Goal: Task Accomplishment & Management: Use online tool/utility

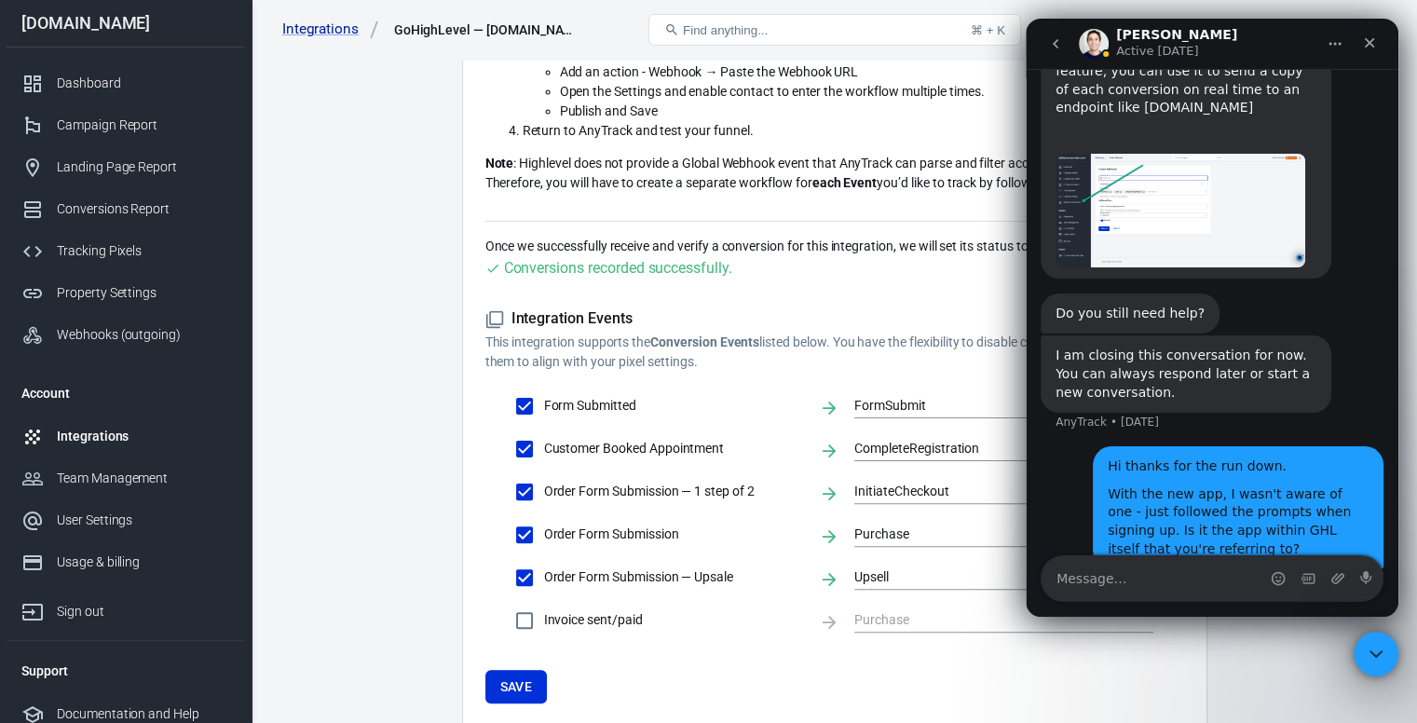
scroll to position [500, 0]
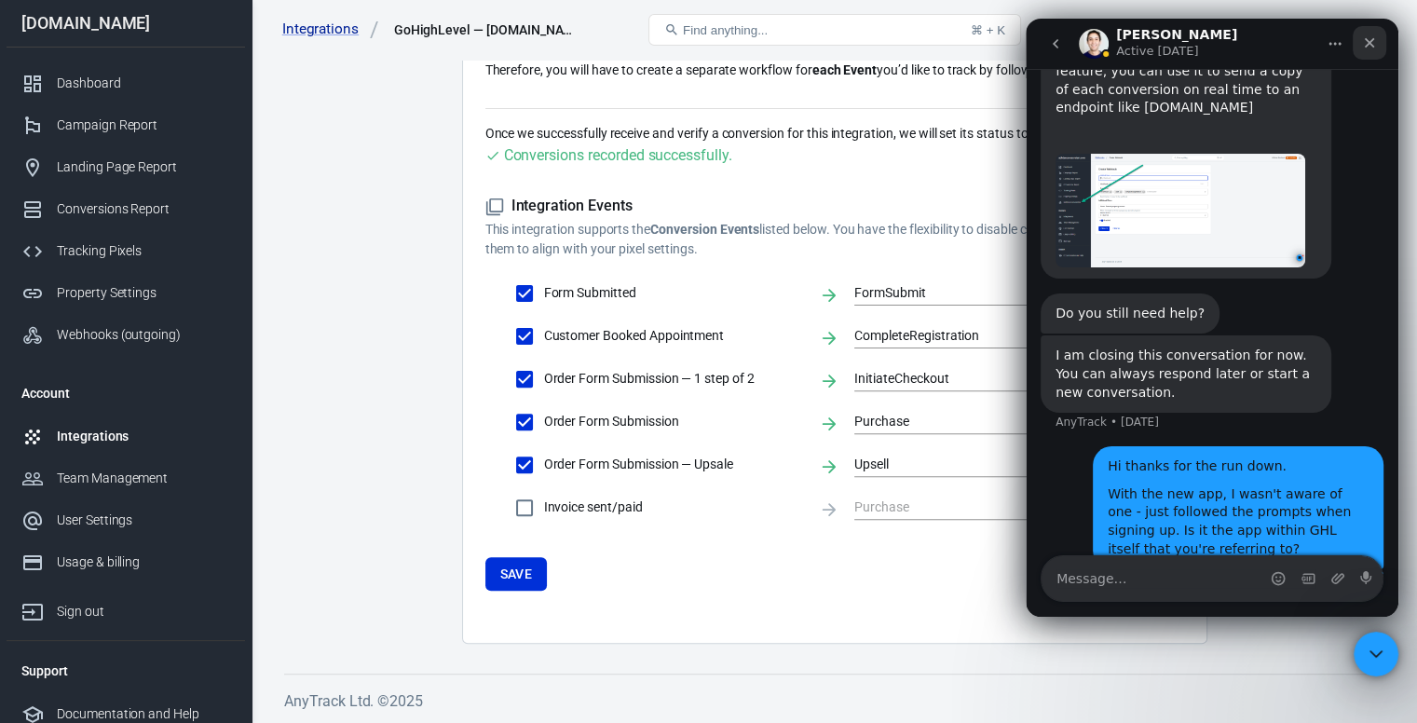
click at [1372, 38] on icon "Close" at bounding box center [1369, 42] width 15 height 15
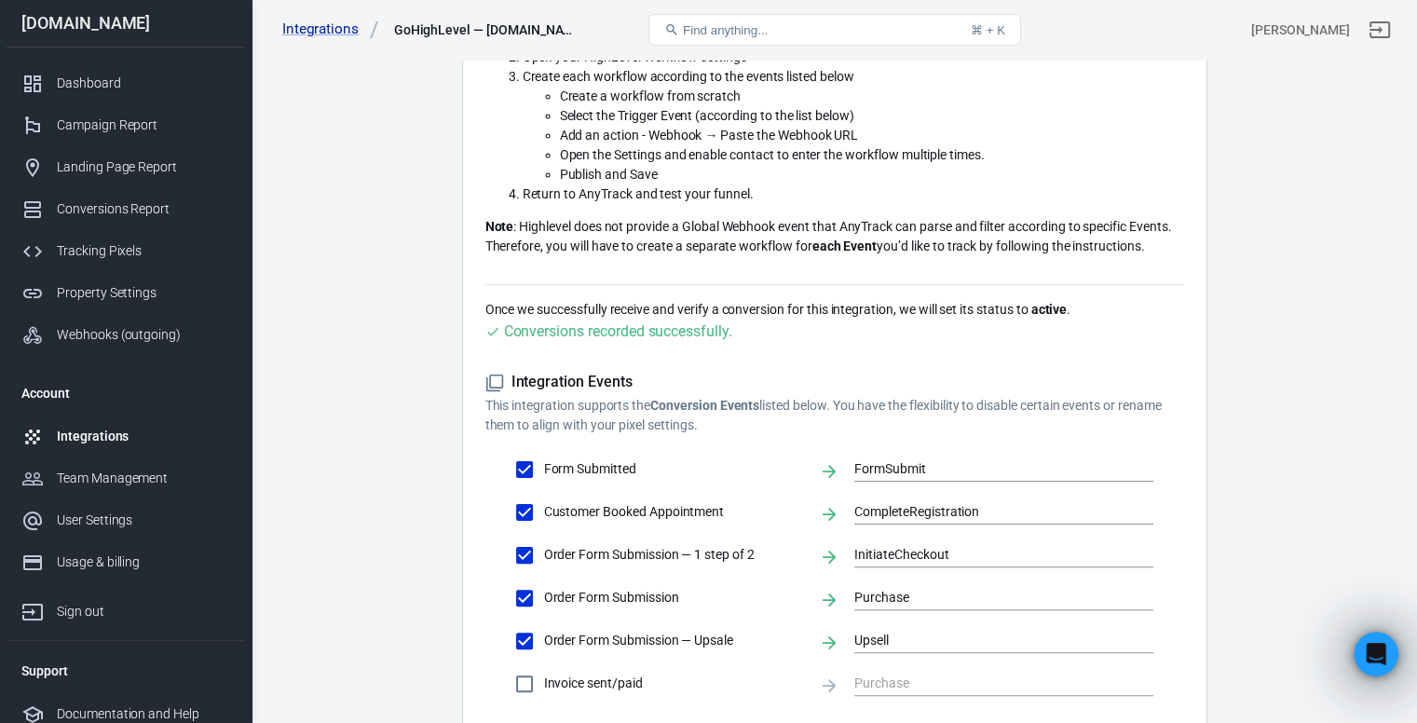
scroll to position [66, 0]
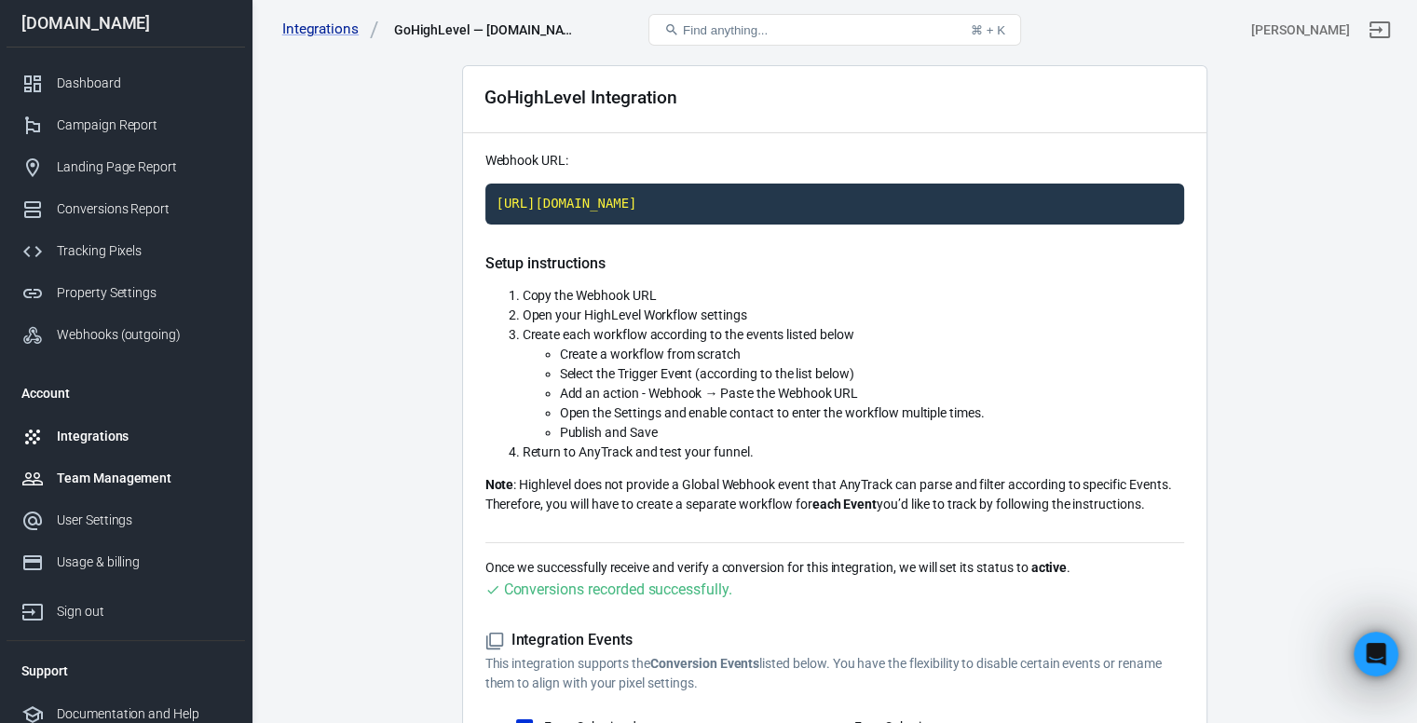
click at [94, 470] on div "Team Management" at bounding box center [143, 479] width 173 height 20
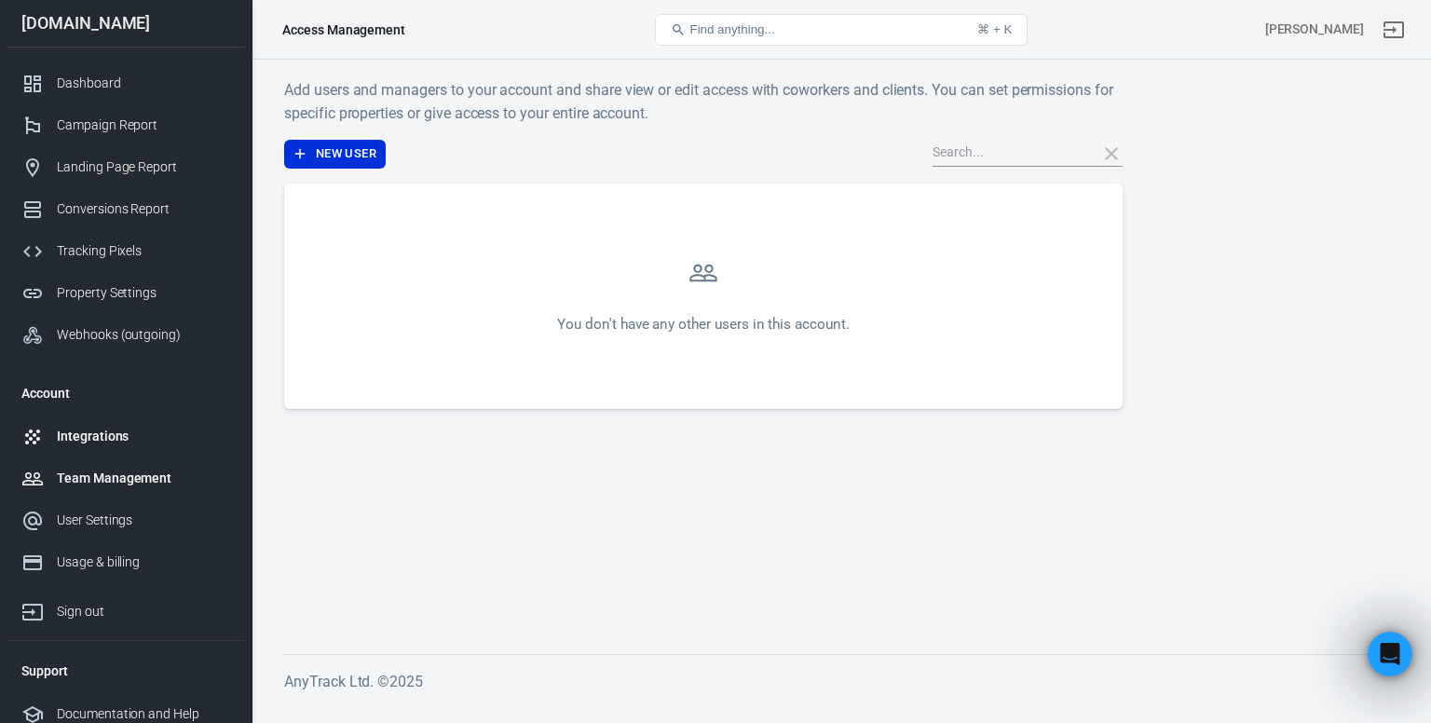
click at [96, 445] on div "Integrations" at bounding box center [143, 437] width 173 height 20
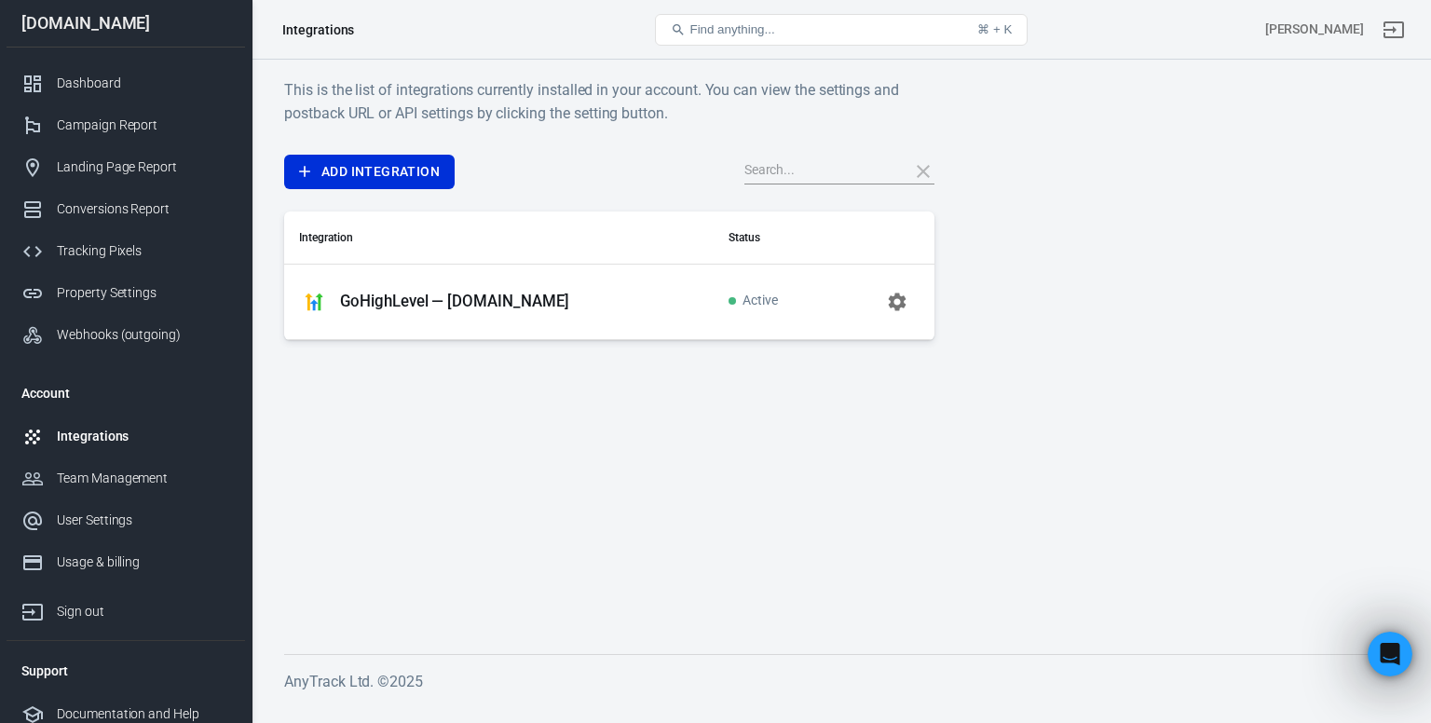
click at [513, 304] on p "GoHighLevel — adhdsuccesssystem.com" at bounding box center [454, 302] width 229 height 20
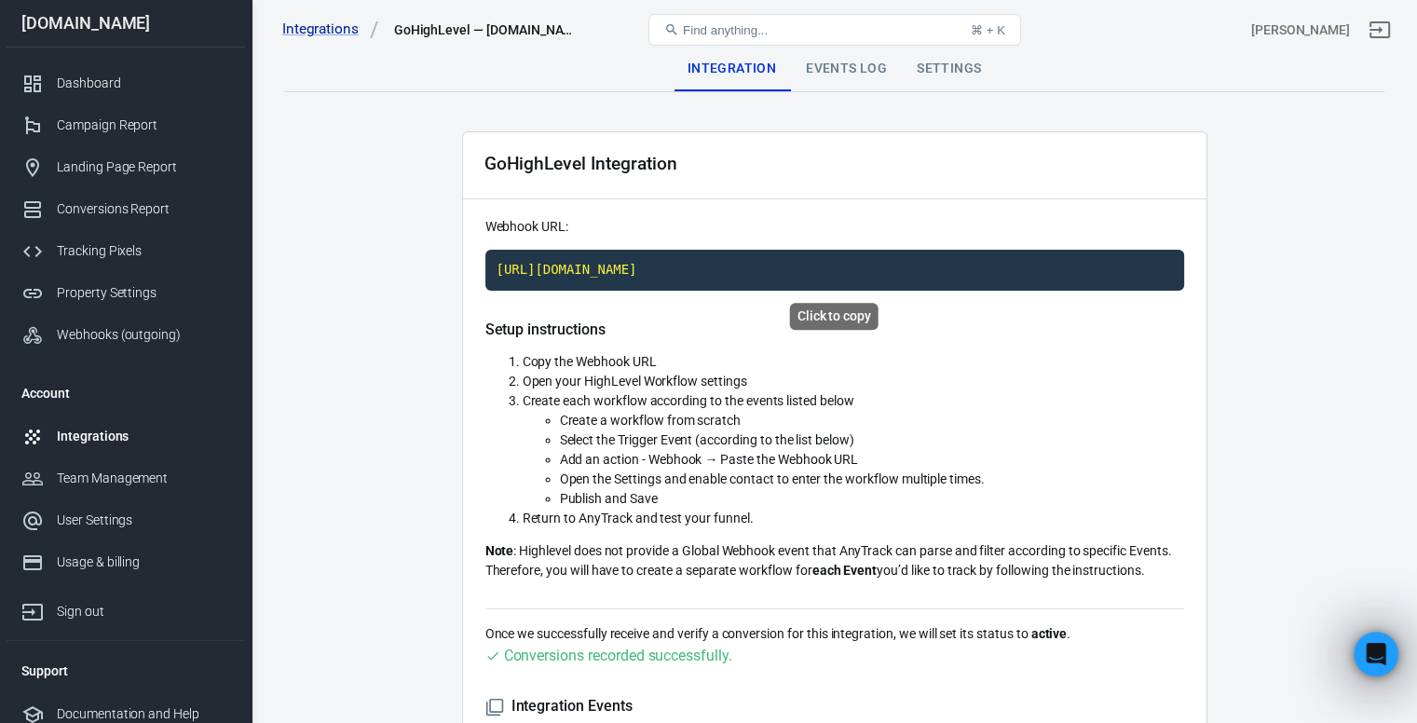
click at [755, 271] on code "https://t1.anytrack.io/Kz40c9cP/collect/gohighlevel-adhdsuccesssystemcom" at bounding box center [834, 270] width 699 height 41
click at [313, 27] on link "Integrations" at bounding box center [330, 30] width 97 height 20
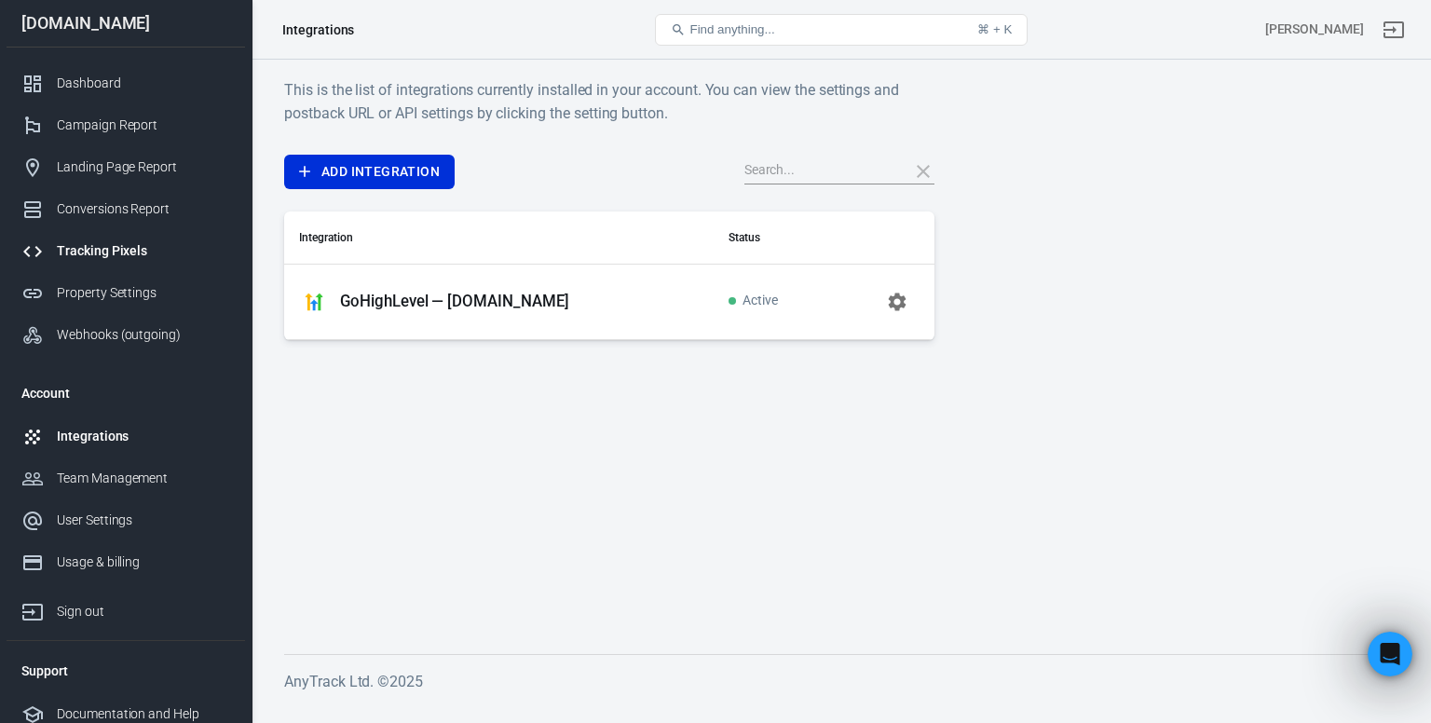
click at [75, 256] on div "Tracking Pixels" at bounding box center [143, 251] width 173 height 20
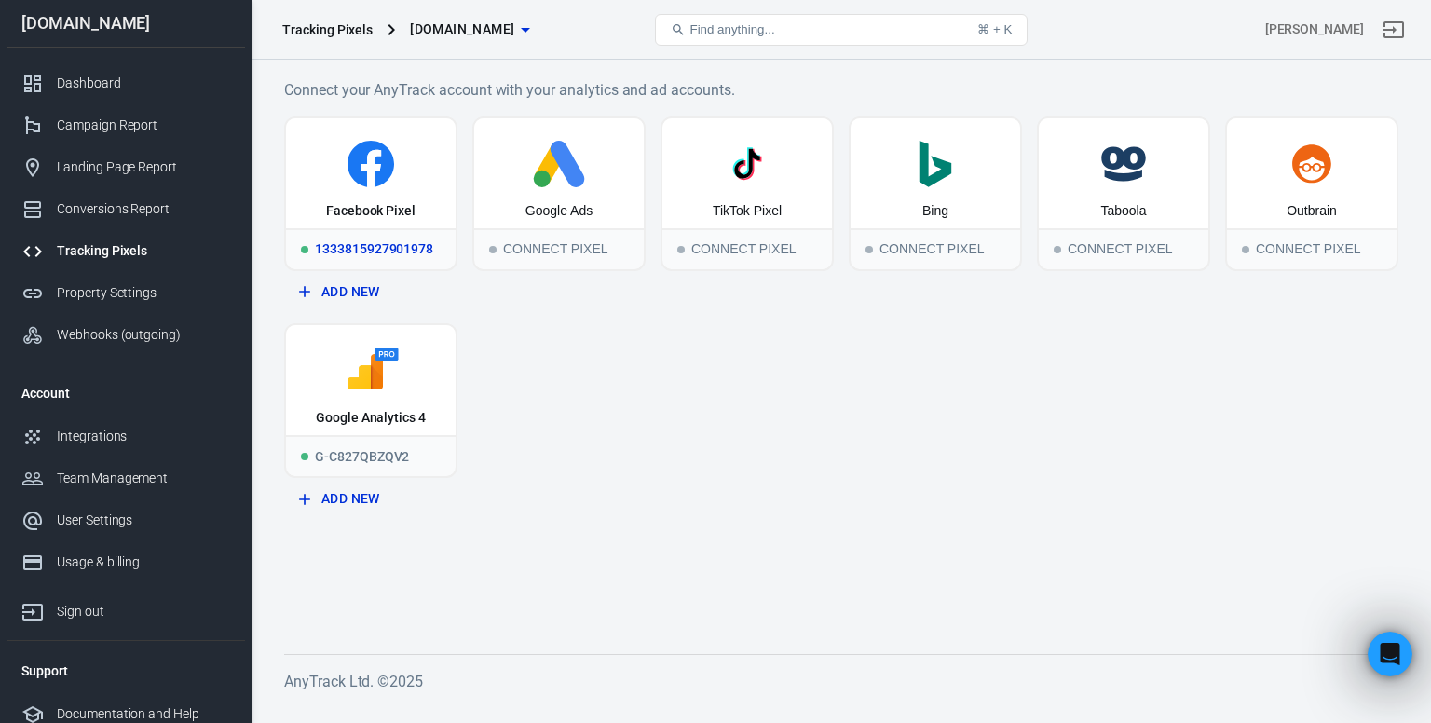
click at [331, 189] on div "Facebook Pixel" at bounding box center [371, 173] width 170 height 110
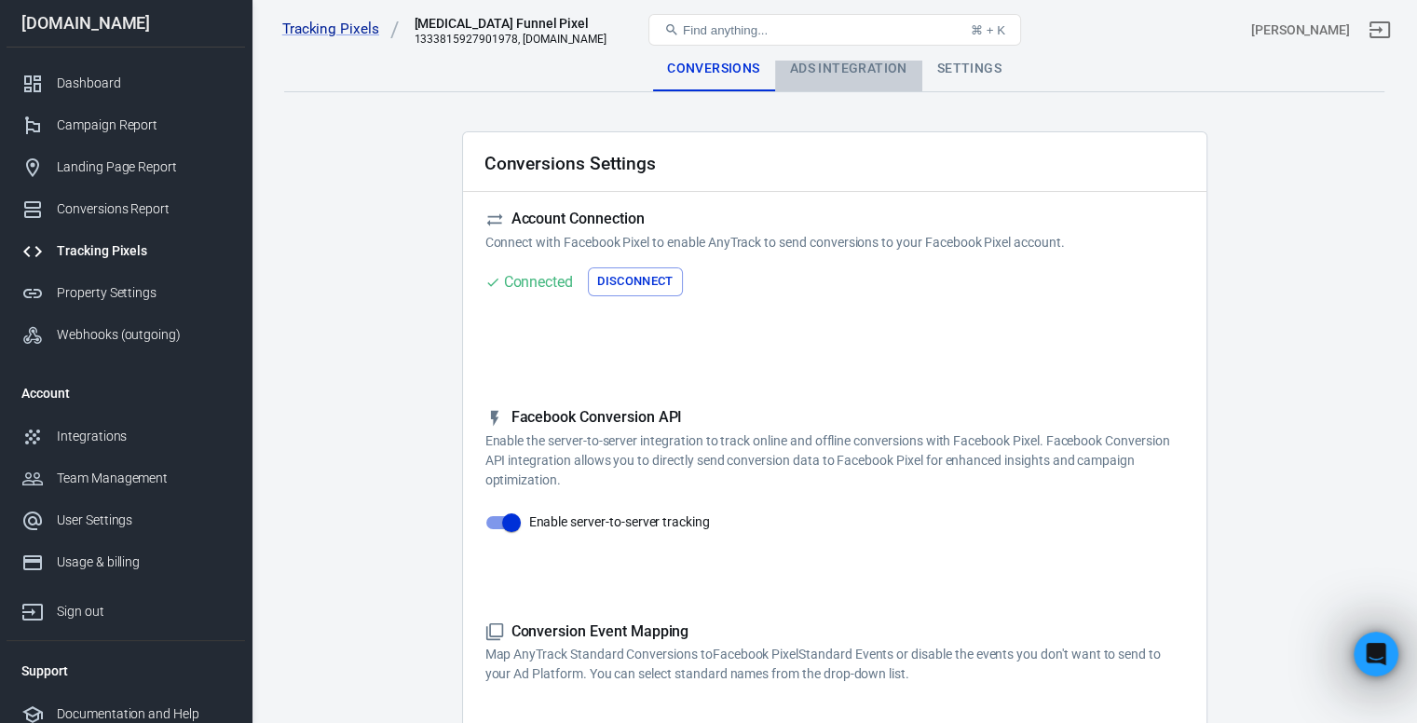
click at [830, 62] on div "Ads Integration" at bounding box center [848, 69] width 147 height 45
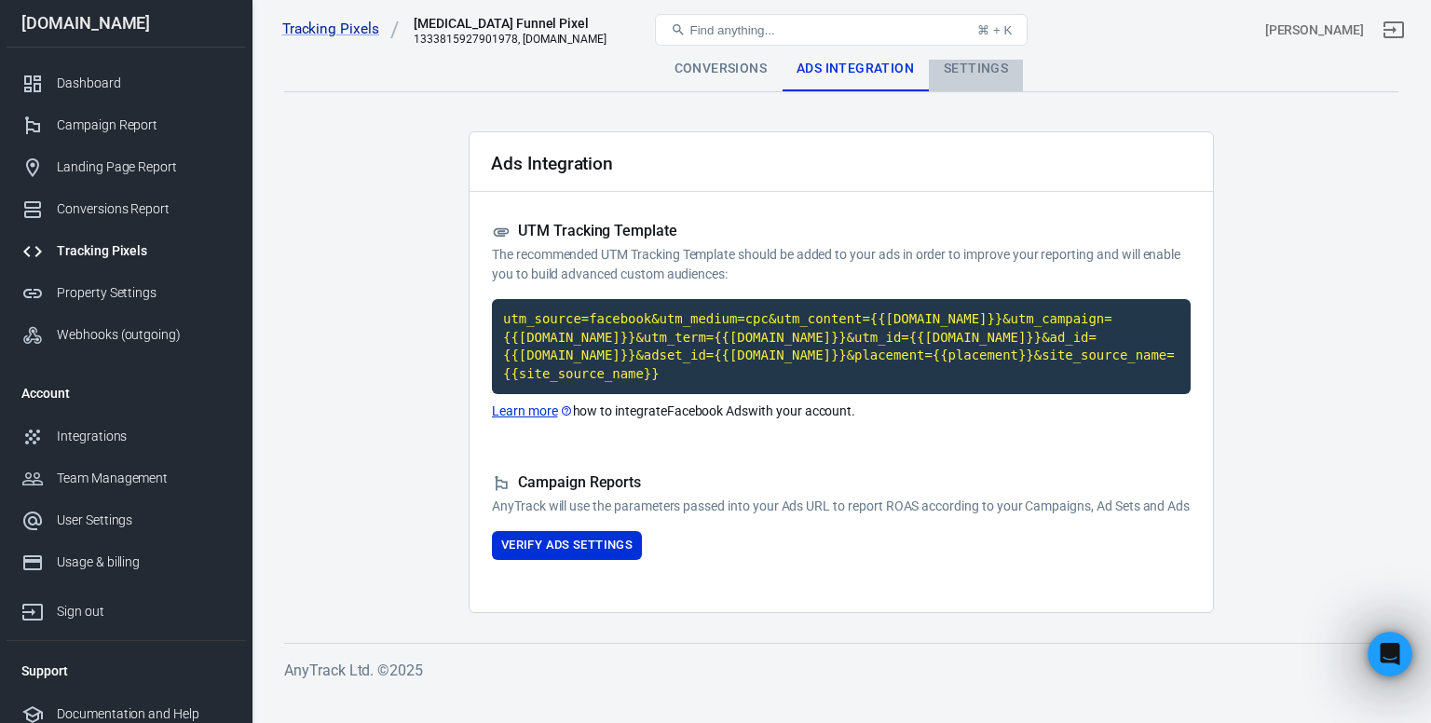
click at [969, 80] on div "Settings" at bounding box center [976, 69] width 94 height 45
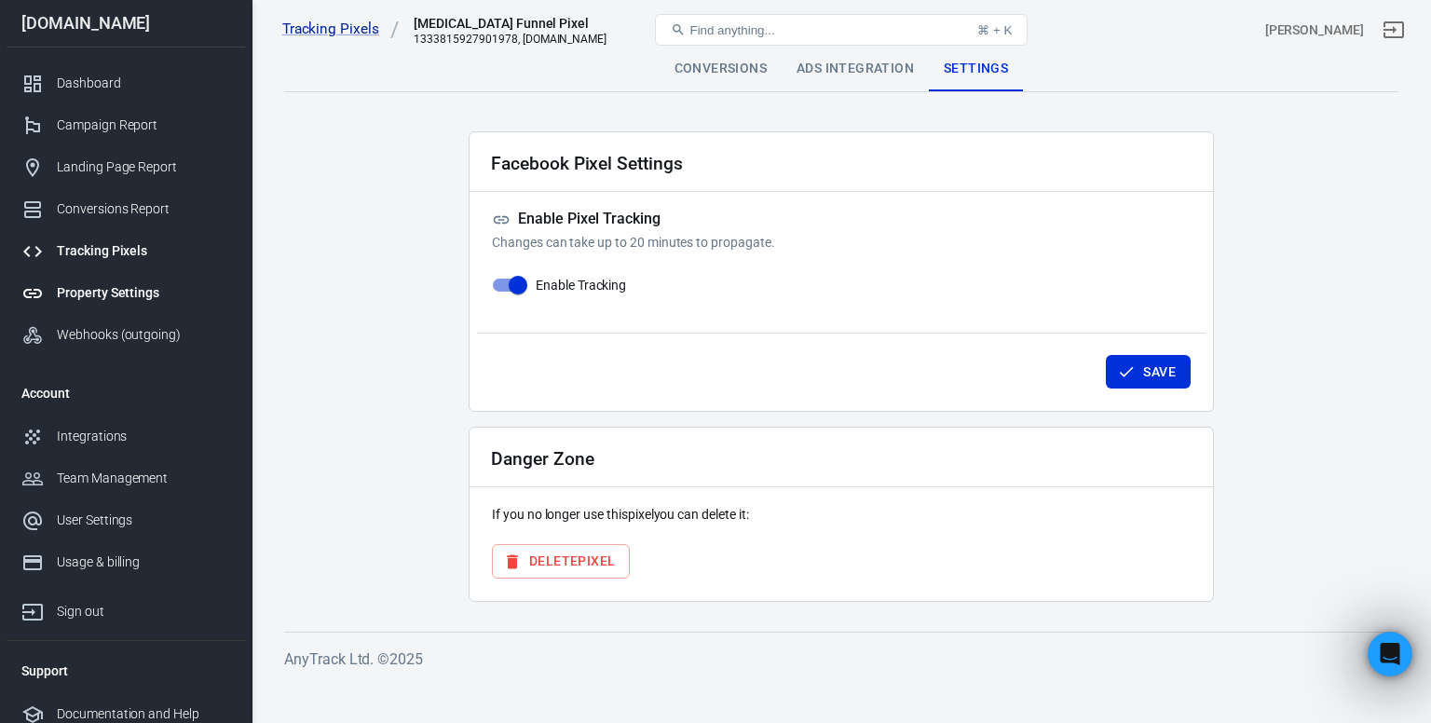
click at [107, 287] on div "Property Settings" at bounding box center [143, 293] width 173 height 20
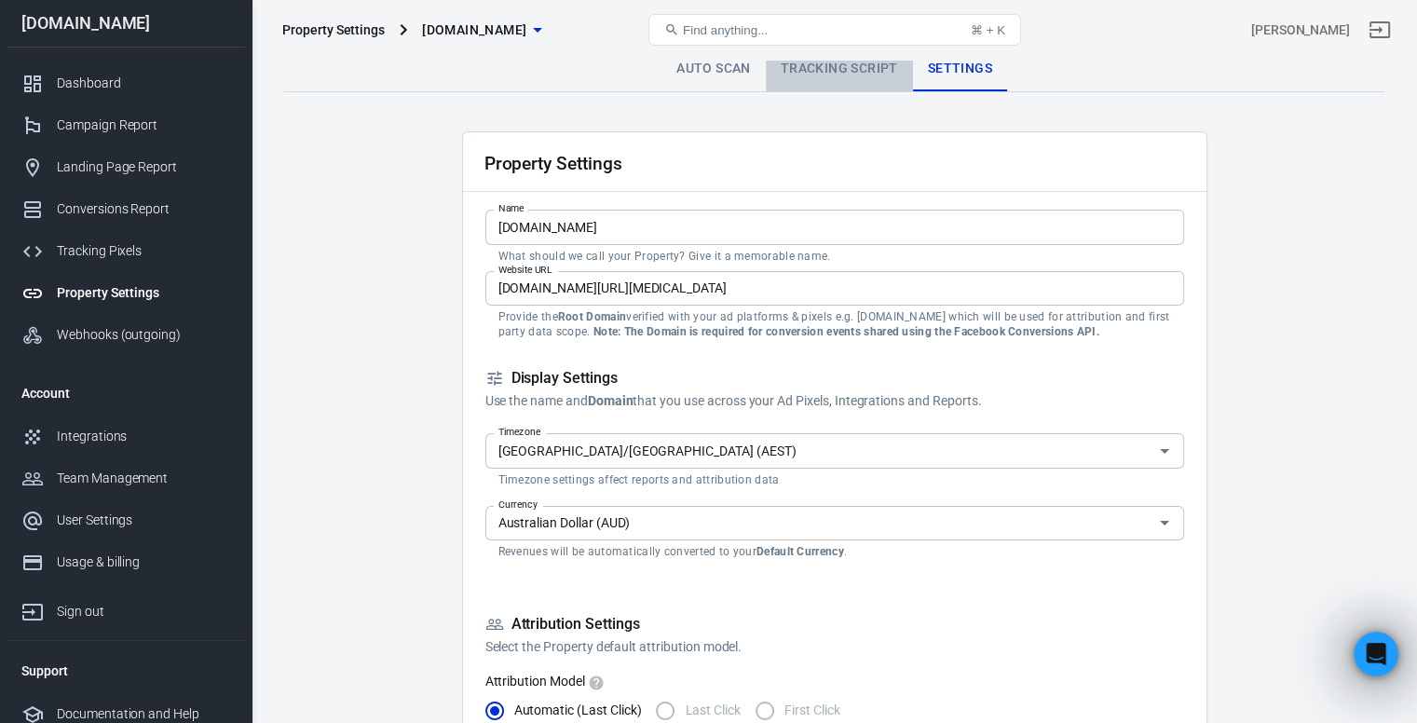
click at [798, 74] on link "Tracking Script" at bounding box center [839, 69] width 147 height 45
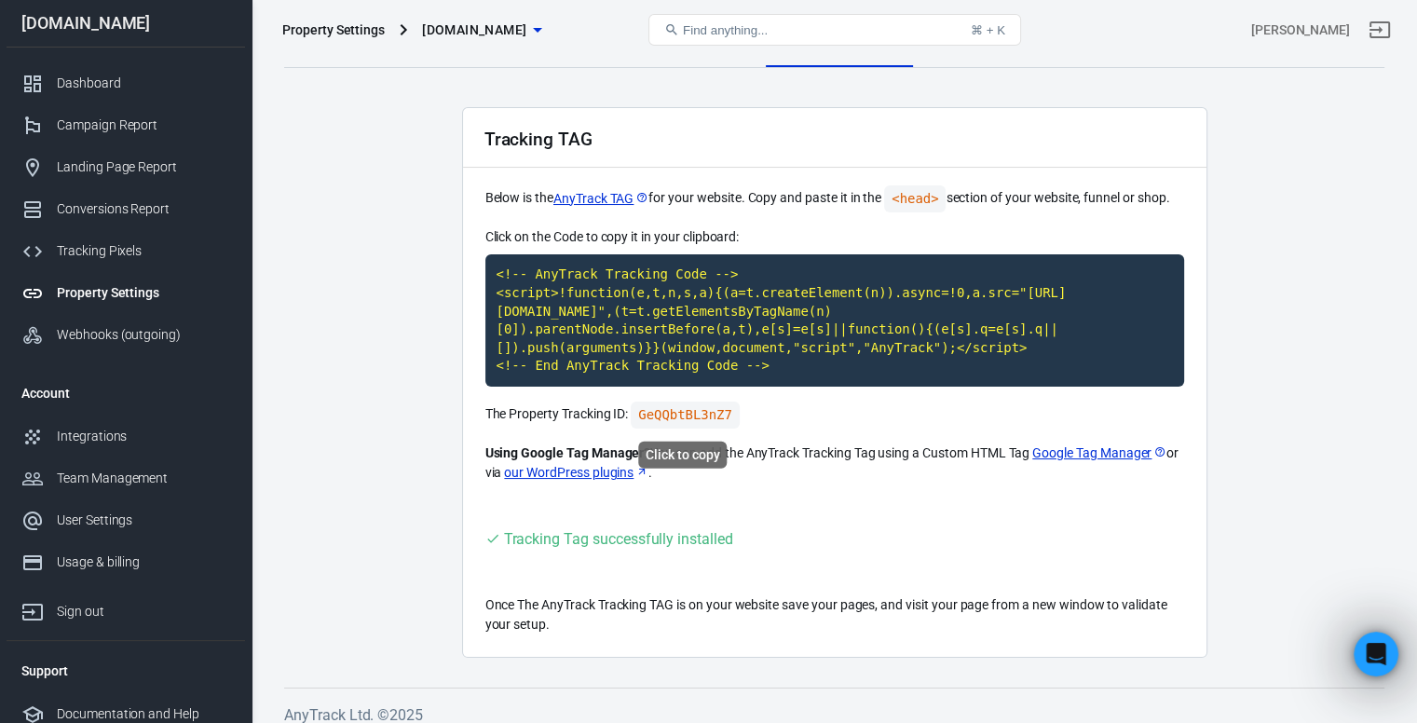
scroll to position [37, 0]
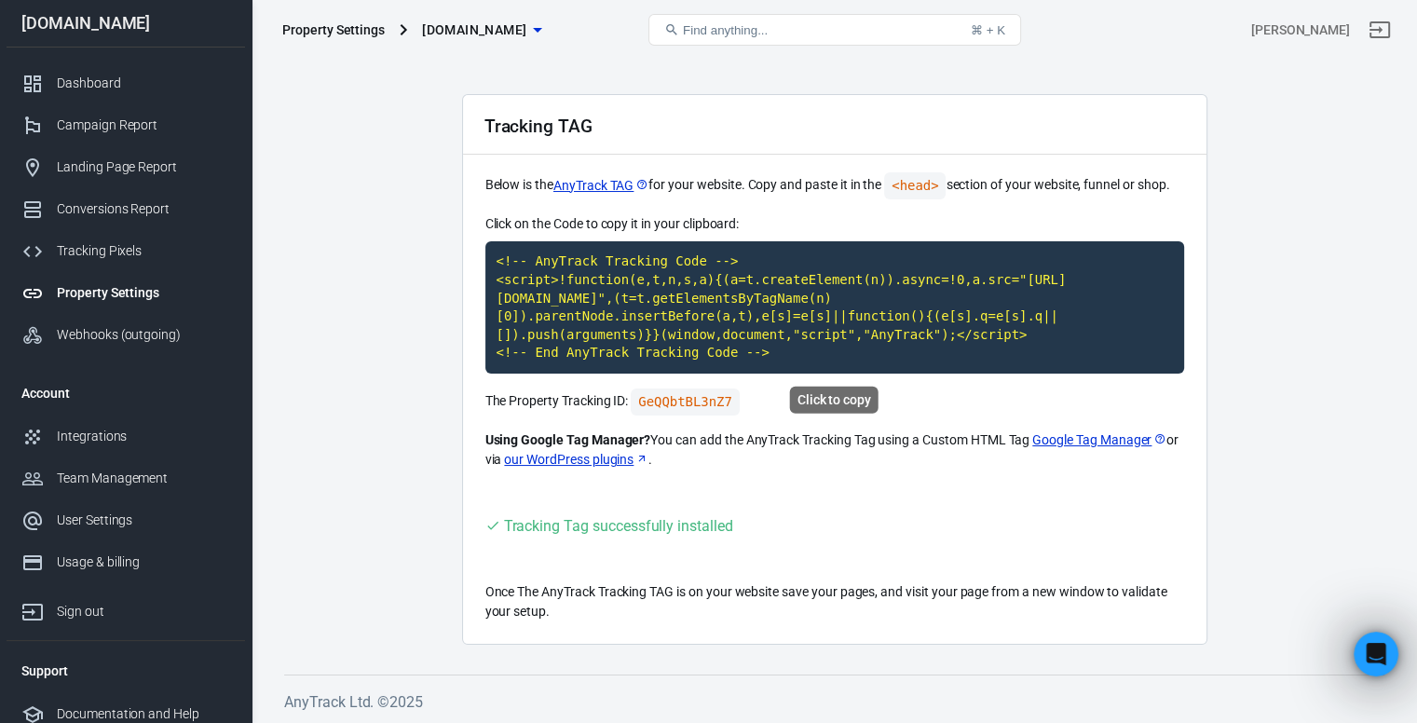
click at [676, 310] on code "<!-- AnyTrack Tracking Code --> <script>!function(e,t,n,s,a){(a=t.createElement…" at bounding box center [834, 307] width 699 height 132
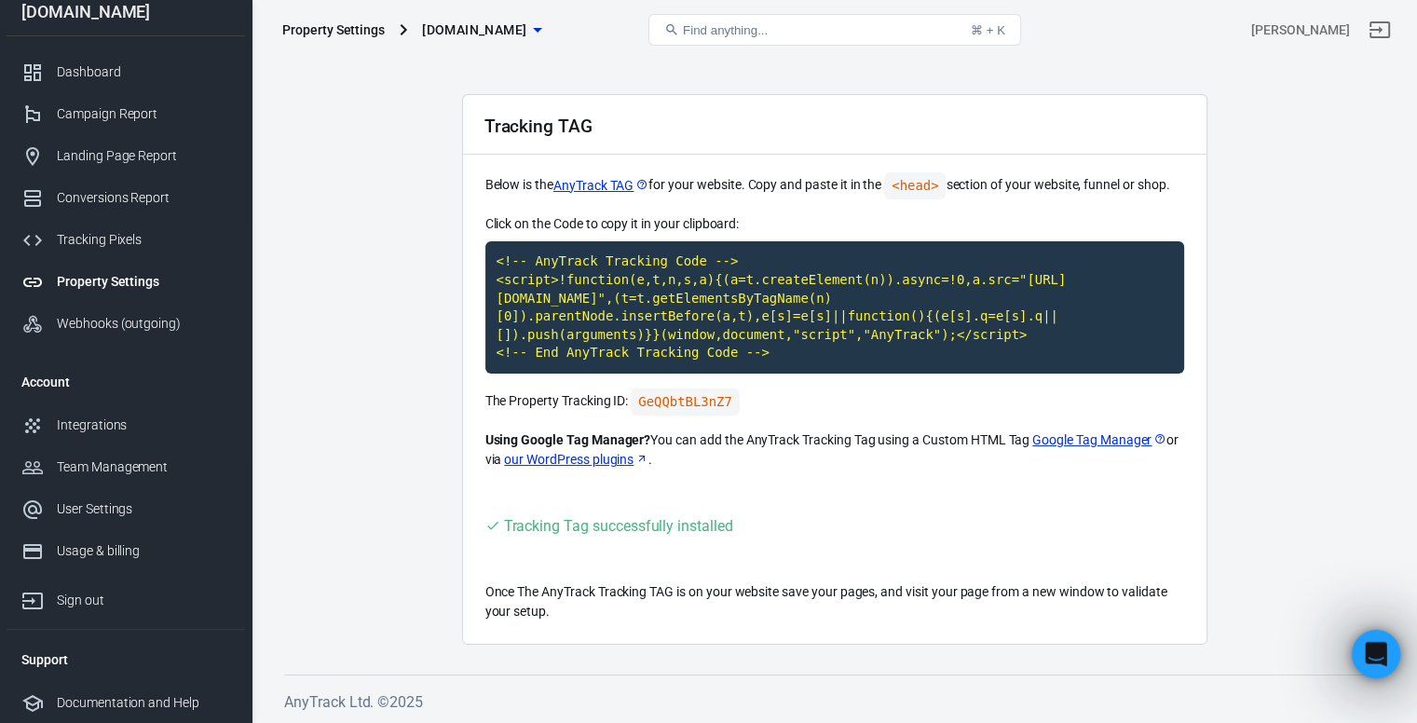
click at [1383, 641] on div "Open Intercom Messenger" at bounding box center [1374, 652] width 62 height 62
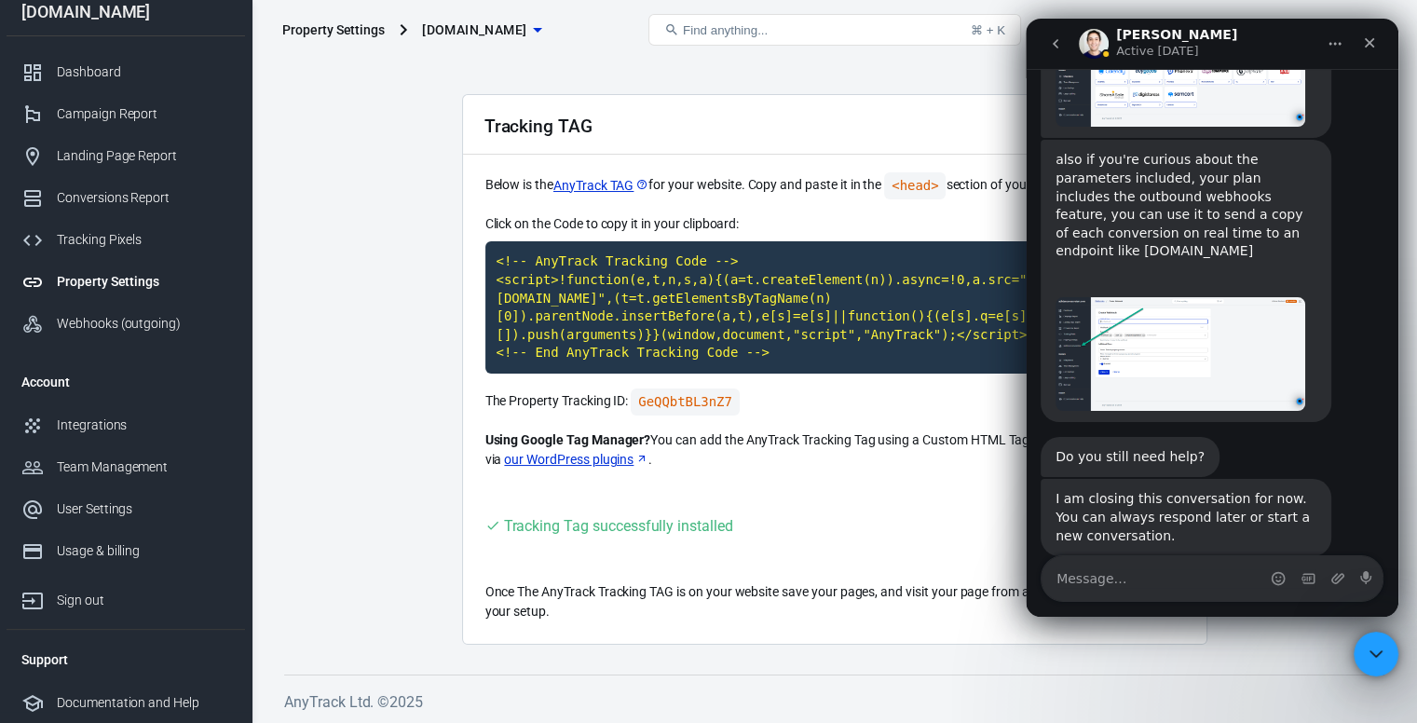
scroll to position [5884, 0]
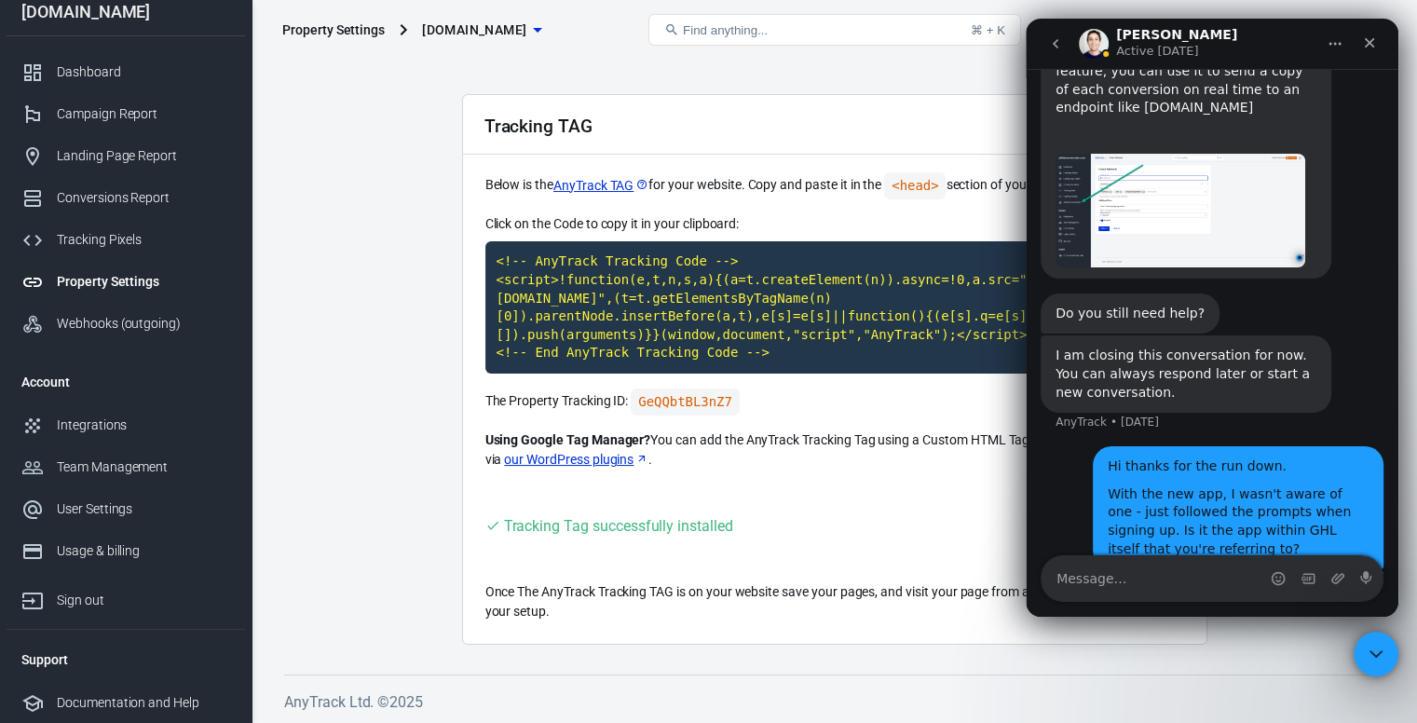
click at [1333, 52] on button "Home" at bounding box center [1335, 43] width 35 height 35
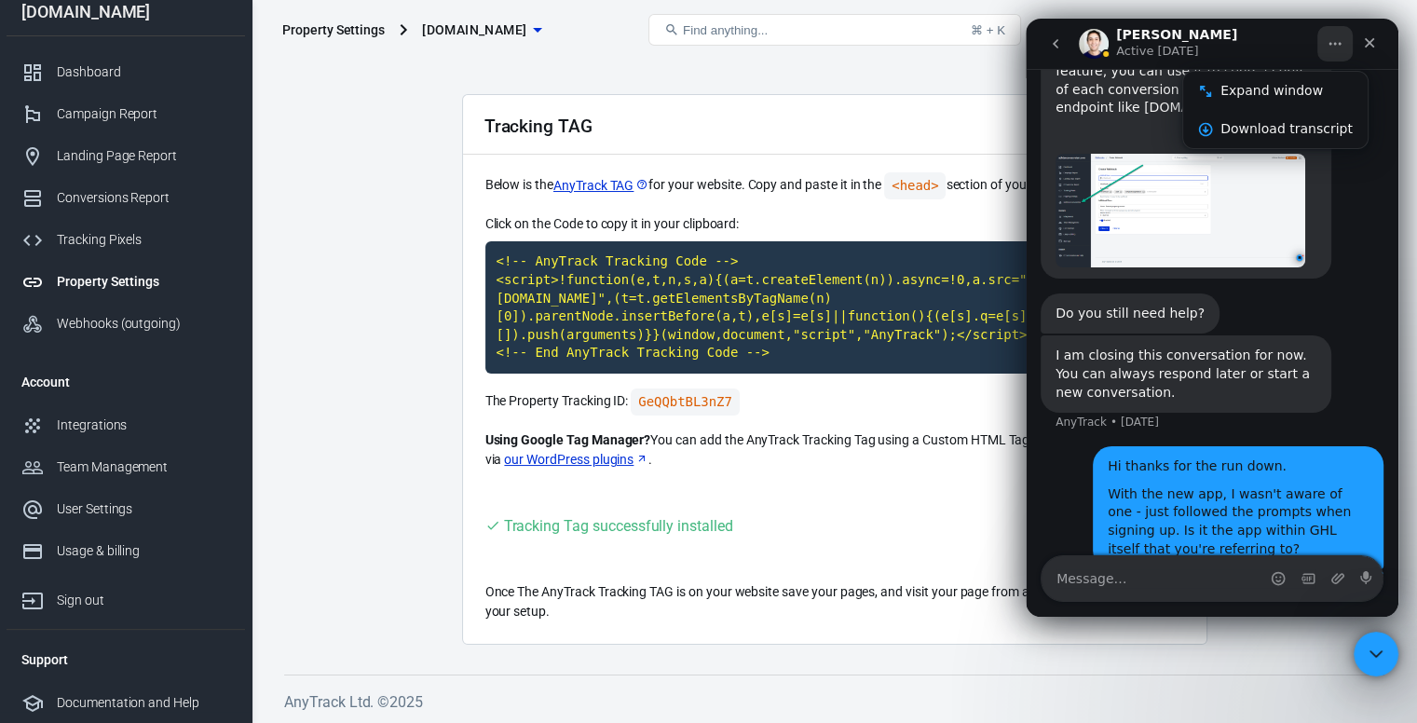
click at [1333, 52] on button "Home" at bounding box center [1335, 43] width 35 height 35
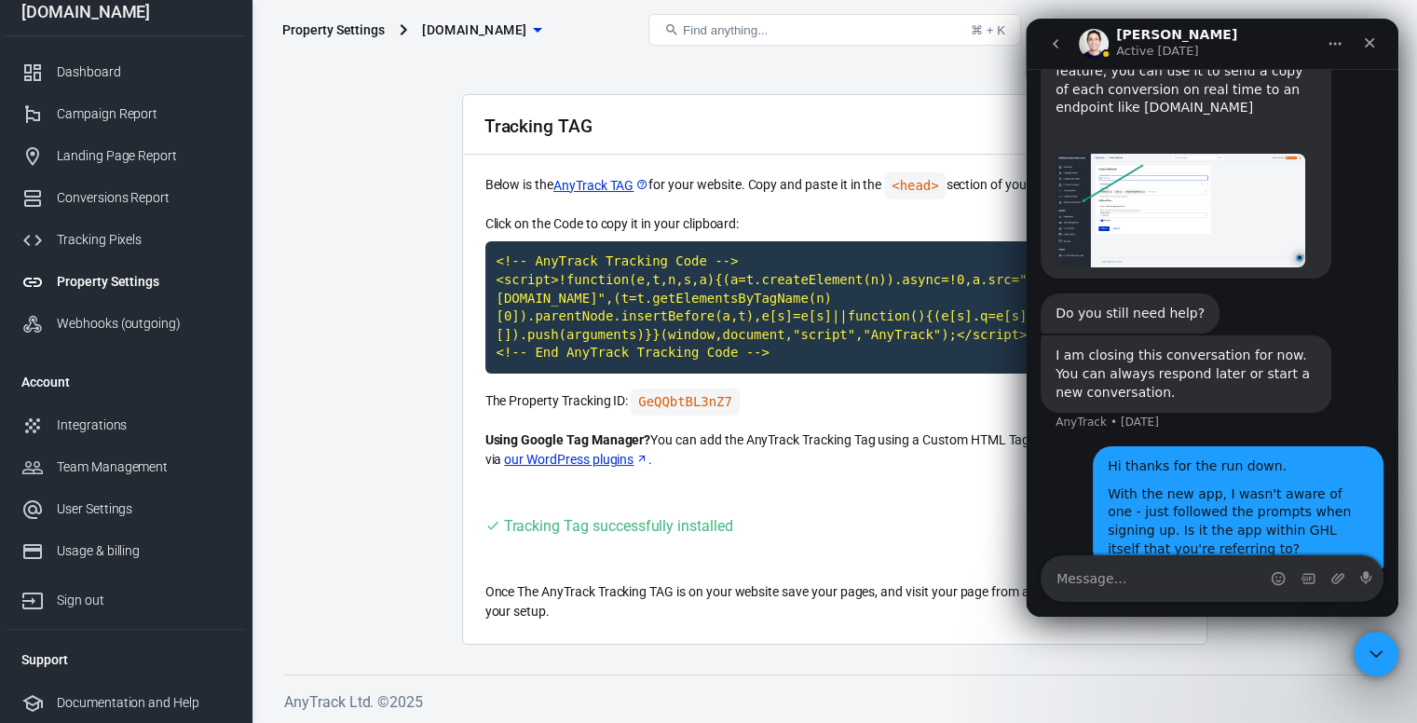
click at [1046, 39] on button "go back" at bounding box center [1055, 43] width 35 height 35
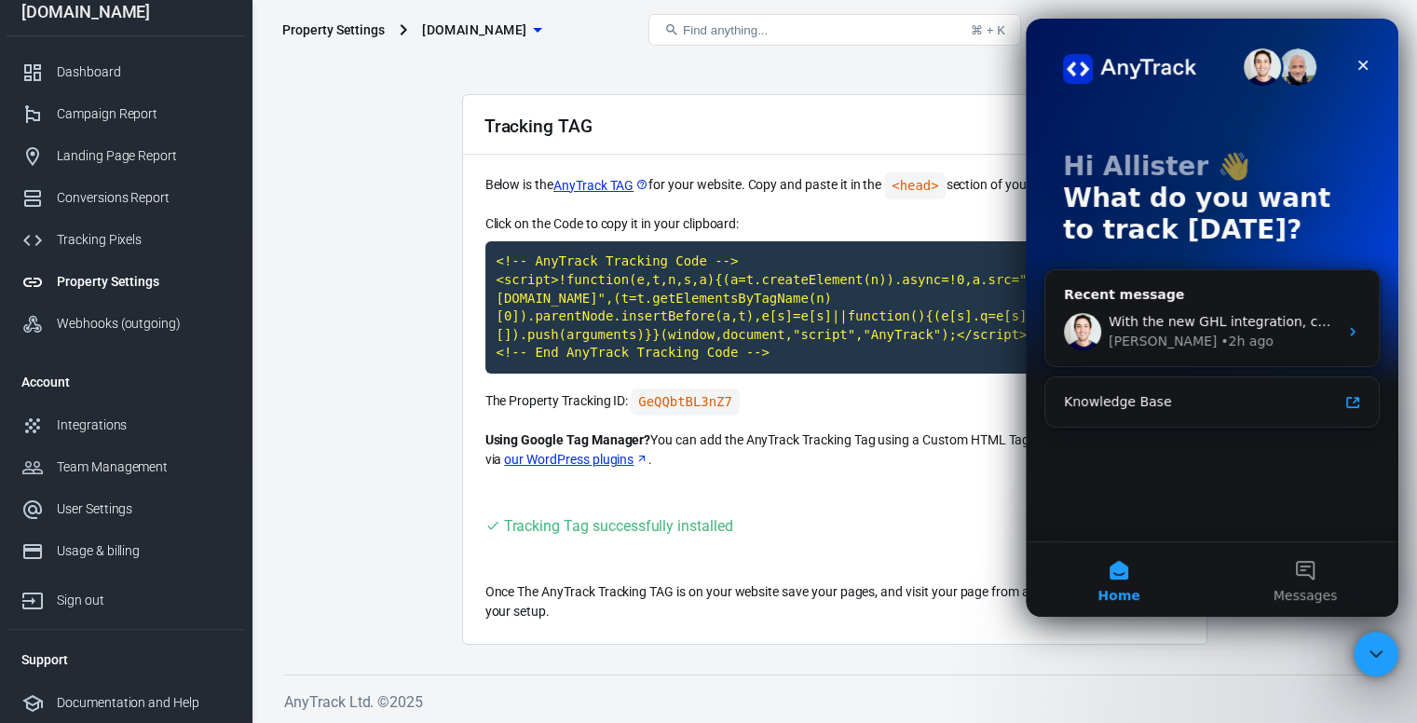
scroll to position [0, 0]
click at [1097, 63] on img "Intercom messenger" at bounding box center [1129, 69] width 133 height 30
click at [1279, 566] on button "Messages" at bounding box center [1305, 579] width 186 height 75
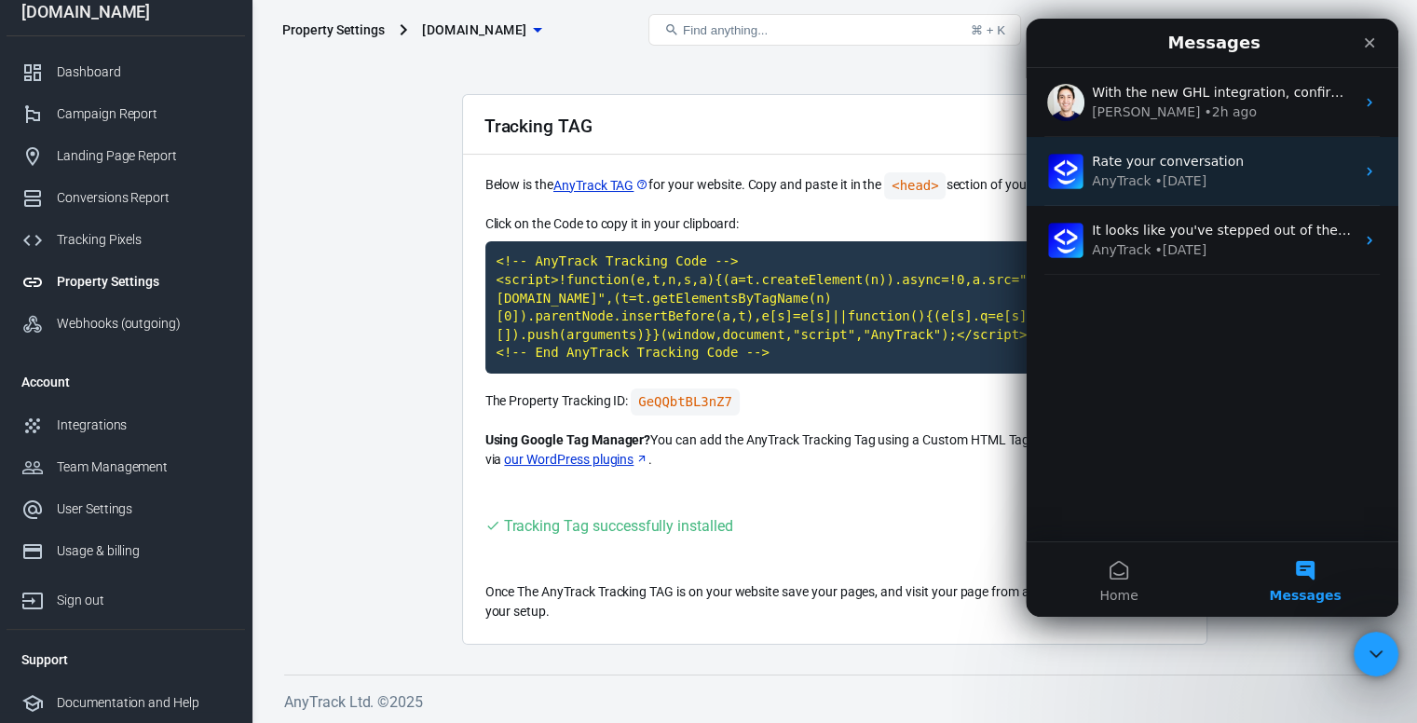
click at [1236, 184] on div "AnyTrack • 3d ago" at bounding box center [1223, 181] width 263 height 20
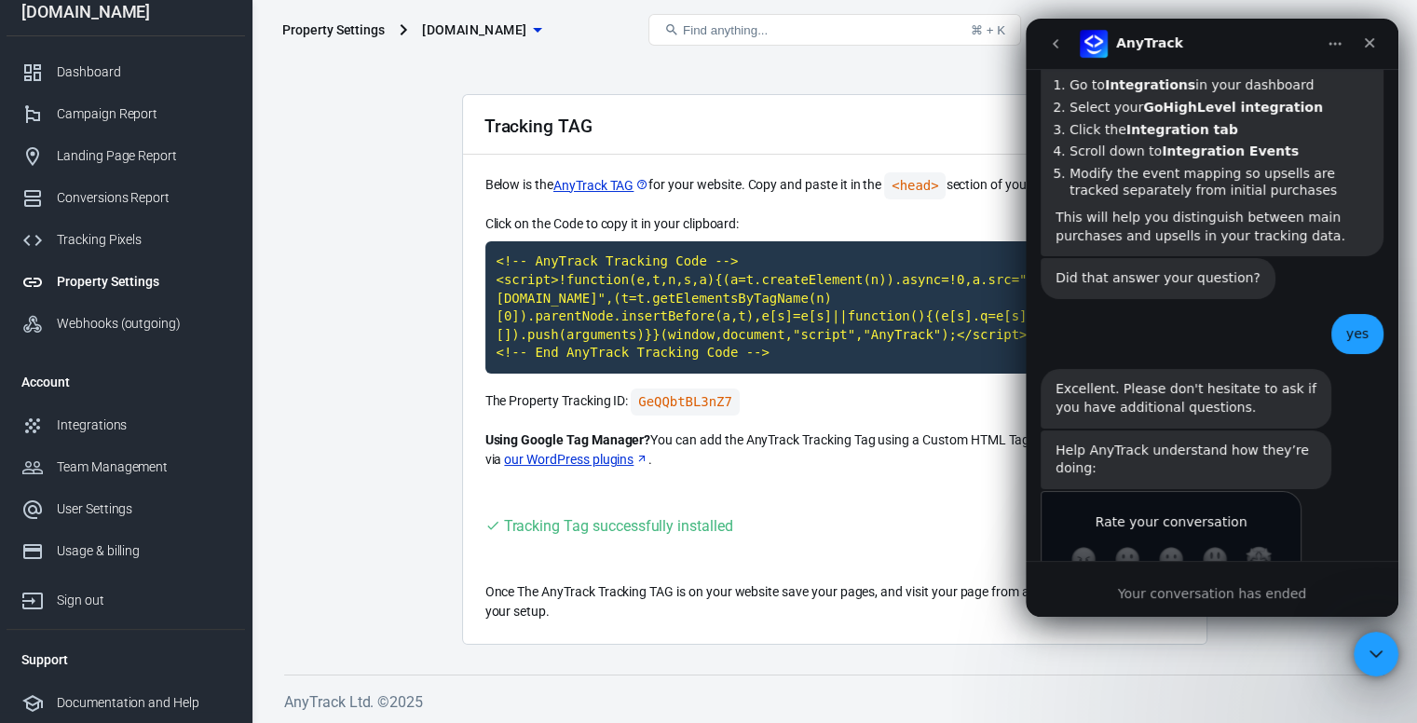
scroll to position [1669, 0]
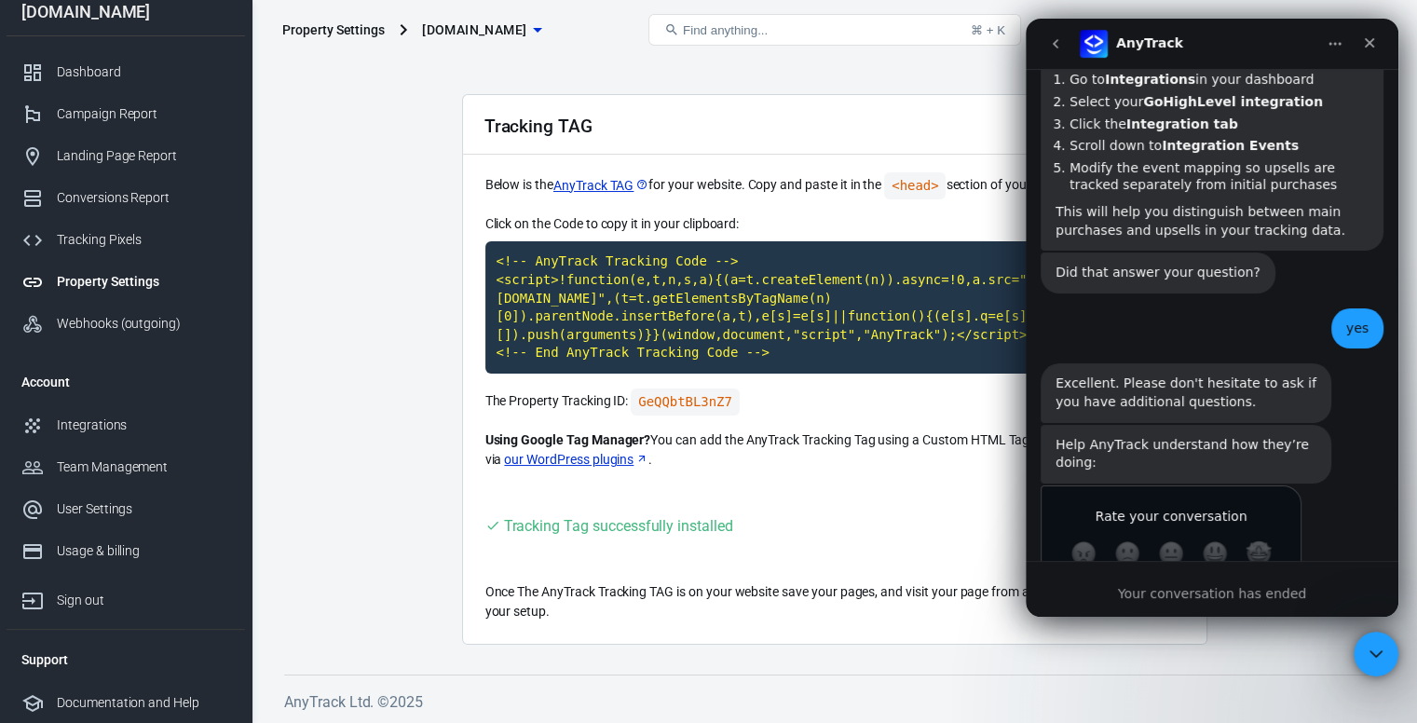
click at [1264, 540] on span "Amazing" at bounding box center [1259, 553] width 26 height 26
click at [1339, 39] on icon "Home" at bounding box center [1335, 43] width 15 height 15
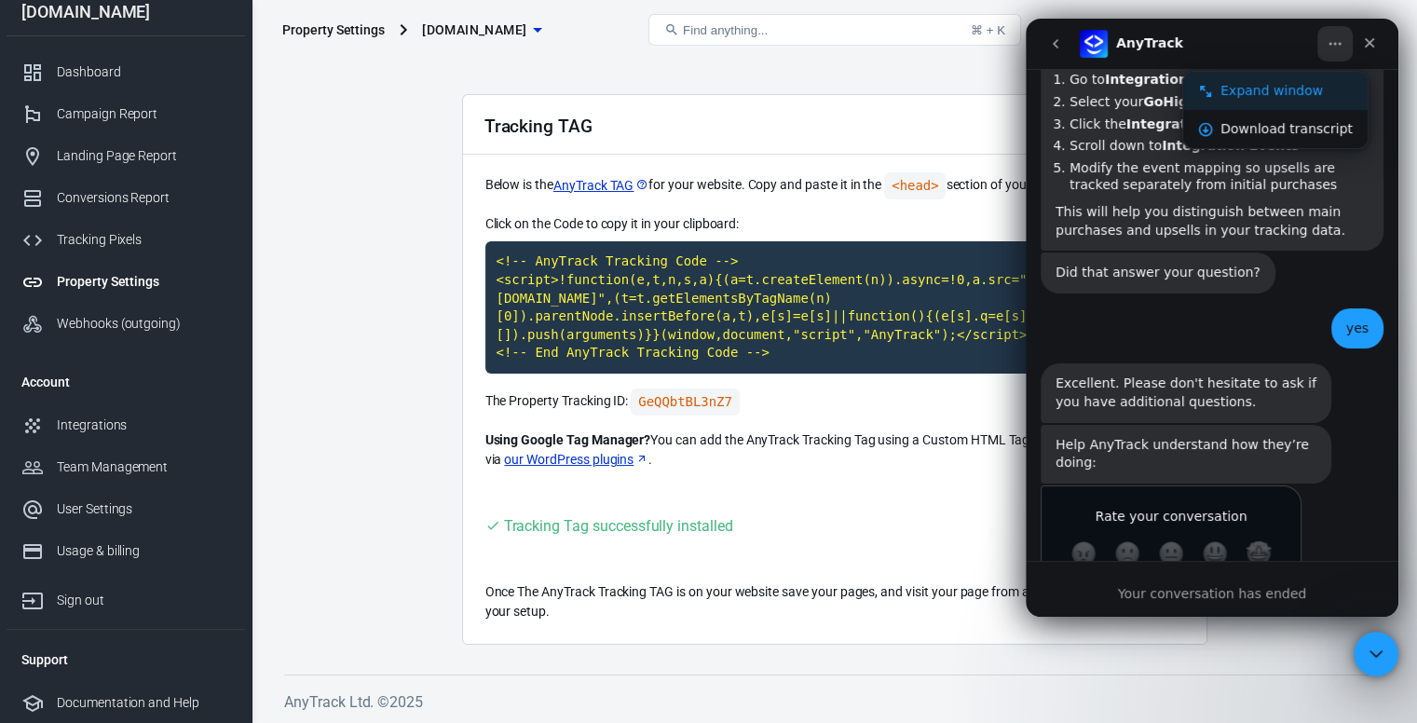
click at [1305, 87] on div "Expand window" at bounding box center [1287, 91] width 132 height 20
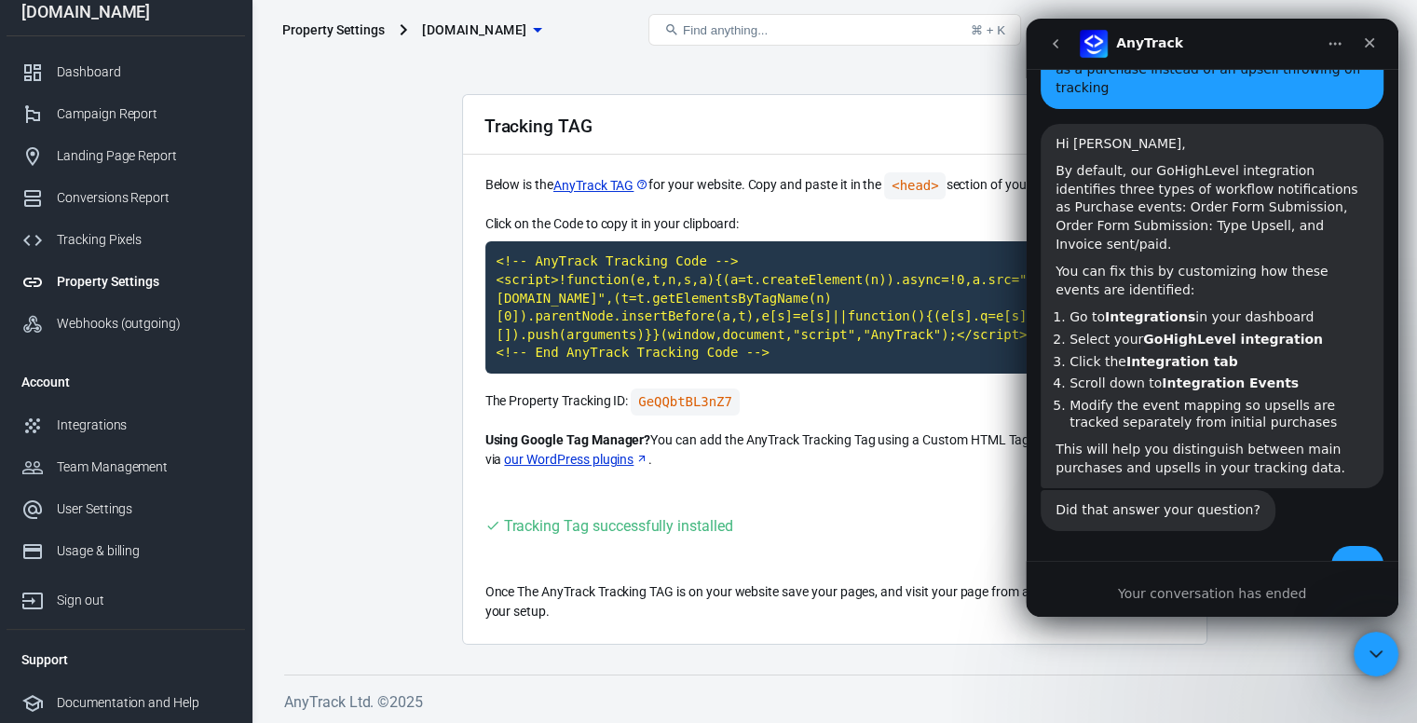
scroll to position [1340, 0]
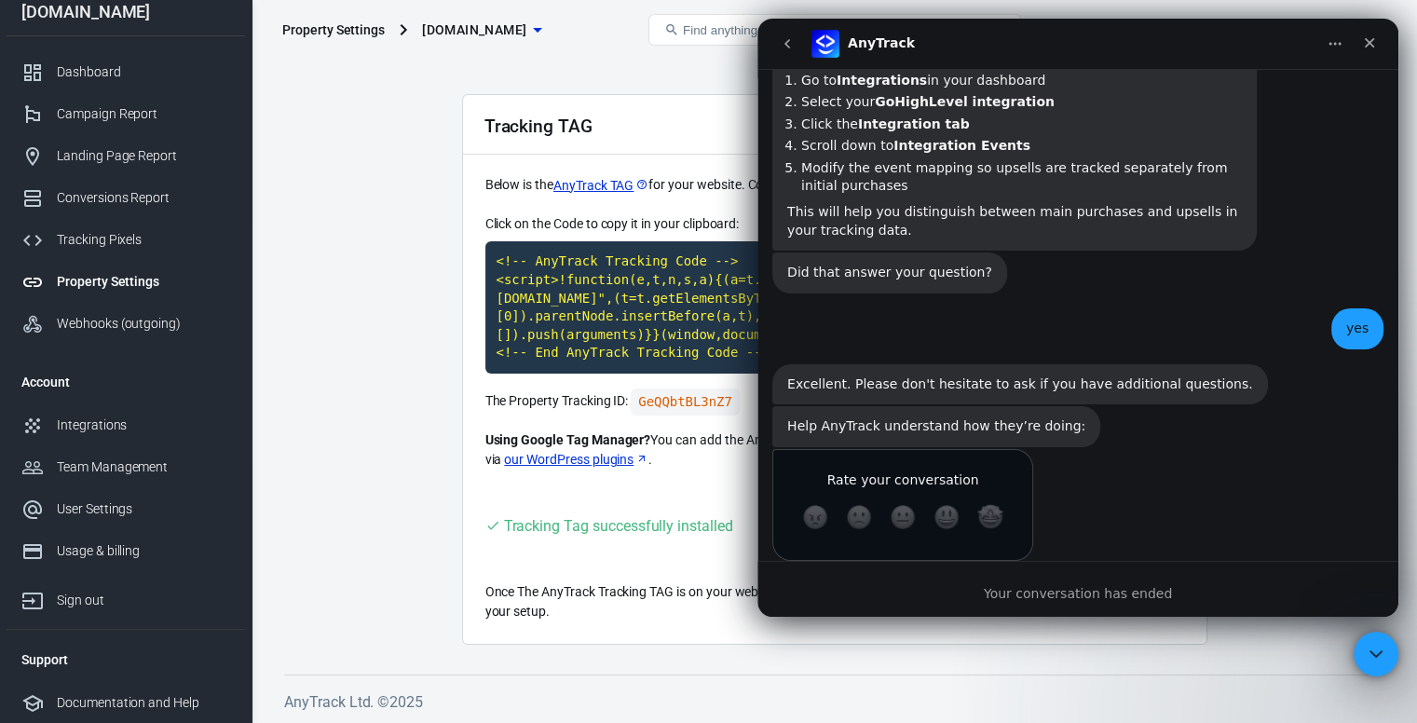
click at [787, 63] on nav "AnyTrack" at bounding box center [1078, 44] width 641 height 50
click at [785, 53] on button "go back" at bounding box center [787, 43] width 35 height 35
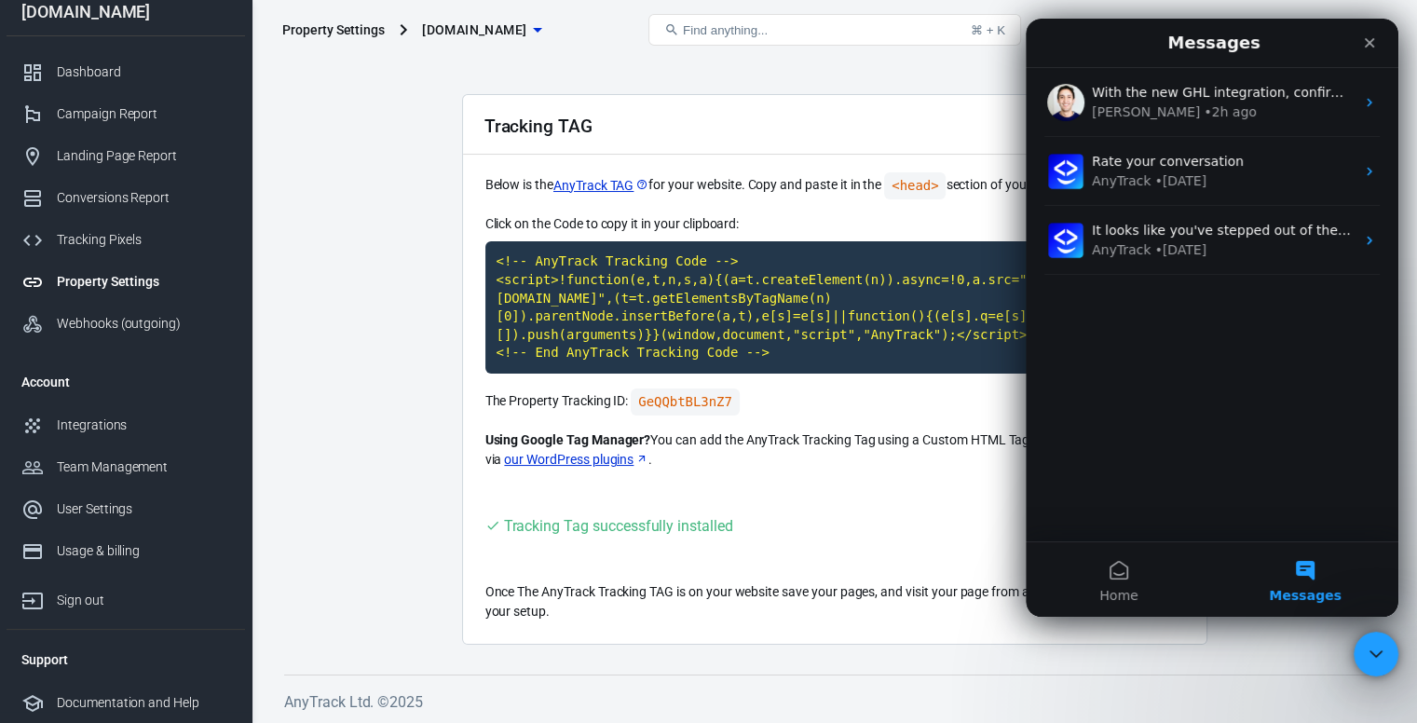
scroll to position [0, 0]
click at [1112, 562] on button "Home" at bounding box center [1119, 579] width 186 height 75
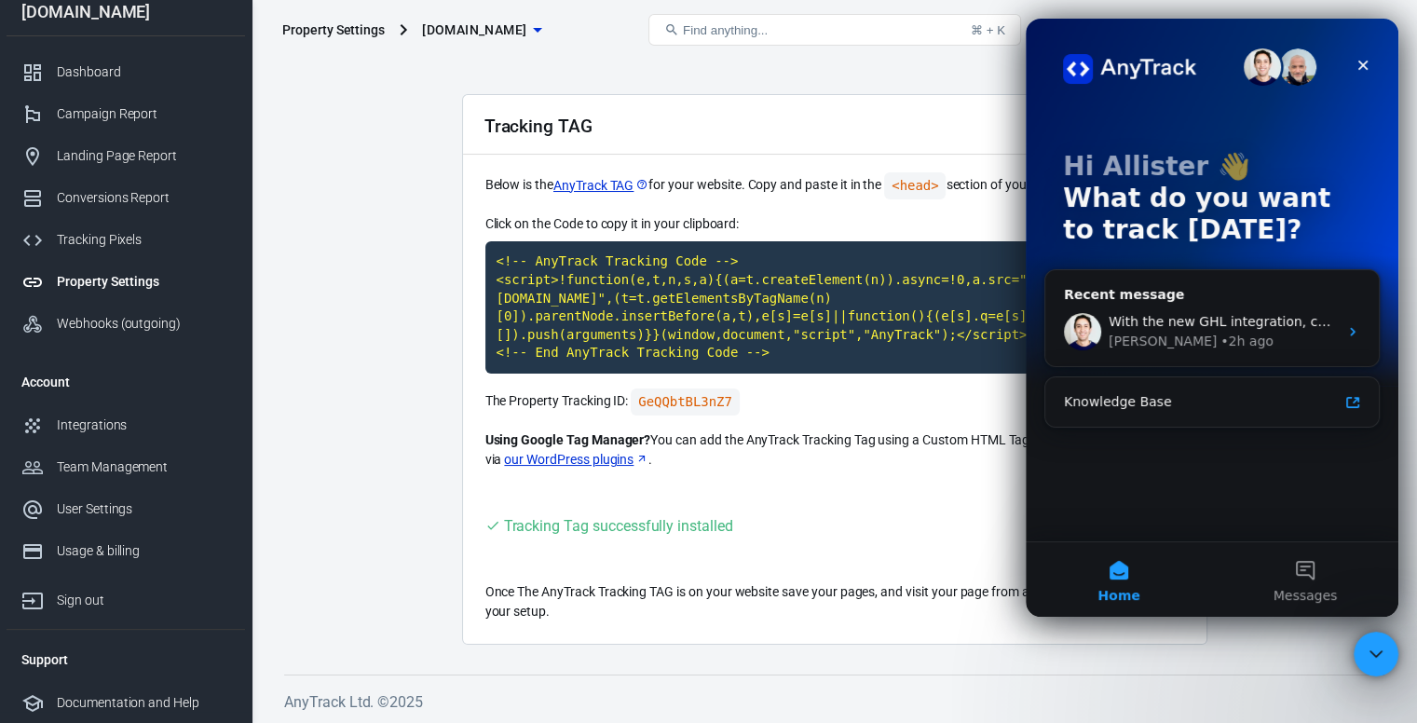
click at [1115, 180] on p "Hi Allister 👋" at bounding box center [1212, 167] width 298 height 32
click at [1142, 203] on p "What do you want to track today?" at bounding box center [1212, 214] width 298 height 63
click at [1165, 151] on p "Hi Allister 👋" at bounding box center [1212, 167] width 298 height 32
click at [1174, 173] on p "Hi Allister 👋" at bounding box center [1212, 167] width 298 height 32
click at [1147, 75] on img "Intercom messenger" at bounding box center [1129, 69] width 133 height 30
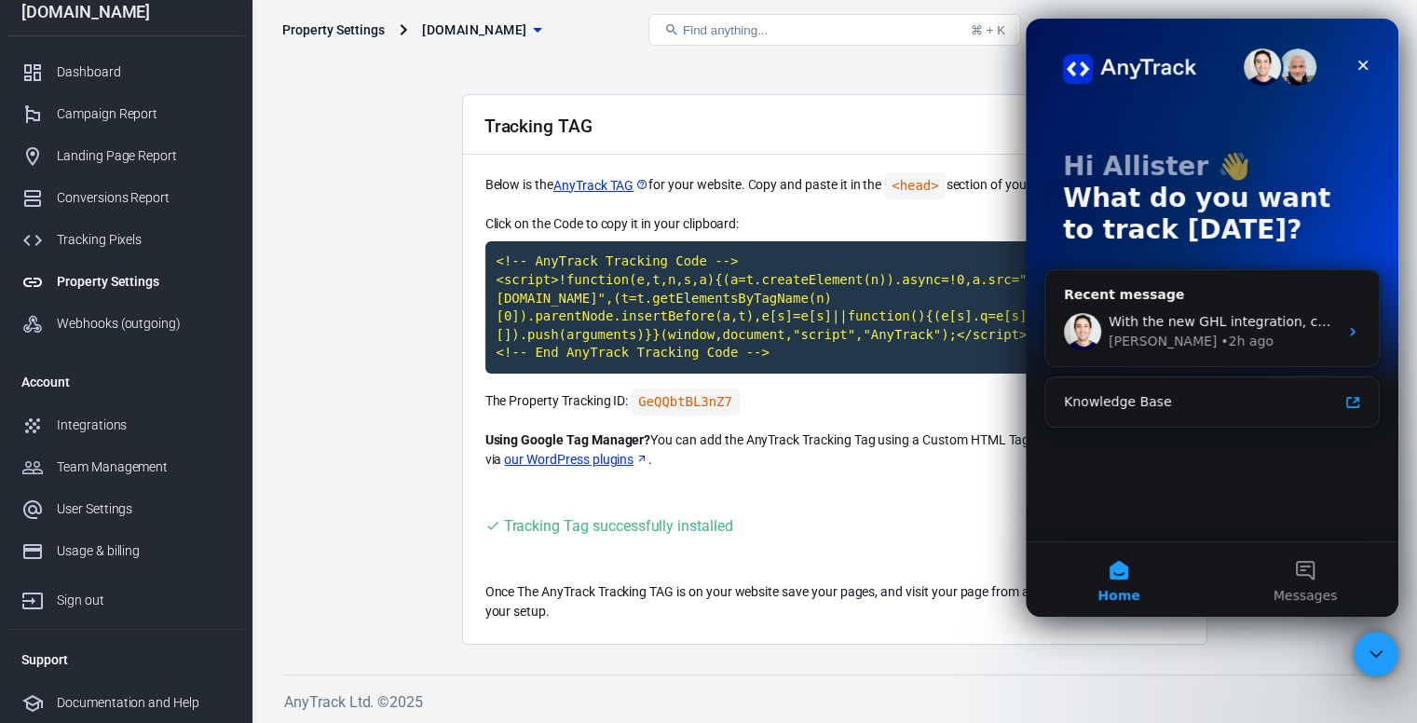
click at [1160, 455] on div "Hi Allister 👋 What do you want to track today? Recent message With the new GHL …" at bounding box center [1212, 280] width 373 height 523
click at [1371, 652] on icon "Close Intercom Messenger" at bounding box center [1373, 651] width 22 height 22
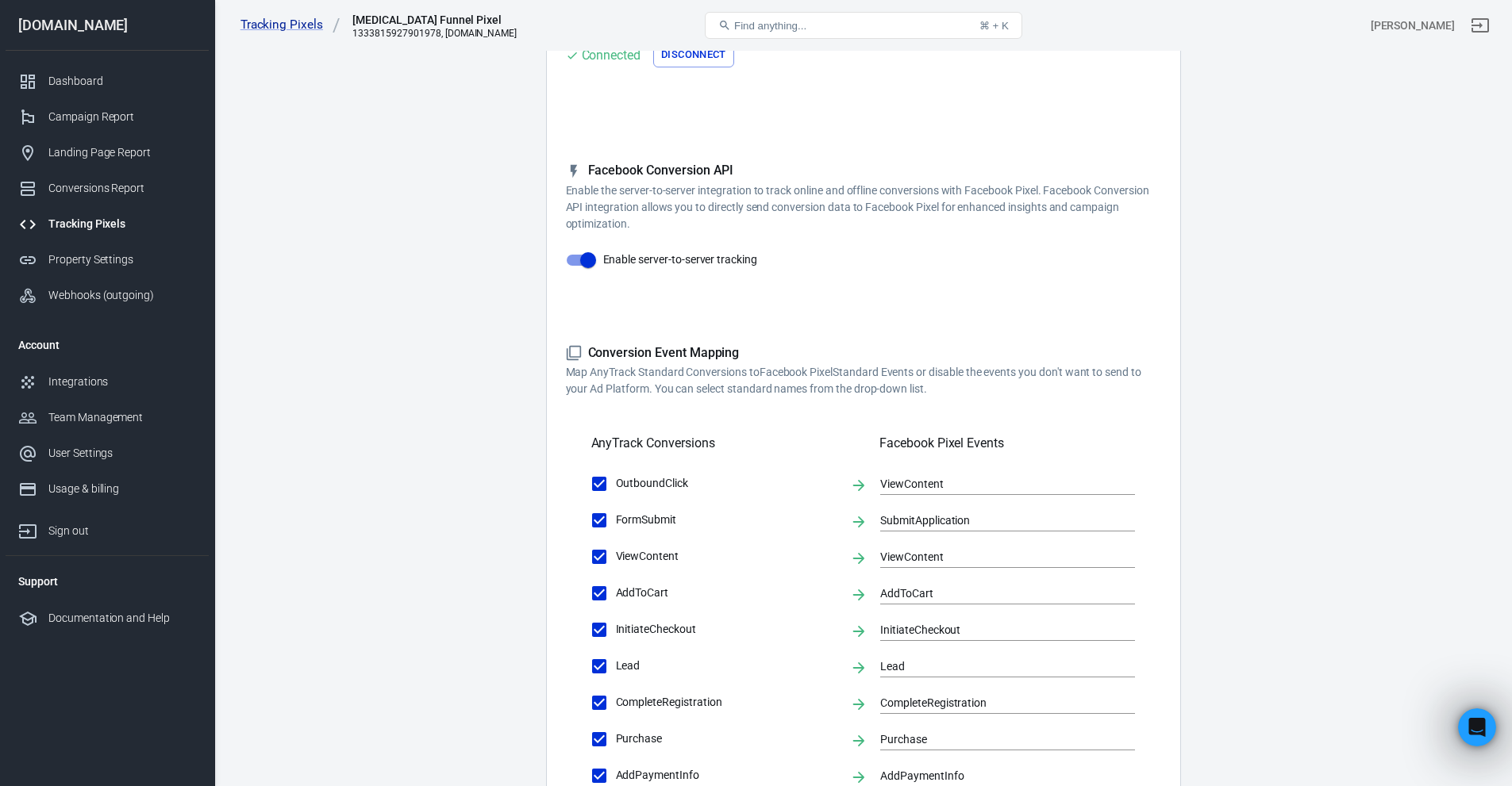
scroll to position [370, 0]
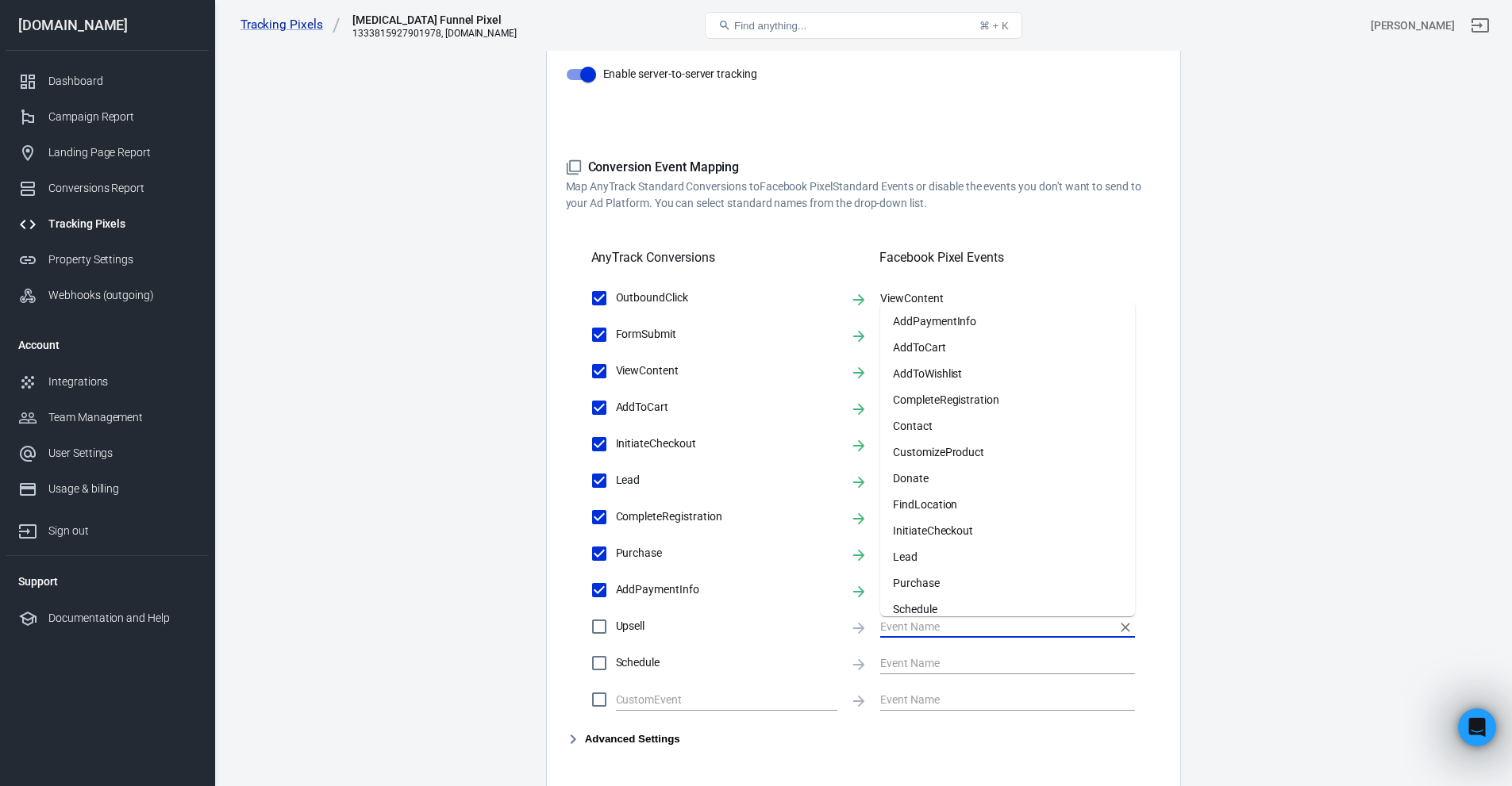
click at [901, 634] on input "text" at bounding box center [995, 626] width 231 height 20
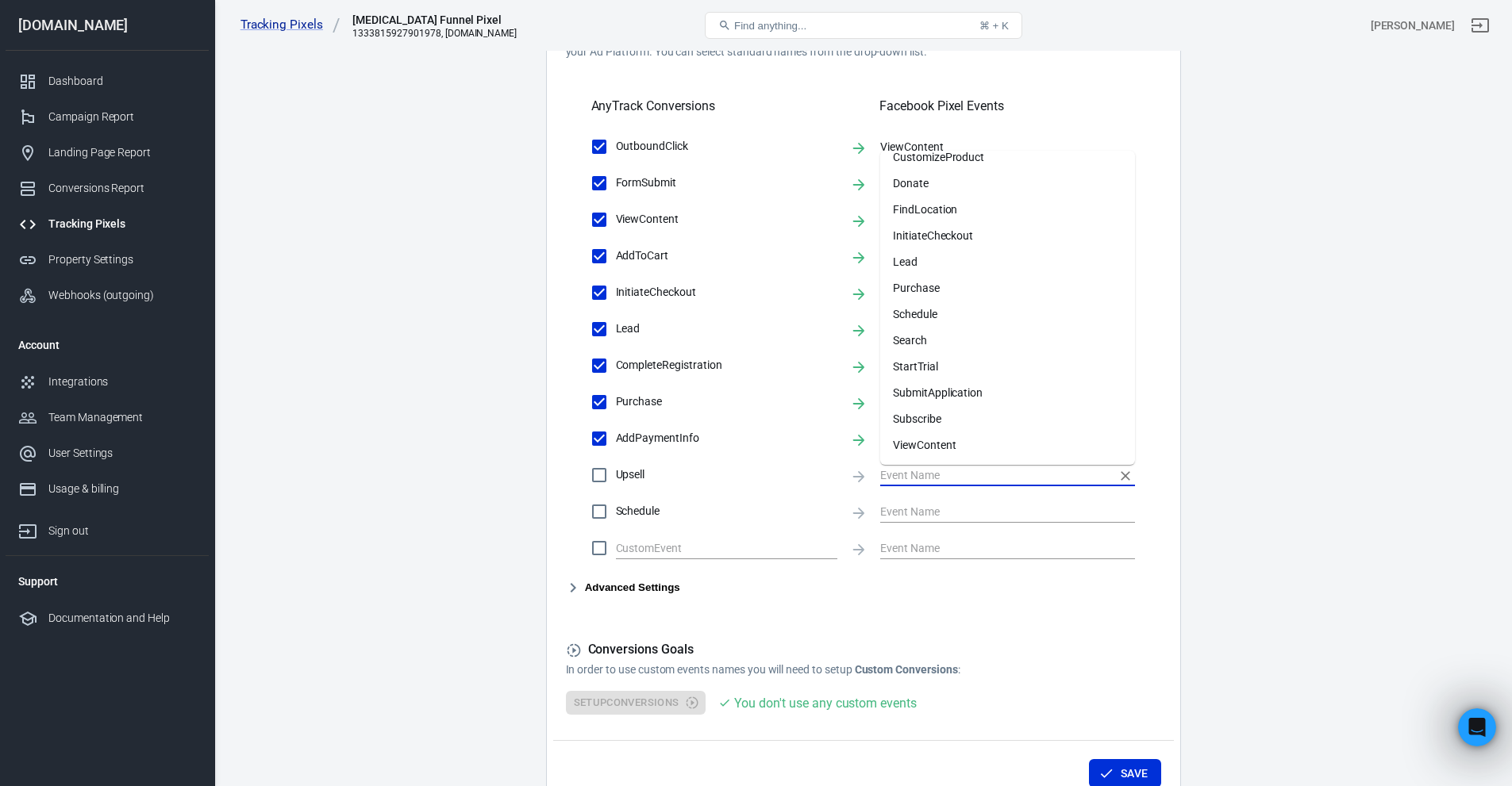
scroll to position [555, 0]
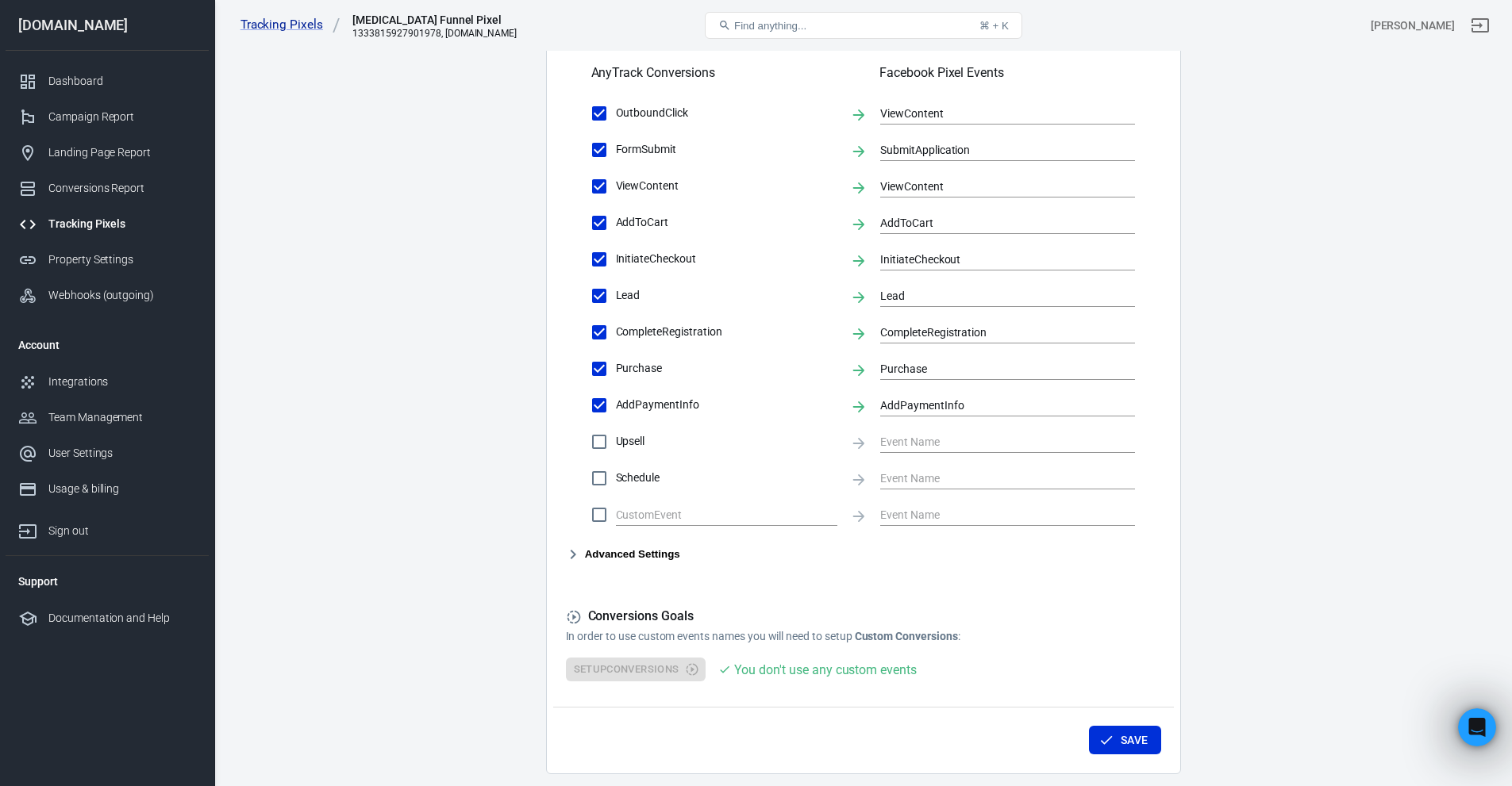
click at [1197, 362] on main "Conversions Ads Integration Settings Conversions Settings Account Connection Co…" at bounding box center [863, 129] width 1242 height 1290
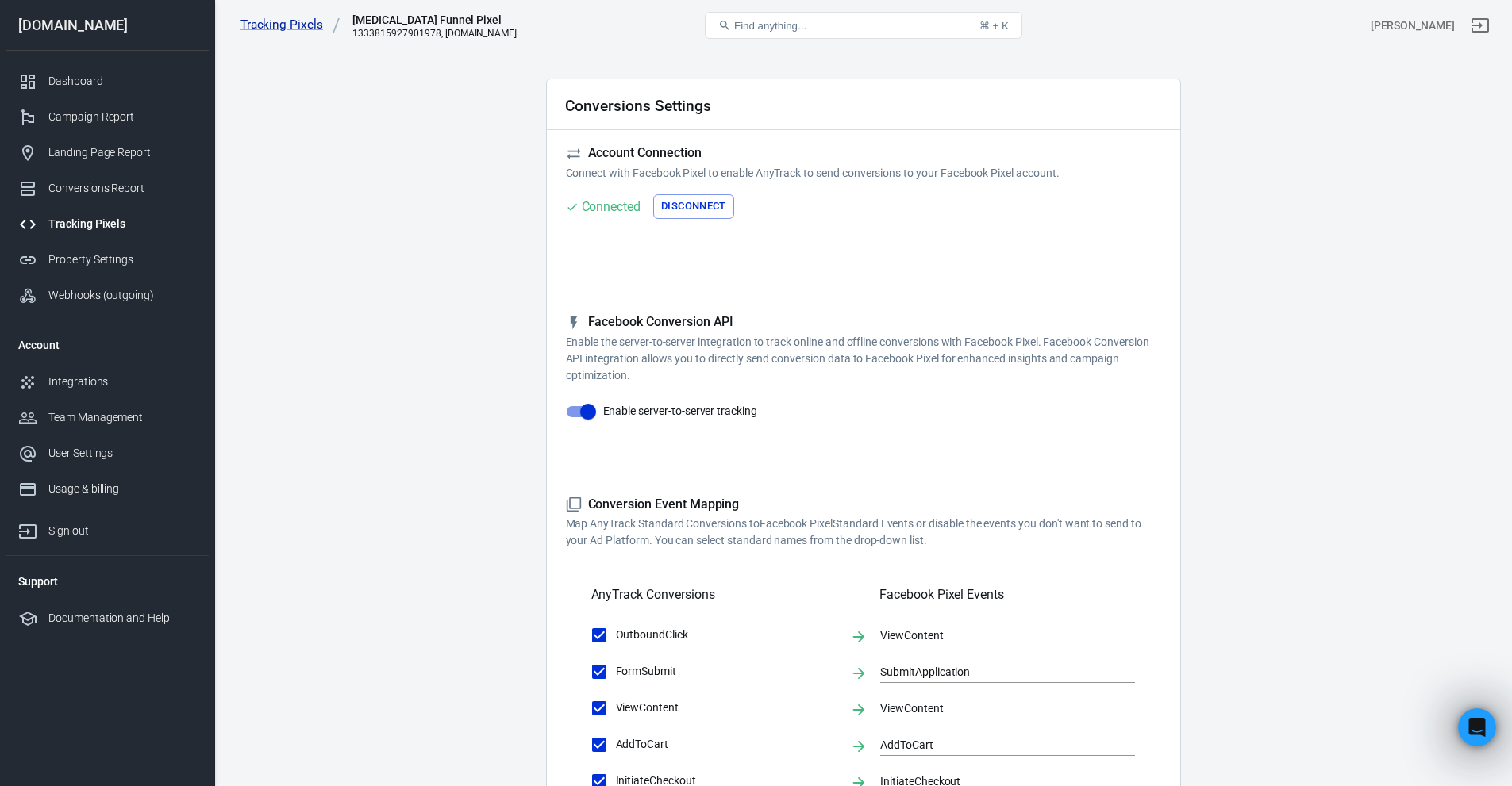
scroll to position [0, 0]
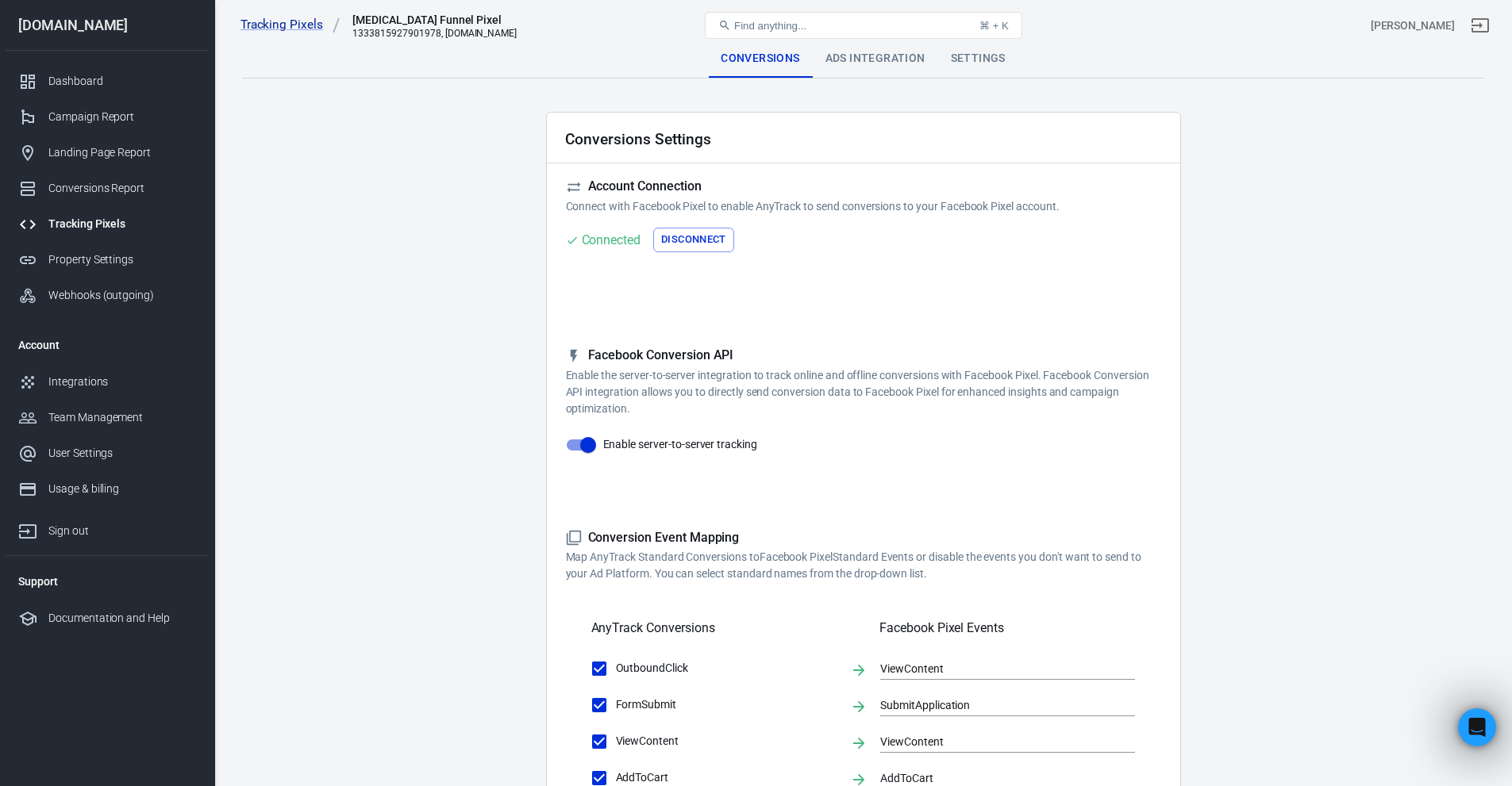
click at [857, 61] on div "Ads Integration" at bounding box center [875, 59] width 125 height 38
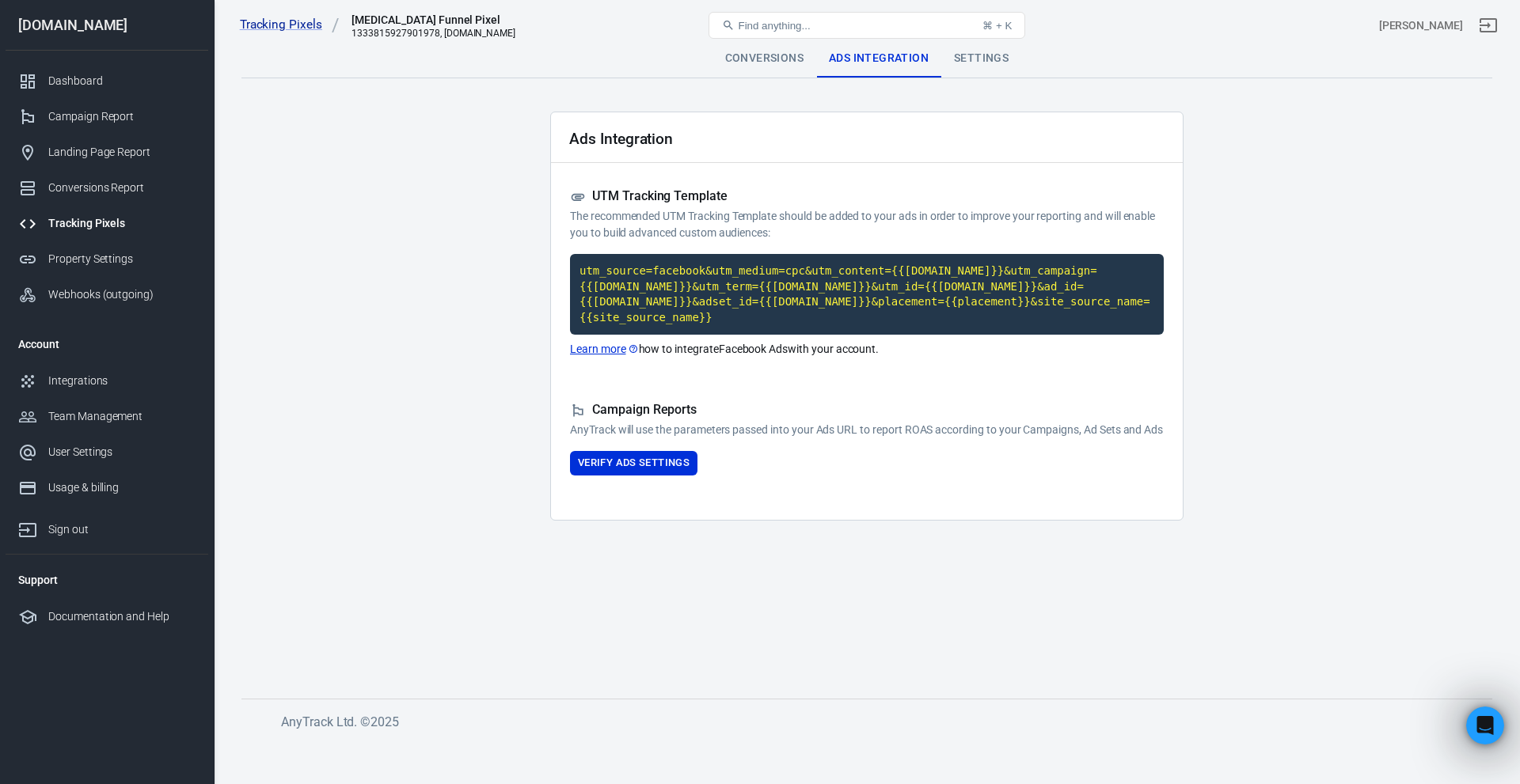
click at [775, 49] on div "Tracking Pixels ADHD Funnel Pixel 1333815927901978, adhdsuccesssystem.com Find …" at bounding box center [867, 25] width 1306 height 51
click at [772, 54] on div "Conversions" at bounding box center [765, 59] width 104 height 38
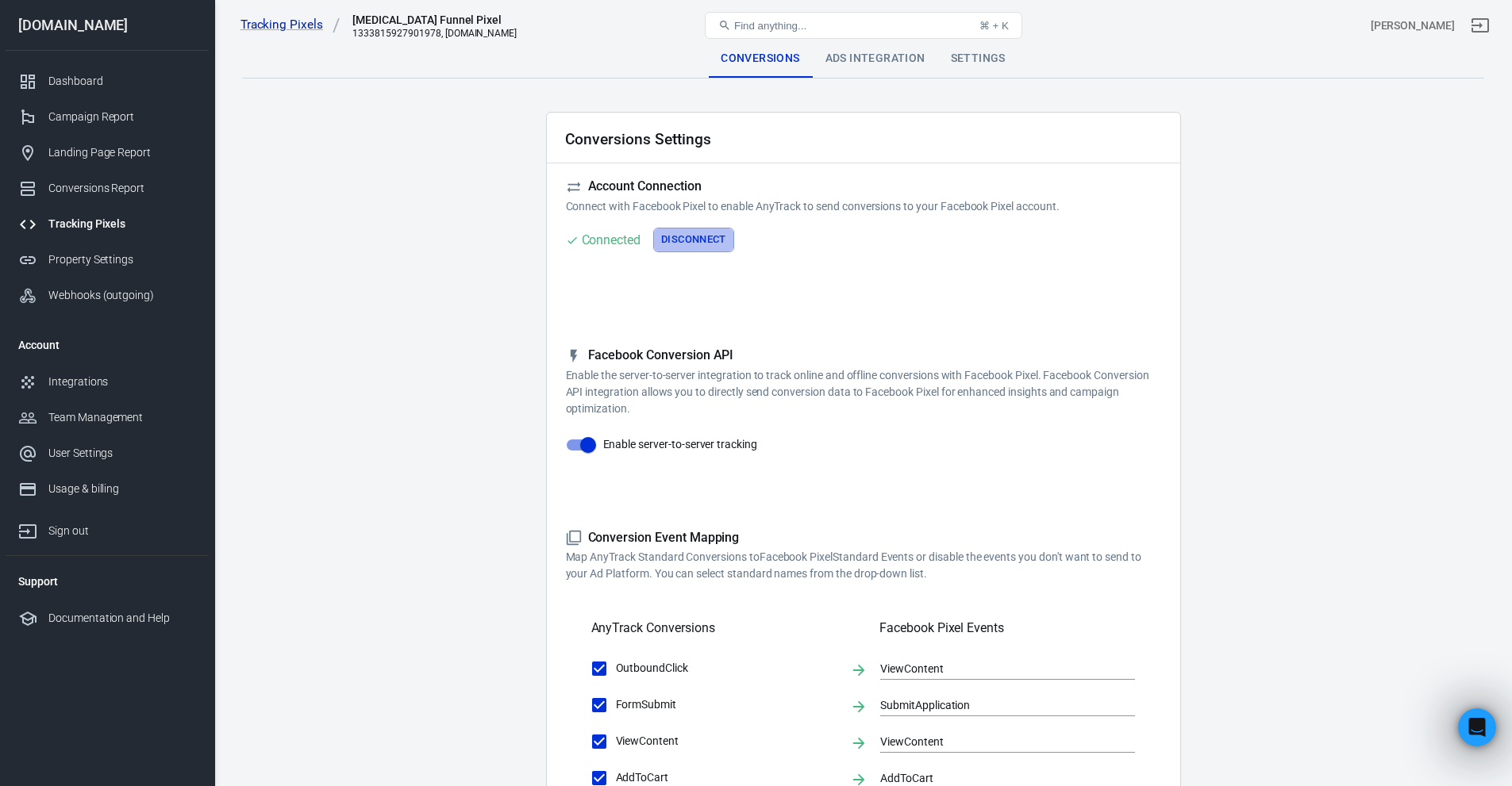
click at [681, 241] on button "Disconnect" at bounding box center [693, 239] width 81 height 25
click at [613, 243] on button "Connect" at bounding box center [597, 239] width 64 height 25
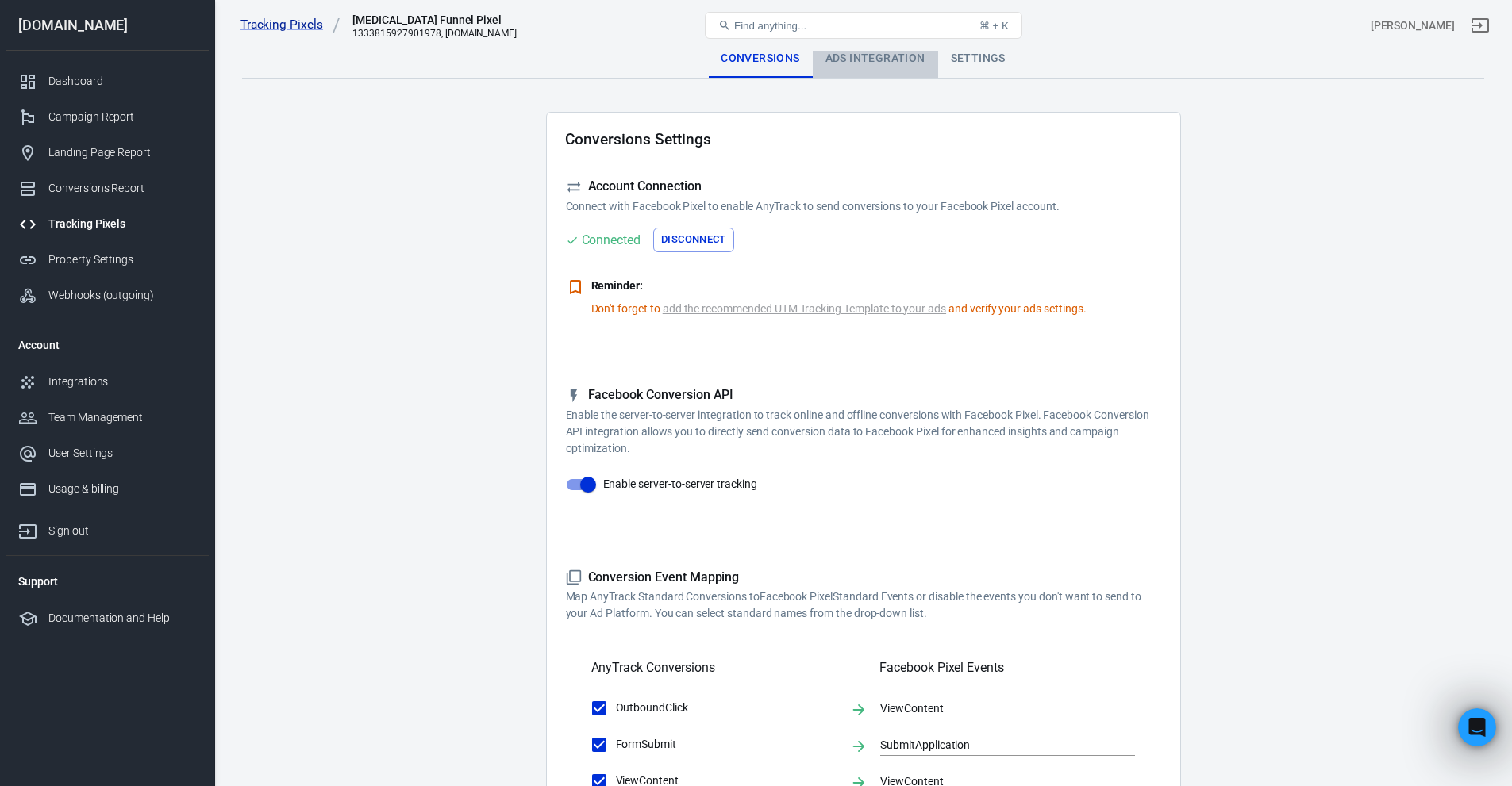
click at [865, 66] on div "Ads Integration" at bounding box center [875, 59] width 125 height 38
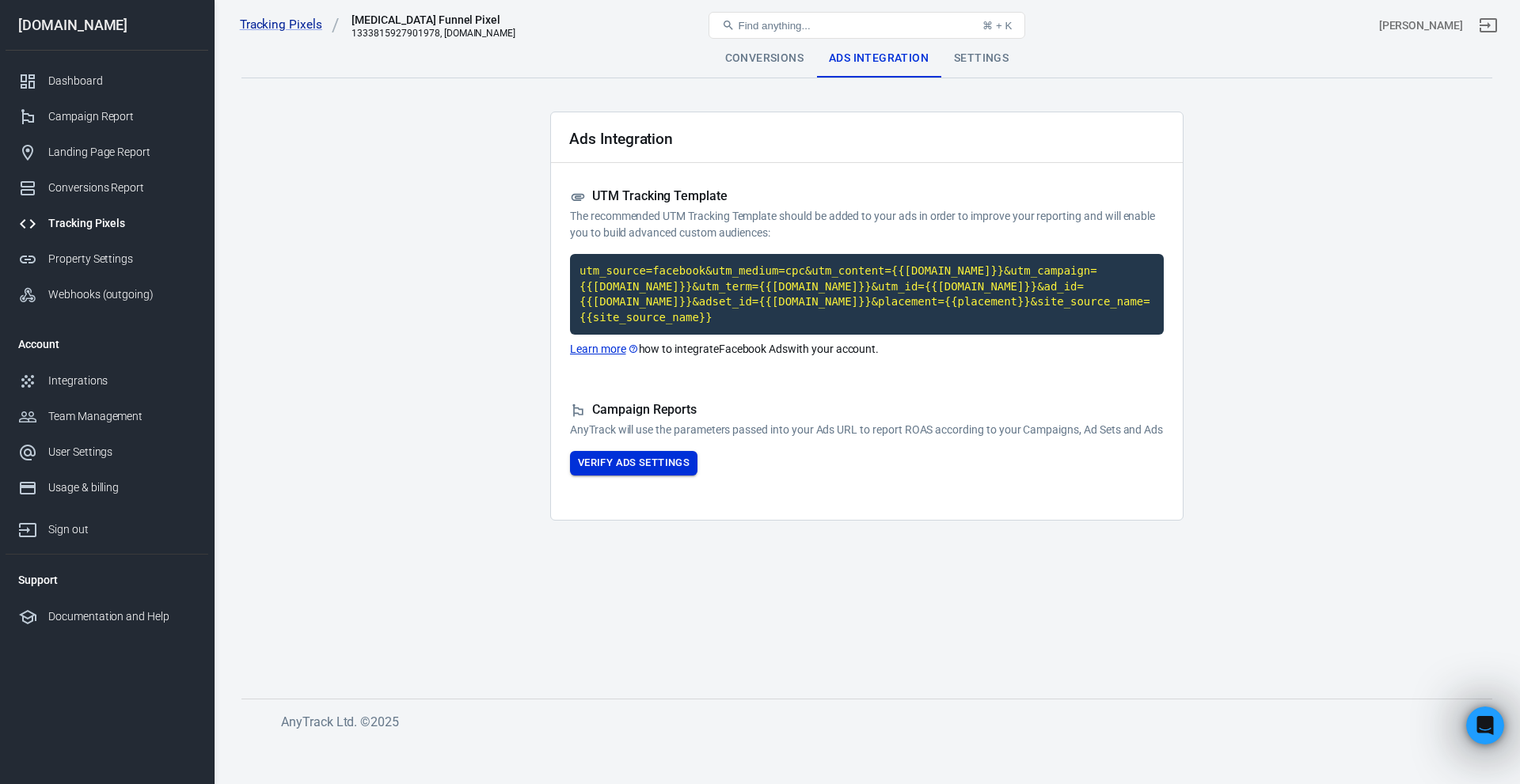
click at [688, 468] on button "Verify Ads Settings" at bounding box center [634, 463] width 127 height 25
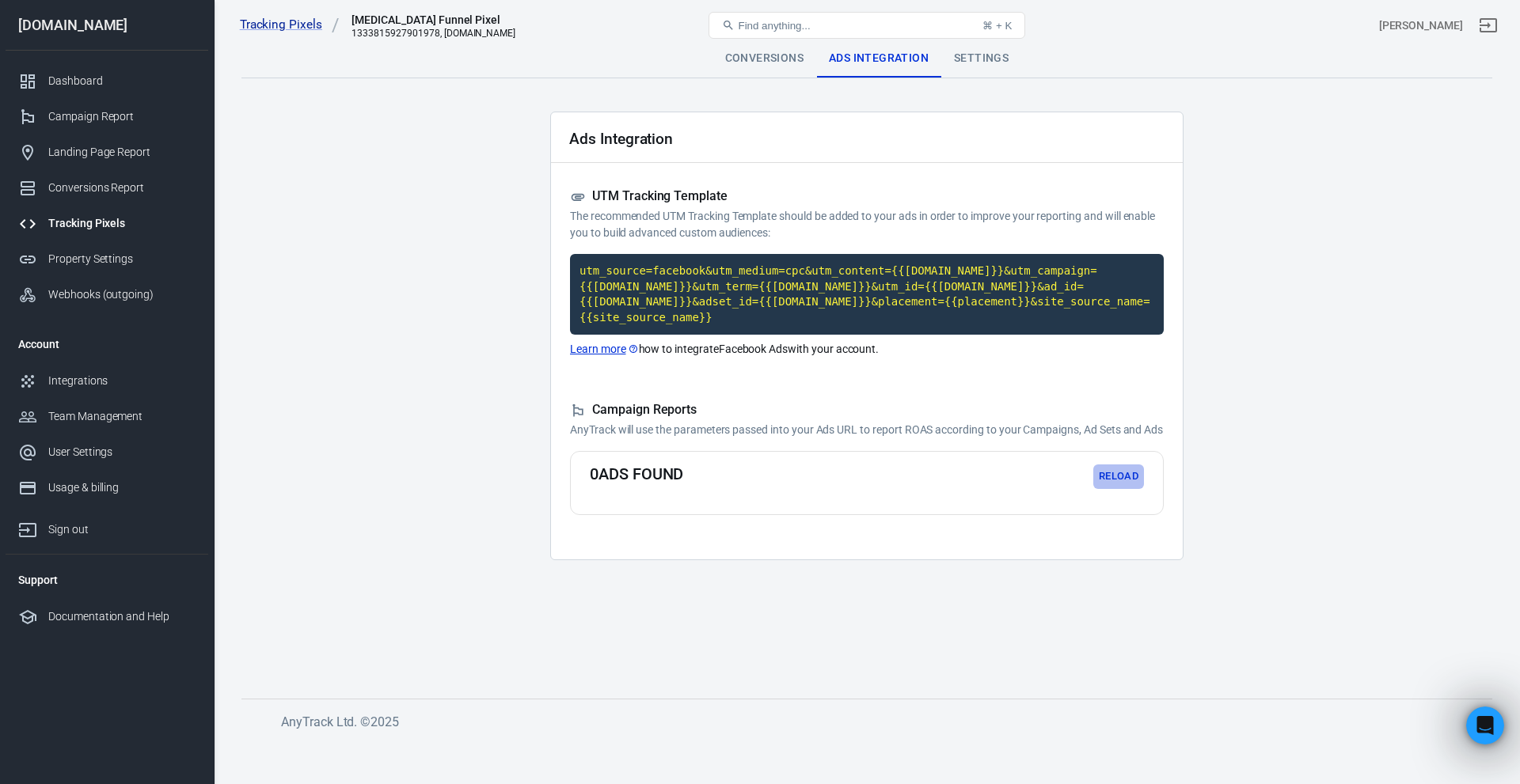
click at [1105, 471] on button "Reload" at bounding box center [1119, 477] width 51 height 25
click at [967, 61] on div "Settings" at bounding box center [981, 59] width 80 height 38
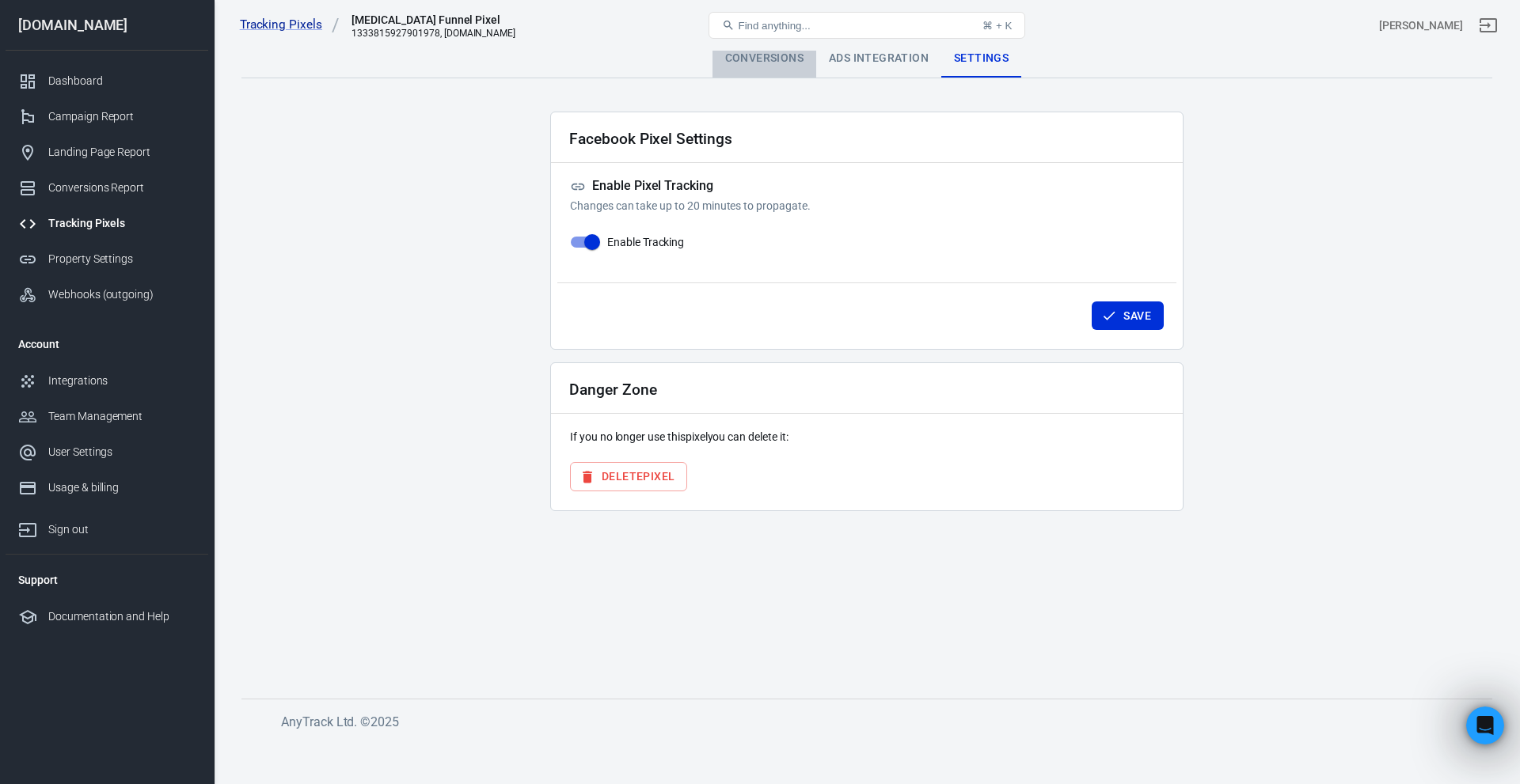
click at [758, 57] on div "Conversions" at bounding box center [765, 59] width 104 height 38
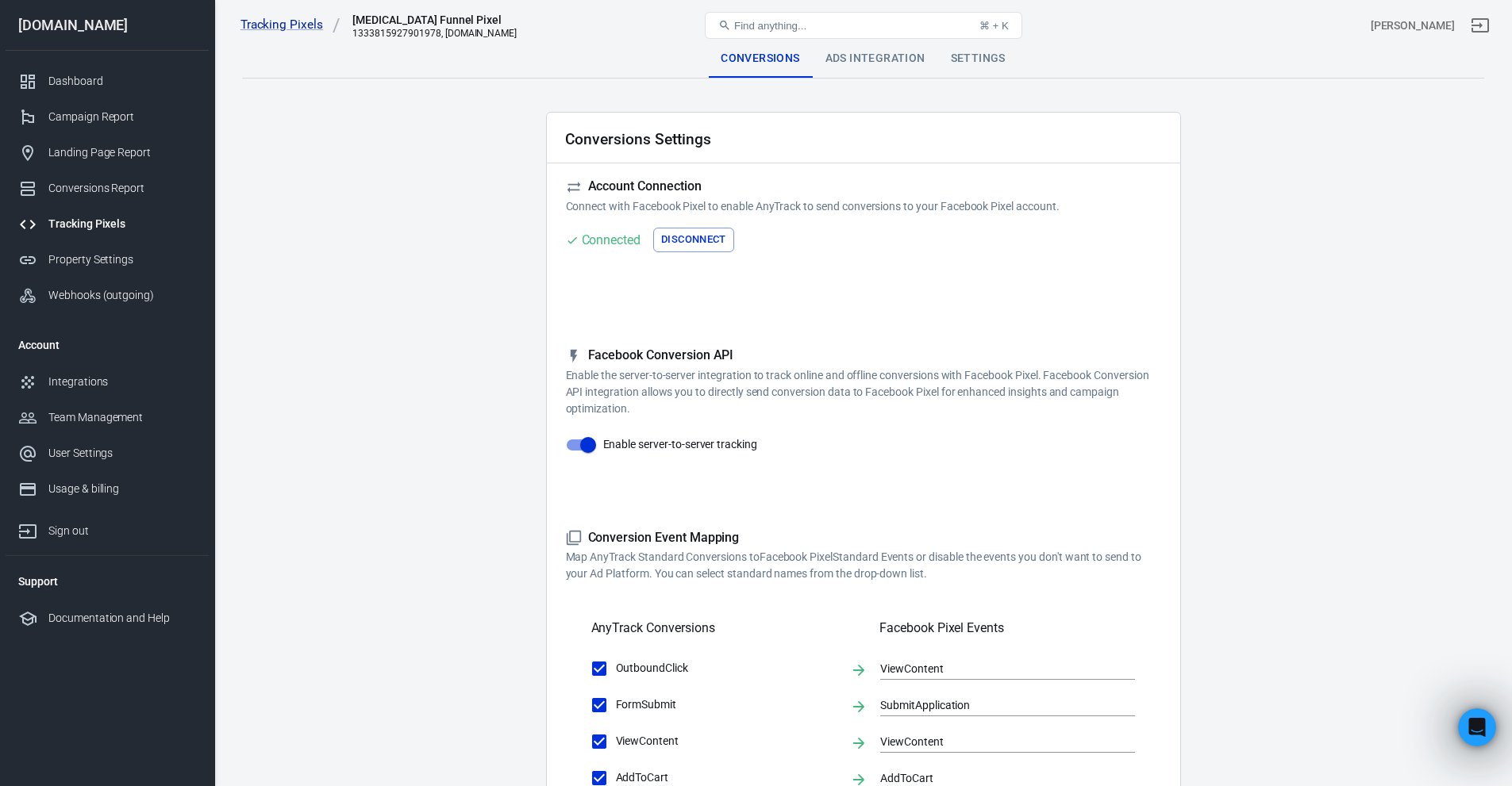
click at [848, 49] on div "Tracking Pixels ADHD Funnel Pixel 1333815927901978, adhdsuccesssystem.com Find …" at bounding box center [864, 26] width 1297 height 51
click at [843, 58] on div "Ads Integration" at bounding box center [875, 59] width 125 height 38
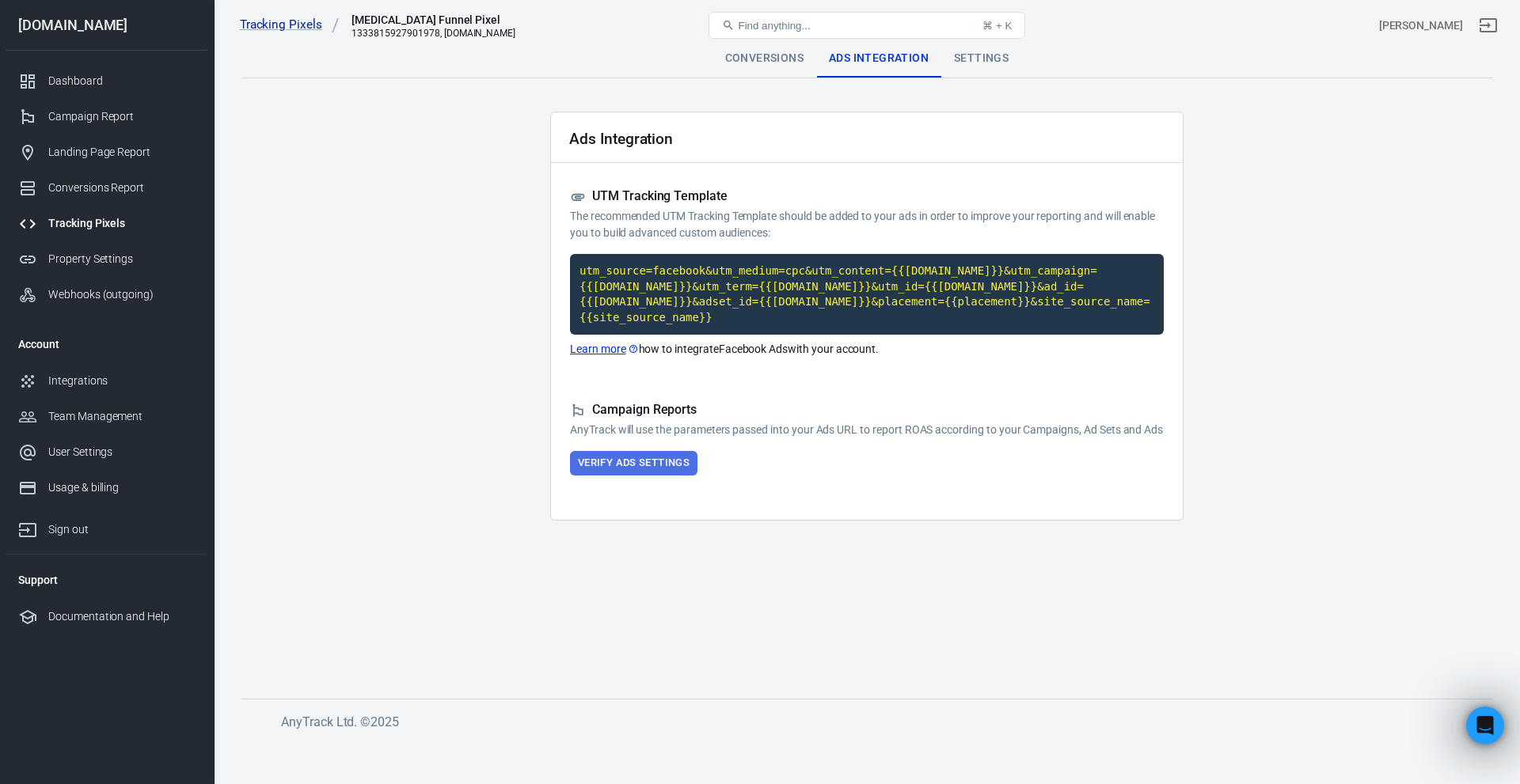
click at [624, 470] on button "Verify Ads Settings" at bounding box center [634, 463] width 127 height 25
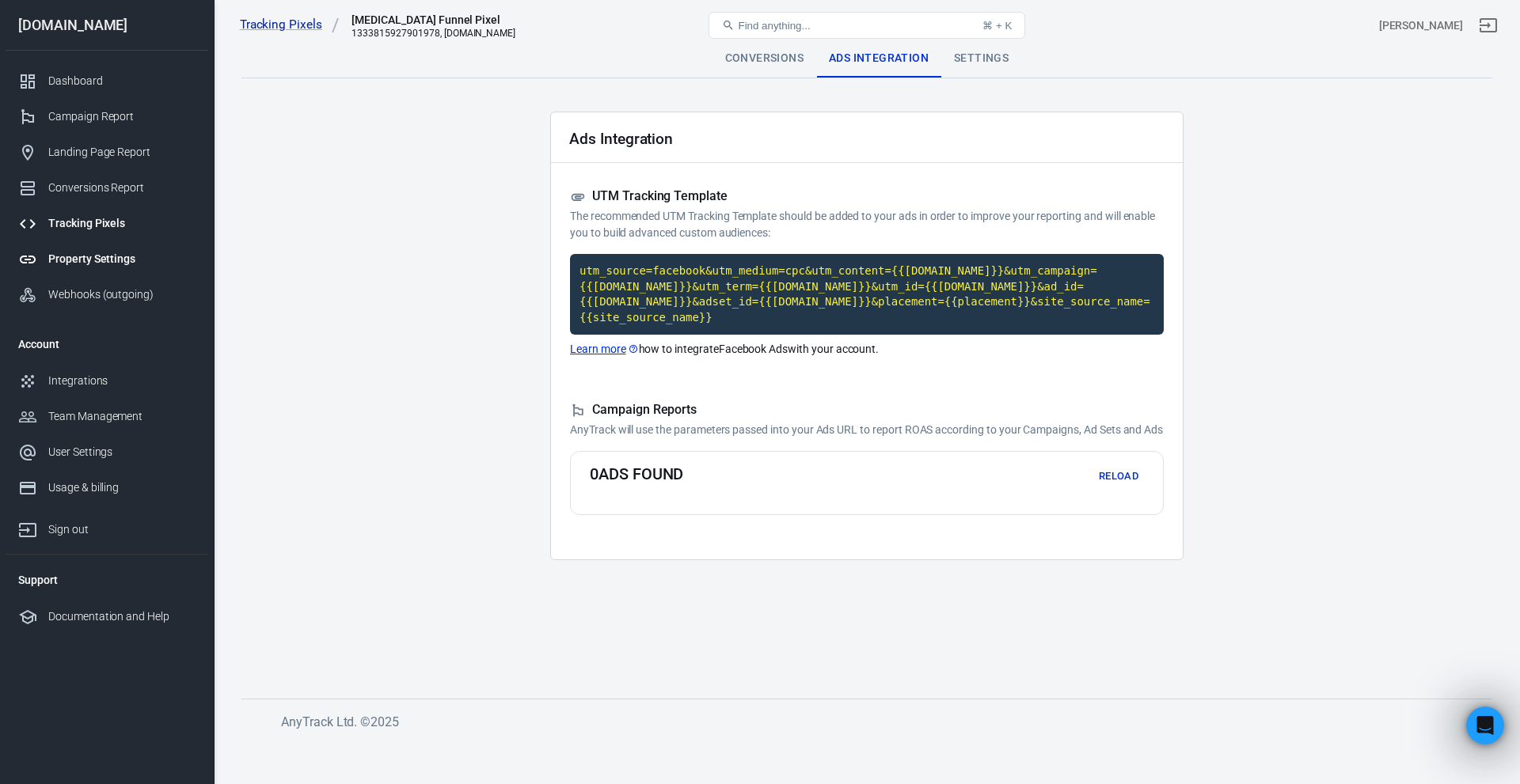
click at [96, 256] on div "Property Settings" at bounding box center [121, 259] width 147 height 17
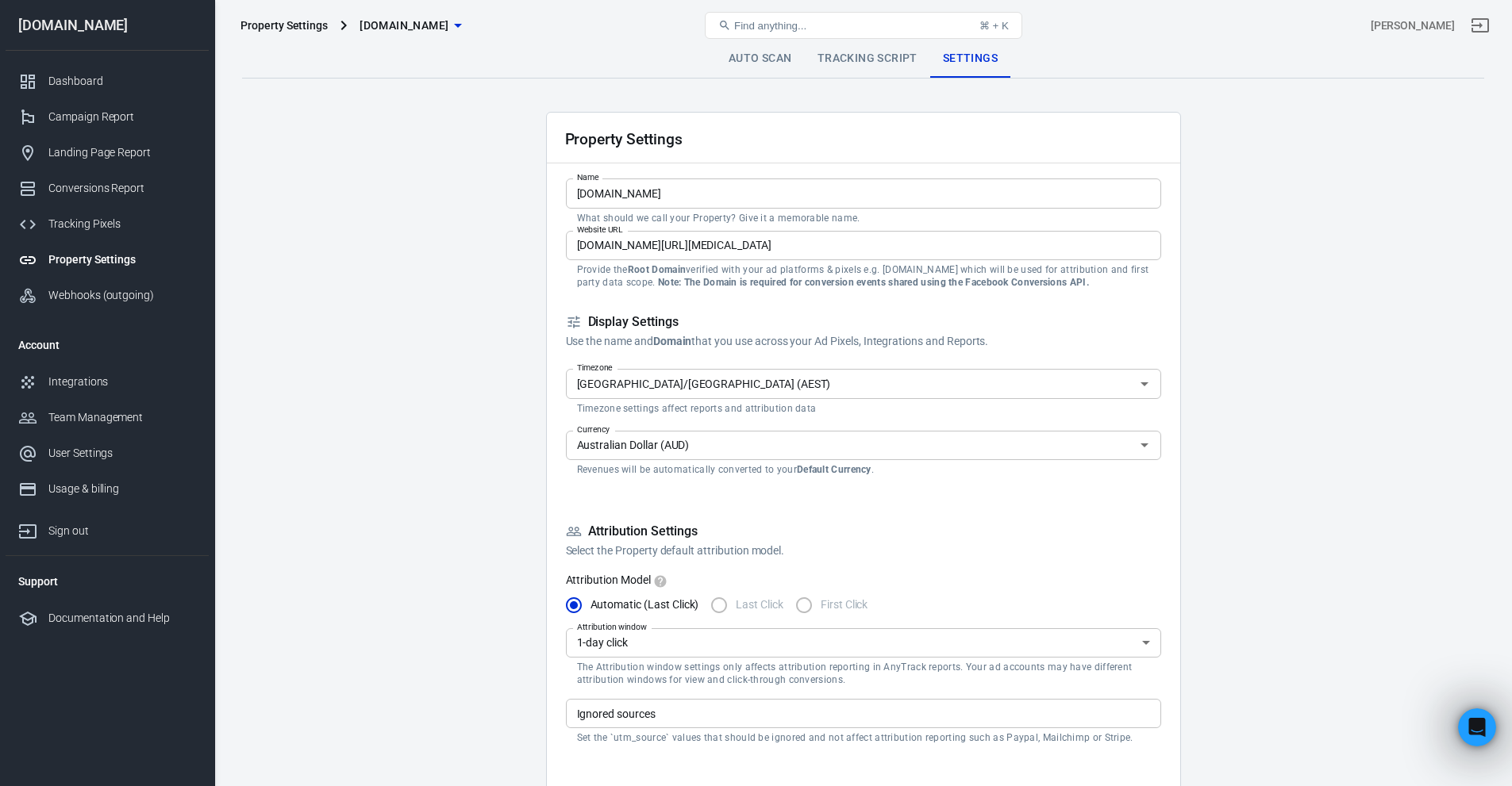
click at [742, 198] on input "[DOMAIN_NAME]" at bounding box center [863, 193] width 595 height 29
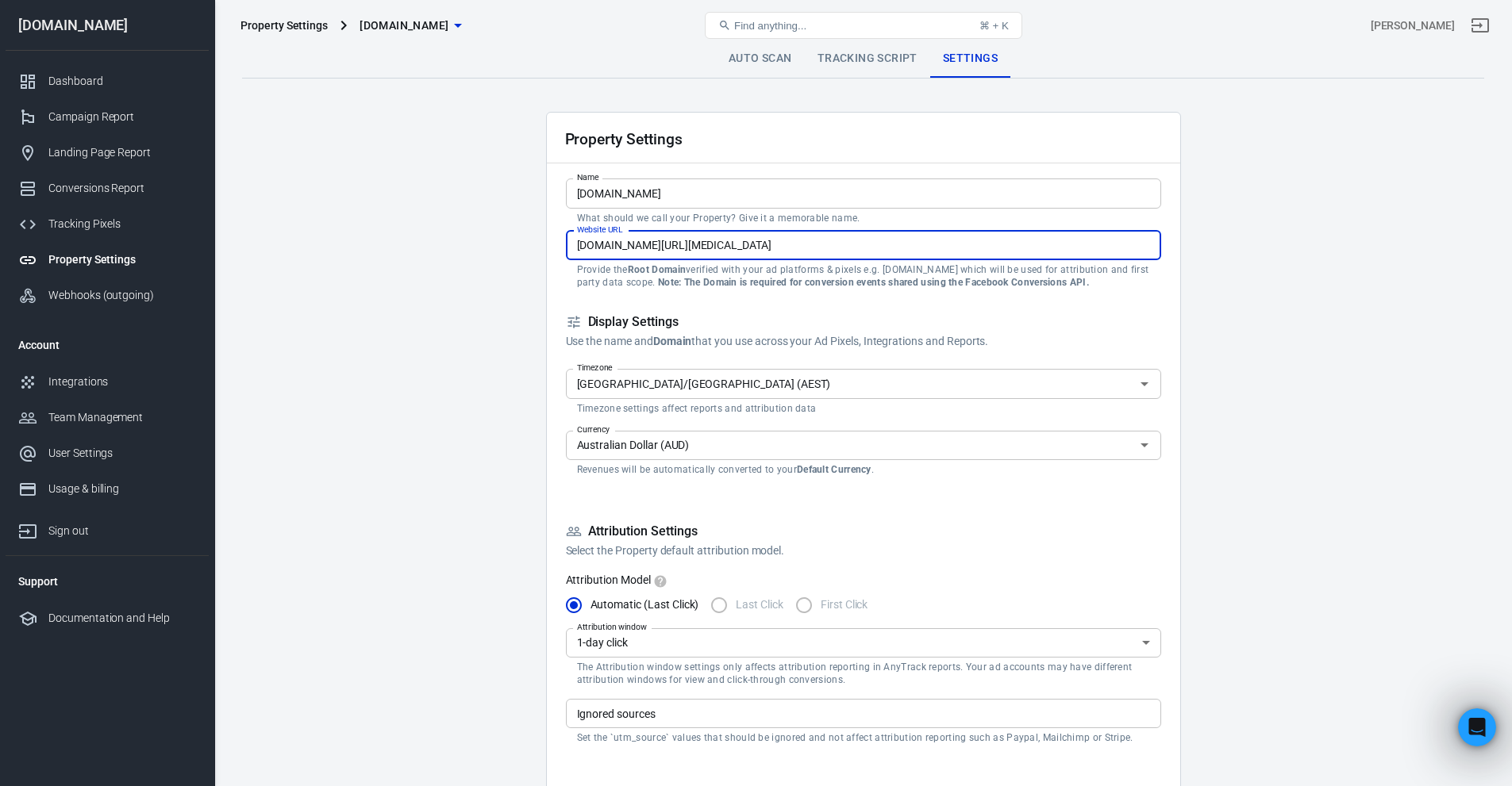
click at [780, 242] on input "adhdsuccesssystem.com/productivity-with-adhd" at bounding box center [863, 245] width 595 height 29
click at [788, 238] on input "adhdsuccesssystem.com/productivity-with-adhd" at bounding box center [863, 245] width 595 height 29
click at [703, 245] on input "adhdsuccesssystem.com/productivity-with-adhd" at bounding box center [863, 245] width 595 height 29
type input "[DOMAIN_NAME]"
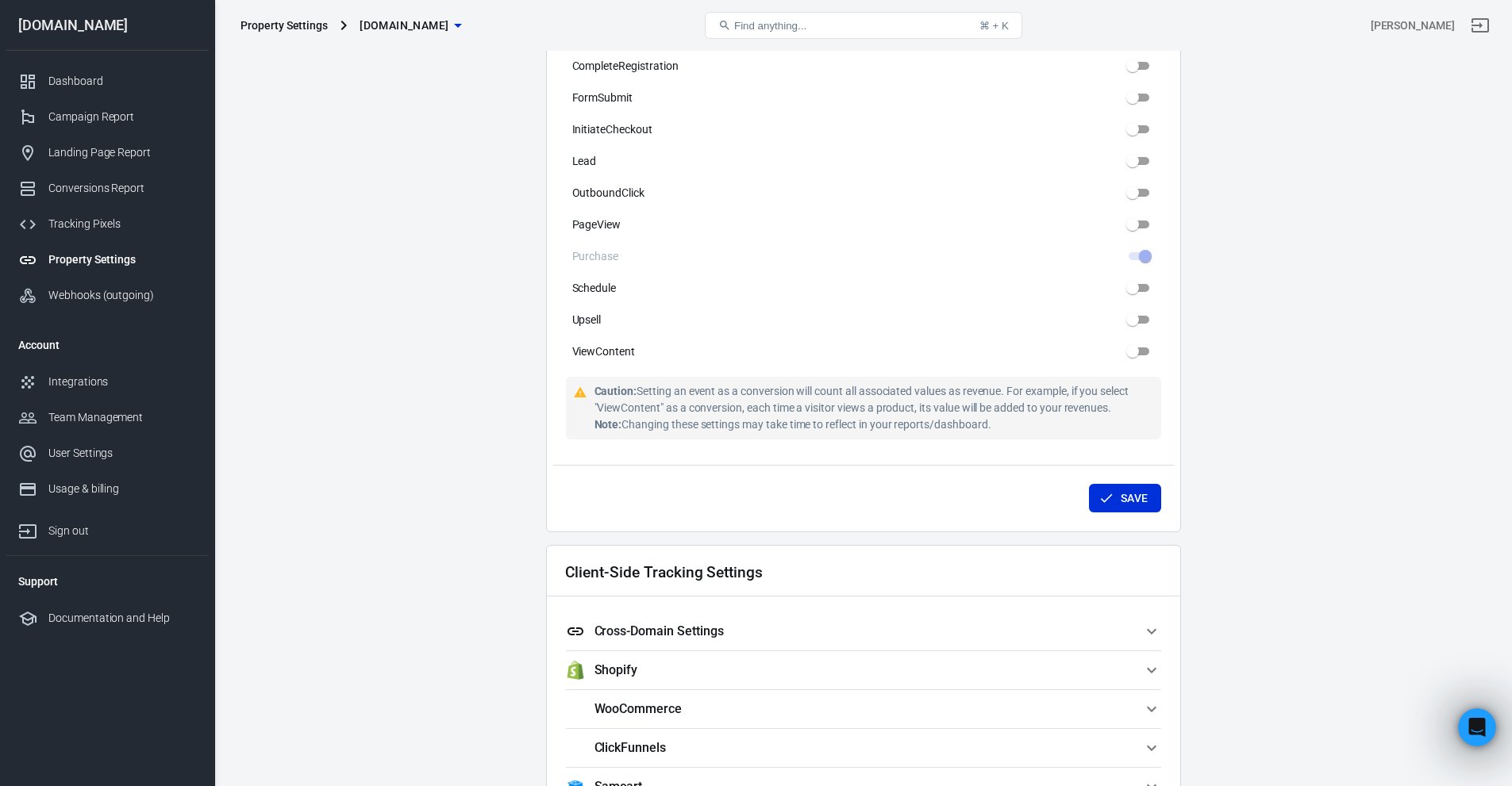
scroll to position [926, 0]
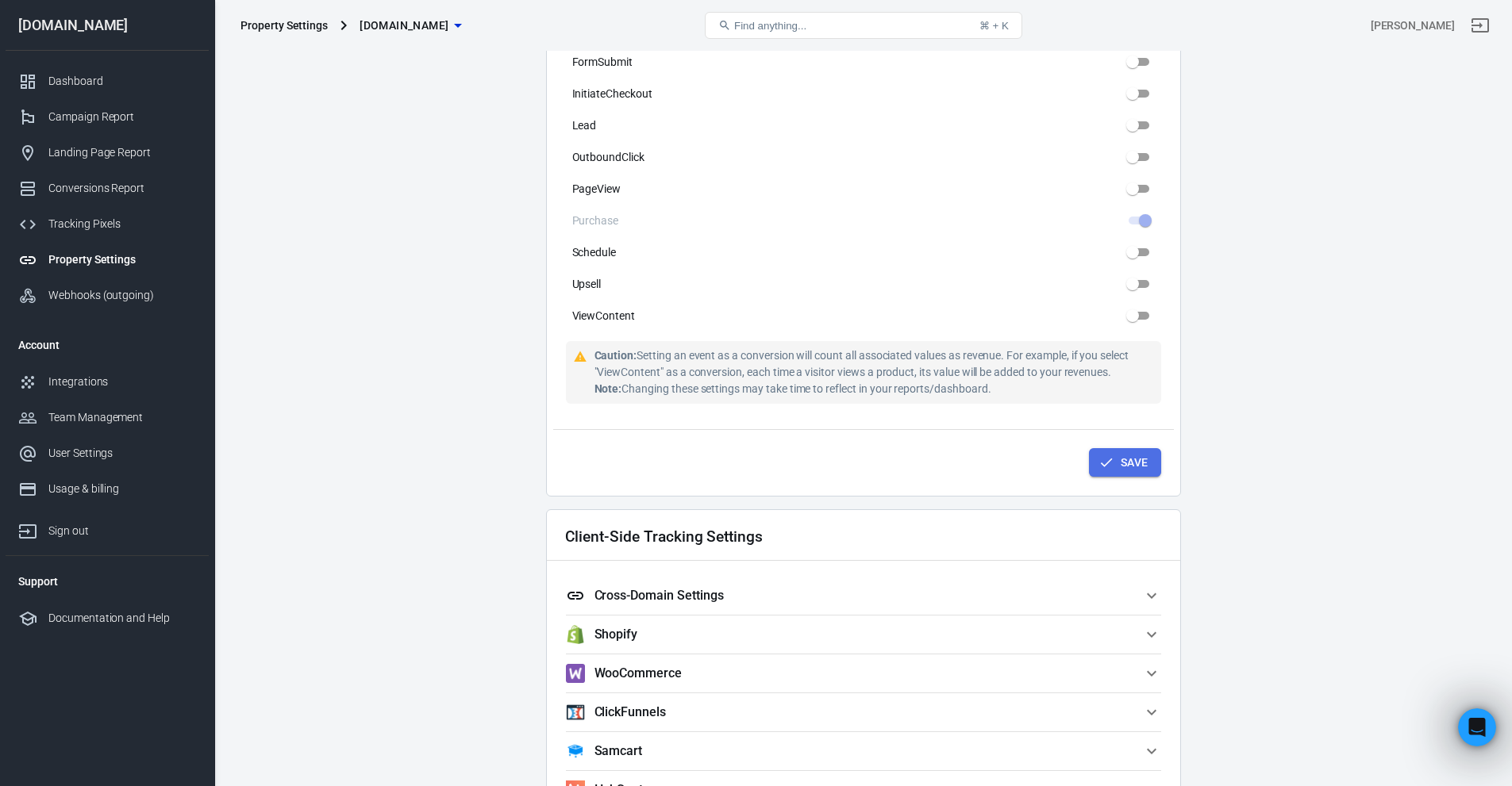
click at [1111, 451] on button "Save" at bounding box center [1124, 462] width 72 height 29
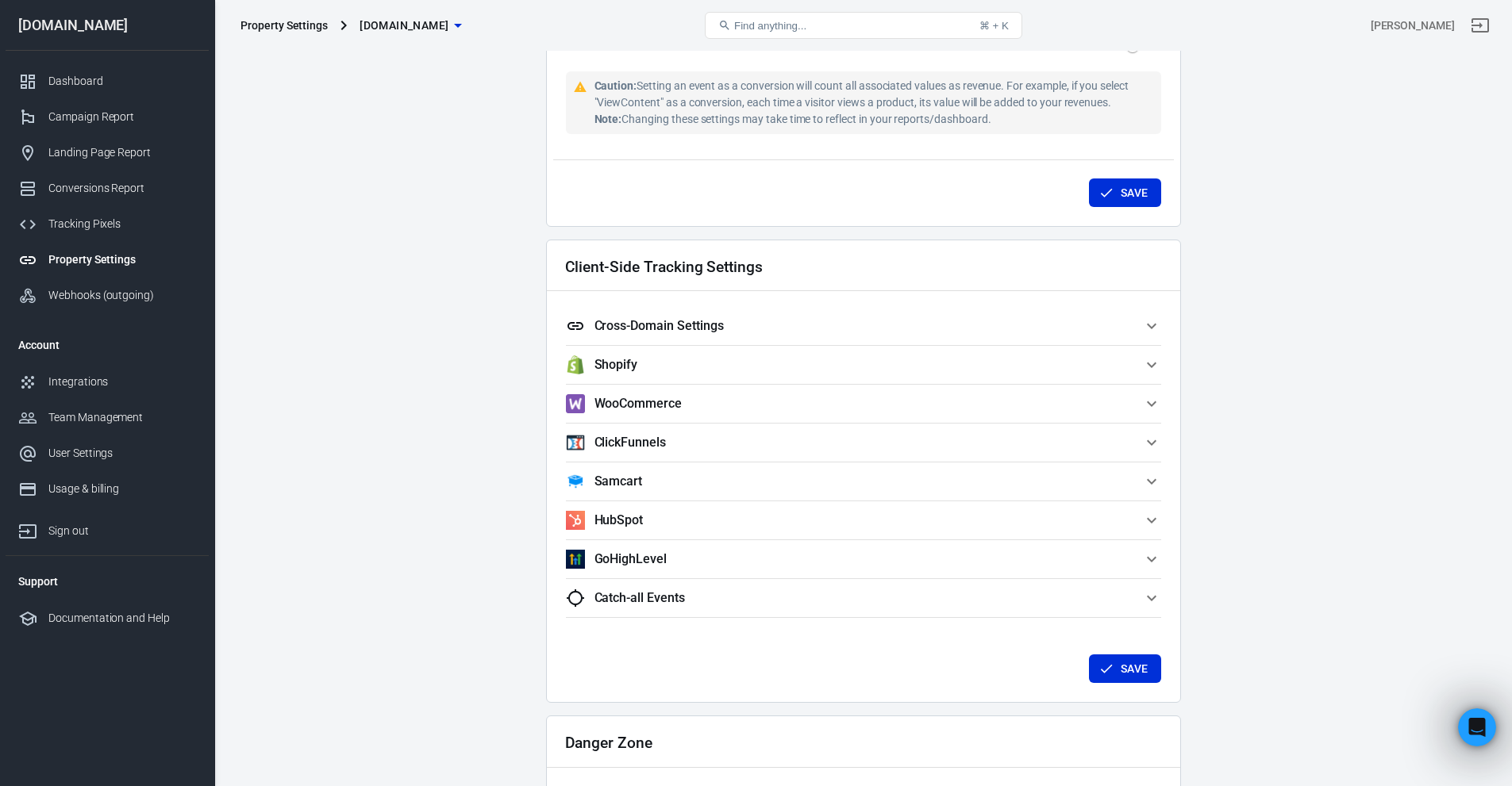
scroll to position [1343, 0]
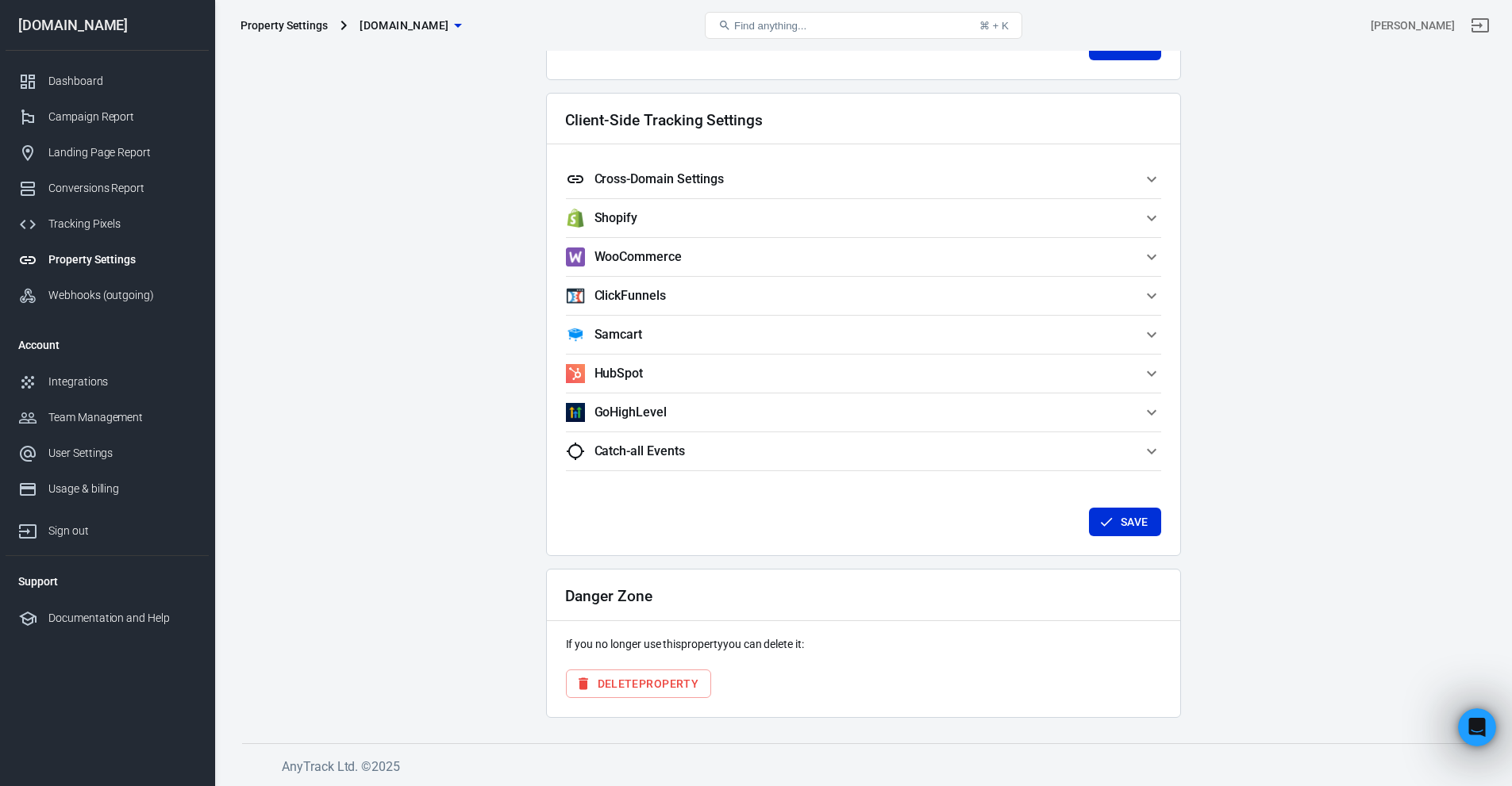
click at [706, 403] on span "GoHighLevel" at bounding box center [854, 412] width 577 height 19
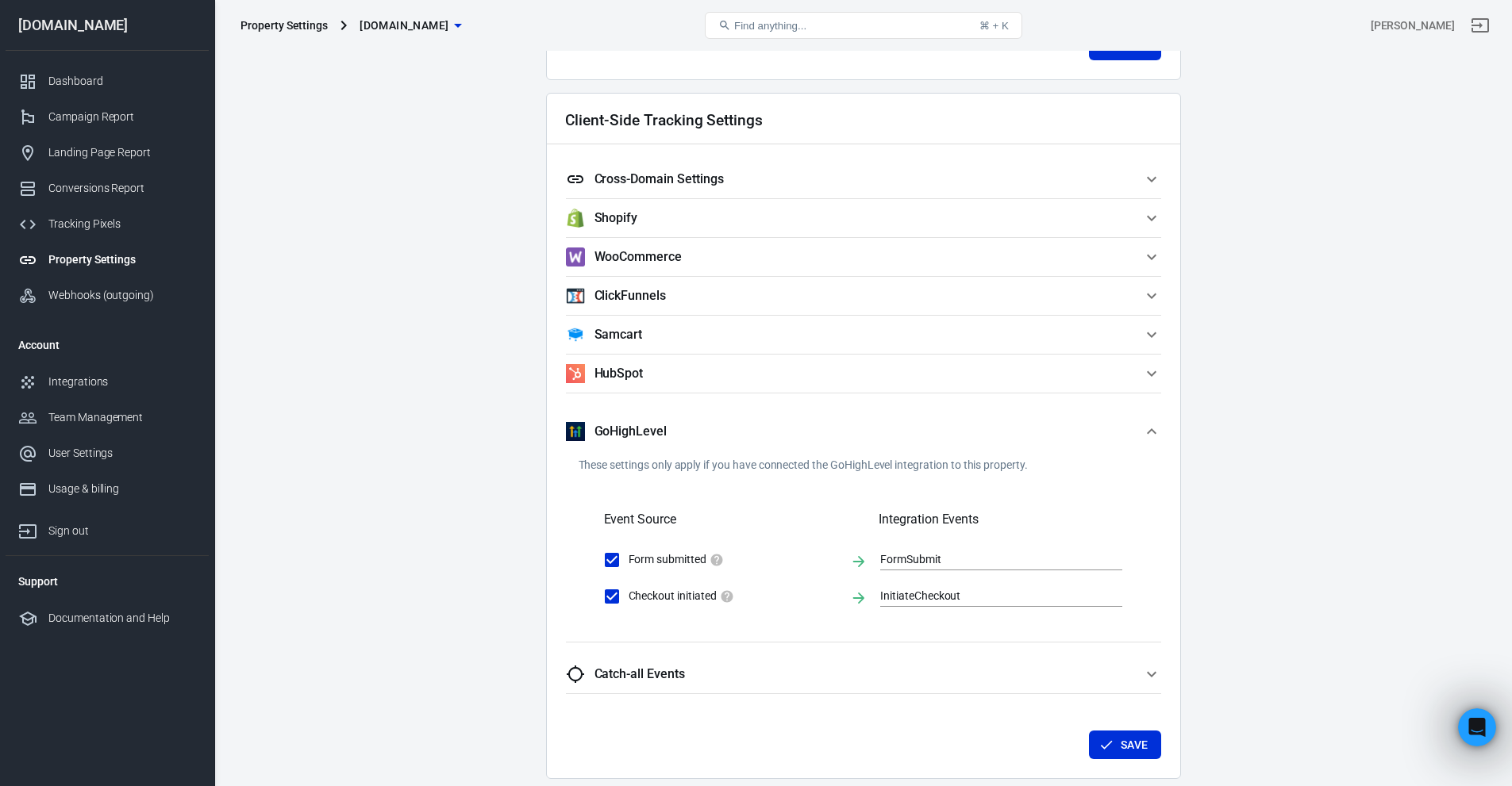
scroll to position [1528, 0]
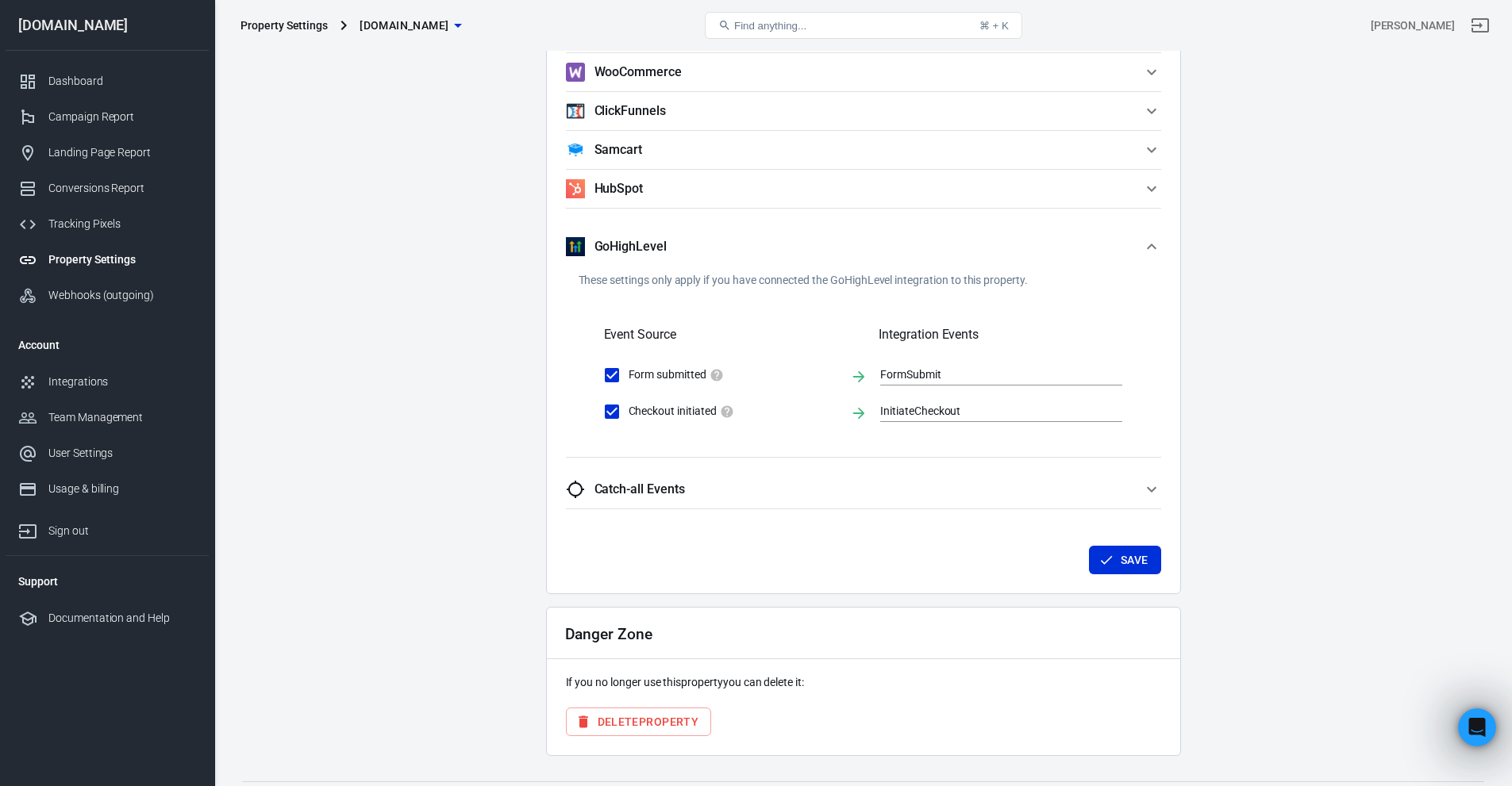
click at [612, 413] on input "Checkout initiated" at bounding box center [612, 411] width 33 height 33
checkbox input "false"
click at [612, 413] on input "Checkout initiated" at bounding box center [612, 411] width 33 height 33
checkbox input "true"
type input "InitiateCheckout"
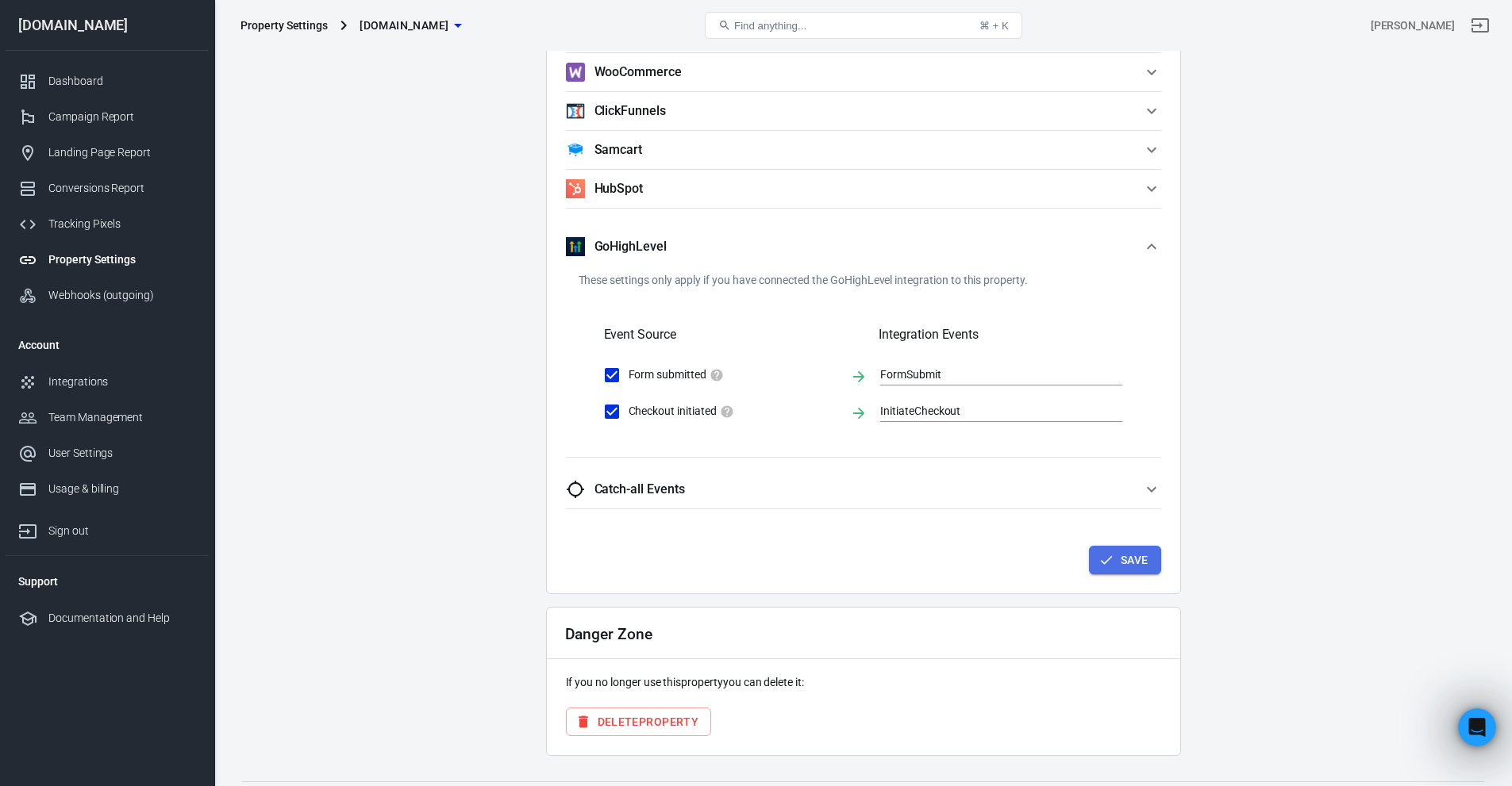
click at [1148, 554] on button "Save" at bounding box center [1124, 560] width 72 height 29
click at [91, 374] on div "Integrations" at bounding box center [122, 382] width 147 height 17
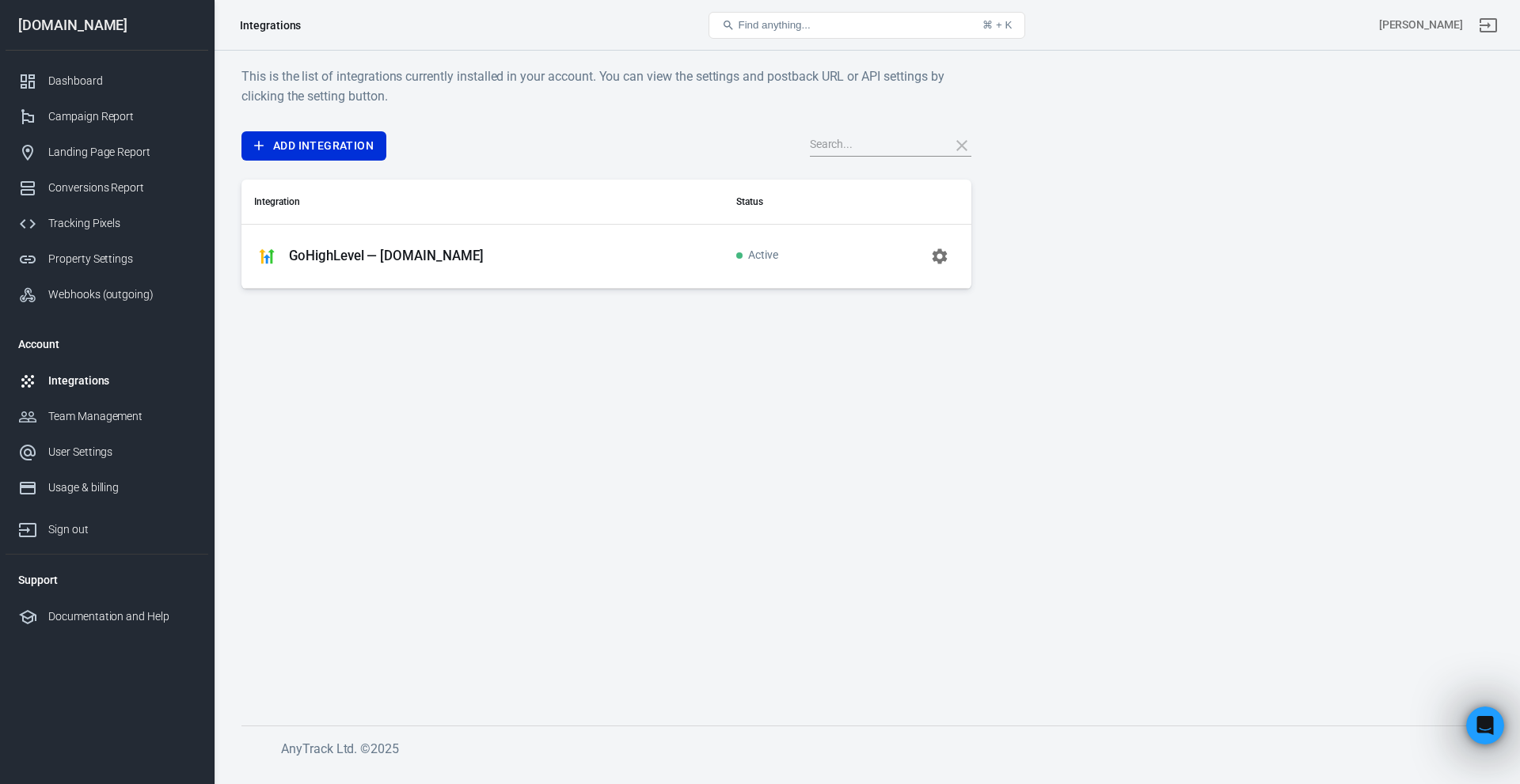
click at [383, 262] on p "GoHighLevel — adhdsuccesssystem.com" at bounding box center [386, 257] width 195 height 17
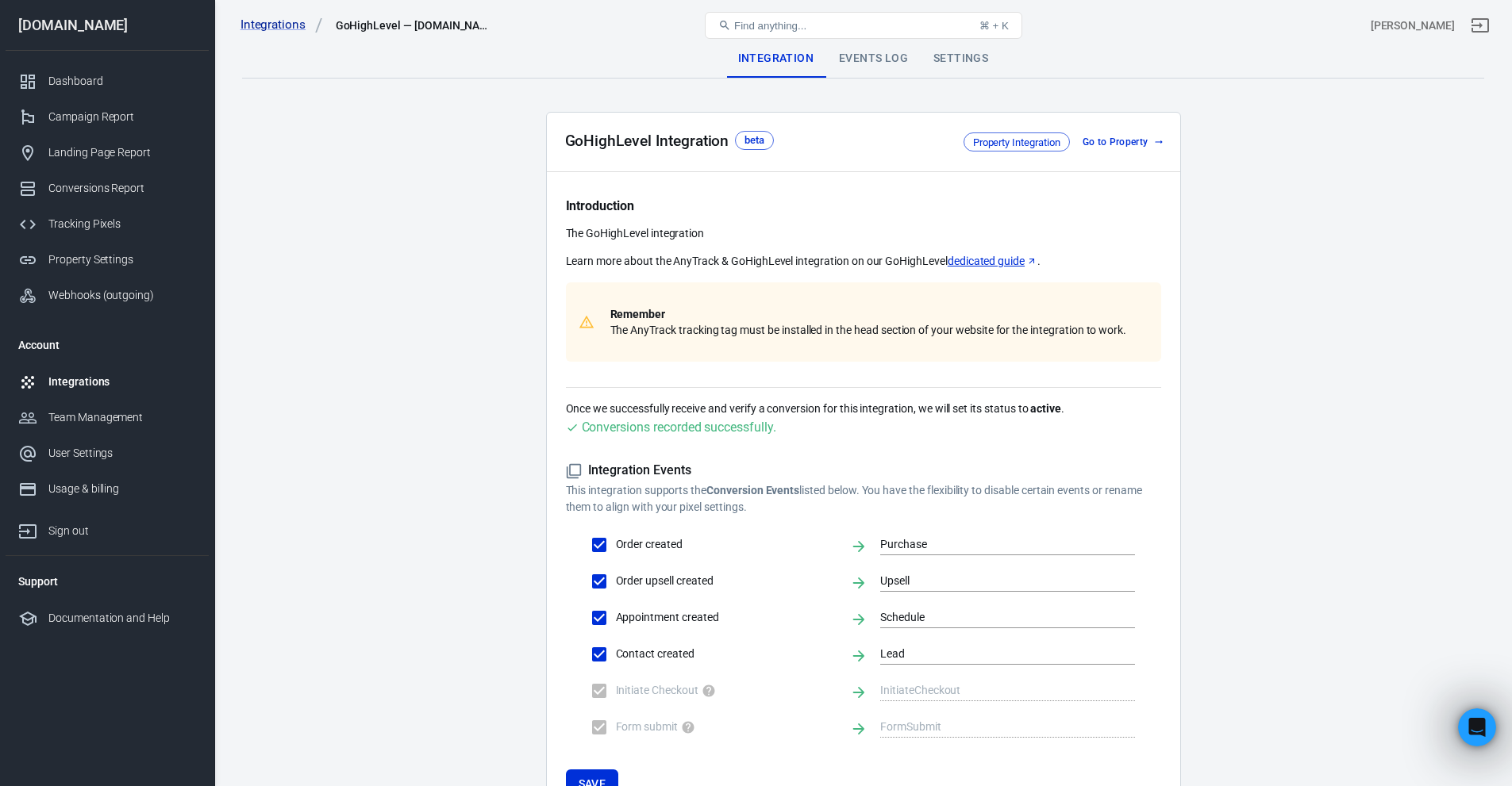
click at [855, 60] on div "Events Log" at bounding box center [873, 59] width 95 height 38
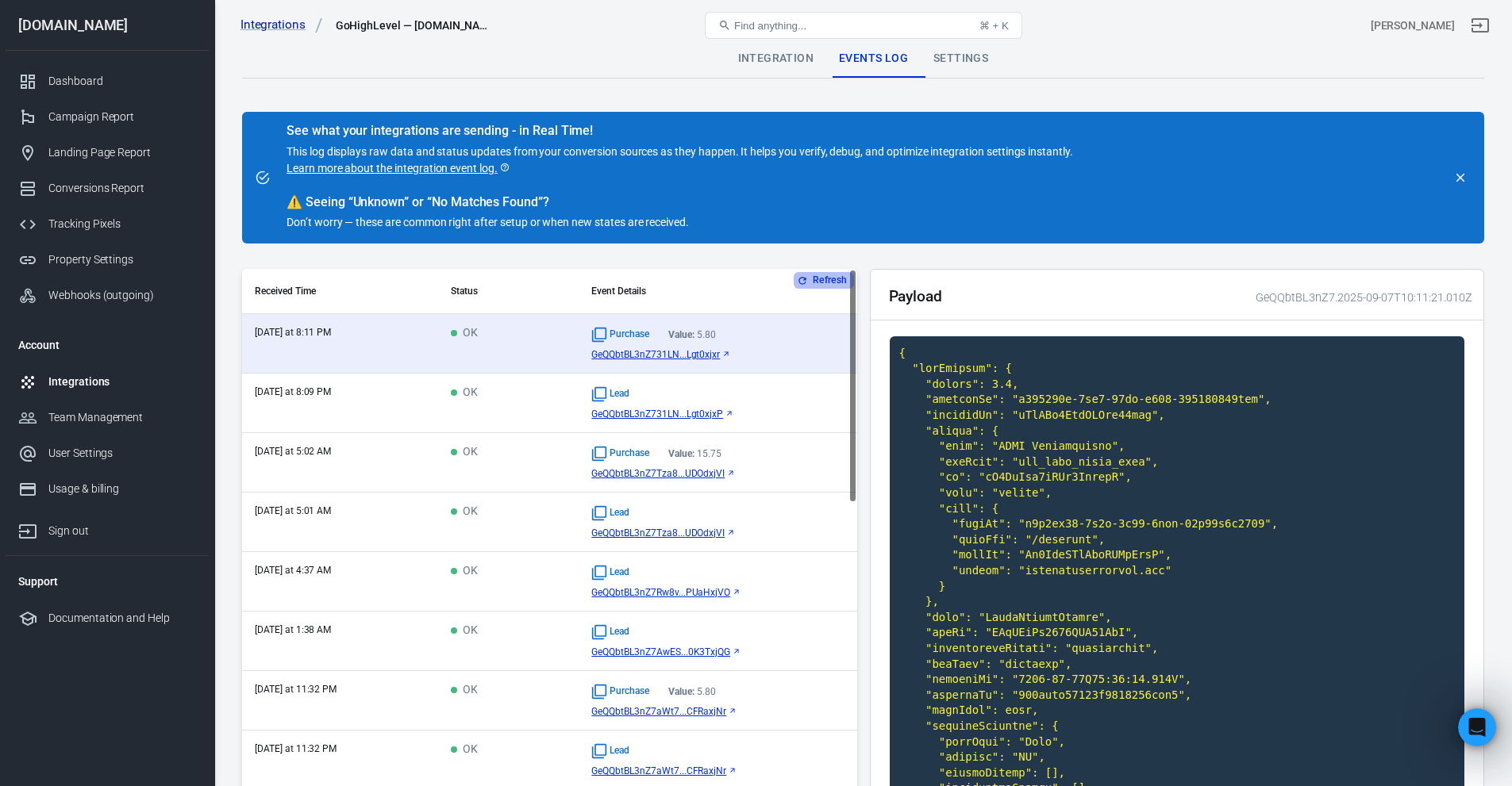
click at [813, 276] on button "Refresh" at bounding box center [824, 281] width 60 height 17
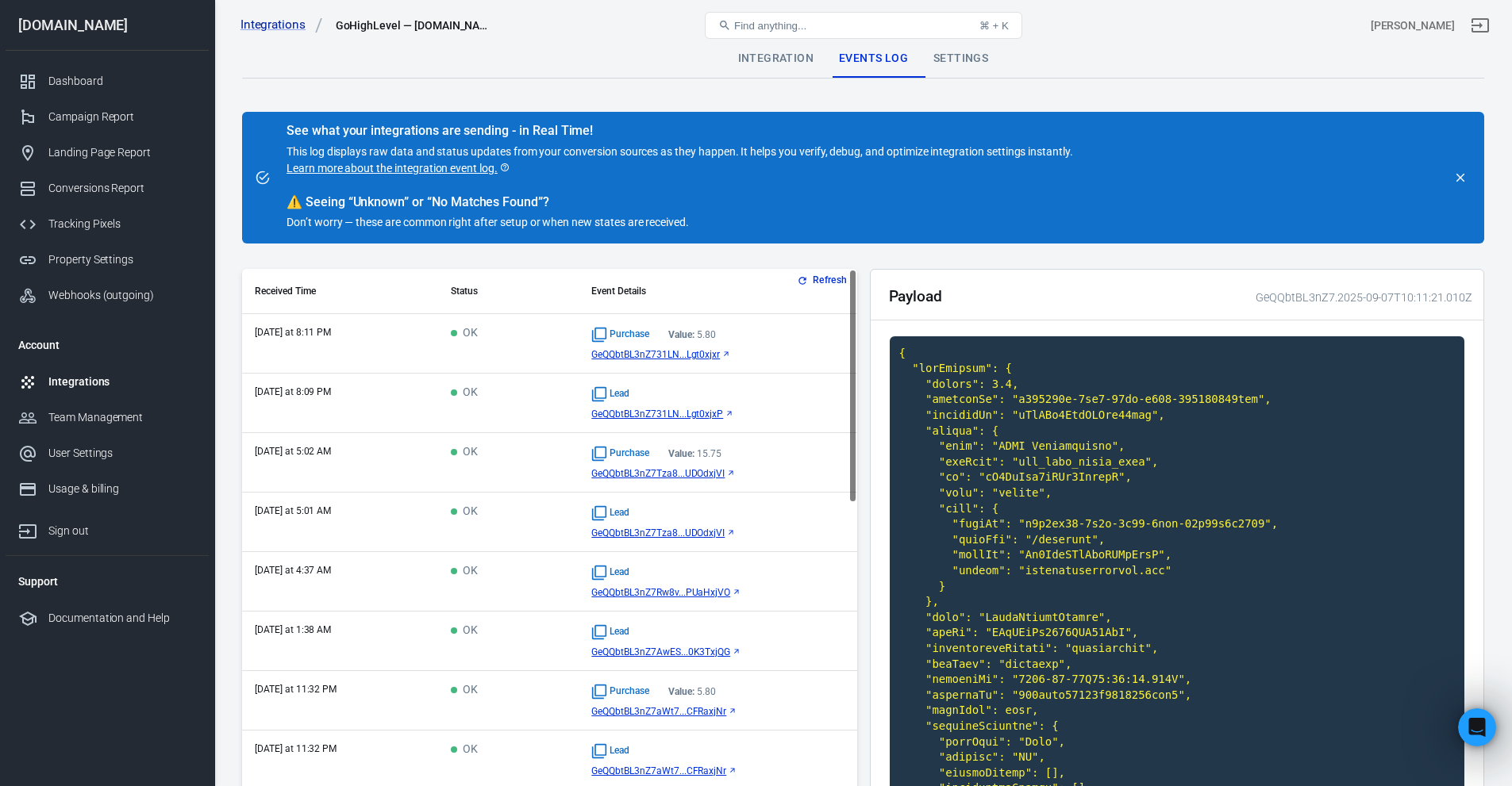
click at [946, 59] on div "Settings" at bounding box center [961, 59] width 80 height 38
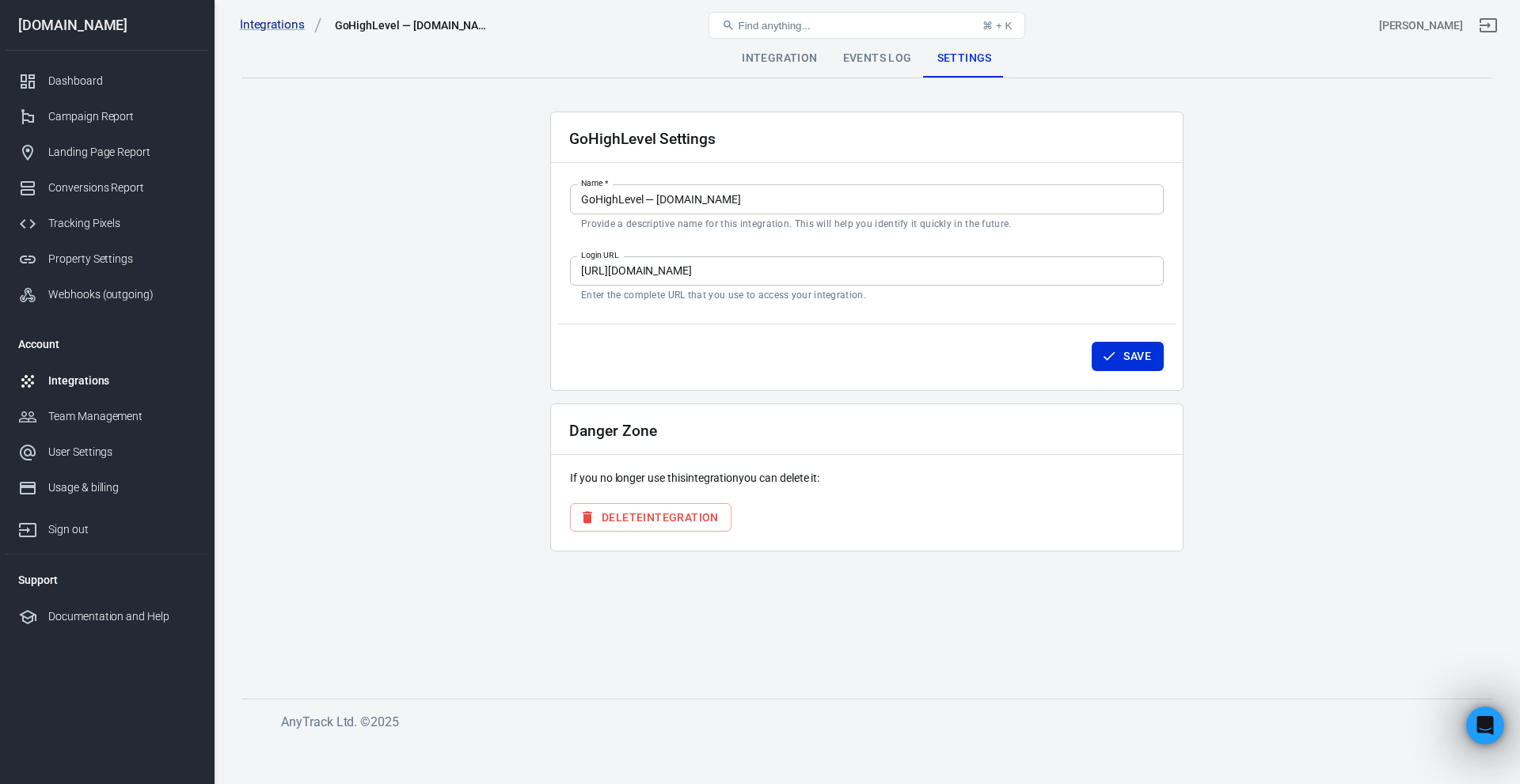
click at [918, 270] on input "[URL][DOMAIN_NAME]" at bounding box center [867, 271] width 594 height 29
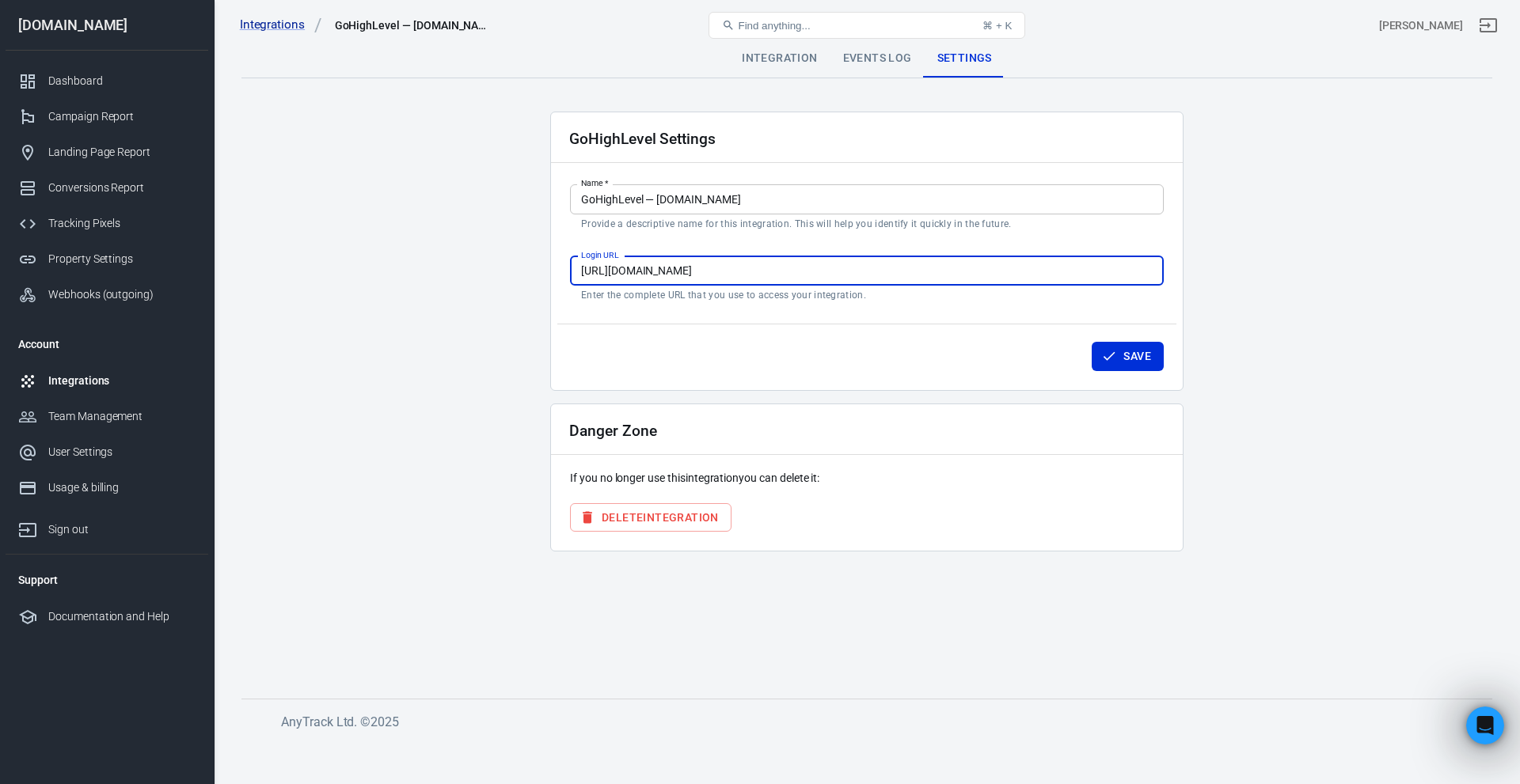
click at [861, 55] on div "Events Log" at bounding box center [877, 59] width 94 height 38
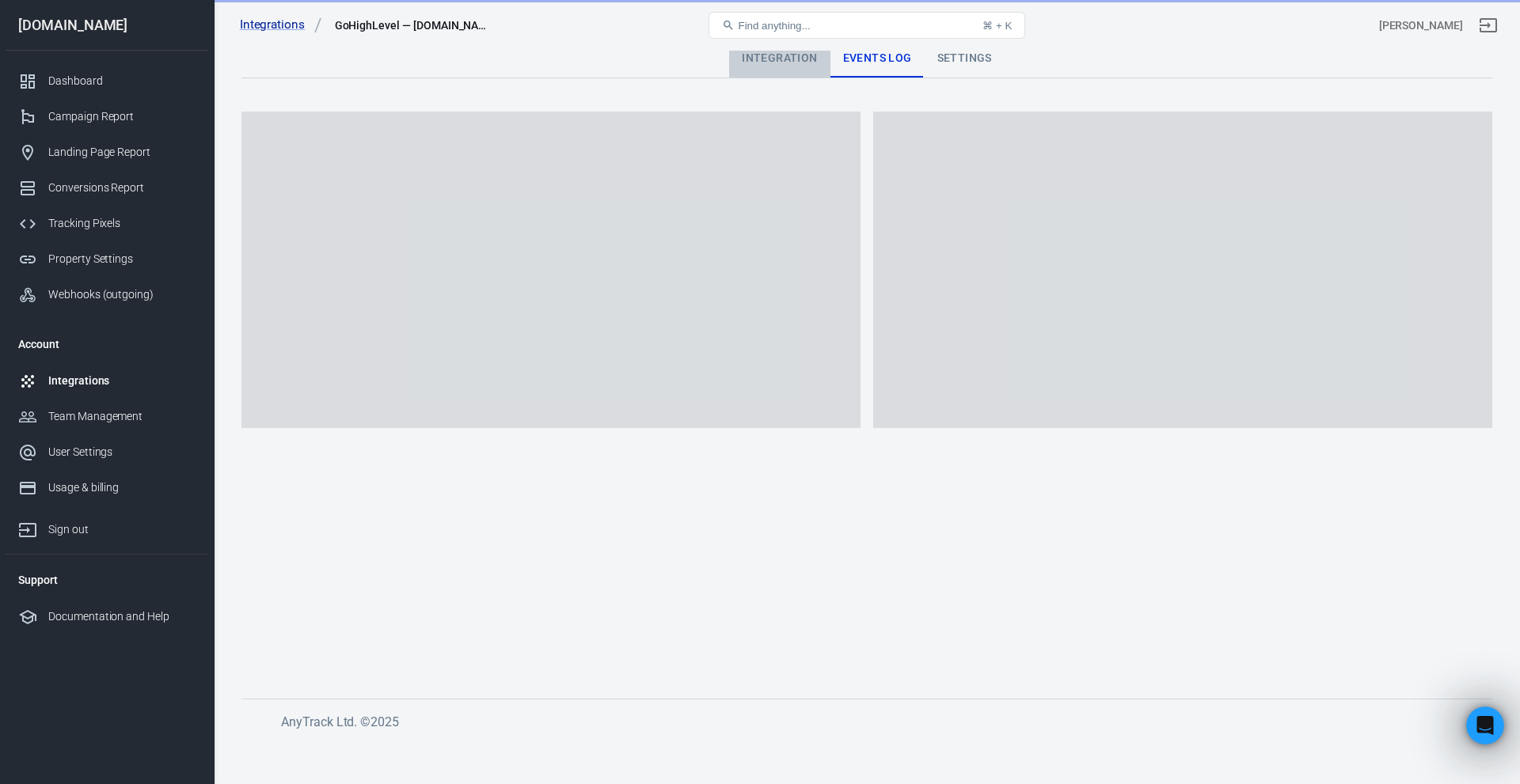
click at [769, 64] on div "Integration" at bounding box center [779, 59] width 100 height 38
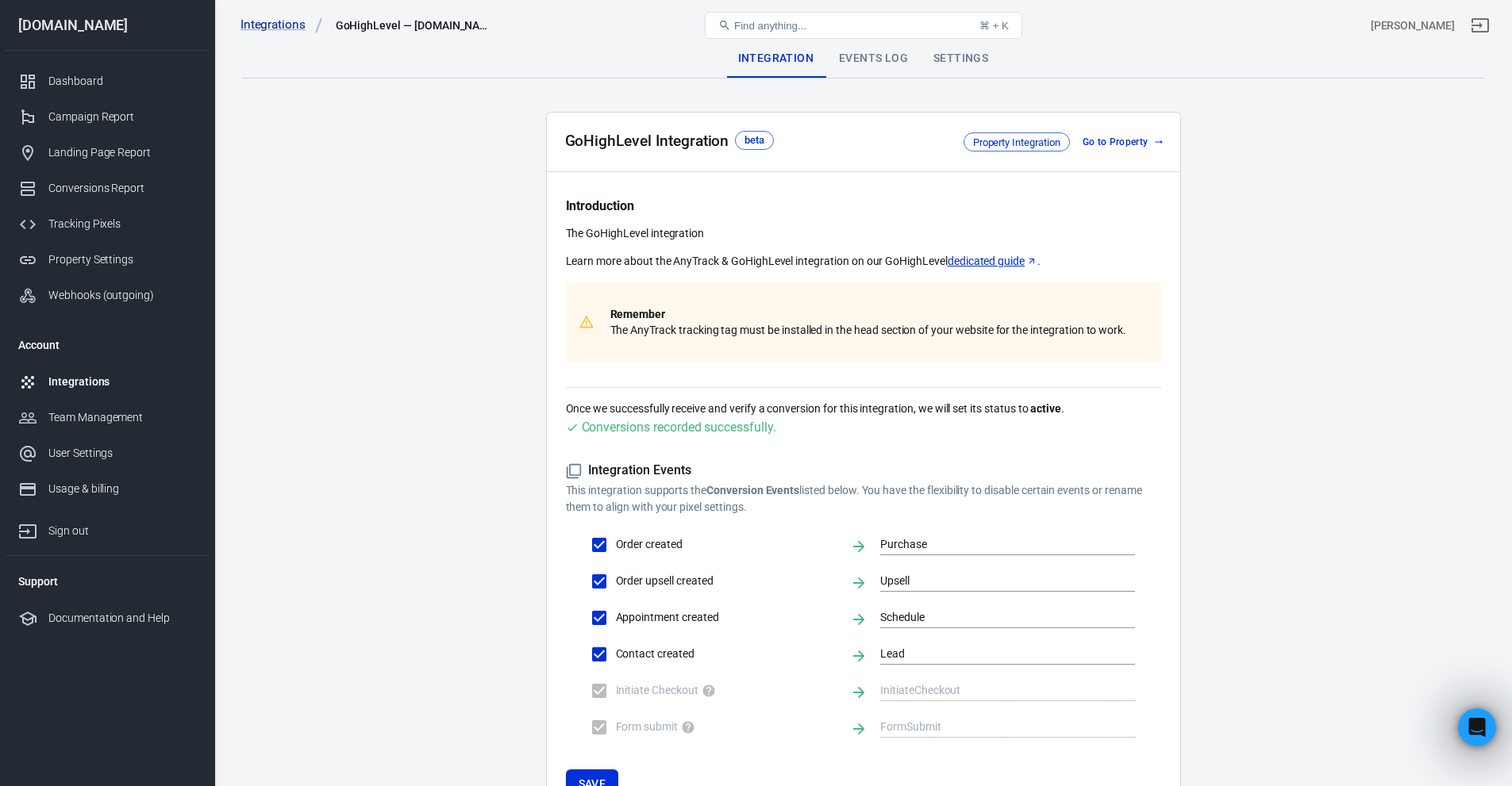
click at [806, 277] on div "Introduction The GoHighLevel integration Learn more about the AnyTrack & GoHigh…" at bounding box center [863, 279] width 595 height 164
click at [1125, 139] on link "Go to Property" at bounding box center [1122, 142] width 91 height 17
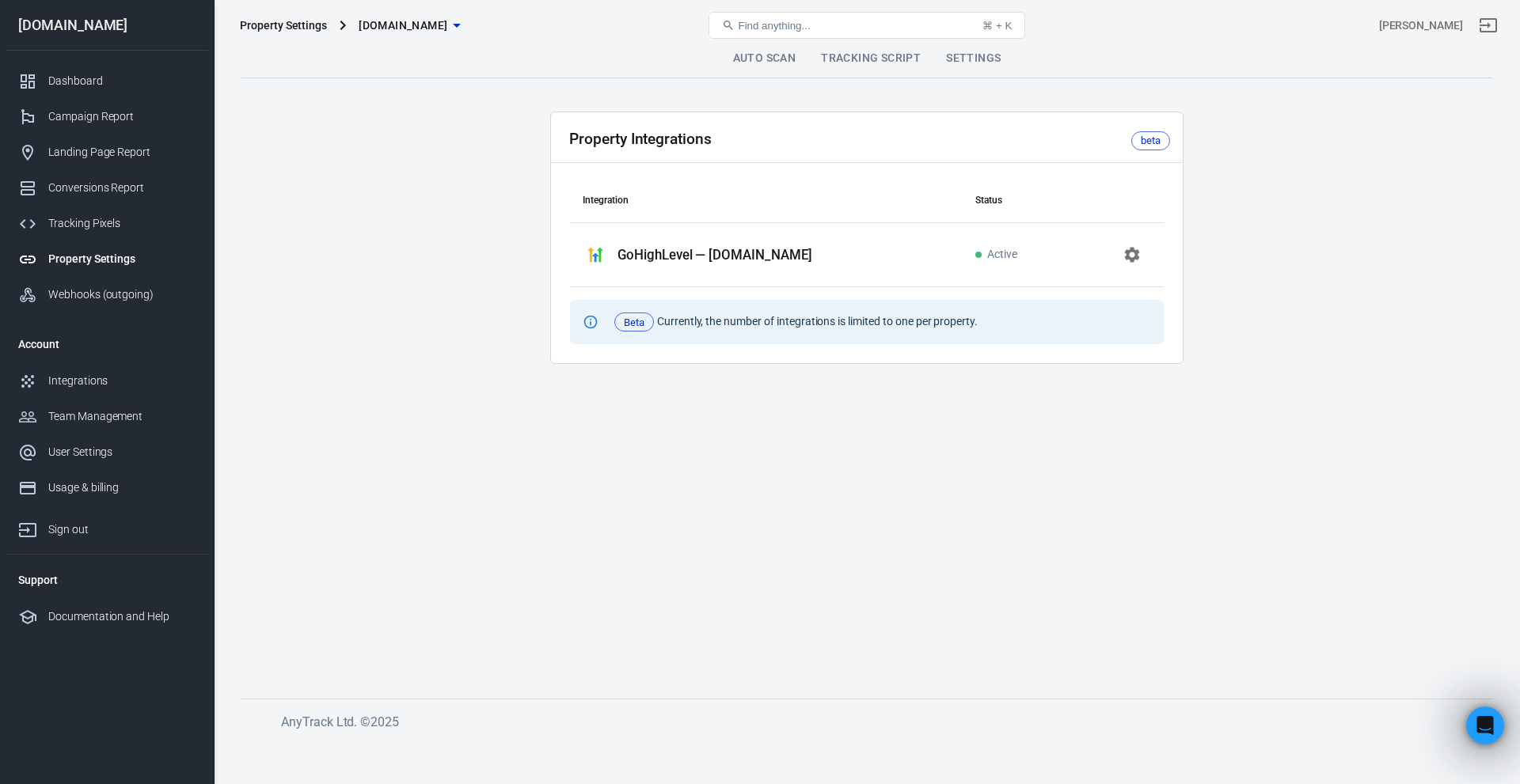
click at [712, 251] on p "GoHighLevel — adhdsuccesssystem.com" at bounding box center [715, 256] width 195 height 17
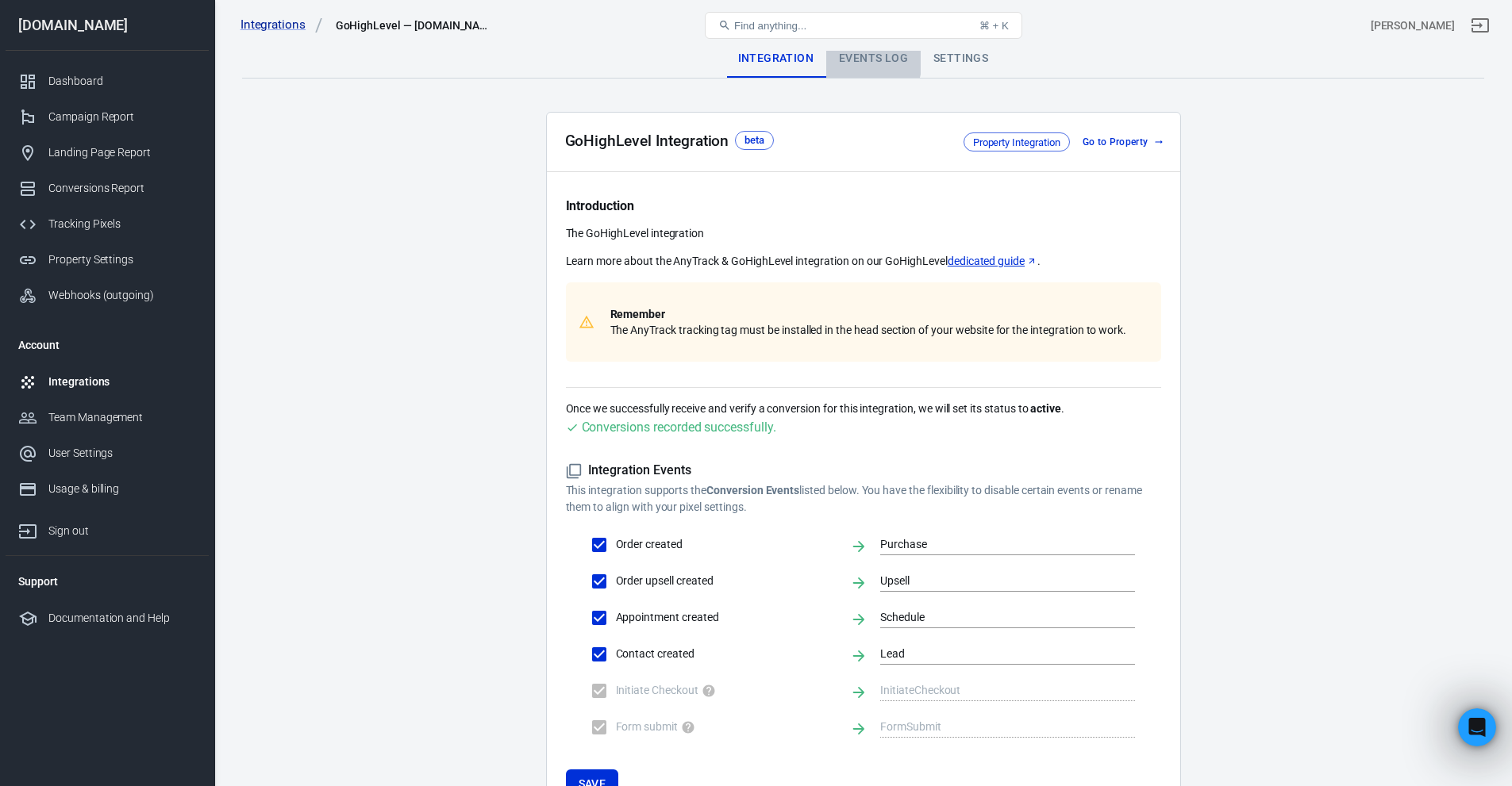
click at [847, 59] on div "Events Log" at bounding box center [873, 59] width 95 height 38
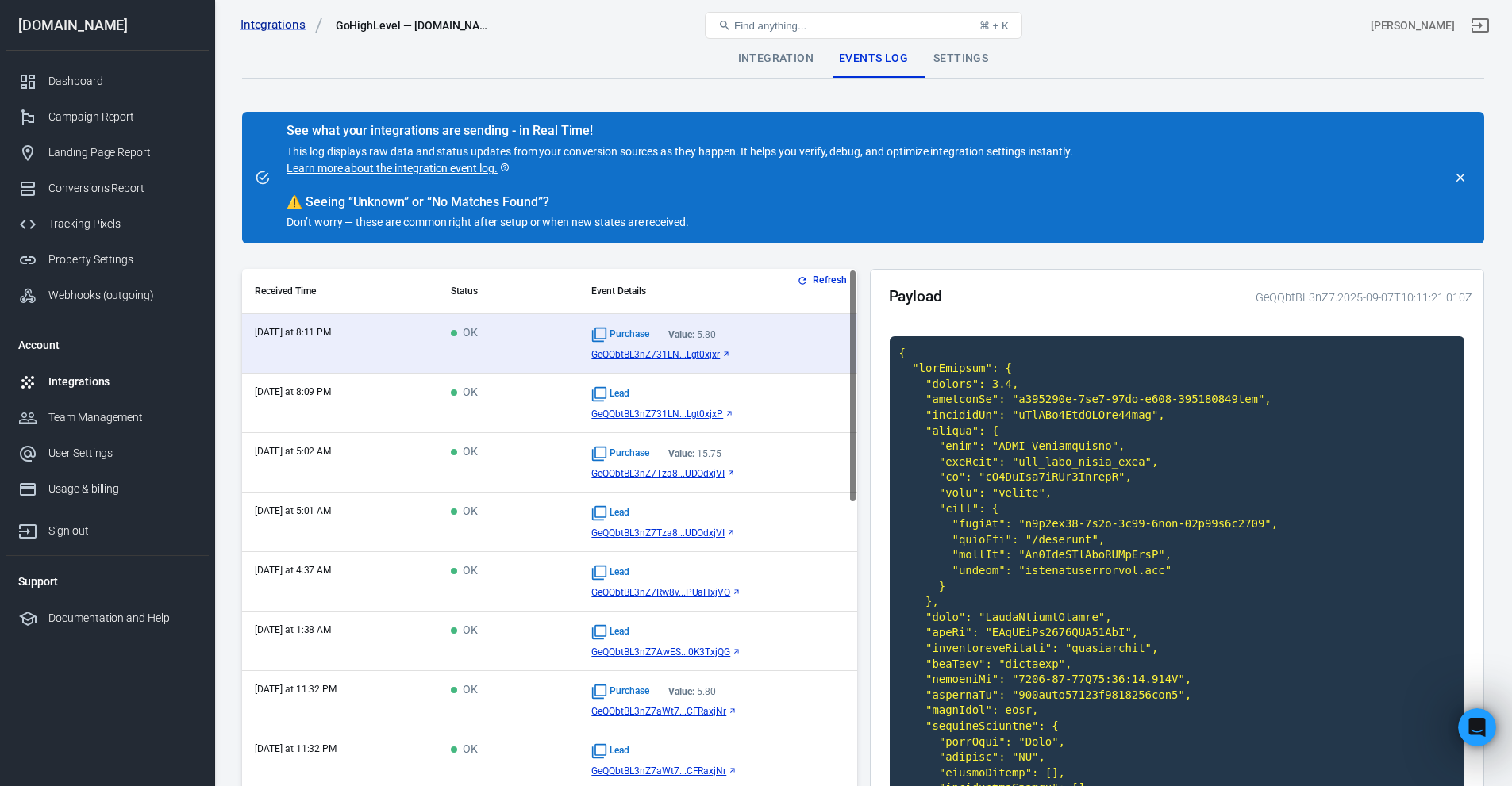
click at [967, 55] on div "Settings" at bounding box center [961, 59] width 80 height 38
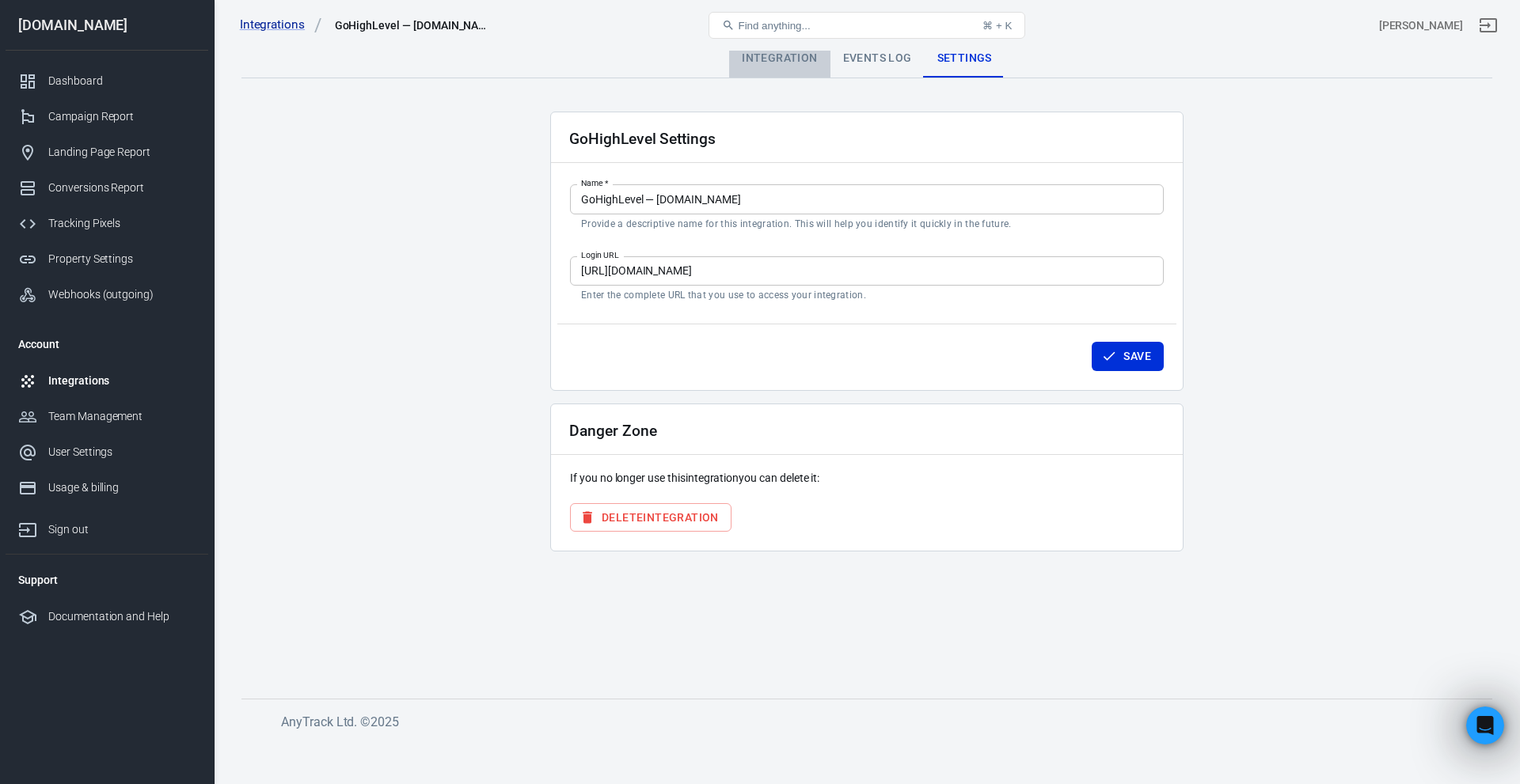
click at [794, 64] on div "Integration" at bounding box center [779, 59] width 100 height 38
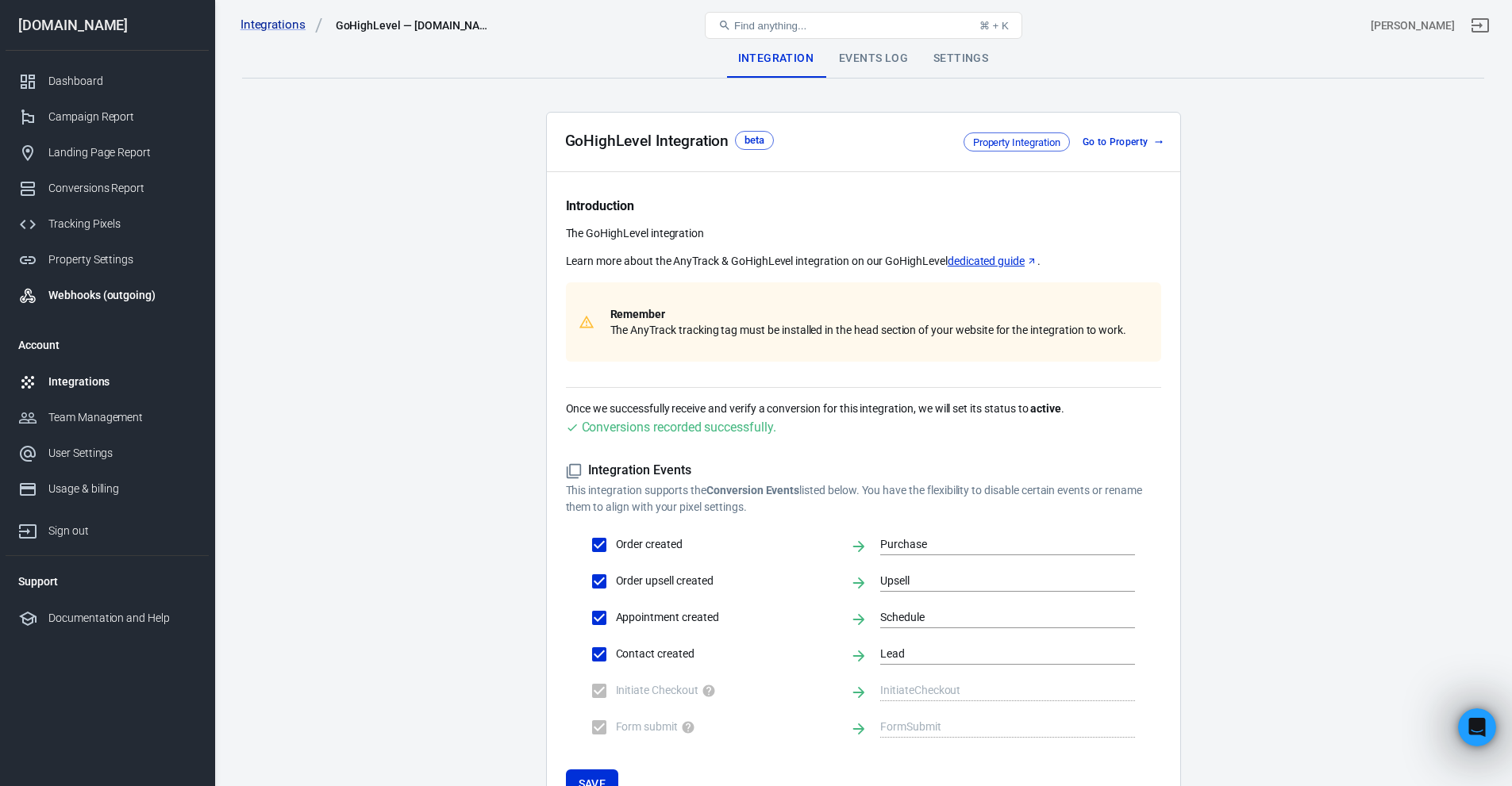
click at [107, 286] on link "Webhooks (outgoing)" at bounding box center [107, 295] width 204 height 36
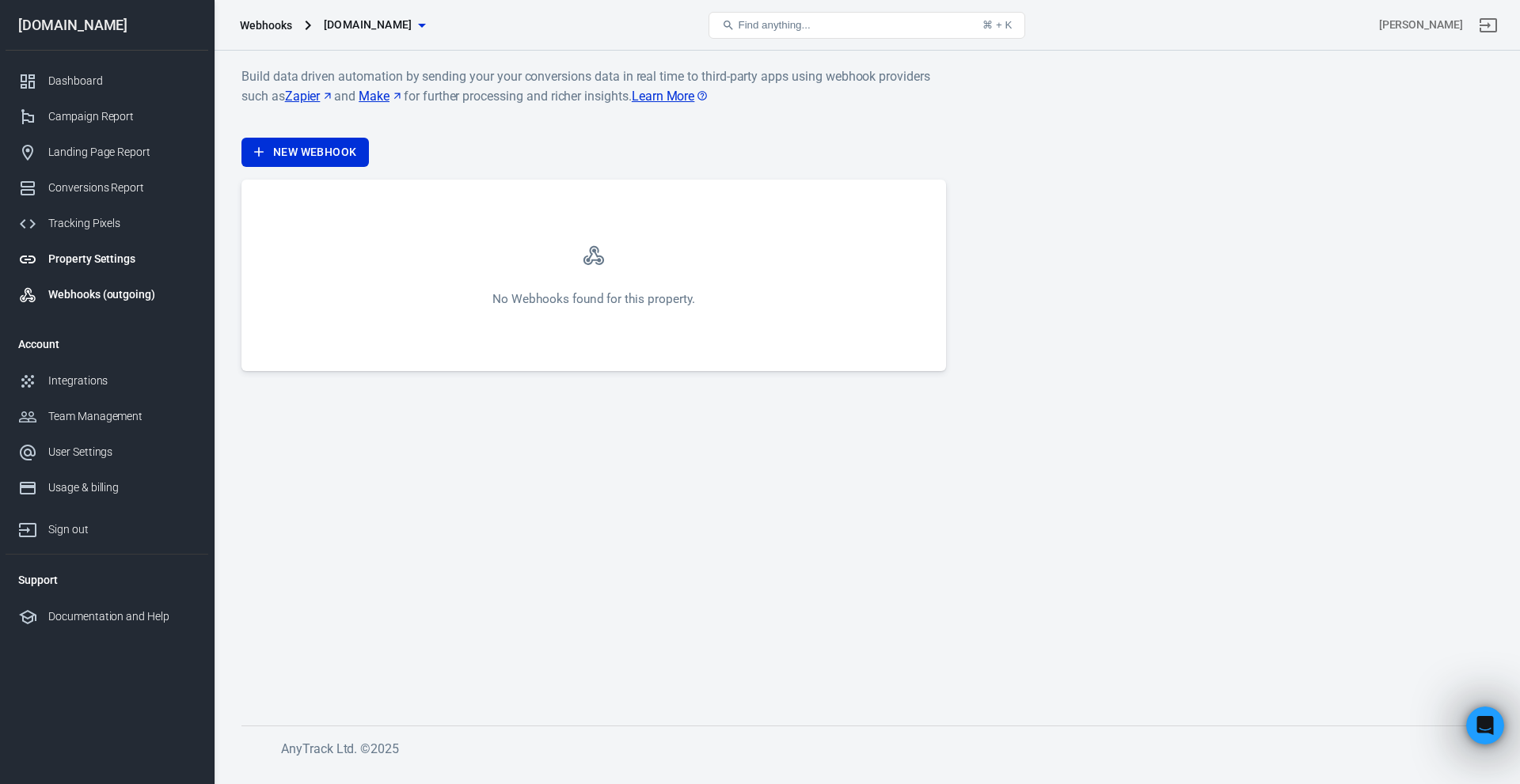
click at [98, 250] on link "Property Settings" at bounding box center [107, 259] width 203 height 36
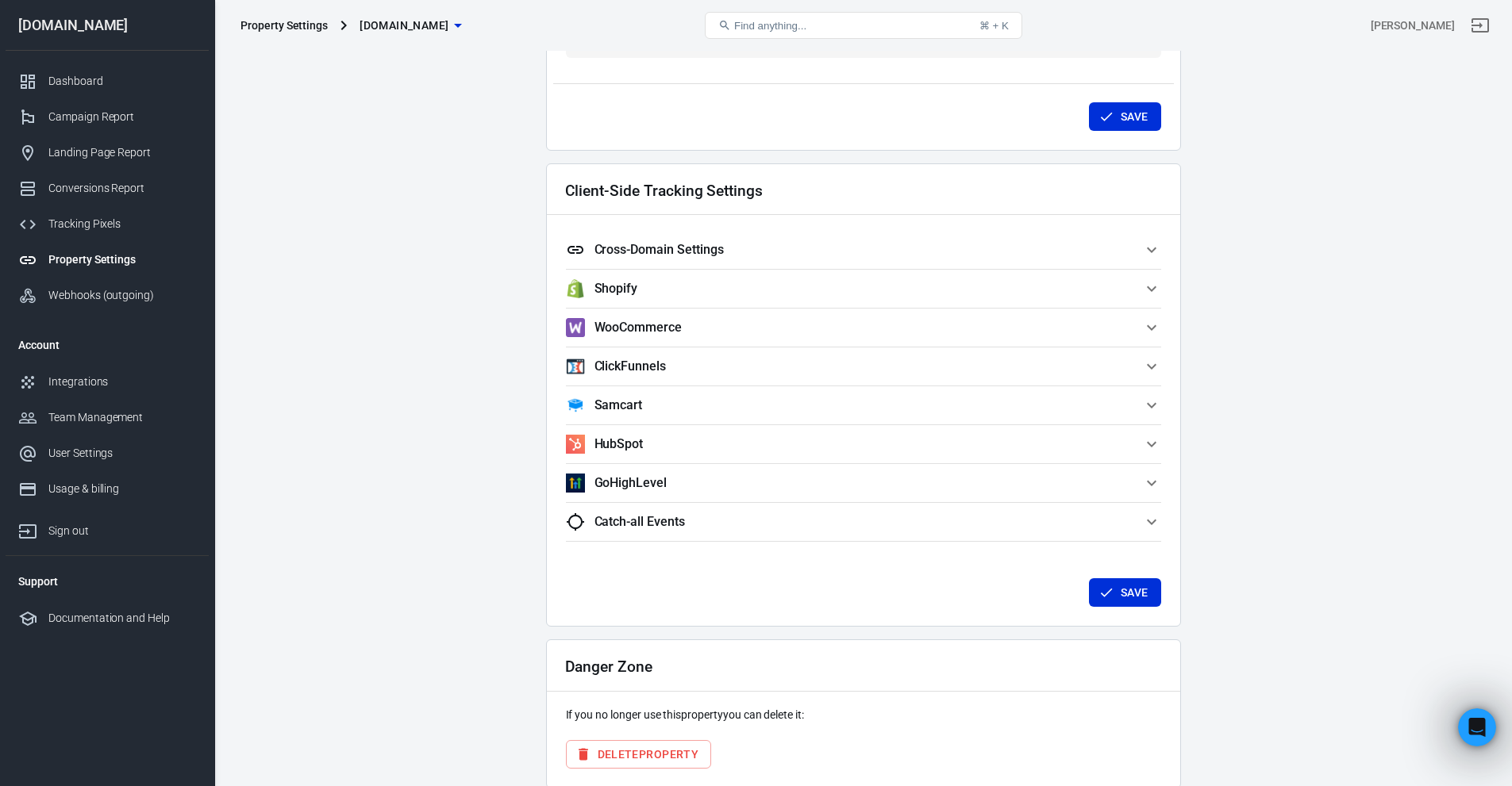
scroll to position [1343, 0]
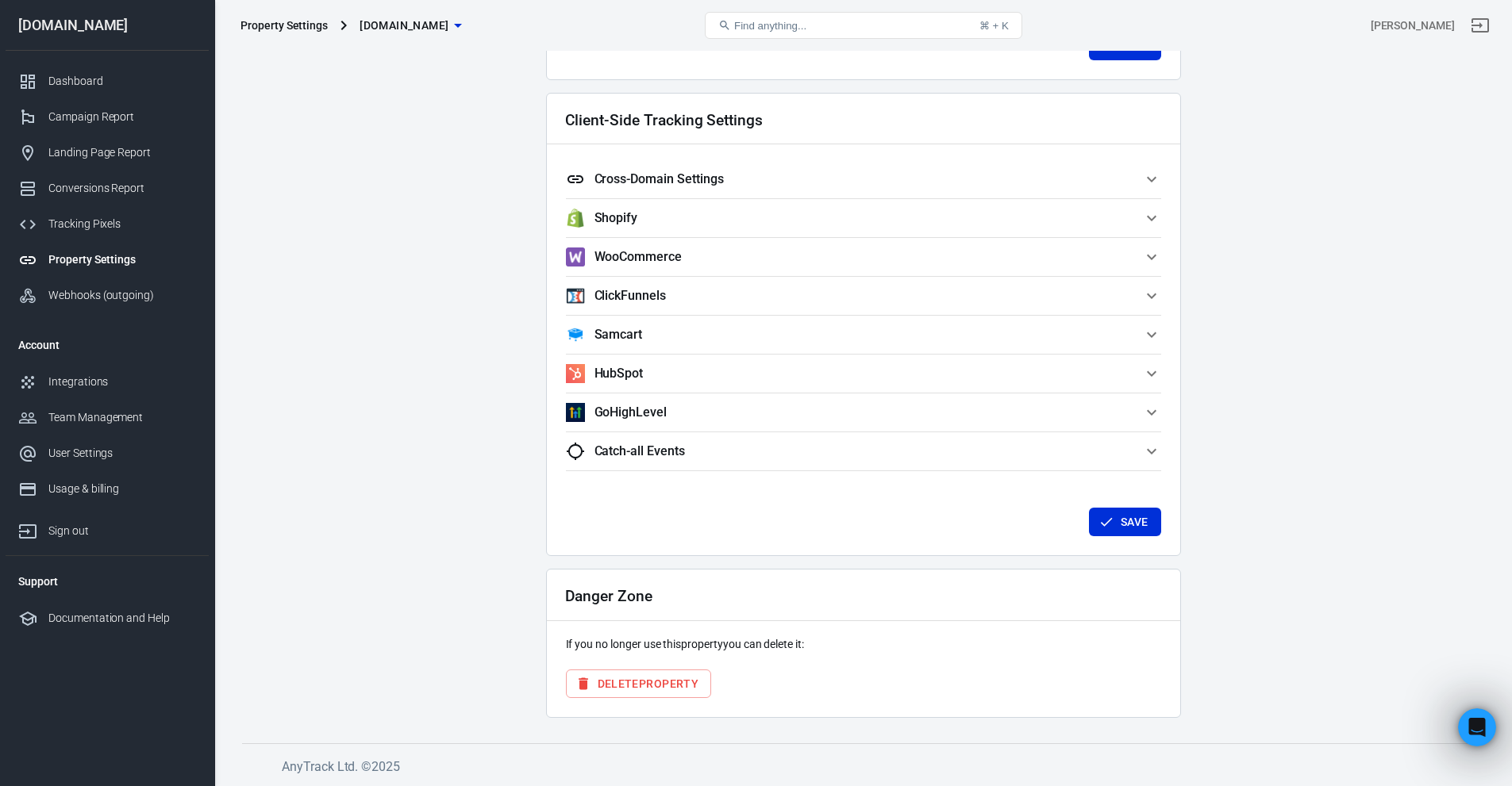
click at [668, 180] on h5 "Cross-Domain Settings" at bounding box center [659, 179] width 129 height 16
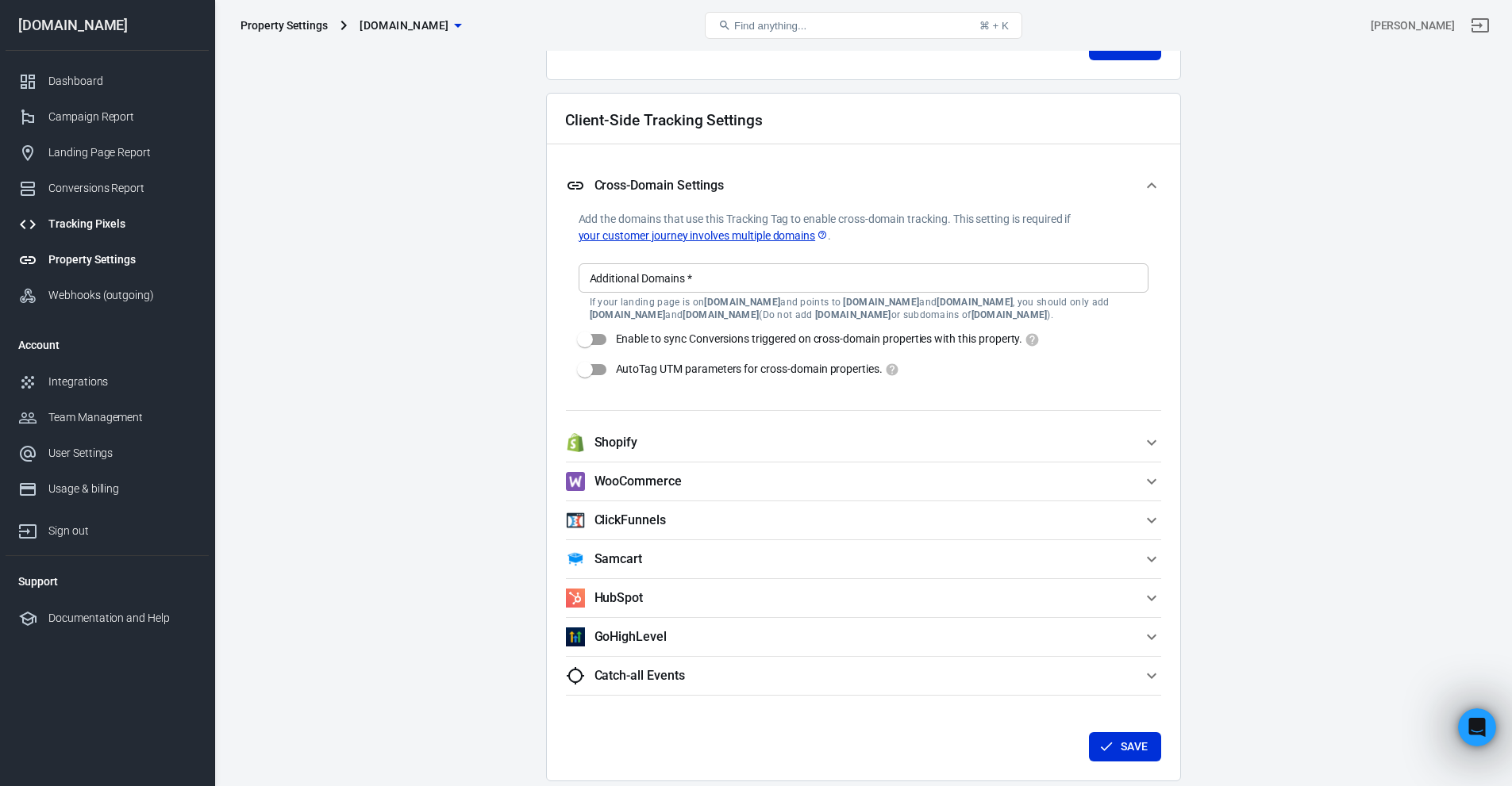
click at [96, 227] on div "Tracking Pixels" at bounding box center [122, 224] width 147 height 17
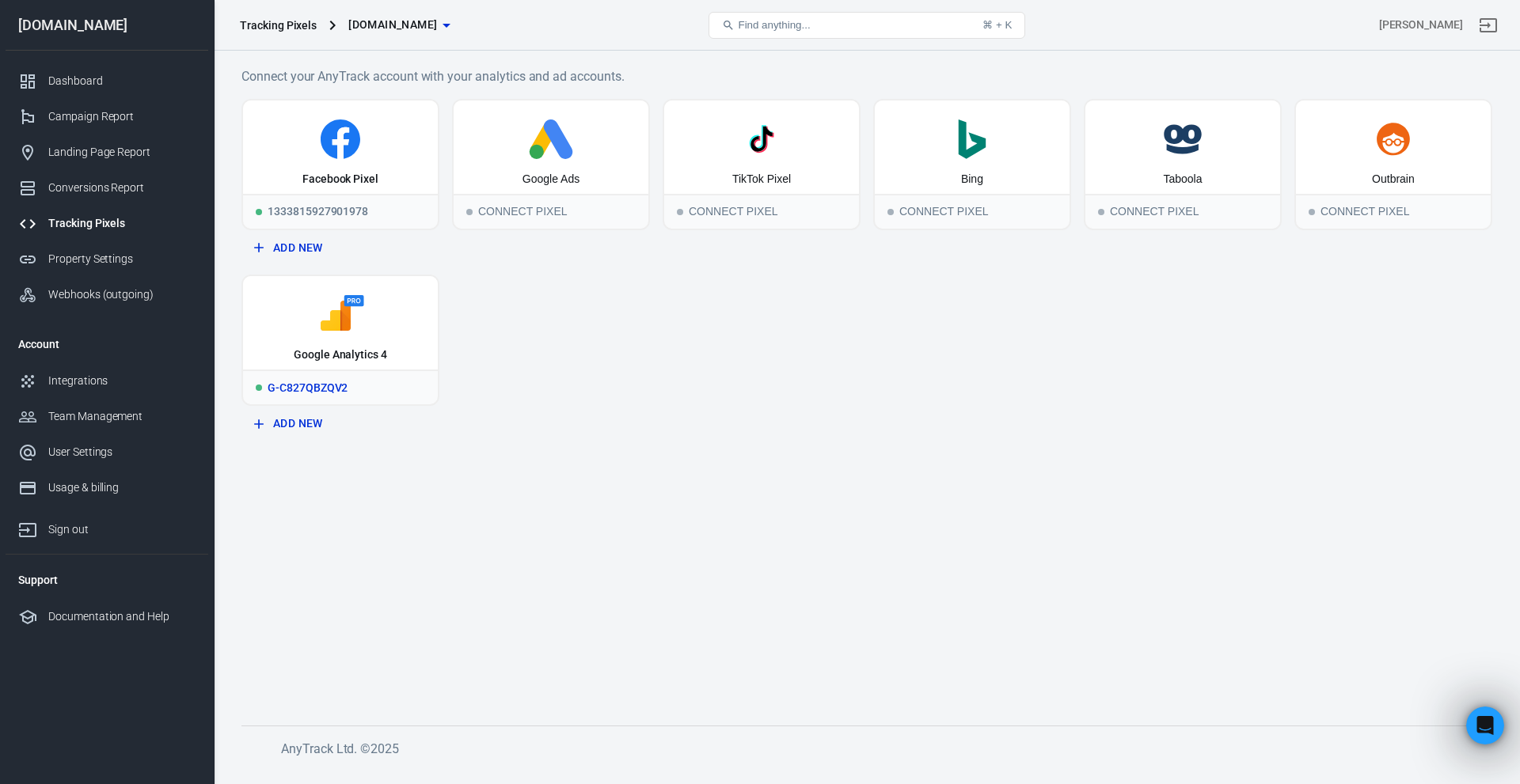
click at [340, 375] on div "G-C827QBZQV2" at bounding box center [340, 386] width 195 height 35
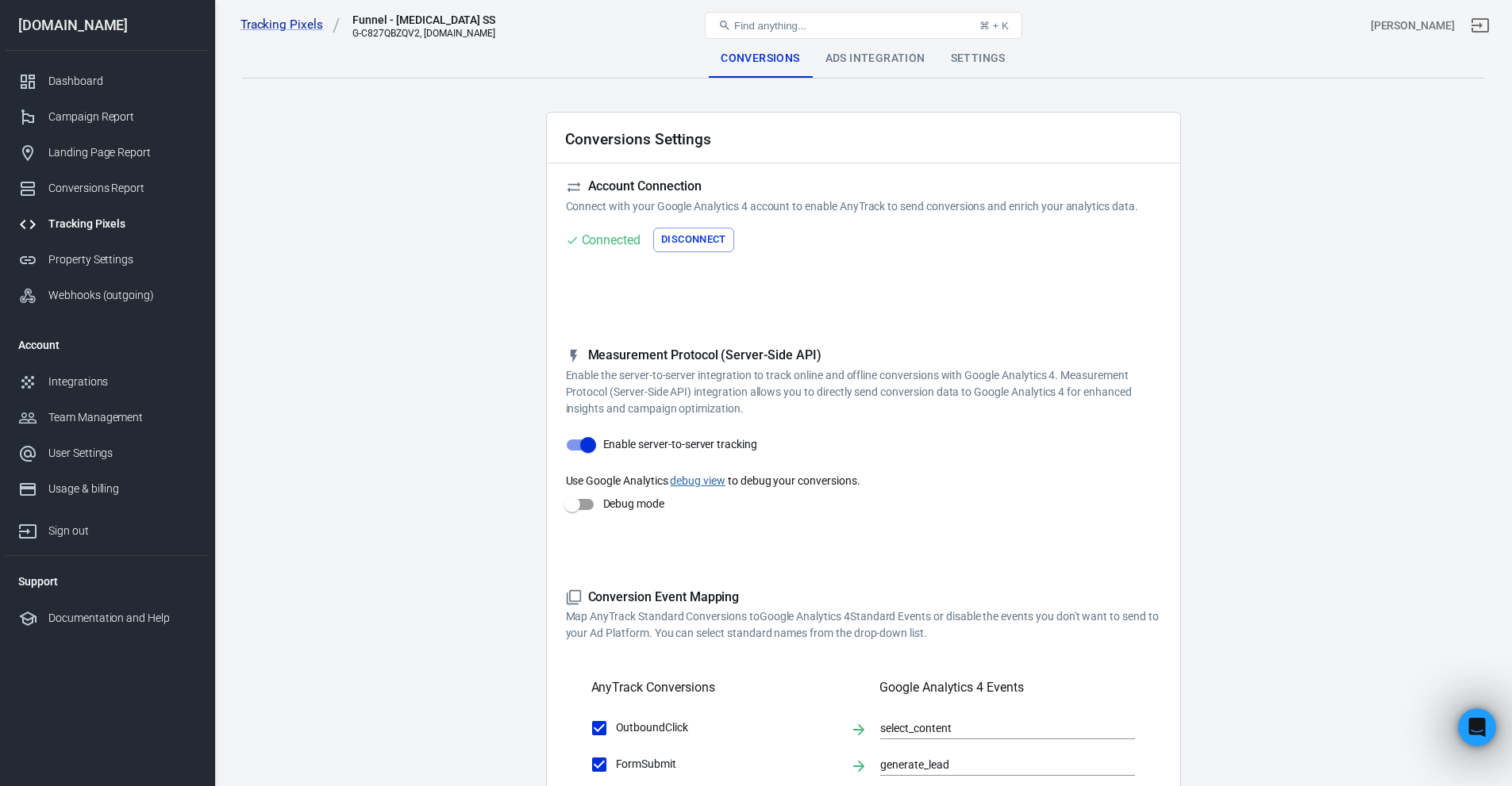
click at [891, 57] on div "Ads Integration" at bounding box center [875, 59] width 125 height 38
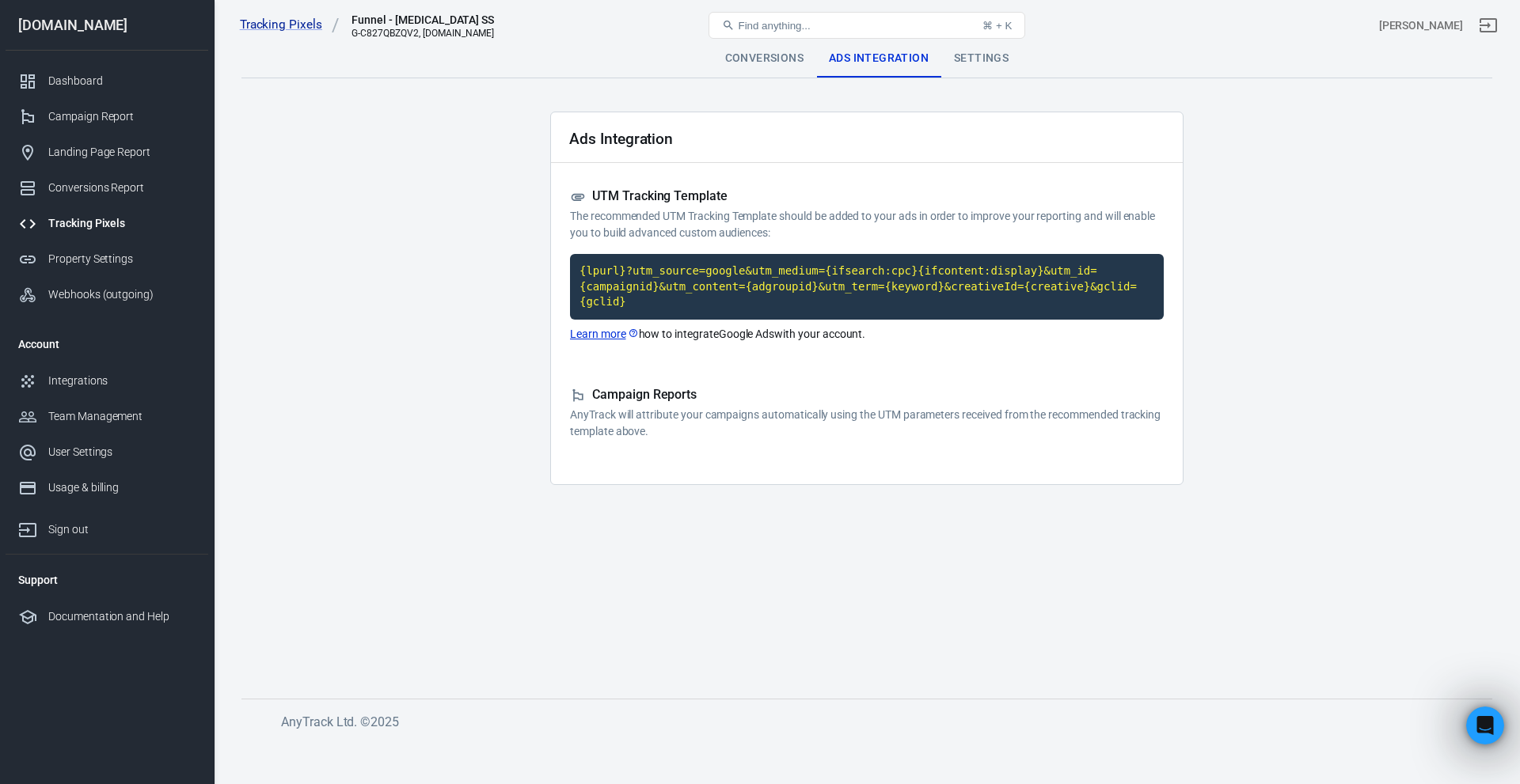
click at [952, 54] on div "Settings" at bounding box center [981, 59] width 80 height 38
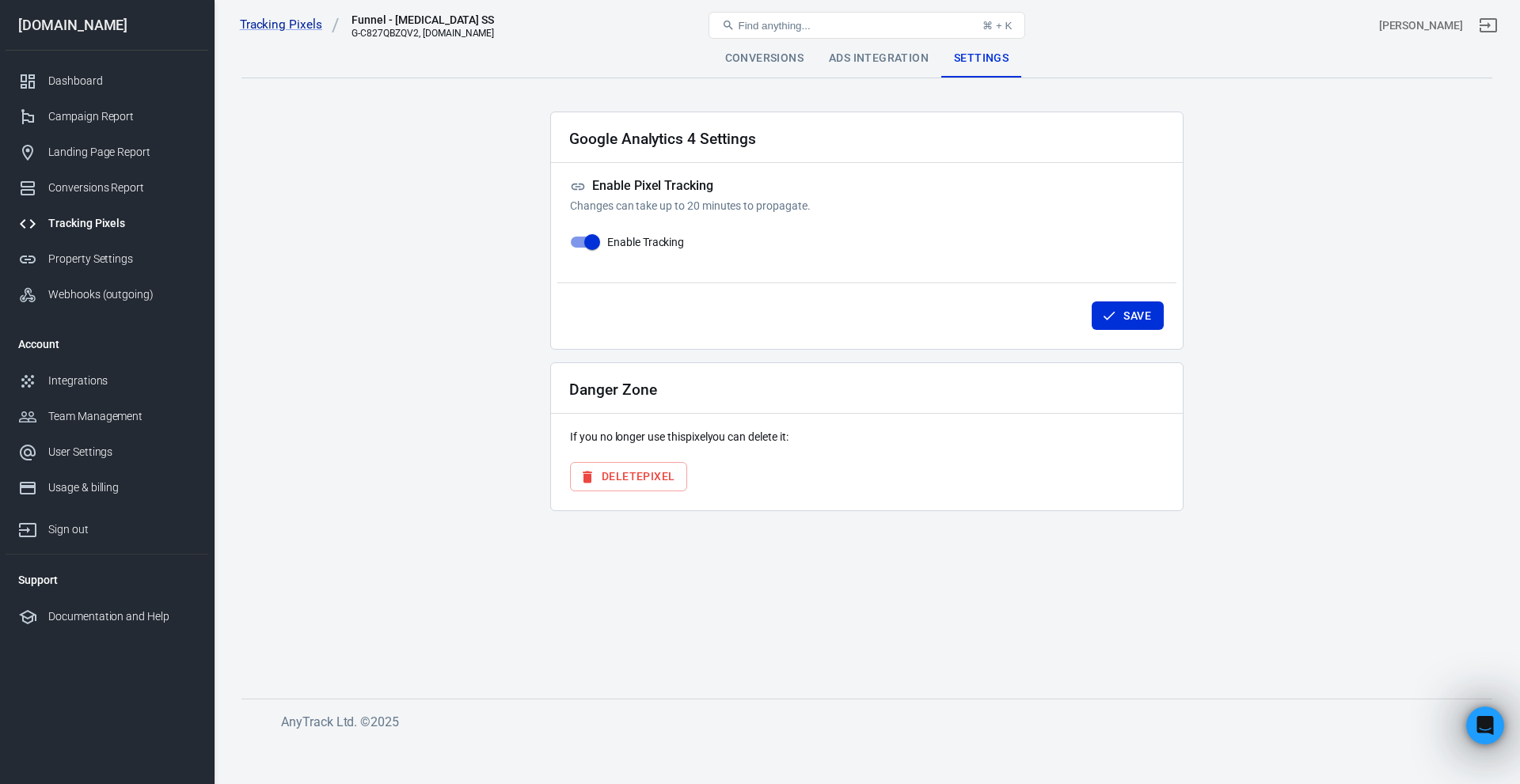
click at [784, 59] on div "Conversions" at bounding box center [765, 59] width 104 height 38
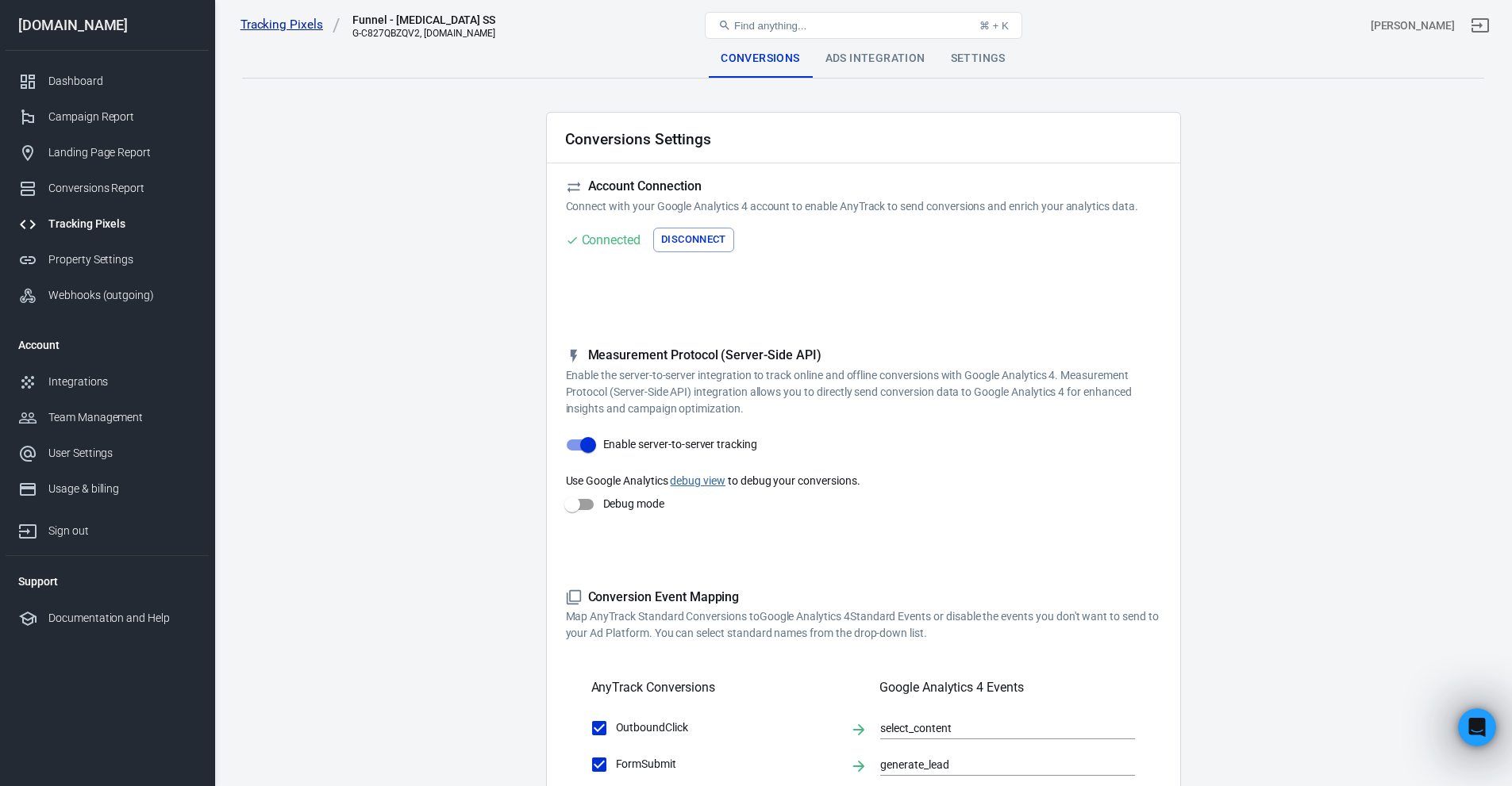
click at [293, 33] on link "Tracking Pixels" at bounding box center [290, 26] width 100 height 17
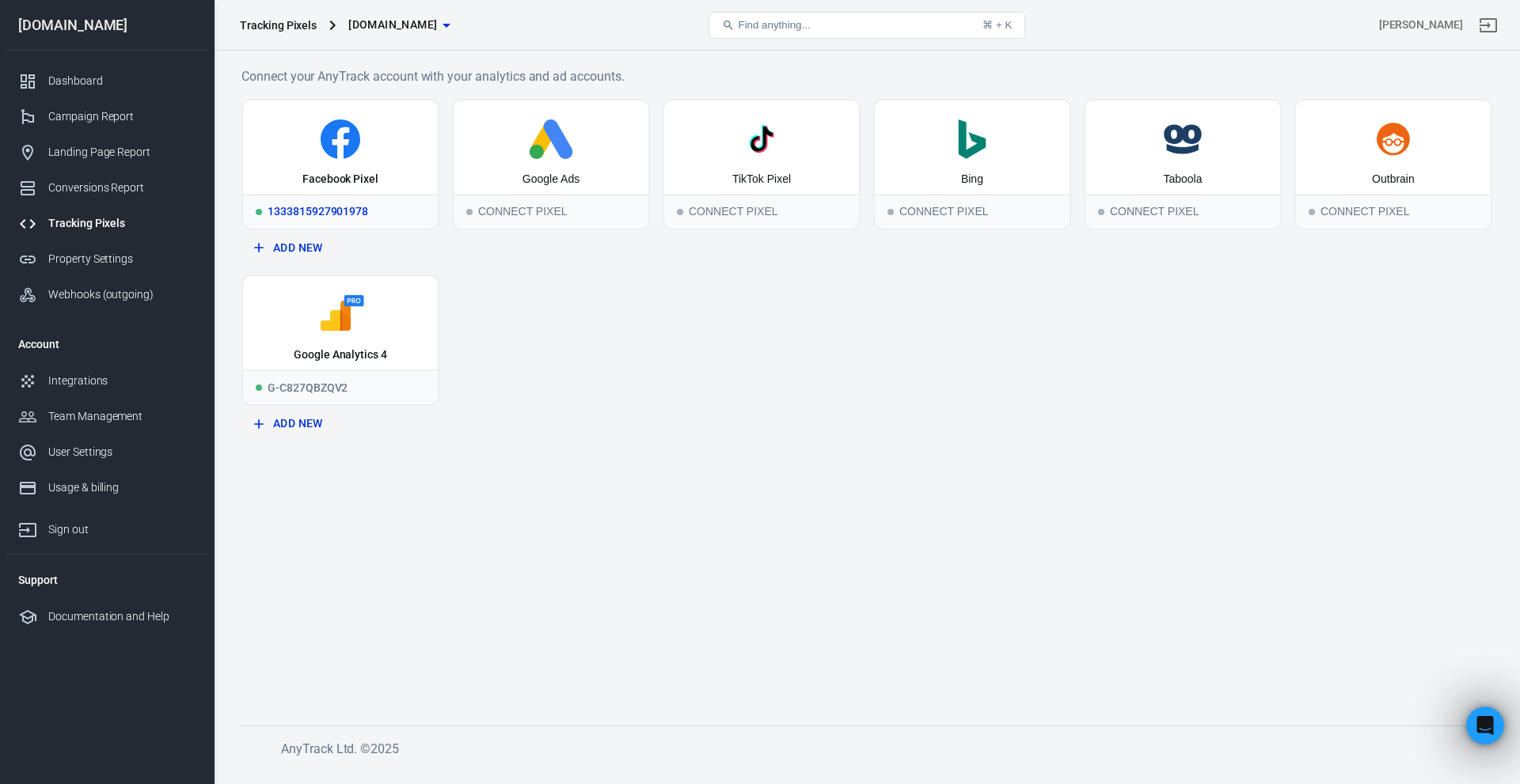
click at [366, 147] on icon at bounding box center [341, 139] width 182 height 40
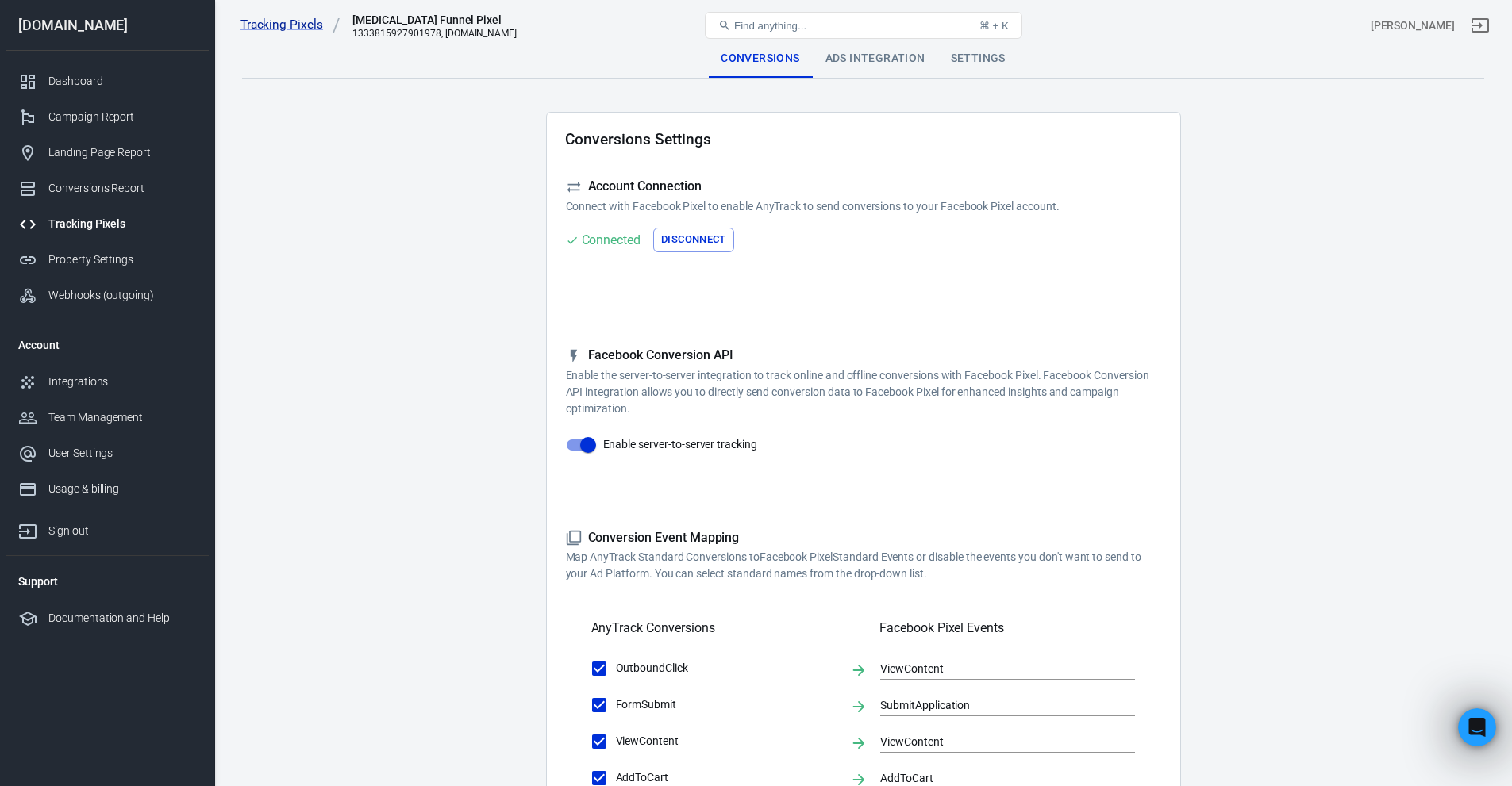
click at [871, 68] on div "Ads Integration" at bounding box center [875, 59] width 125 height 38
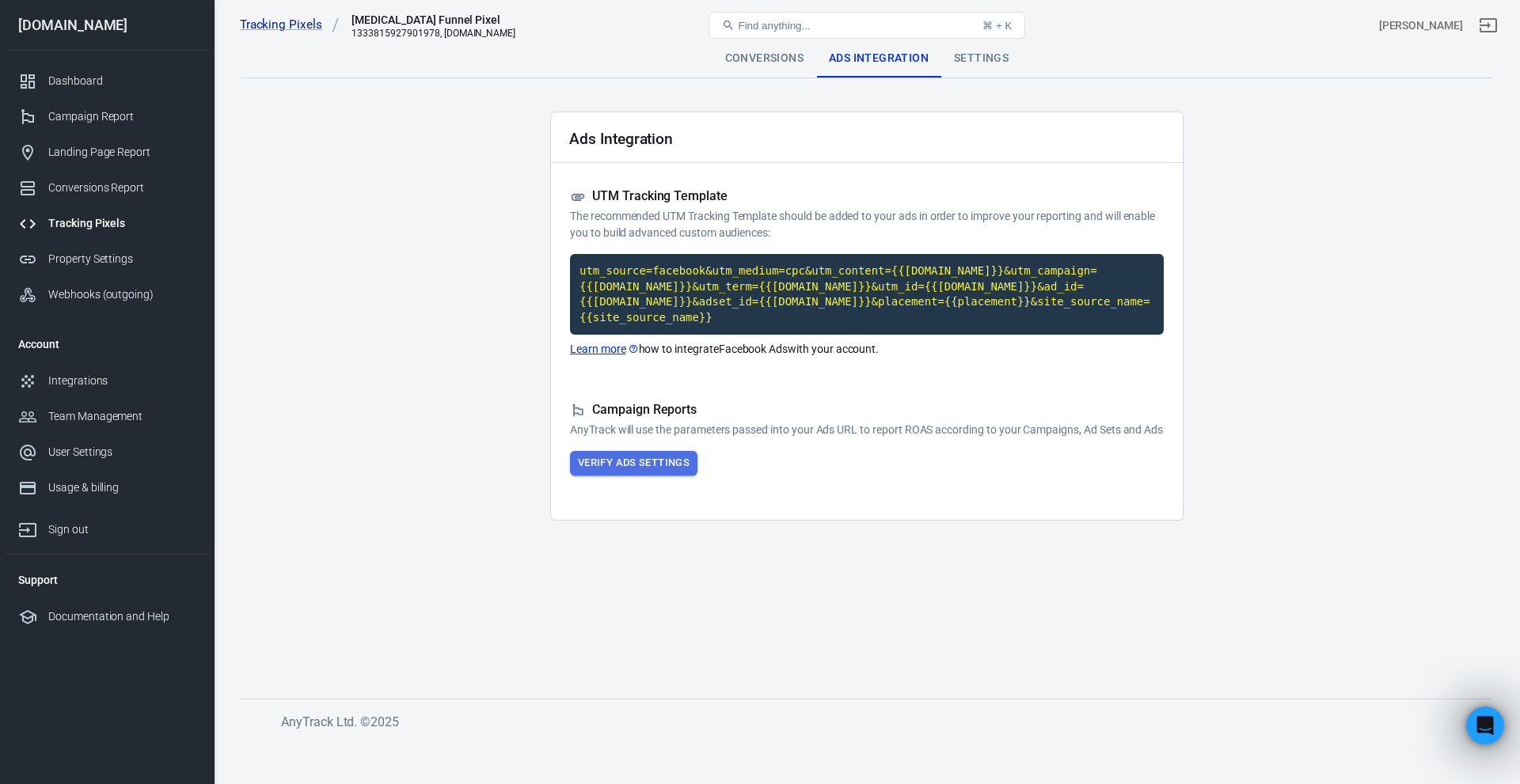
click at [647, 460] on button "Verify Ads Settings" at bounding box center [634, 463] width 127 height 25
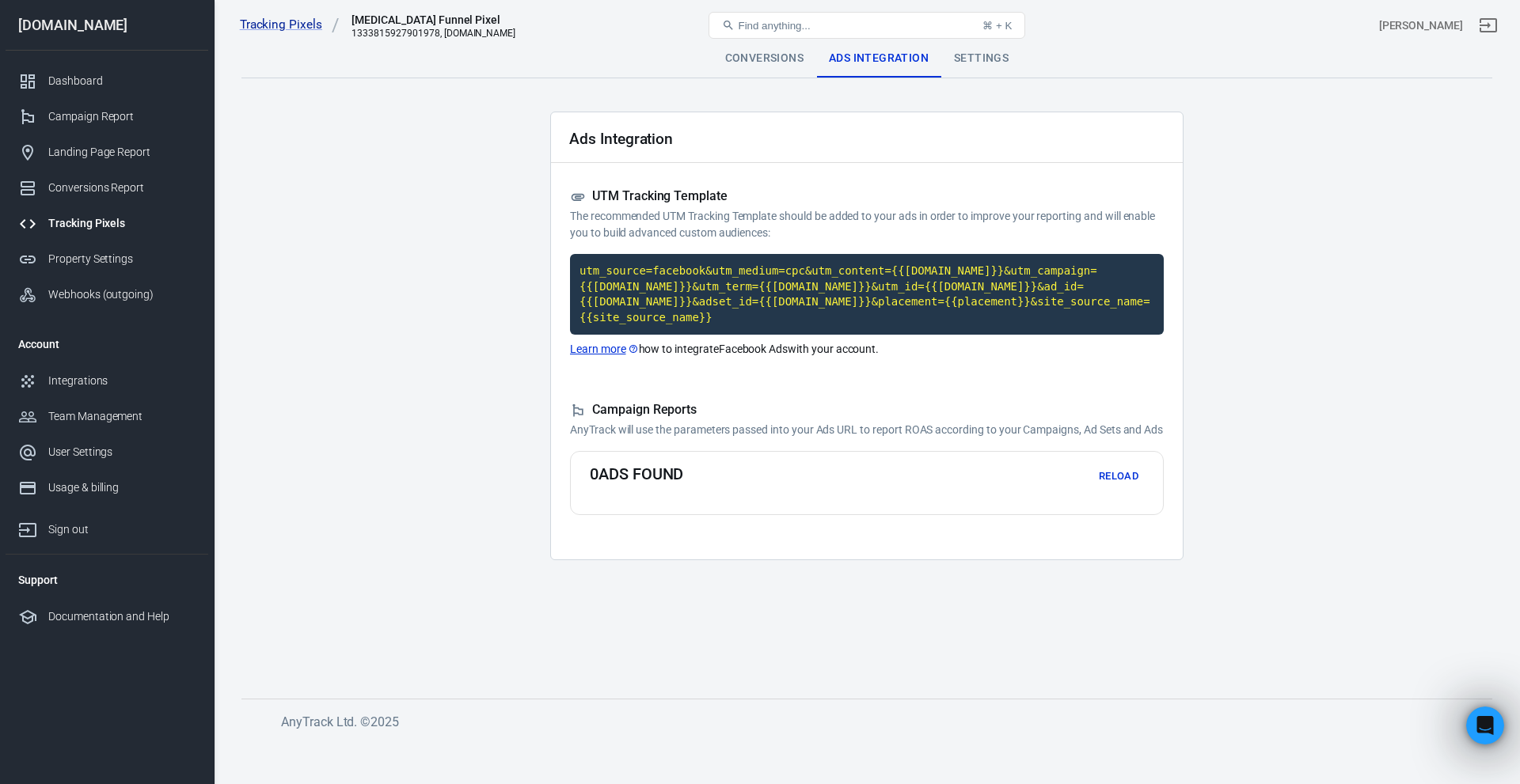
click at [1120, 477] on button "Reload" at bounding box center [1119, 477] width 51 height 25
click at [981, 48] on div "Tracking Pixels ADHD Funnel Pixel 1333815927901978, adhdsuccesssystem.com Find …" at bounding box center [867, 25] width 1306 height 51
click at [978, 56] on div "Settings" at bounding box center [981, 59] width 80 height 38
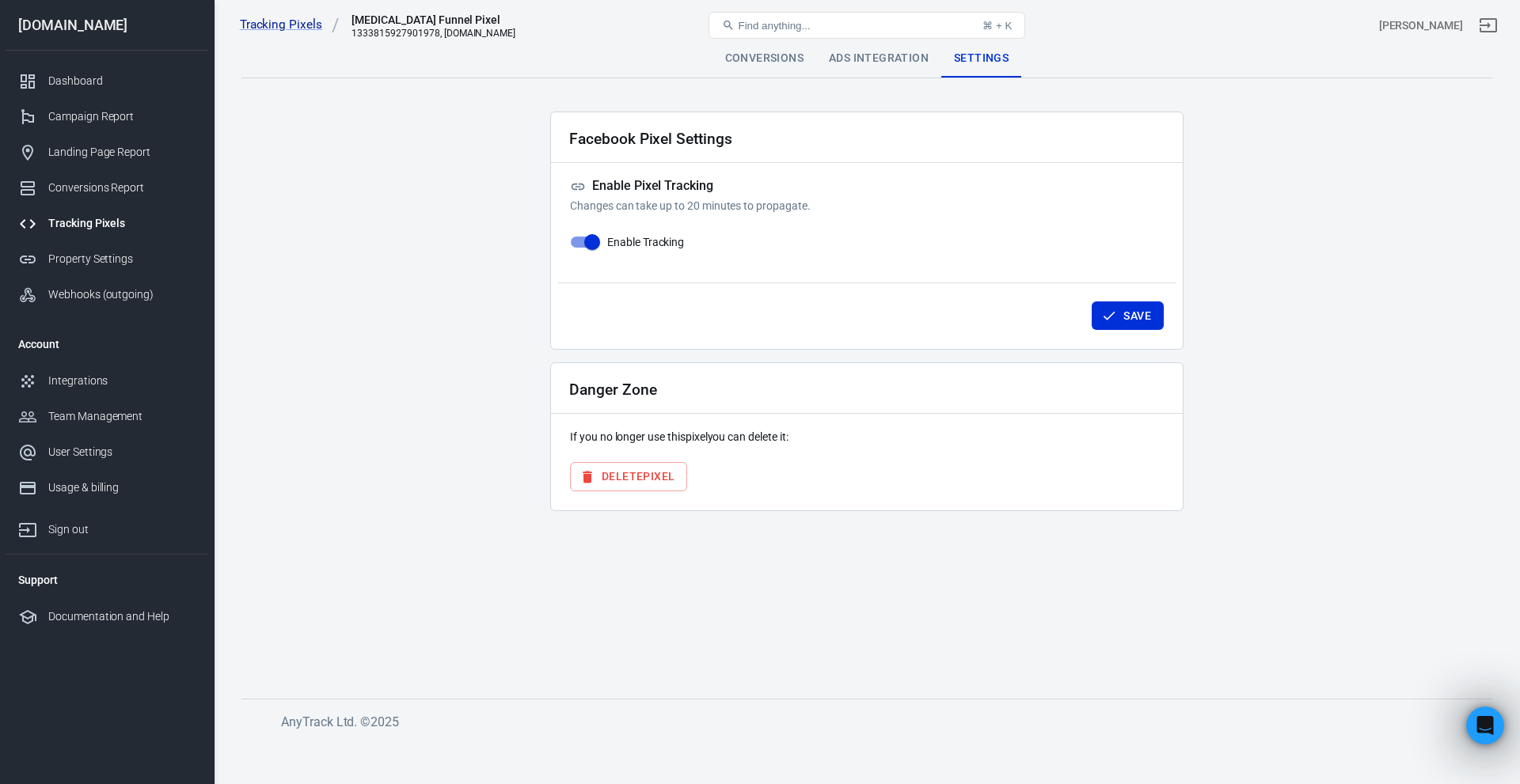
click at [749, 45] on div "Tracking Pixels ADHD Funnel Pixel 1333815927901978, adhdsuccesssystem.com Find …" at bounding box center [867, 25] width 1306 height 51
click at [772, 56] on div "Conversions" at bounding box center [765, 59] width 104 height 38
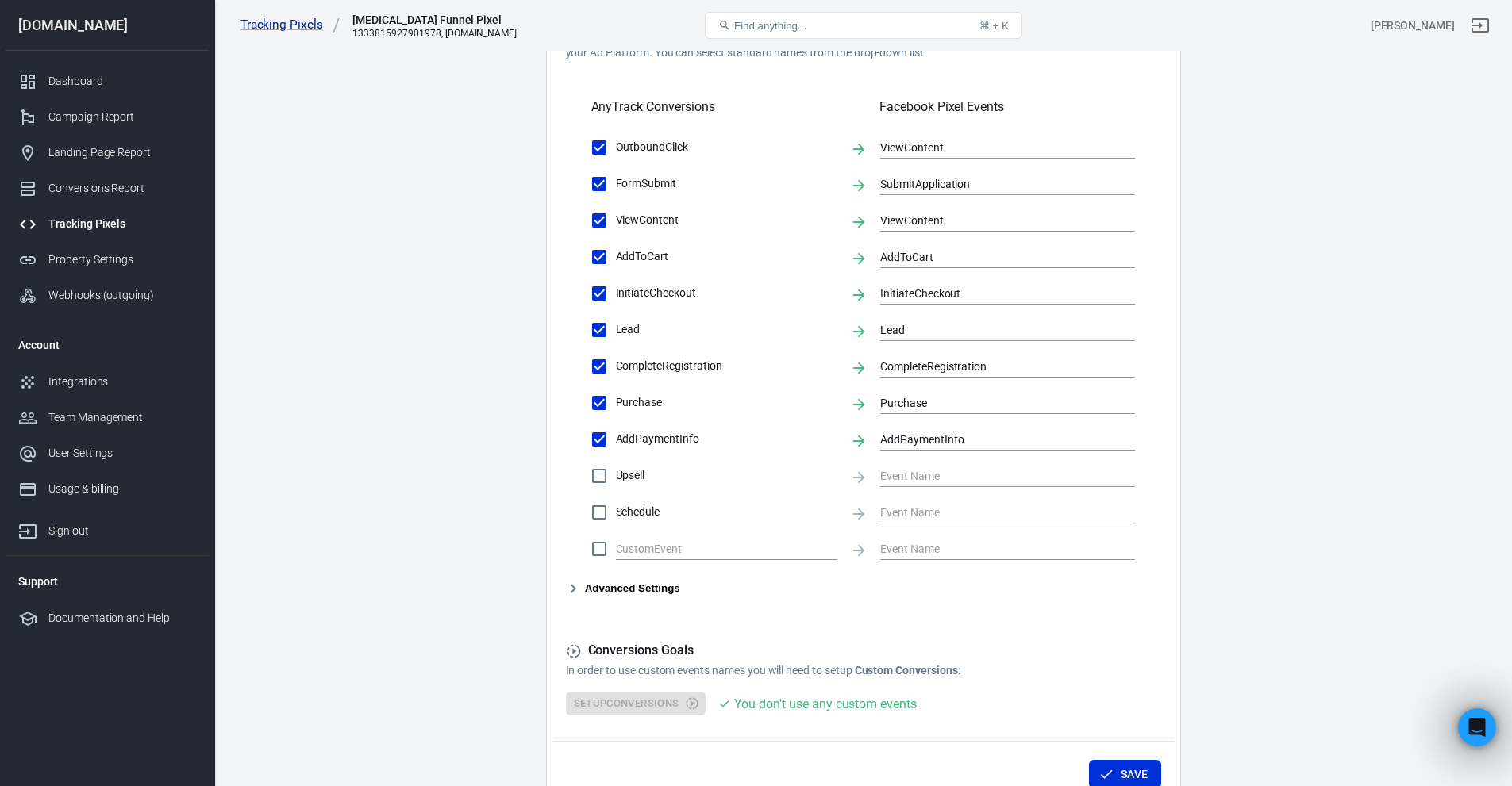
scroll to position [555, 0]
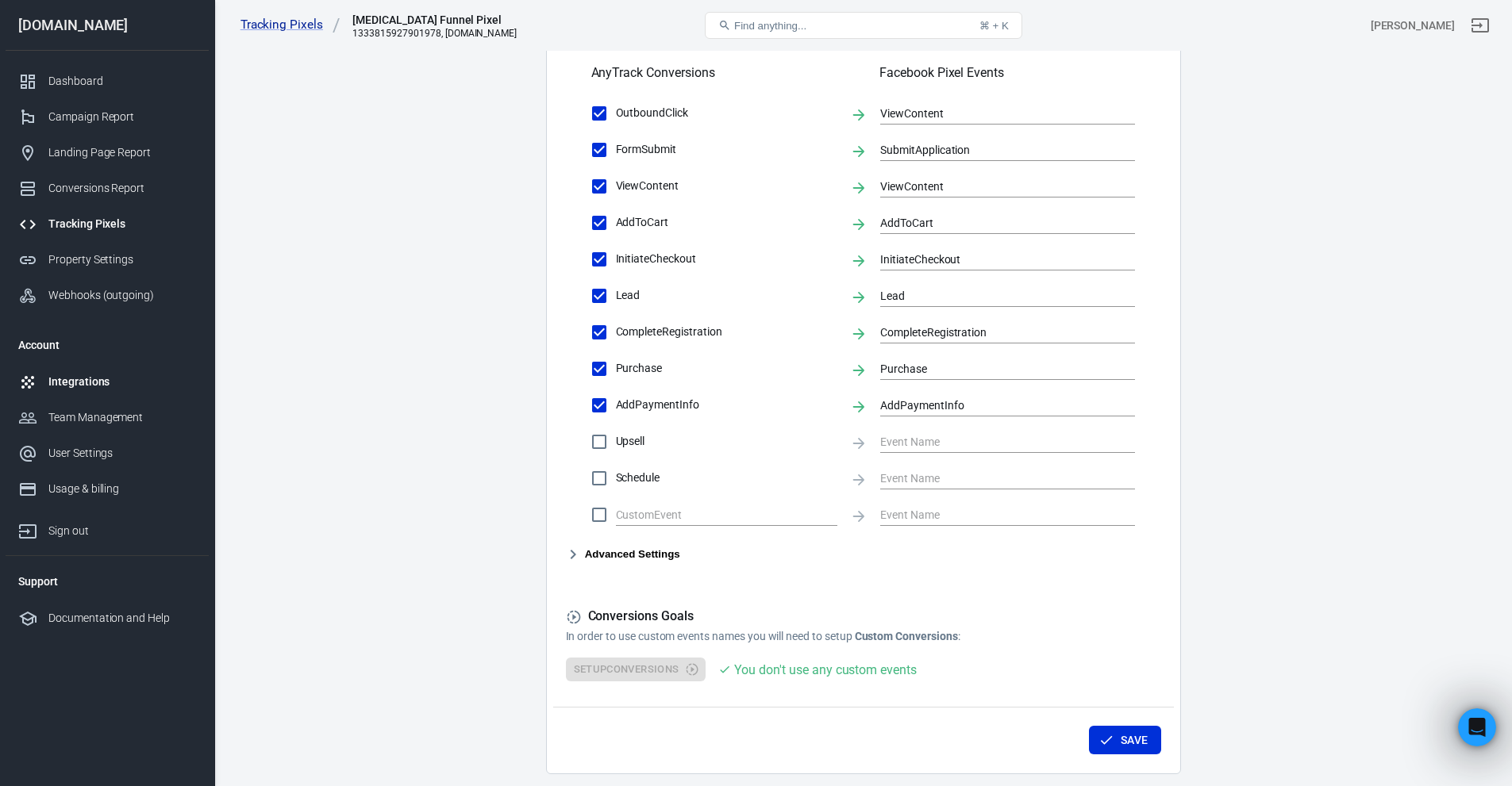
click at [88, 388] on div "Integrations" at bounding box center [122, 382] width 147 height 17
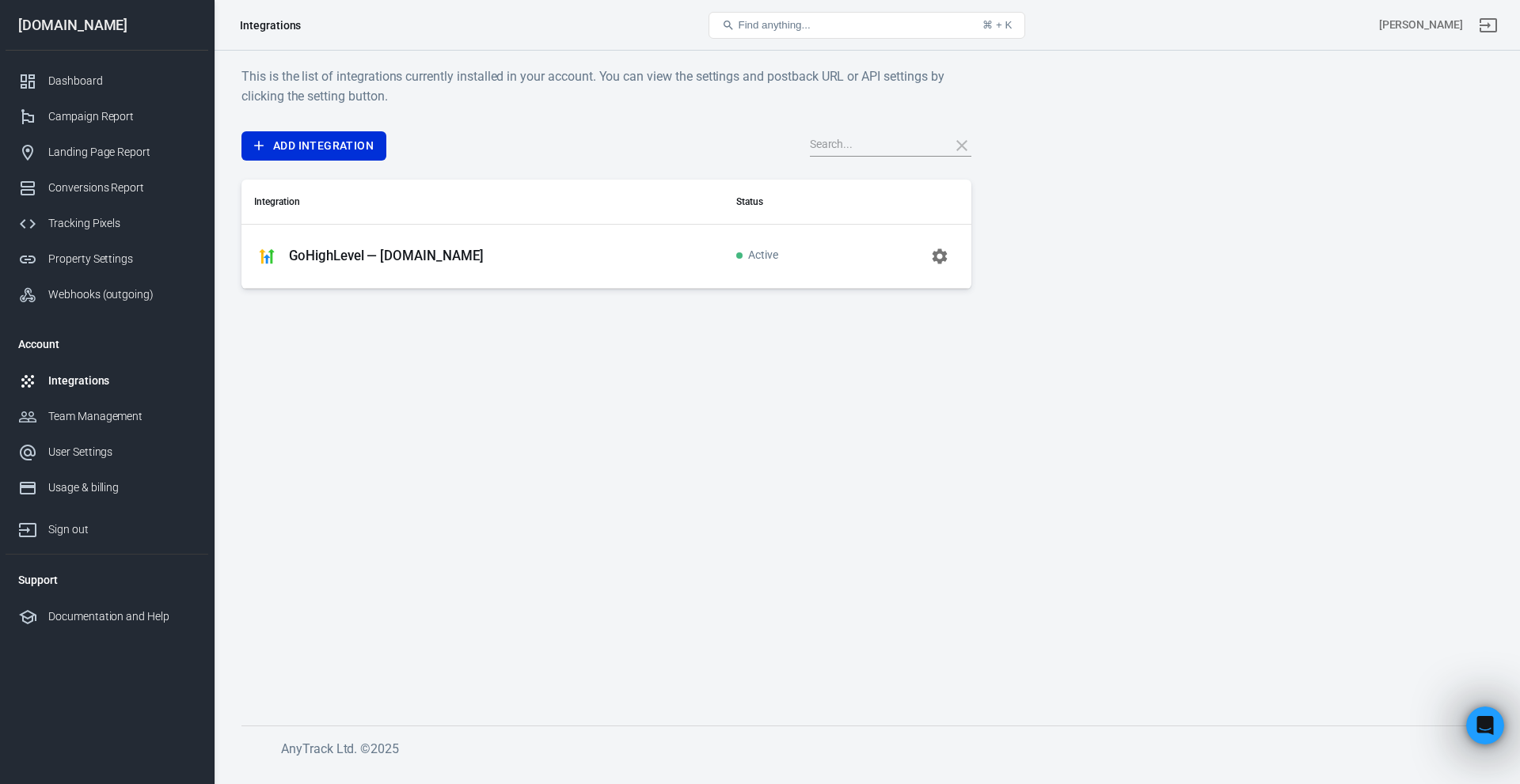
click at [429, 263] on p "GoHighLevel — adhdsuccesssystem.com" at bounding box center [386, 257] width 195 height 17
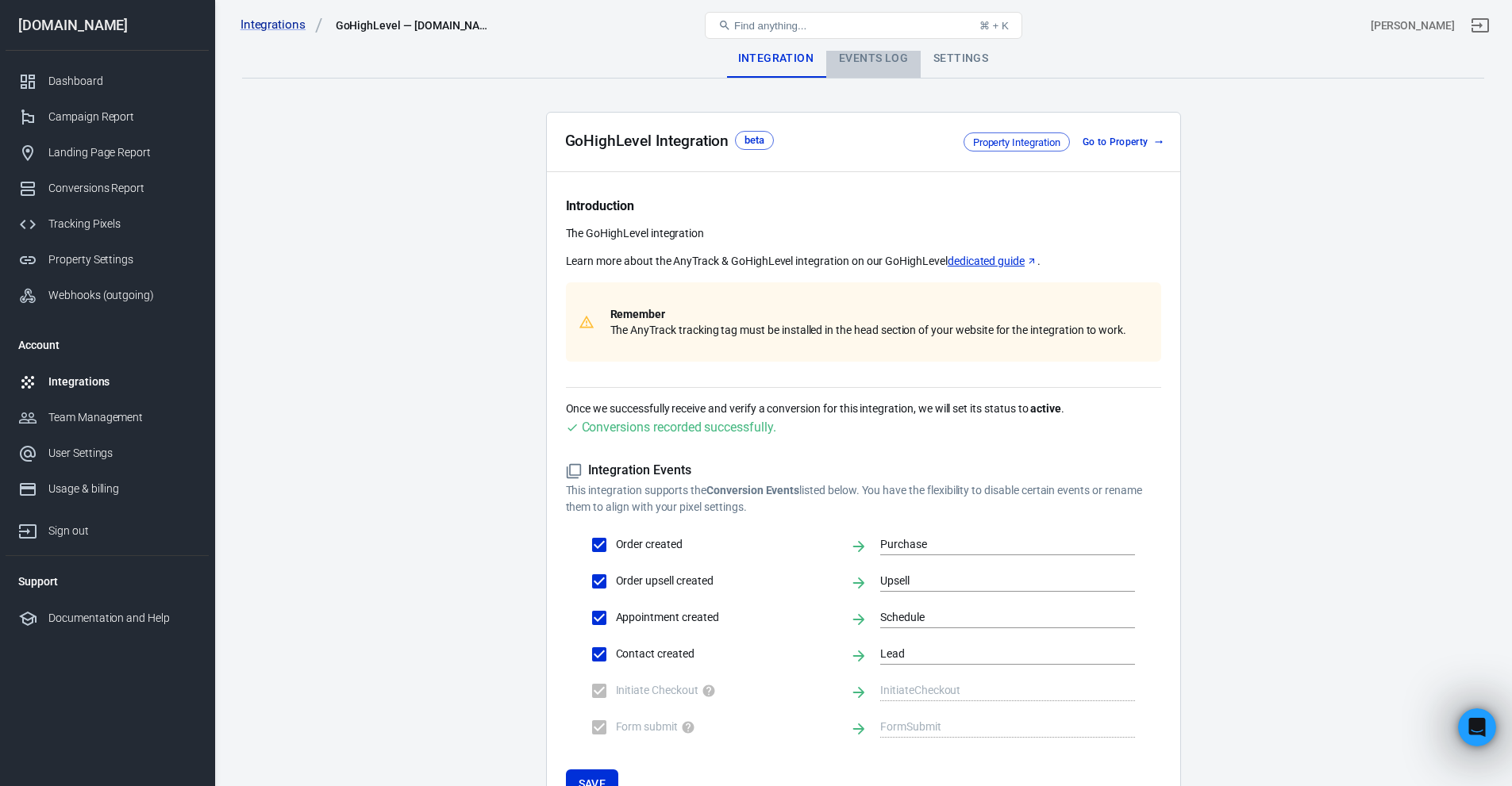
click at [871, 55] on div "Events Log" at bounding box center [873, 59] width 95 height 38
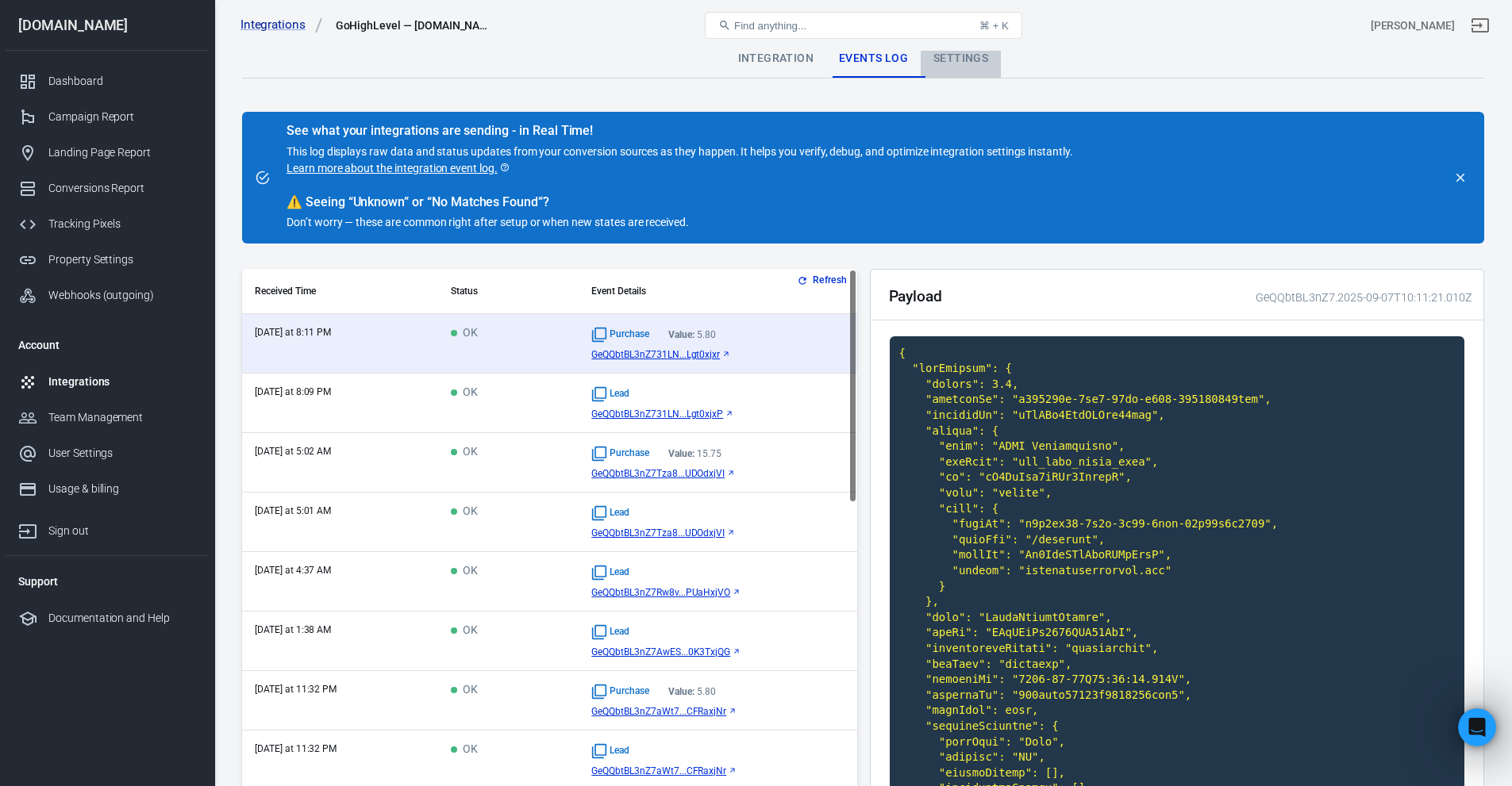
click at [962, 53] on div "Settings" at bounding box center [961, 59] width 80 height 38
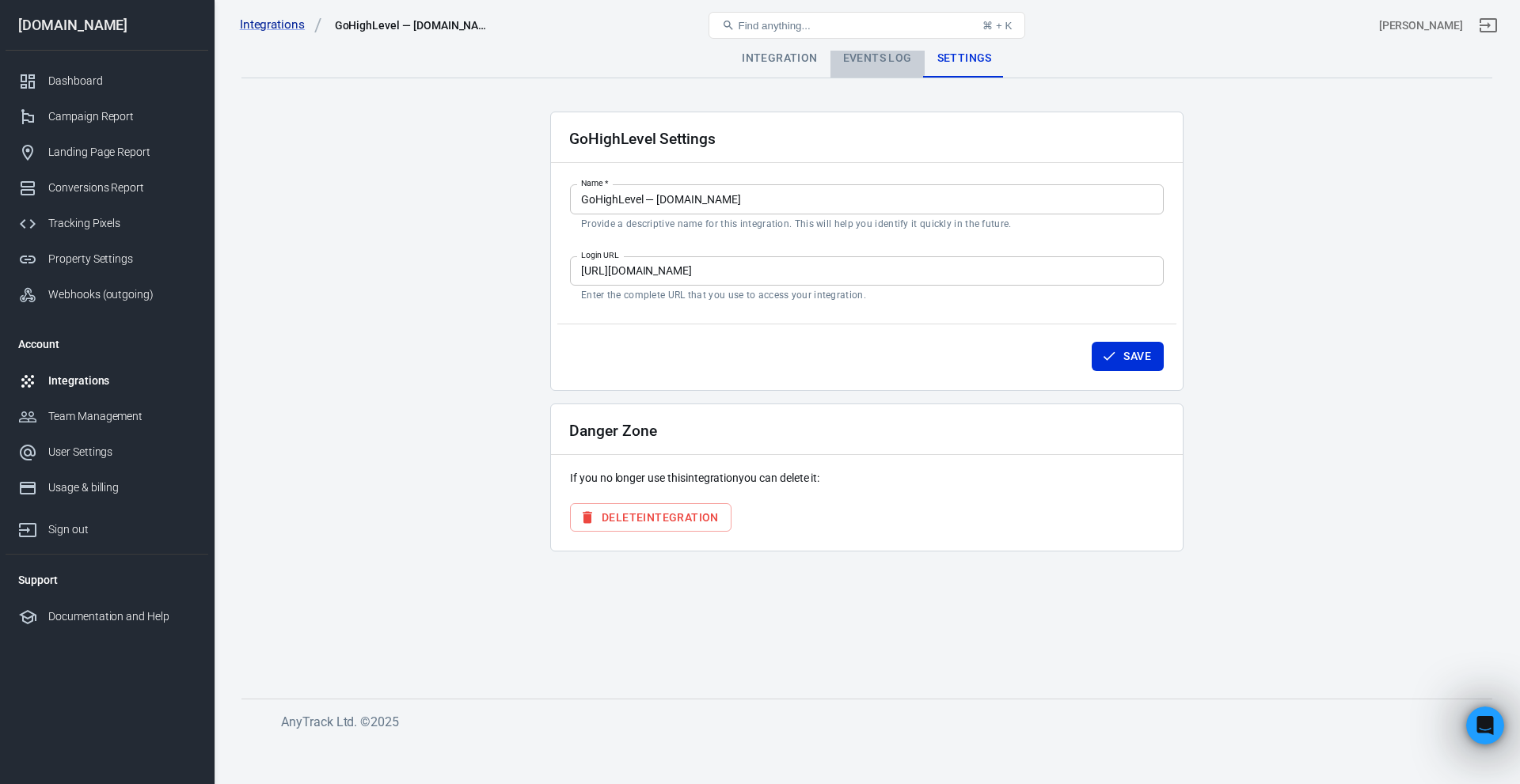
click at [869, 55] on div "Events Log" at bounding box center [877, 59] width 94 height 38
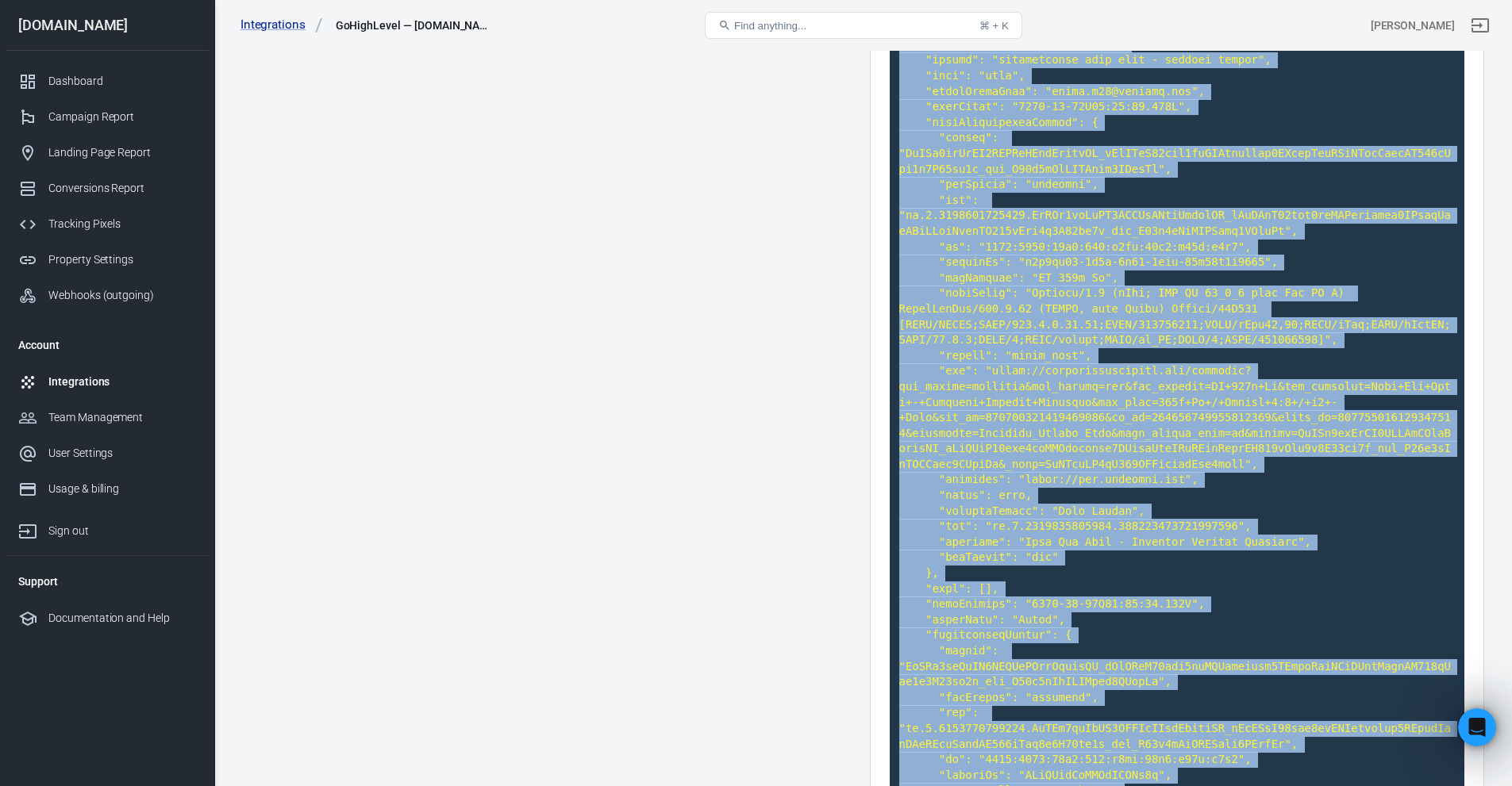
scroll to position [2826, 0]
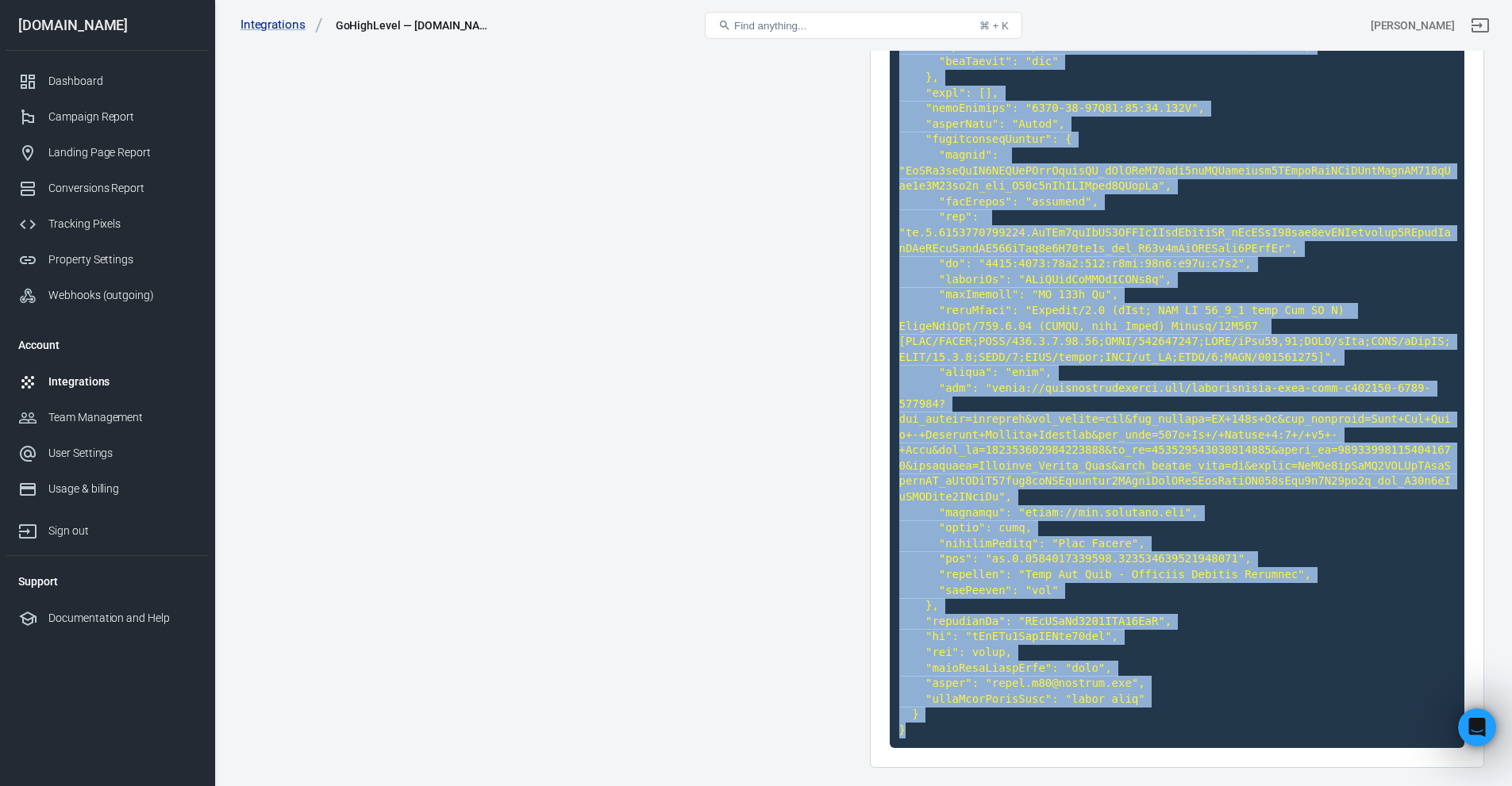
drag, startPoint x: 899, startPoint y: 347, endPoint x: 1132, endPoint y: 680, distance: 406.4
copy code "{ "rawPayload": { "amount": 5.8, "webhookId": "e743263d-1cd0-42fe-a528-65426436…"
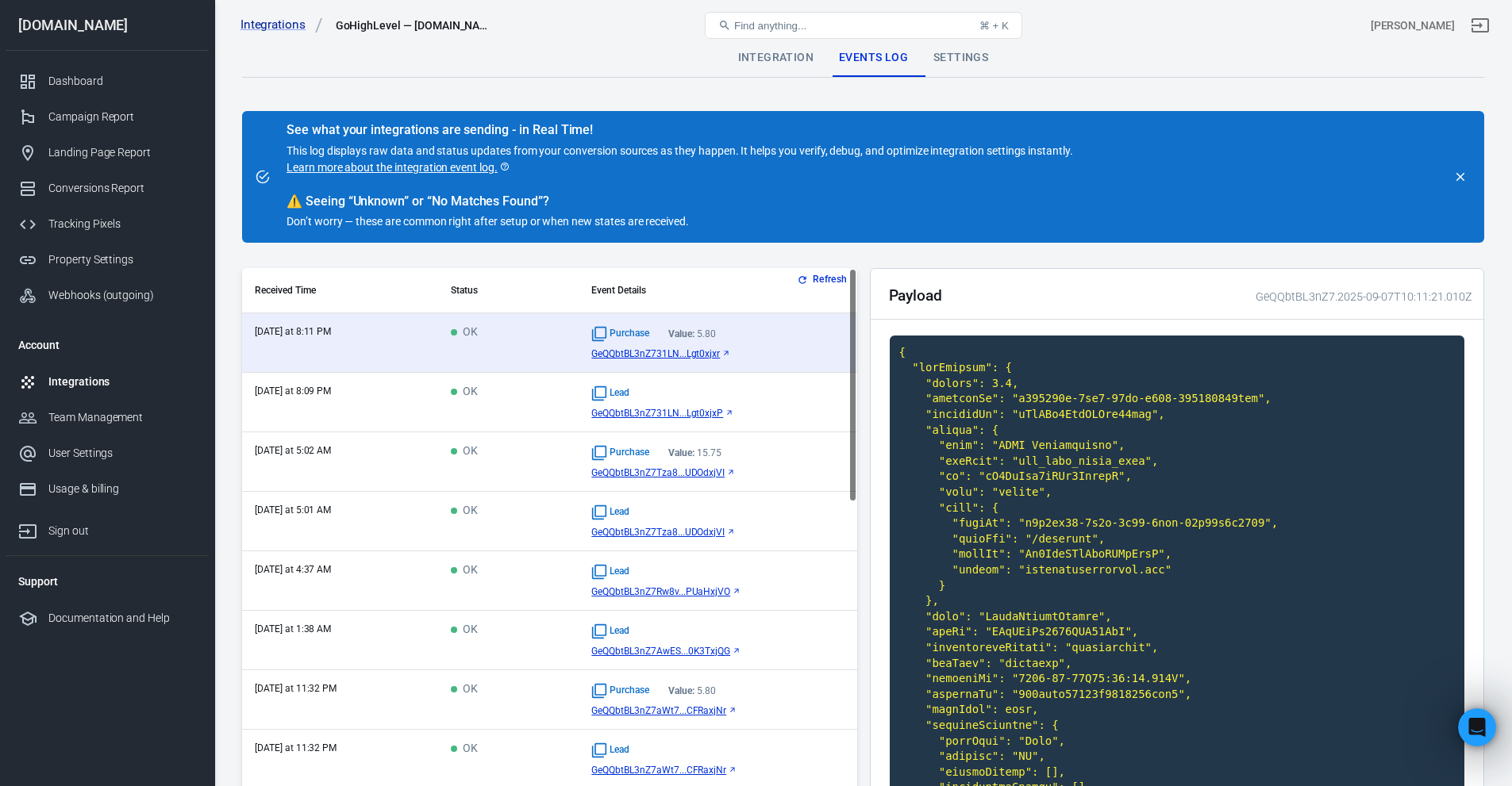
scroll to position [0, 0]
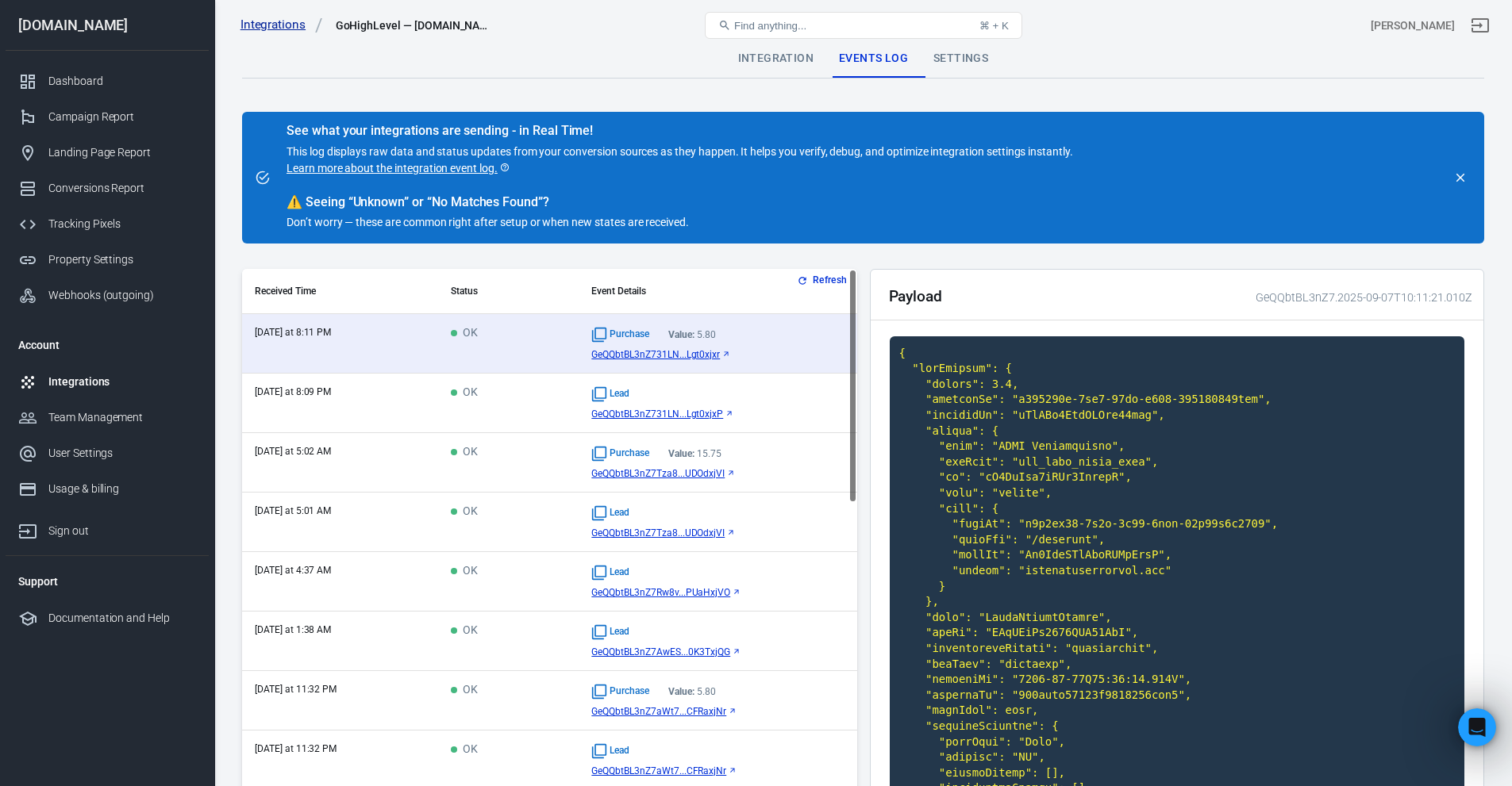
click at [273, 33] on link "Integrations" at bounding box center [281, 26] width 83 height 17
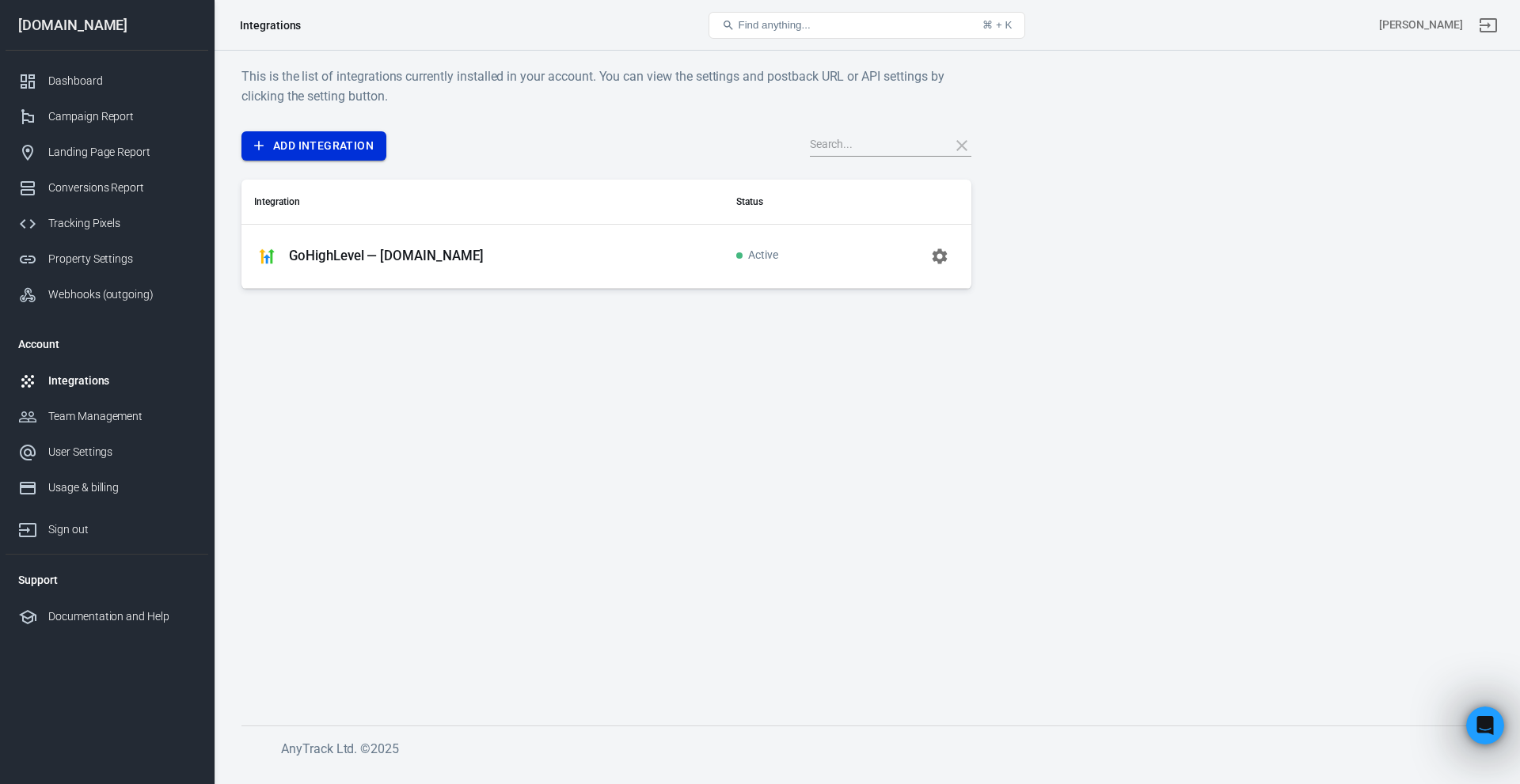
click at [360, 151] on link "Add Integration" at bounding box center [314, 146] width 145 height 29
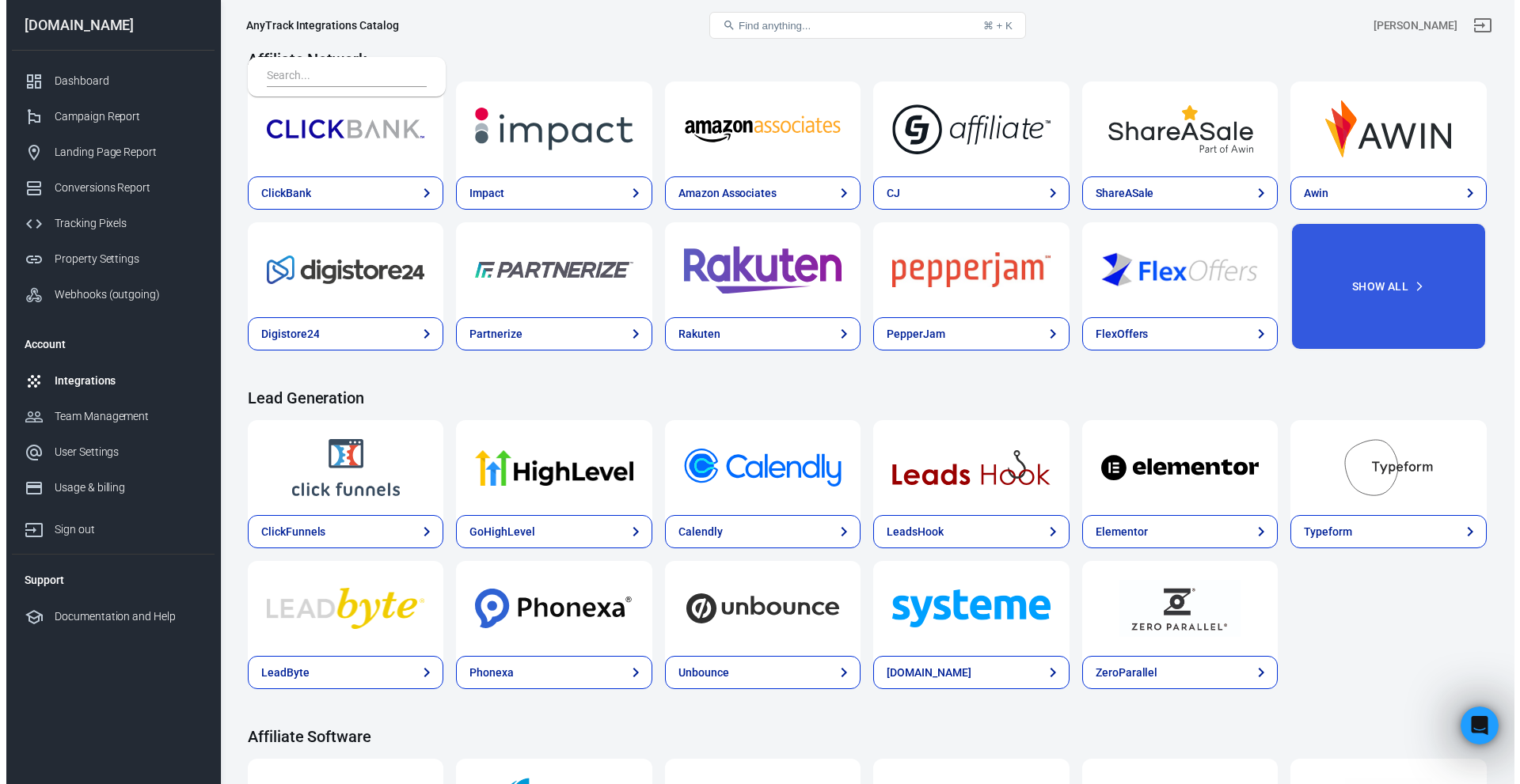
scroll to position [554, 0]
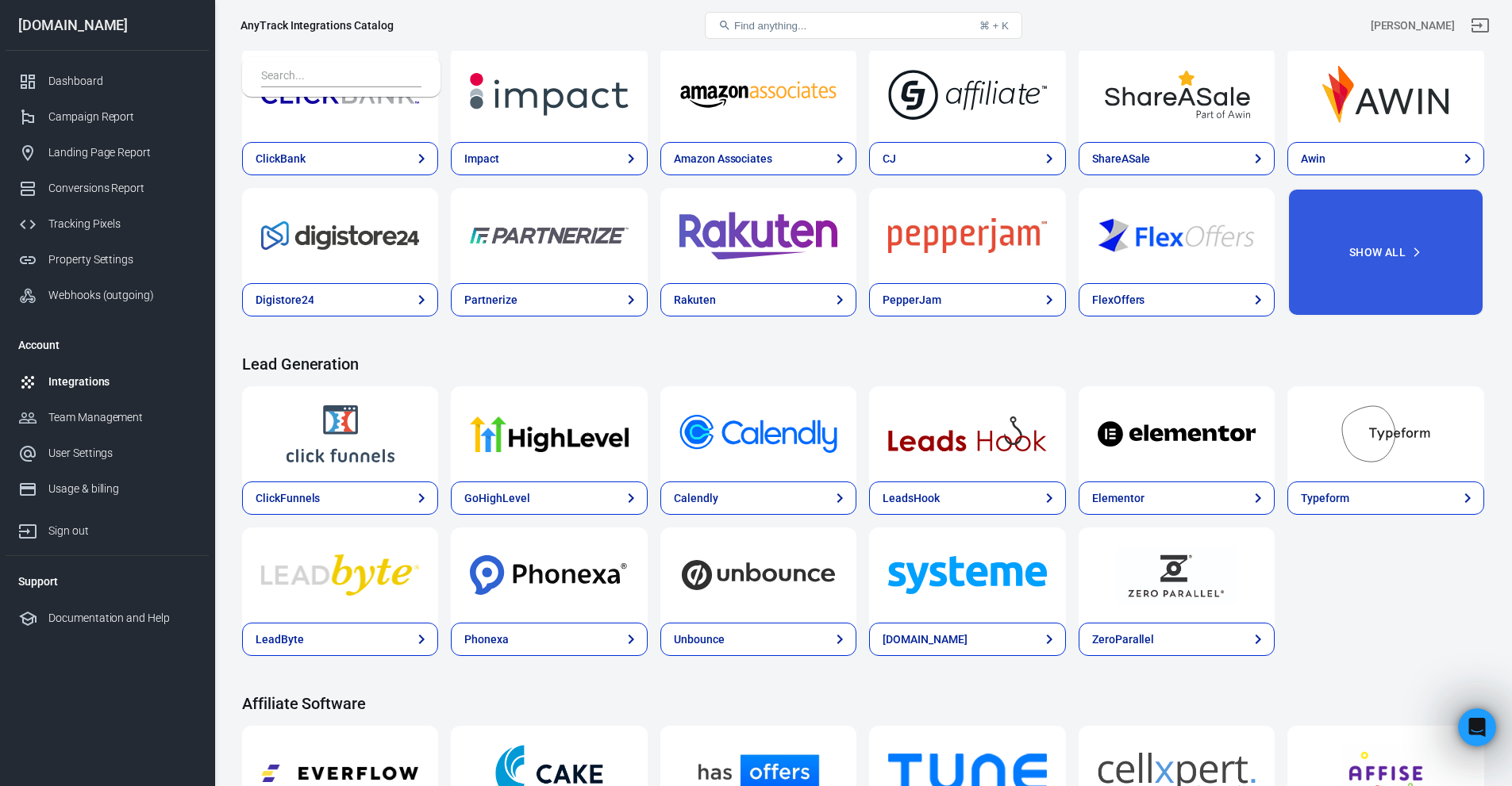
click at [542, 434] on img at bounding box center [549, 433] width 158 height 57
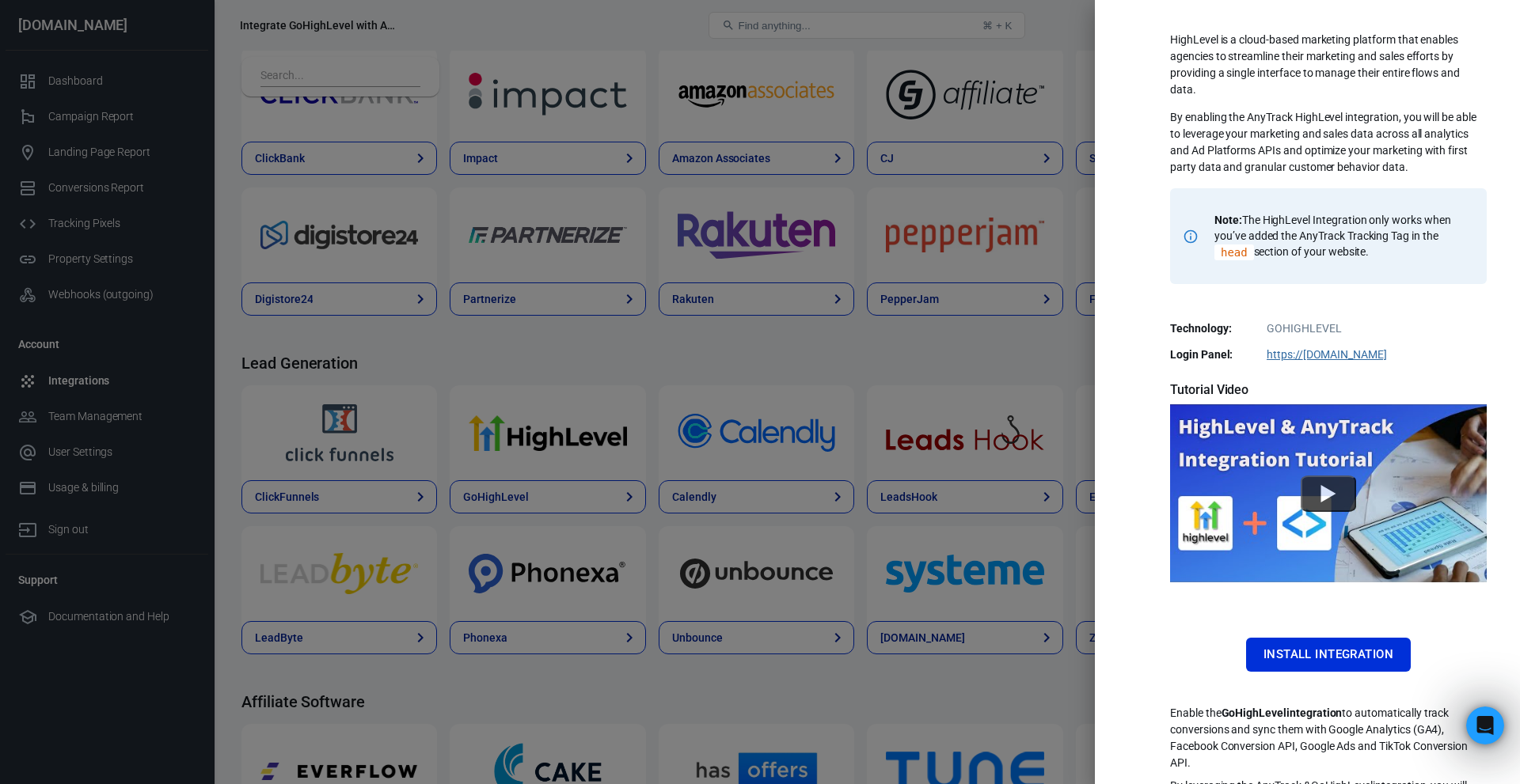
scroll to position [125, 0]
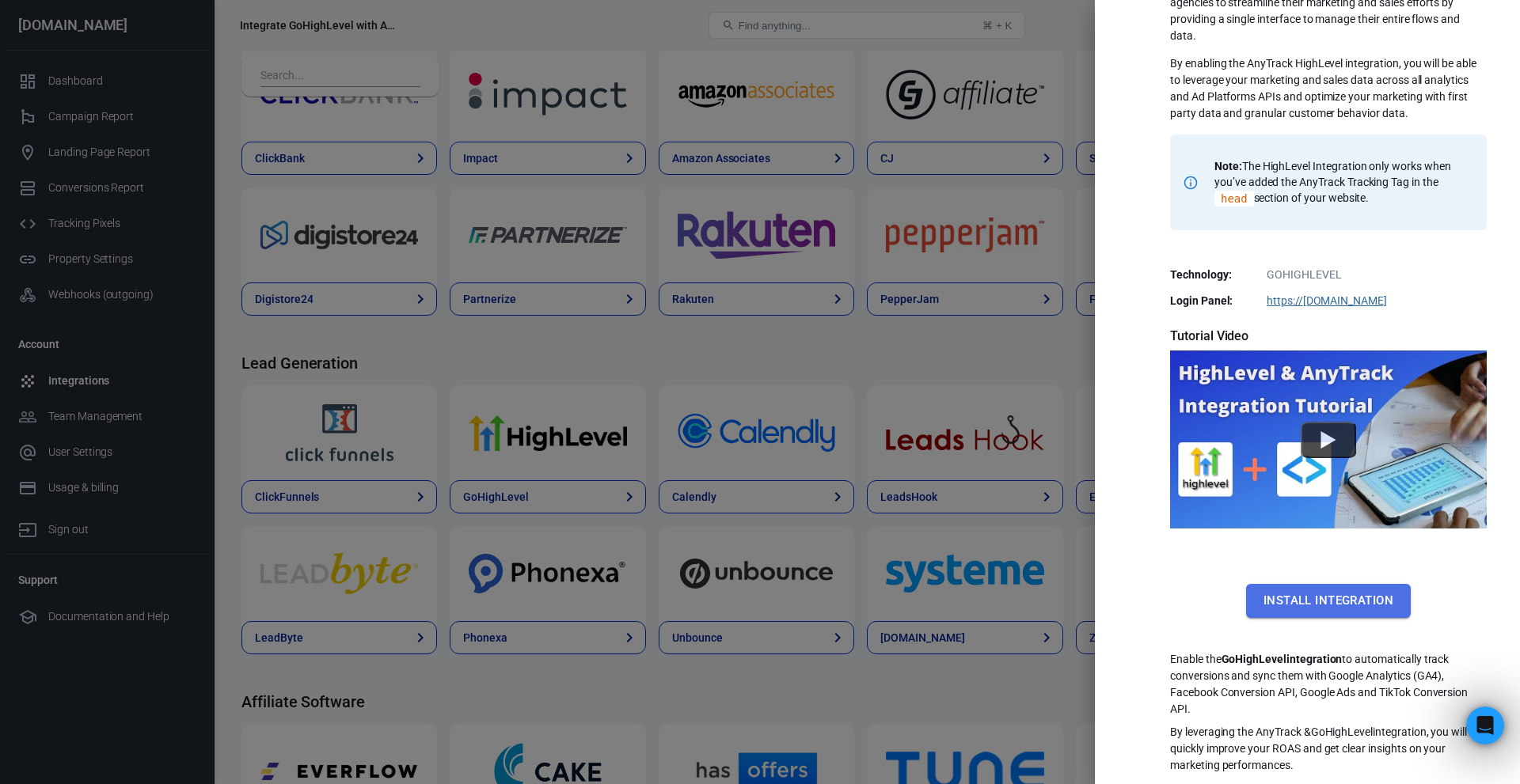
click at [1314, 592] on button "Install Integration" at bounding box center [1329, 601] width 165 height 33
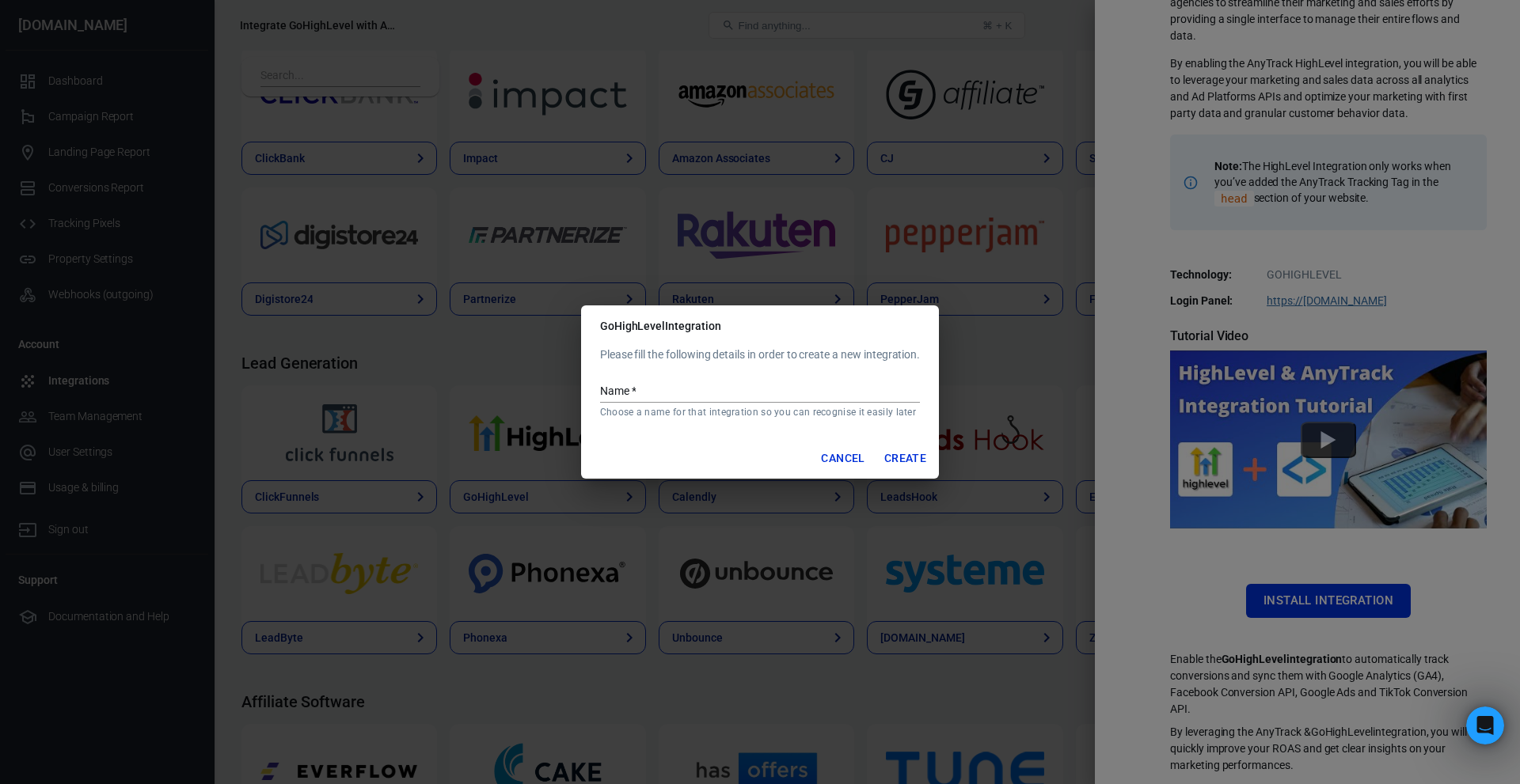
click at [719, 397] on input "Name   *" at bounding box center [760, 392] width 319 height 20
type input "GHL Non Beta"
click at [899, 454] on button "Create" at bounding box center [905, 459] width 54 height 29
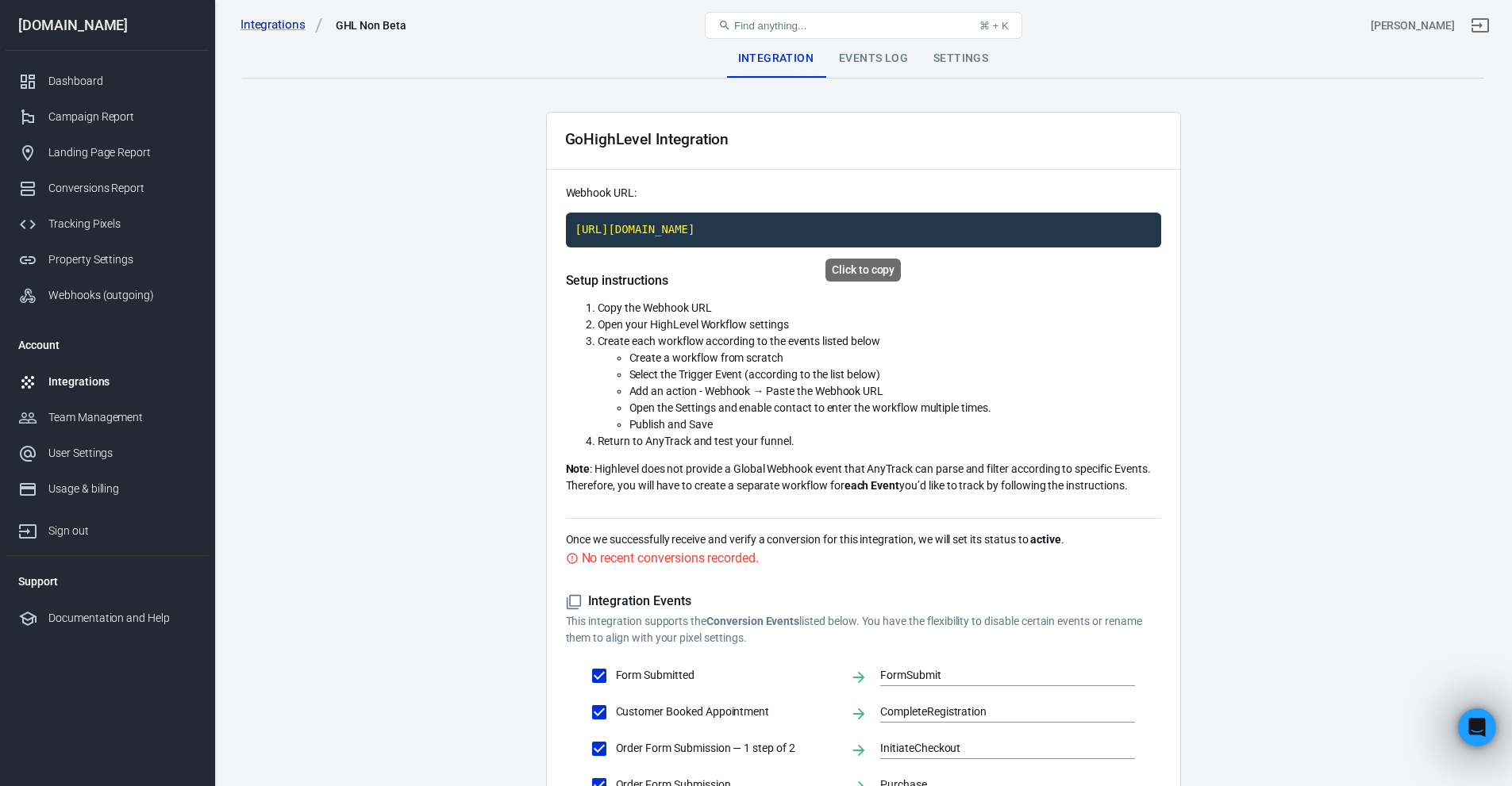
click at [672, 227] on code "[URL][DOMAIN_NAME]" at bounding box center [863, 230] width 595 height 35
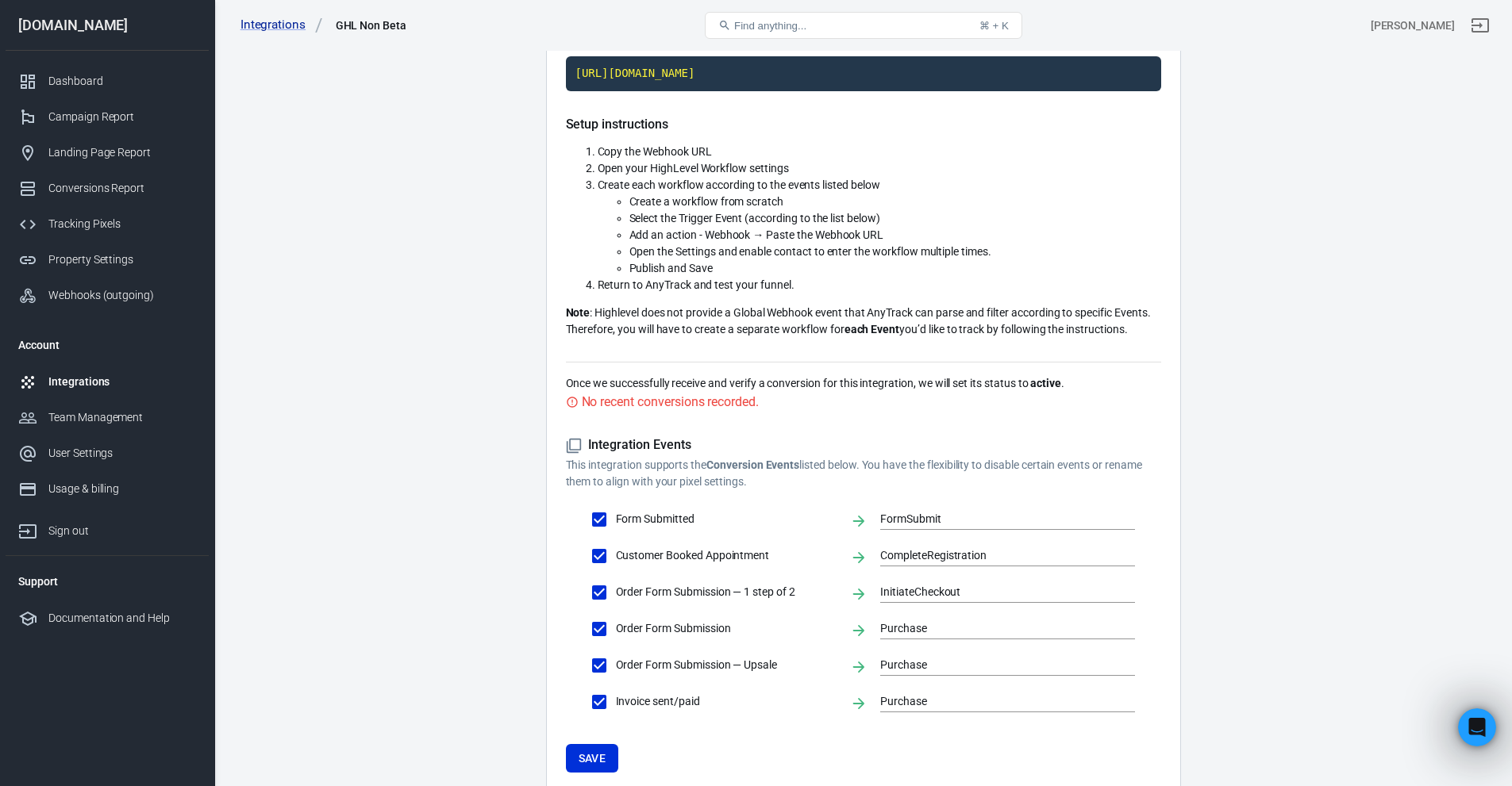
scroll to position [185, 0]
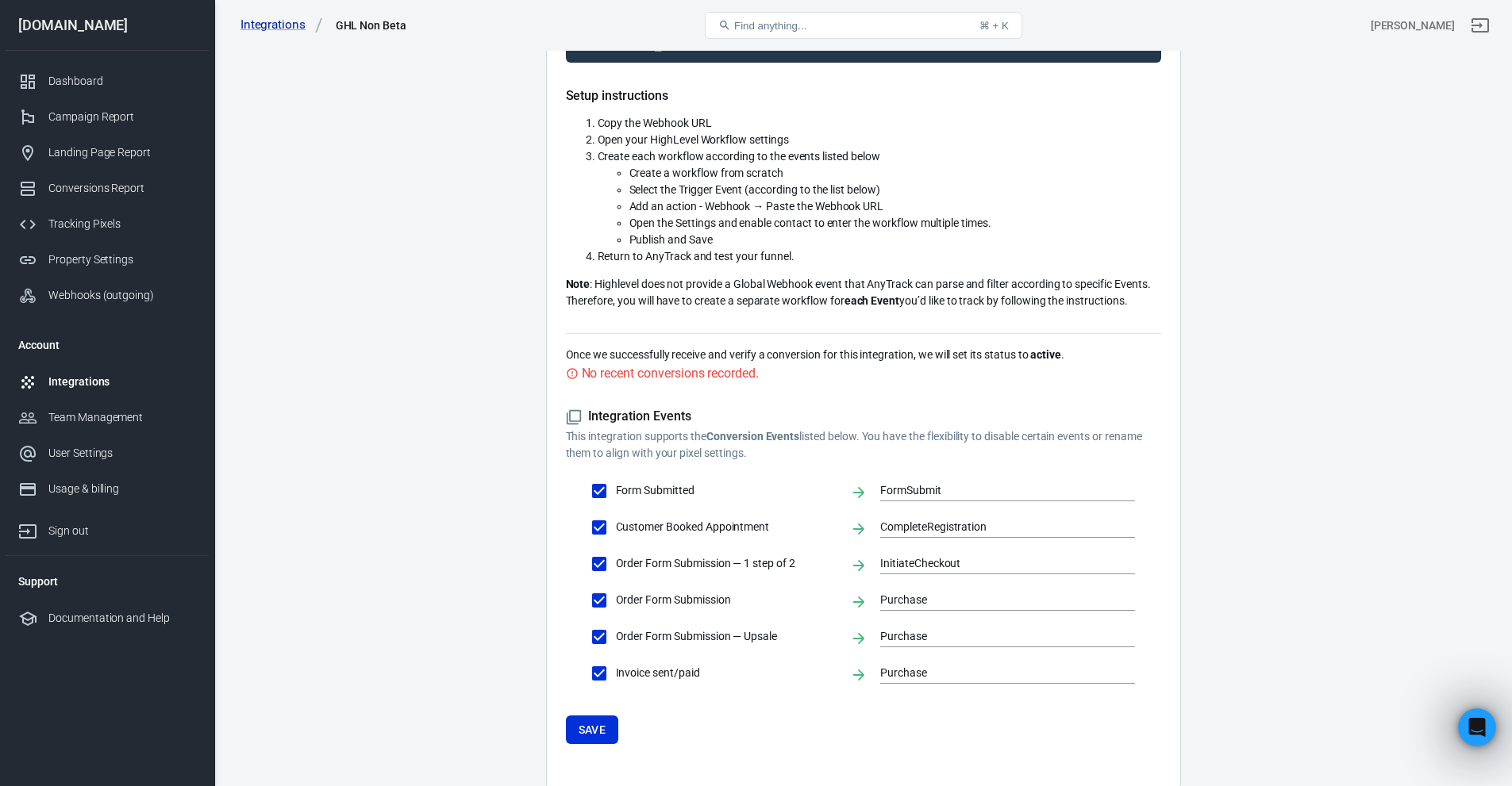
click at [650, 674] on span "Invoice sent/paid" at bounding box center [727, 674] width 221 height 17
click at [616, 674] on input "Invoice sent/paid" at bounding box center [599, 674] width 33 height 33
checkbox input "false"
click at [877, 634] on div "Order Form Submission — Upsale Purchase" at bounding box center [863, 637] width 544 height 33
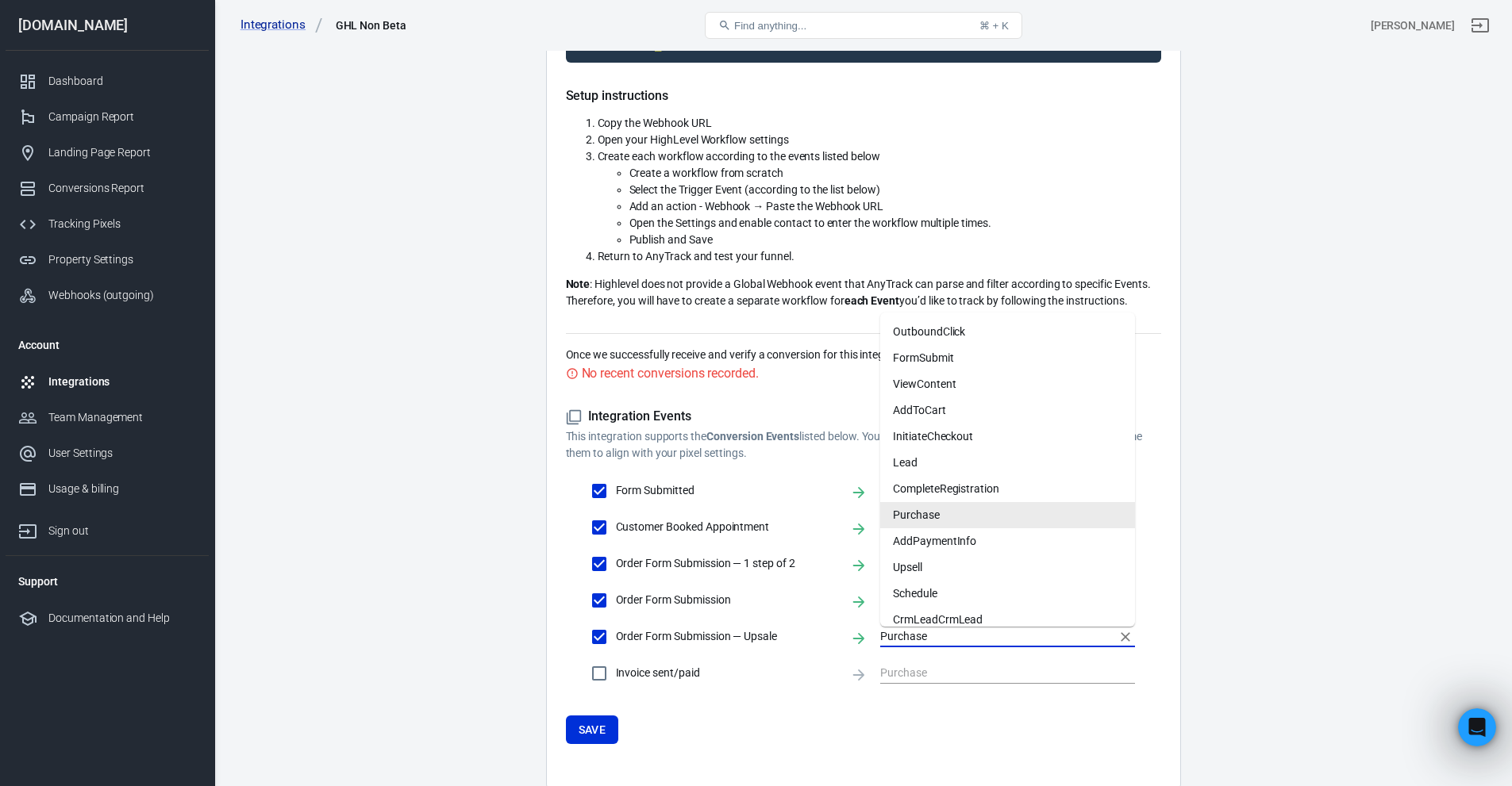
click at [891, 634] on input "Purchase" at bounding box center [995, 636] width 231 height 20
click at [942, 561] on li "Upsell" at bounding box center [1007, 567] width 255 height 26
type input "Upsell"
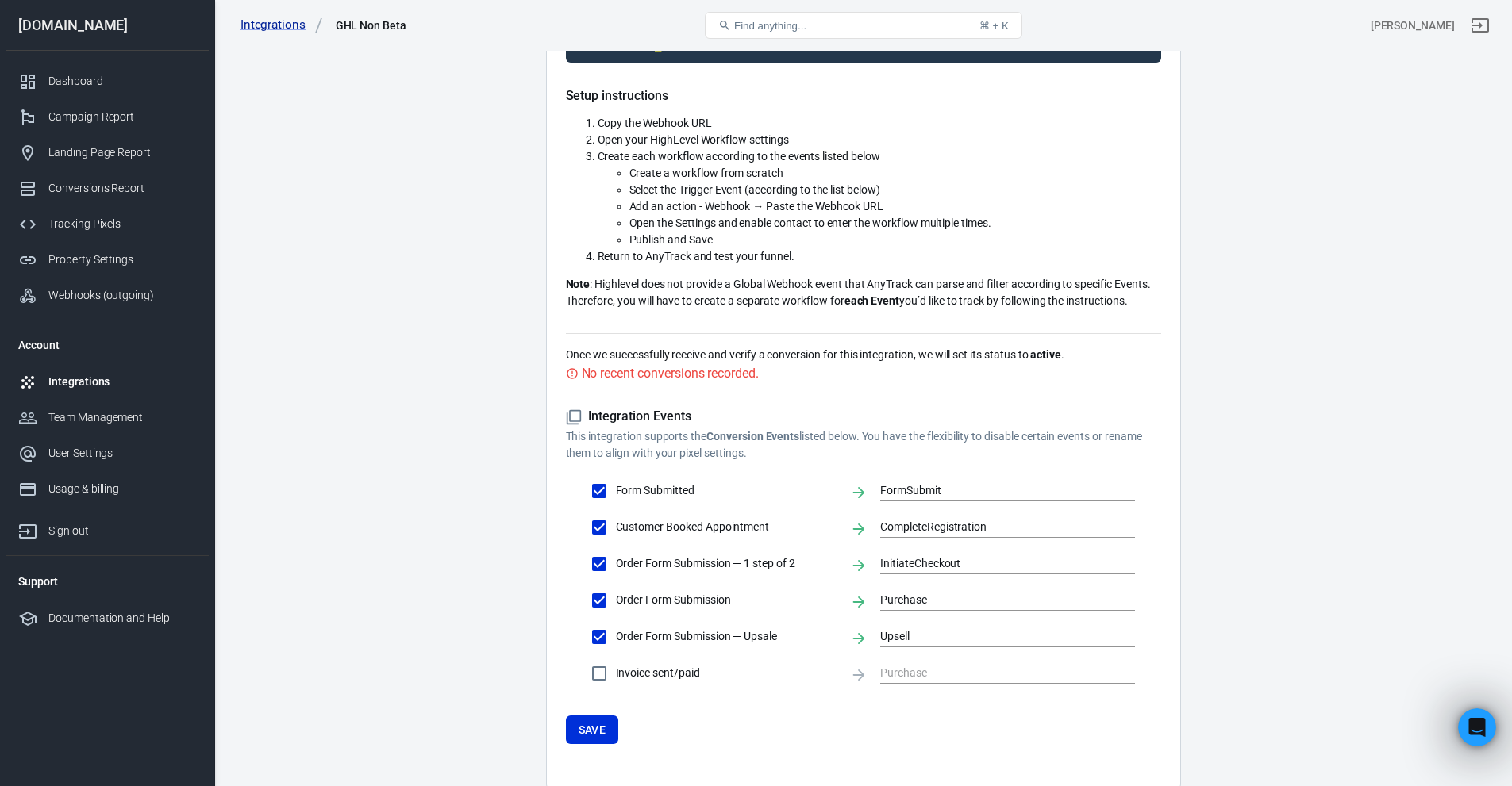
click at [809, 718] on form "Integration Events This integration supports the Conversion Events listed below…" at bounding box center [863, 577] width 595 height 336
click at [716, 565] on span "Order Form Submission — 1 step of 2" at bounding box center [727, 564] width 221 height 17
click at [616, 565] on input "Order Form Submission — 1 step of 2" at bounding box center [599, 564] width 33 height 33
checkbox input "false"
click at [716, 565] on span "Order Form Submission — 1 step of 2" at bounding box center [727, 564] width 221 height 17
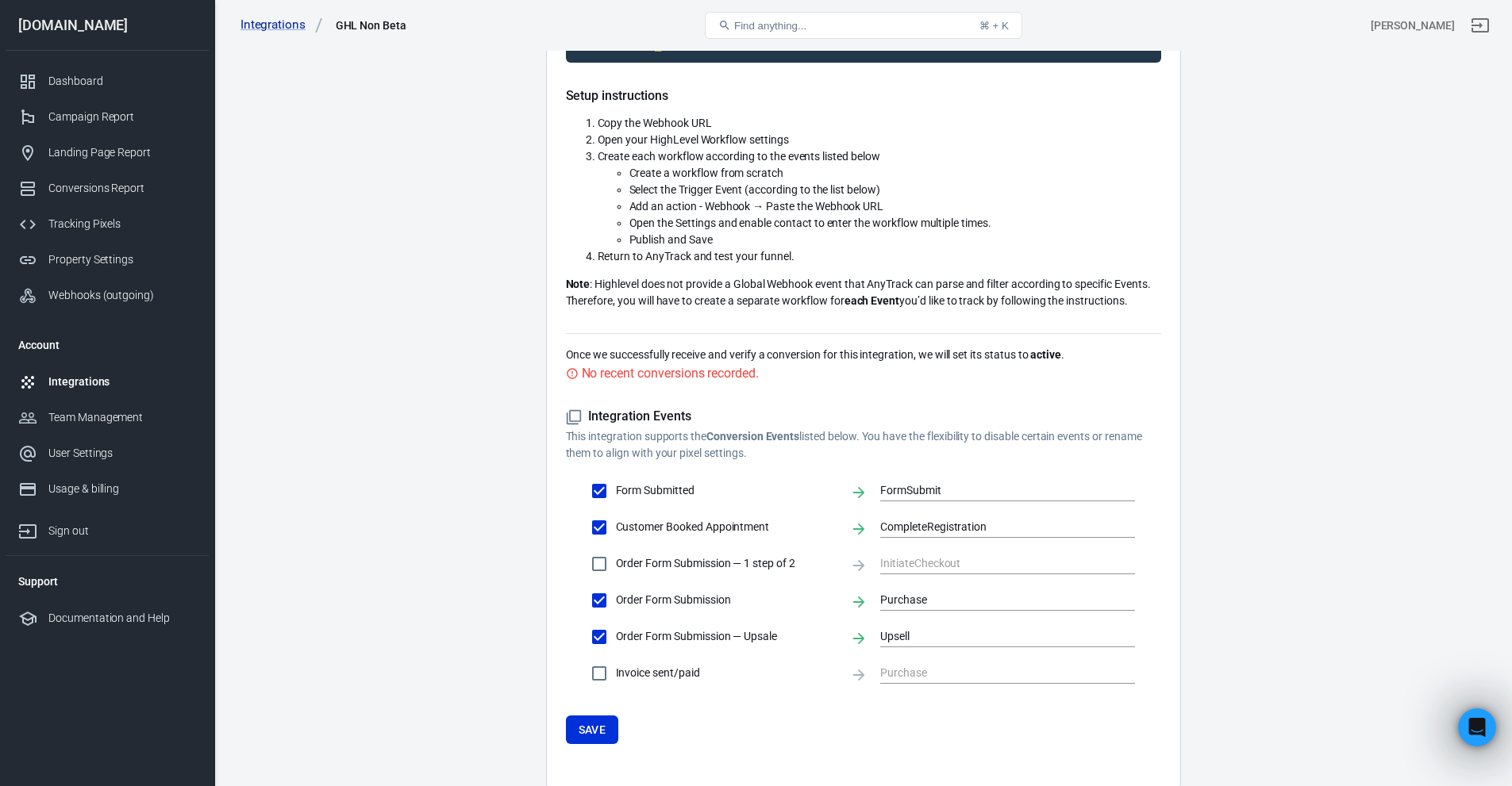
click at [616, 565] on input "Order Form Submission — 1 step of 2" at bounding box center [599, 564] width 33 height 33
checkbox input "true"
type input "InitiateCheckout"
click at [716, 565] on span "Order Form Submission — 1 step of 2" at bounding box center [727, 564] width 221 height 17
click at [616, 565] on input "Order Form Submission — 1 step of 2" at bounding box center [599, 564] width 33 height 33
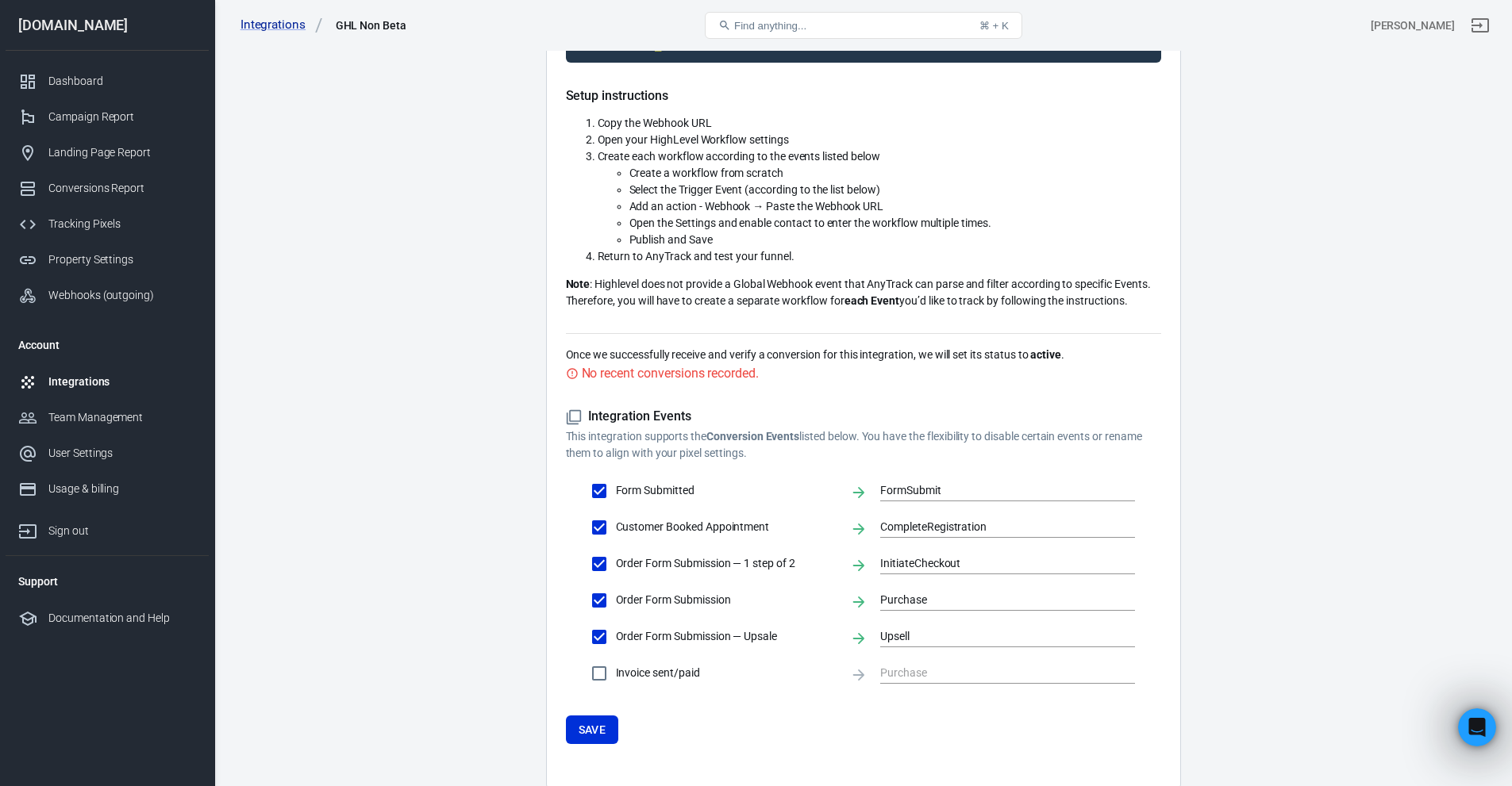
checkbox input "false"
click at [917, 526] on input "CompleteRegistration" at bounding box center [995, 527] width 231 height 20
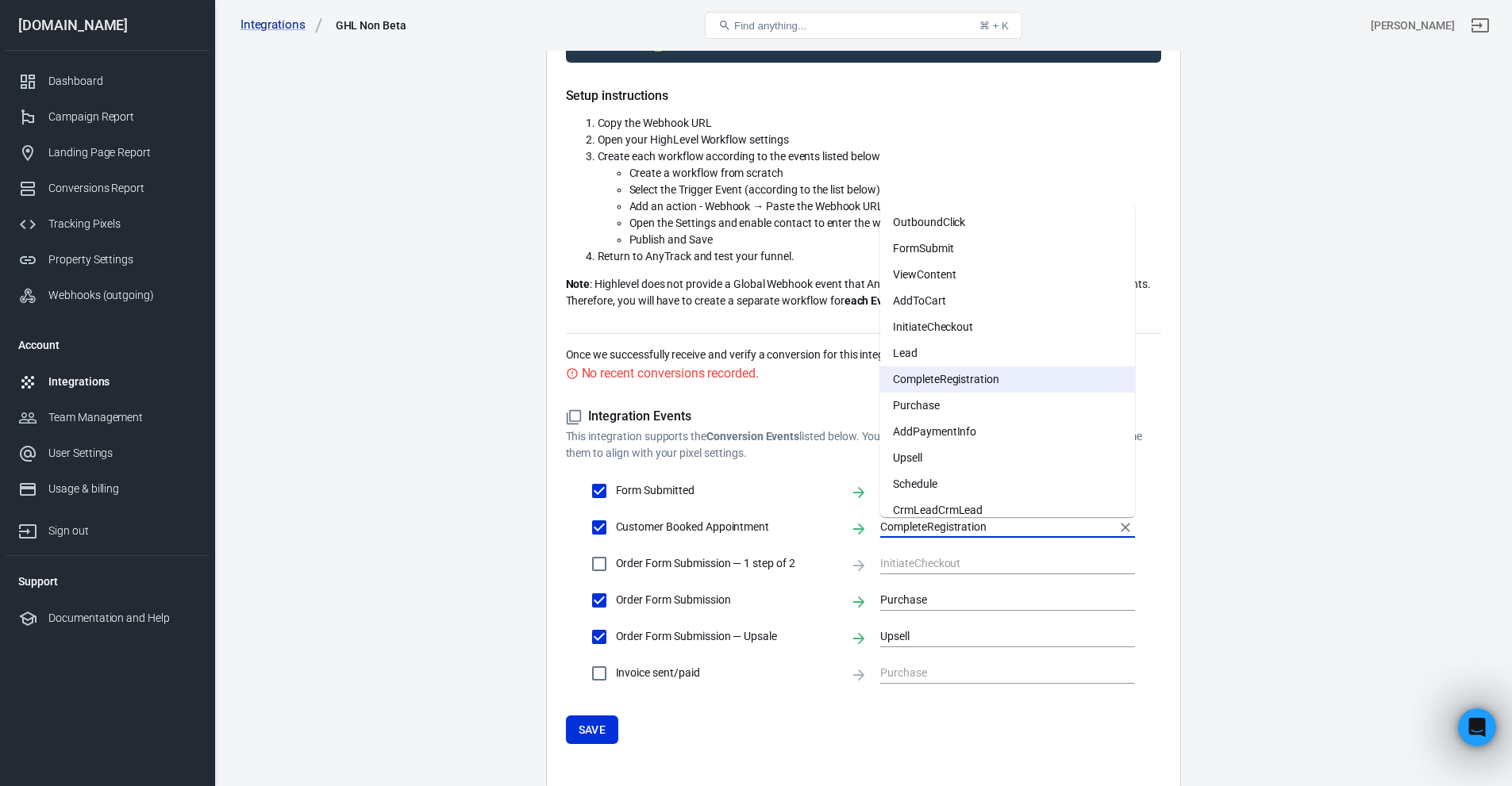
click at [925, 484] on li "Schedule" at bounding box center [1007, 485] width 255 height 26
type input "Schedule"
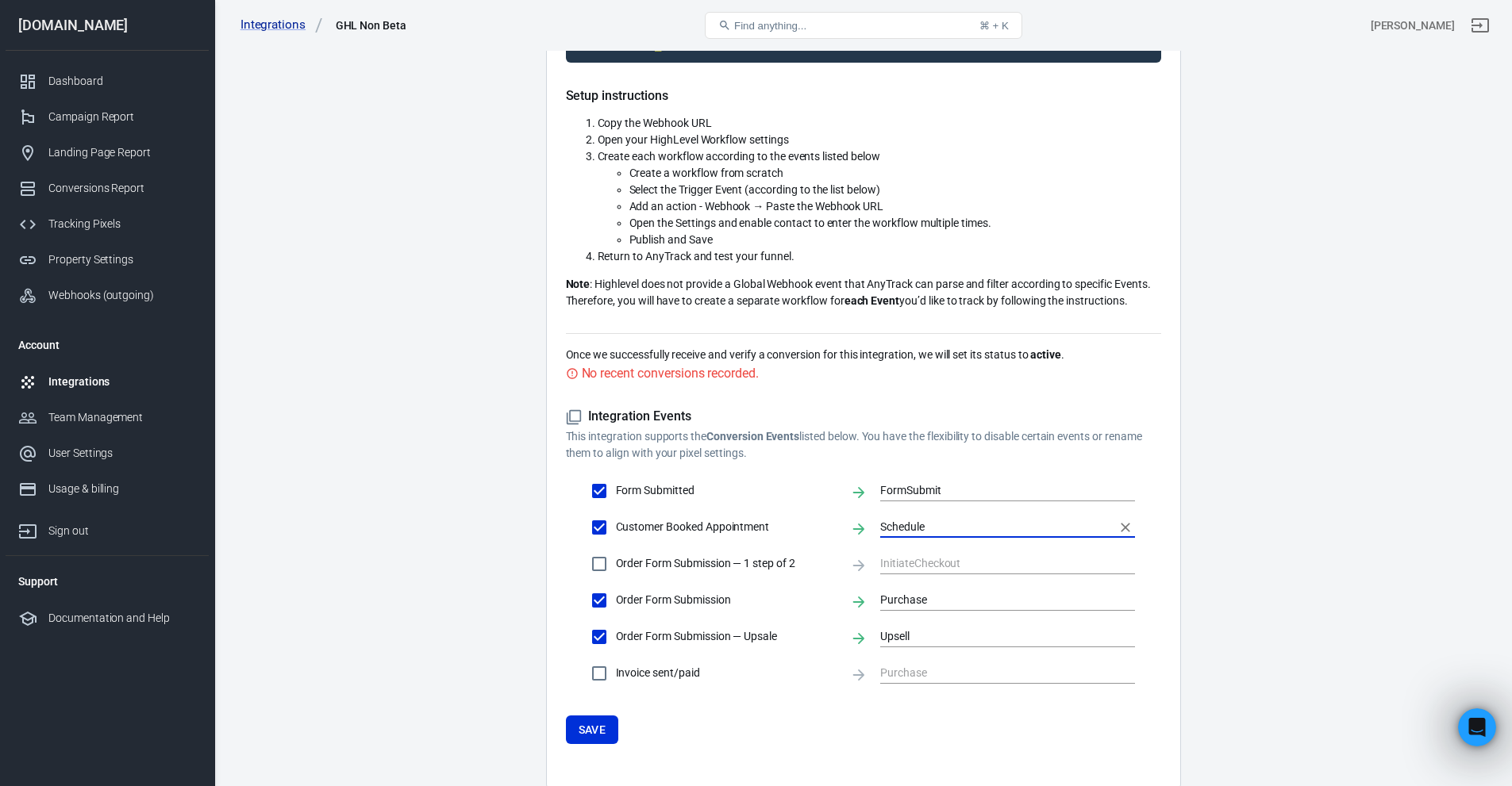
scroll to position [256, 0]
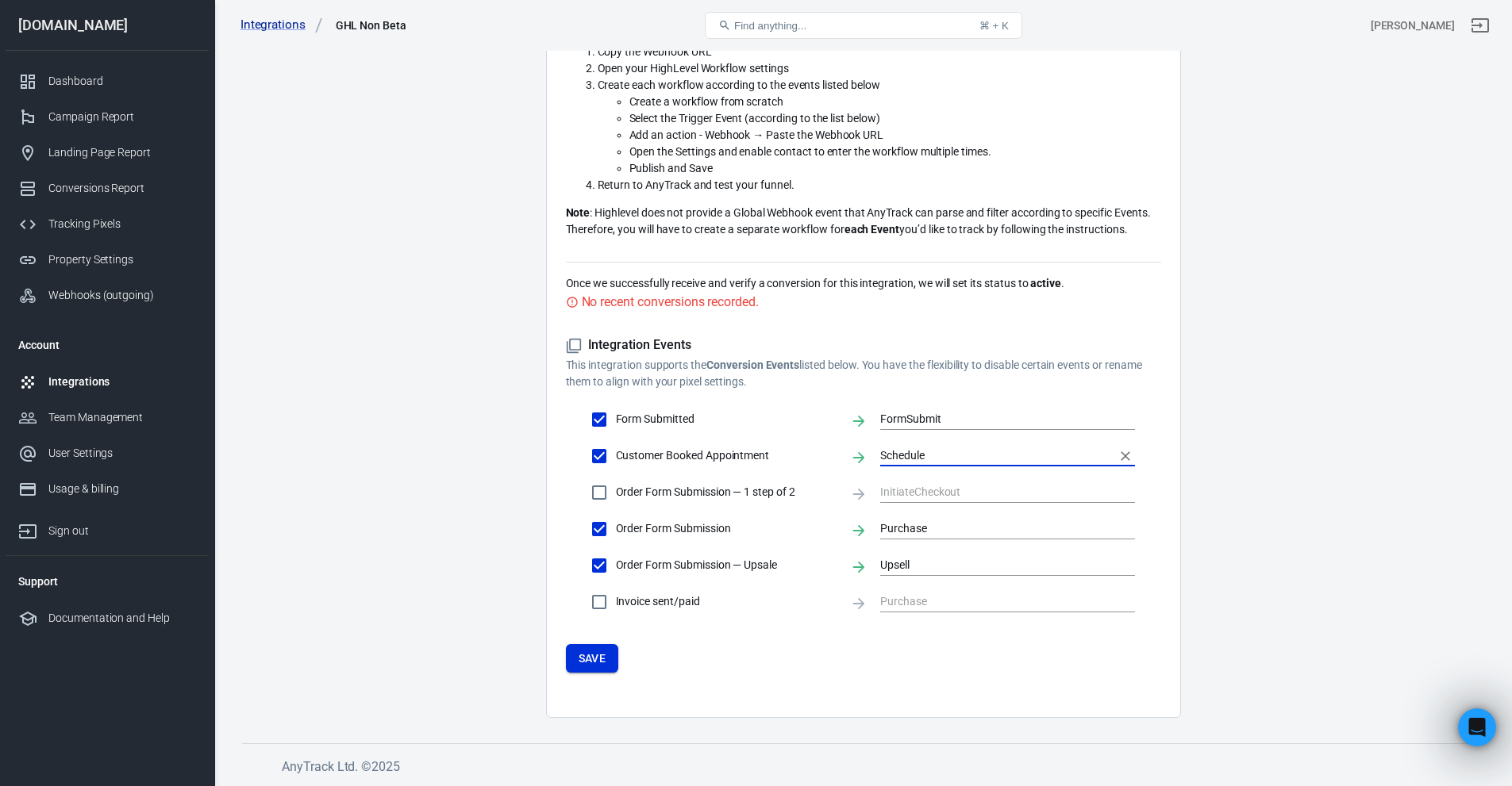
click at [596, 653] on button "Save" at bounding box center [592, 659] width 53 height 29
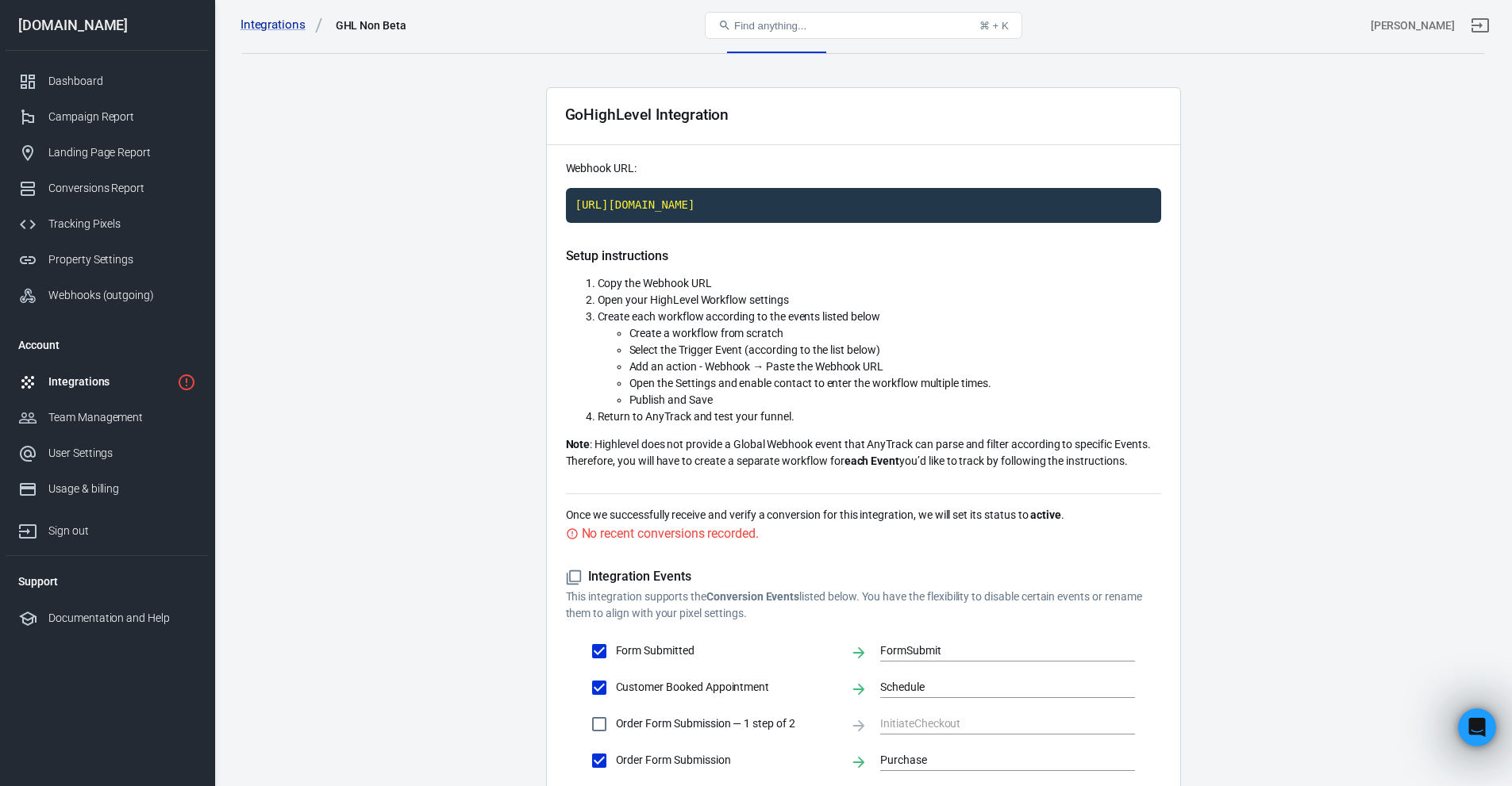
scroll to position [0, 0]
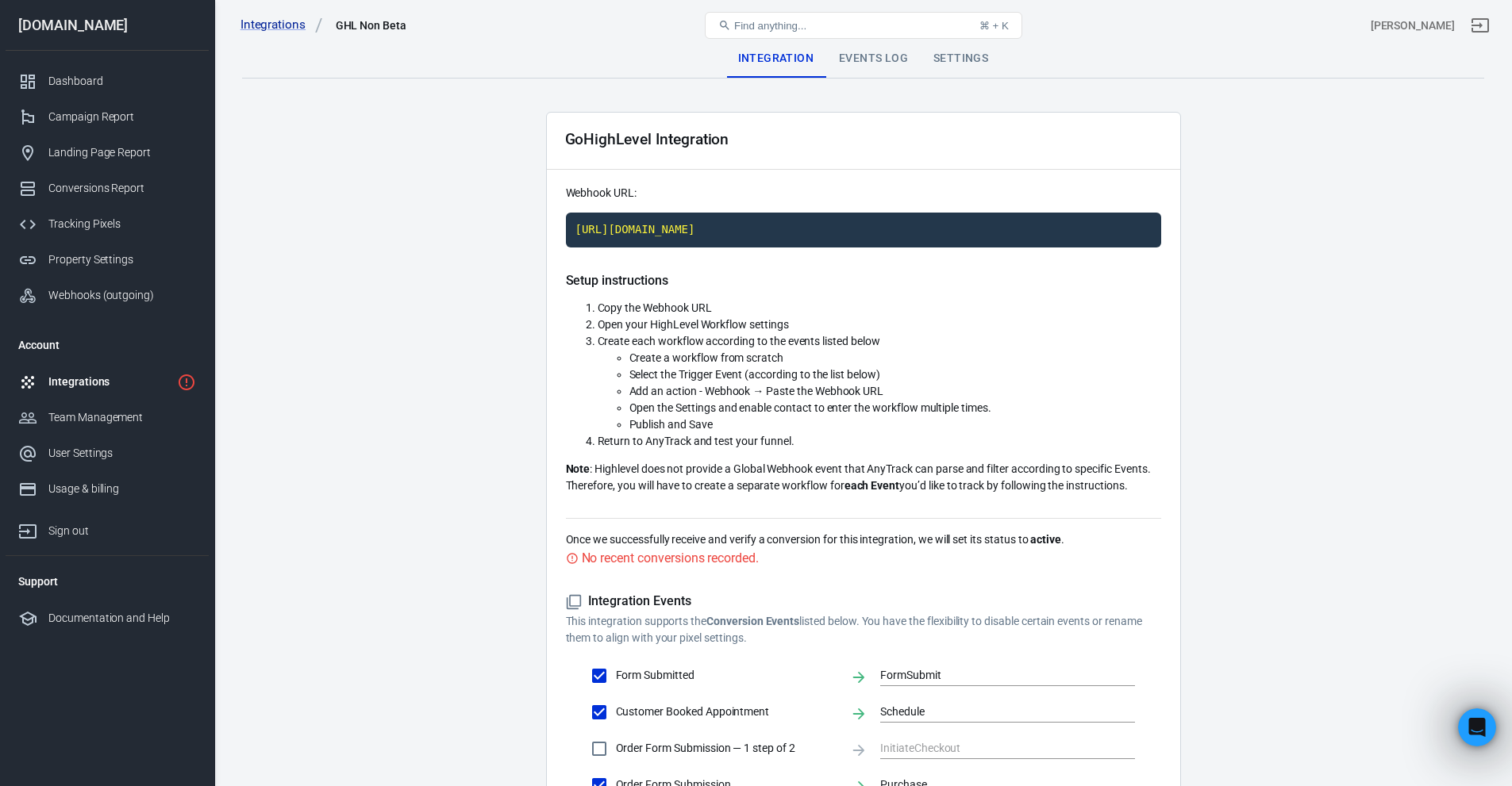
click at [863, 68] on div "Events Log" at bounding box center [873, 59] width 95 height 38
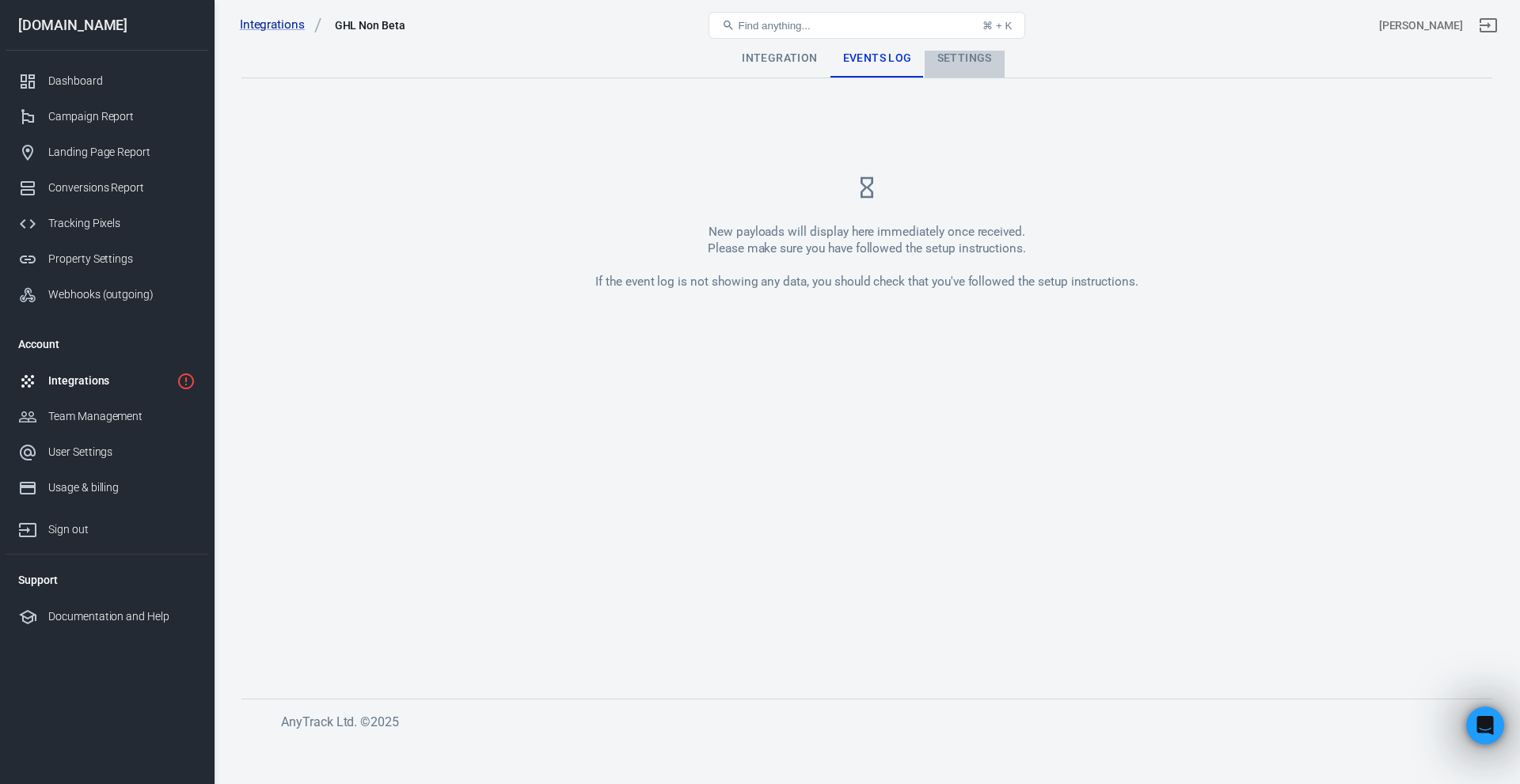
click at [972, 60] on div "Settings" at bounding box center [964, 59] width 80 height 38
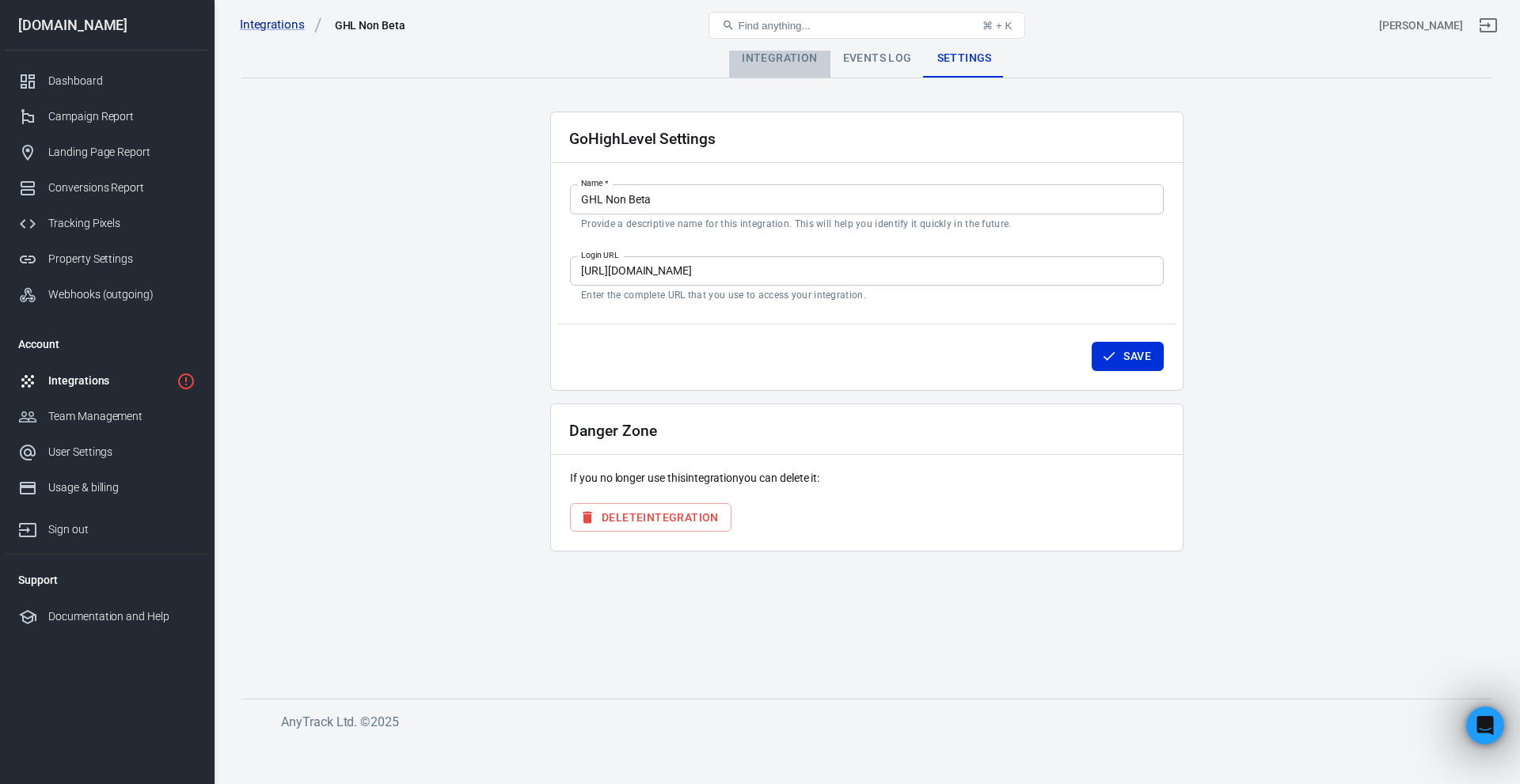
click at [788, 64] on div "Integration" at bounding box center [779, 59] width 100 height 38
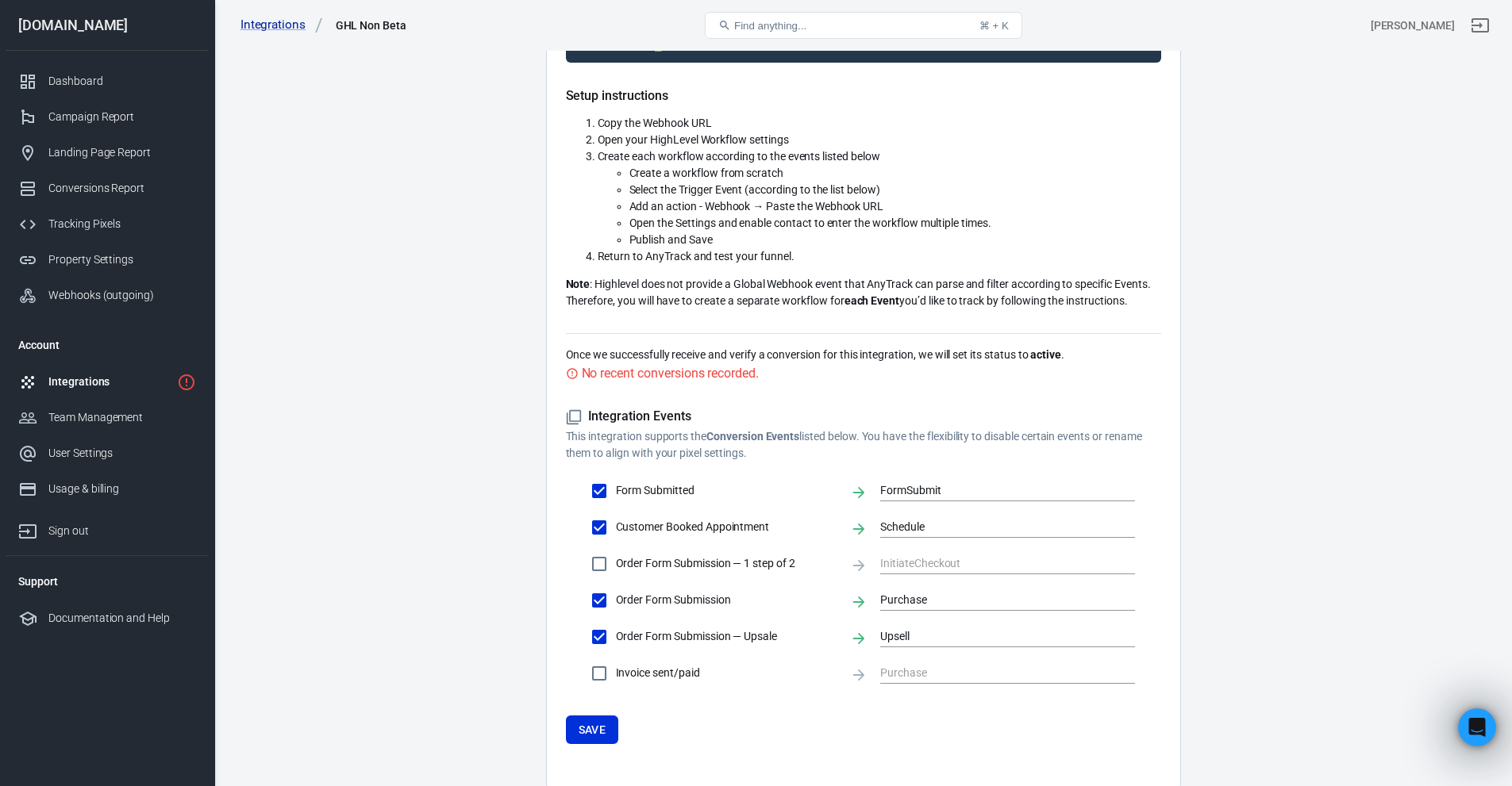
scroll to position [256, 0]
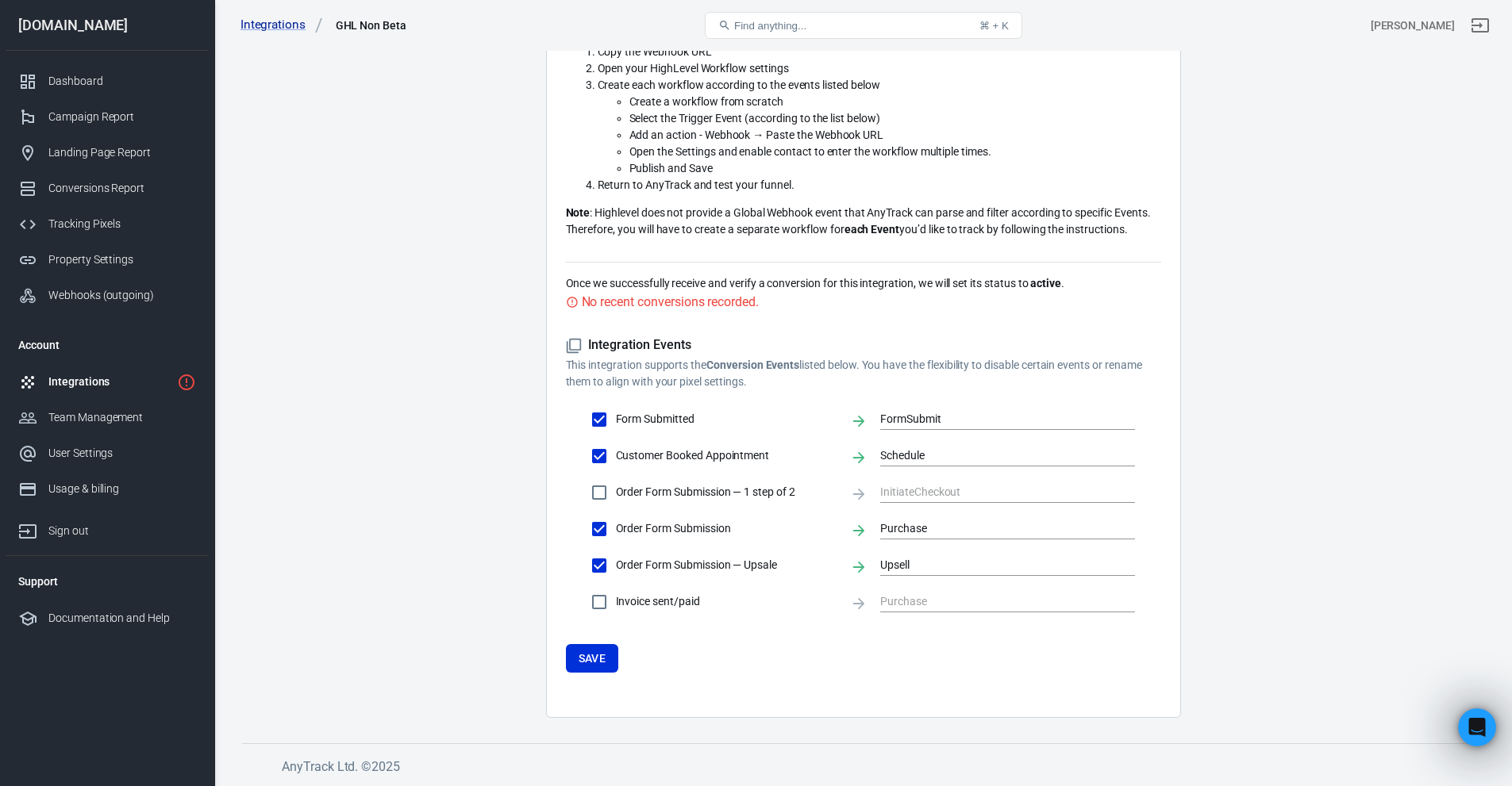
click at [76, 385] on div "Integrations" at bounding box center [110, 382] width 123 height 17
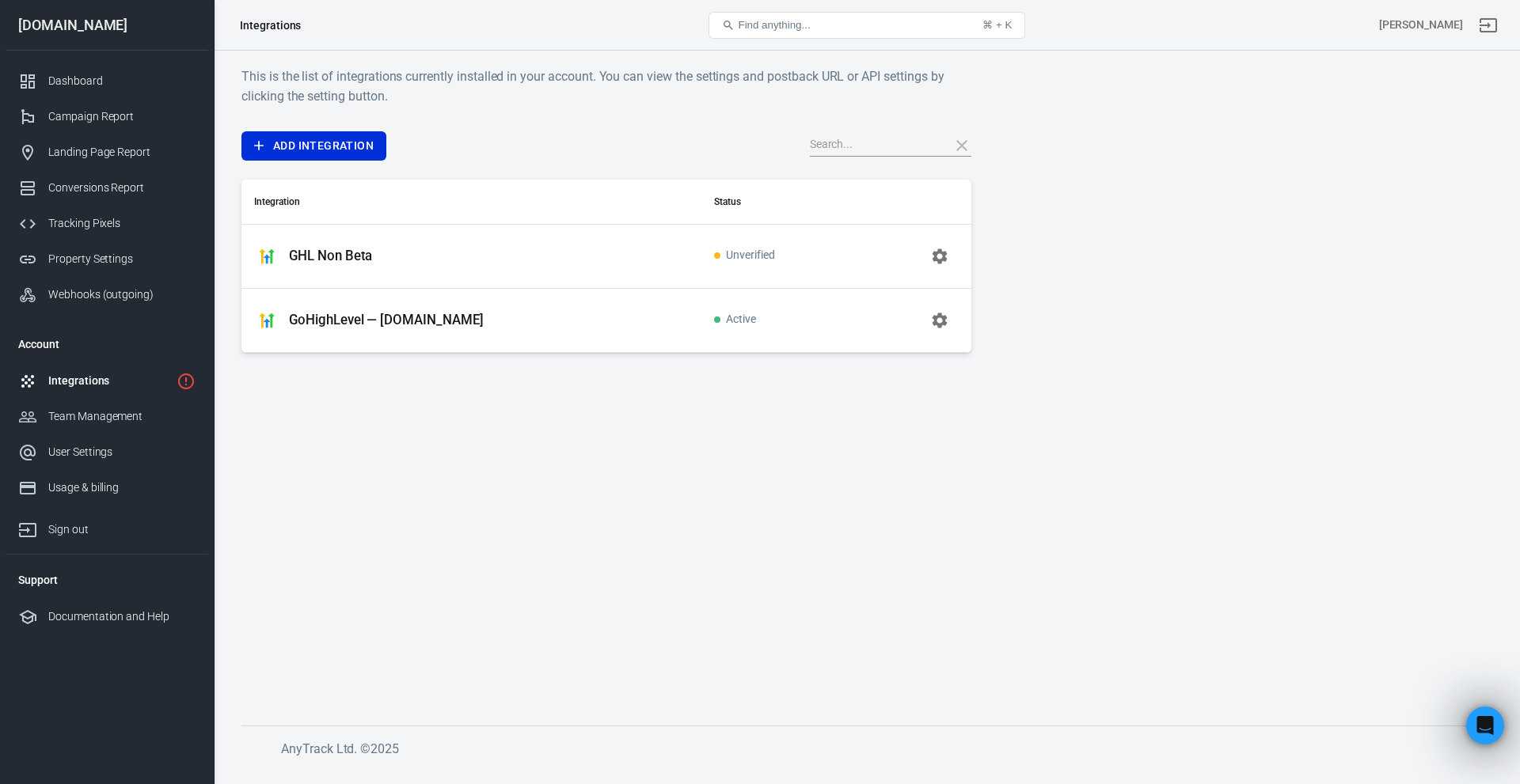
click at [308, 258] on p "GHL Non Beta" at bounding box center [331, 257] width 83 height 17
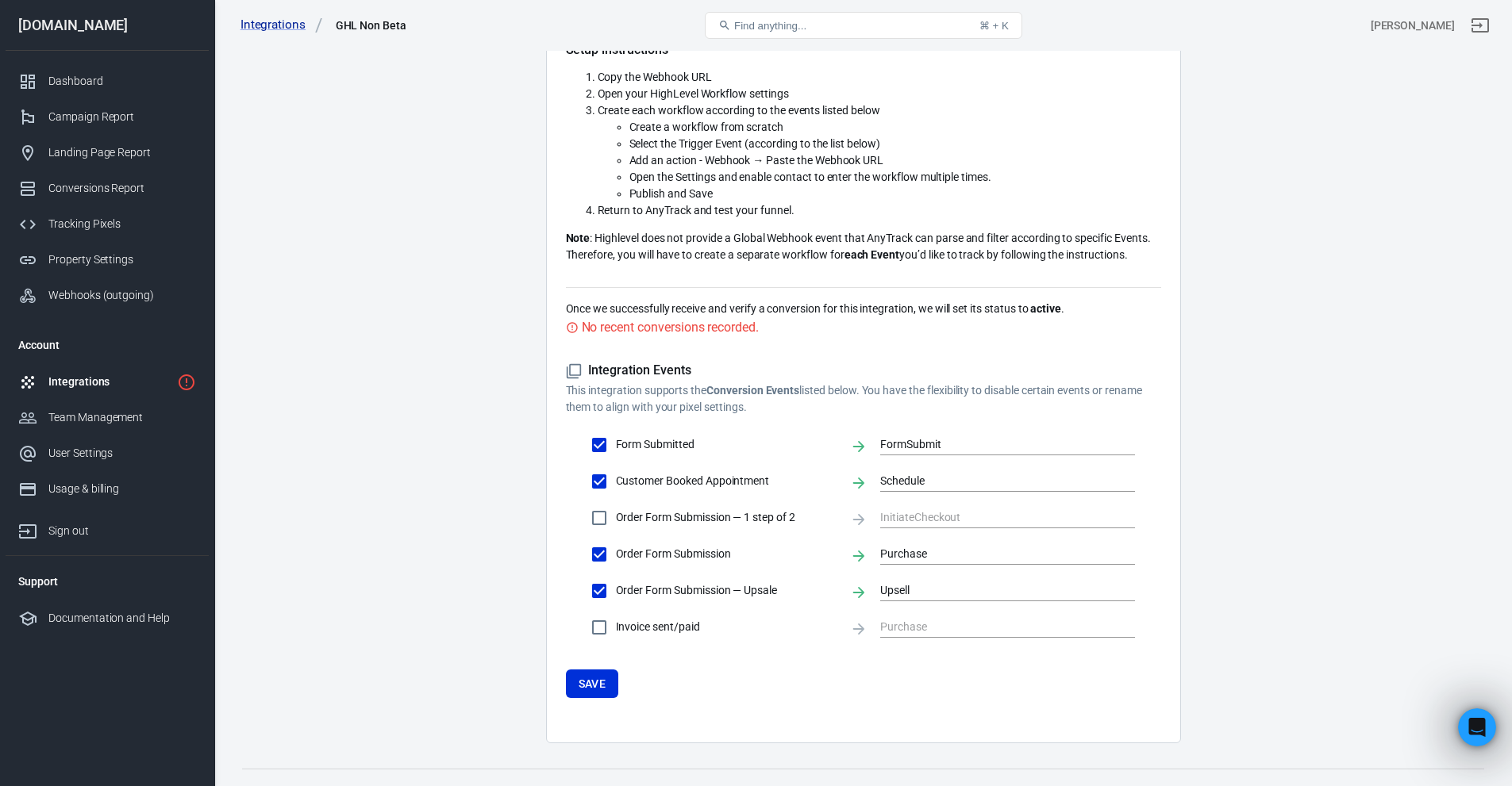
scroll to position [256, 0]
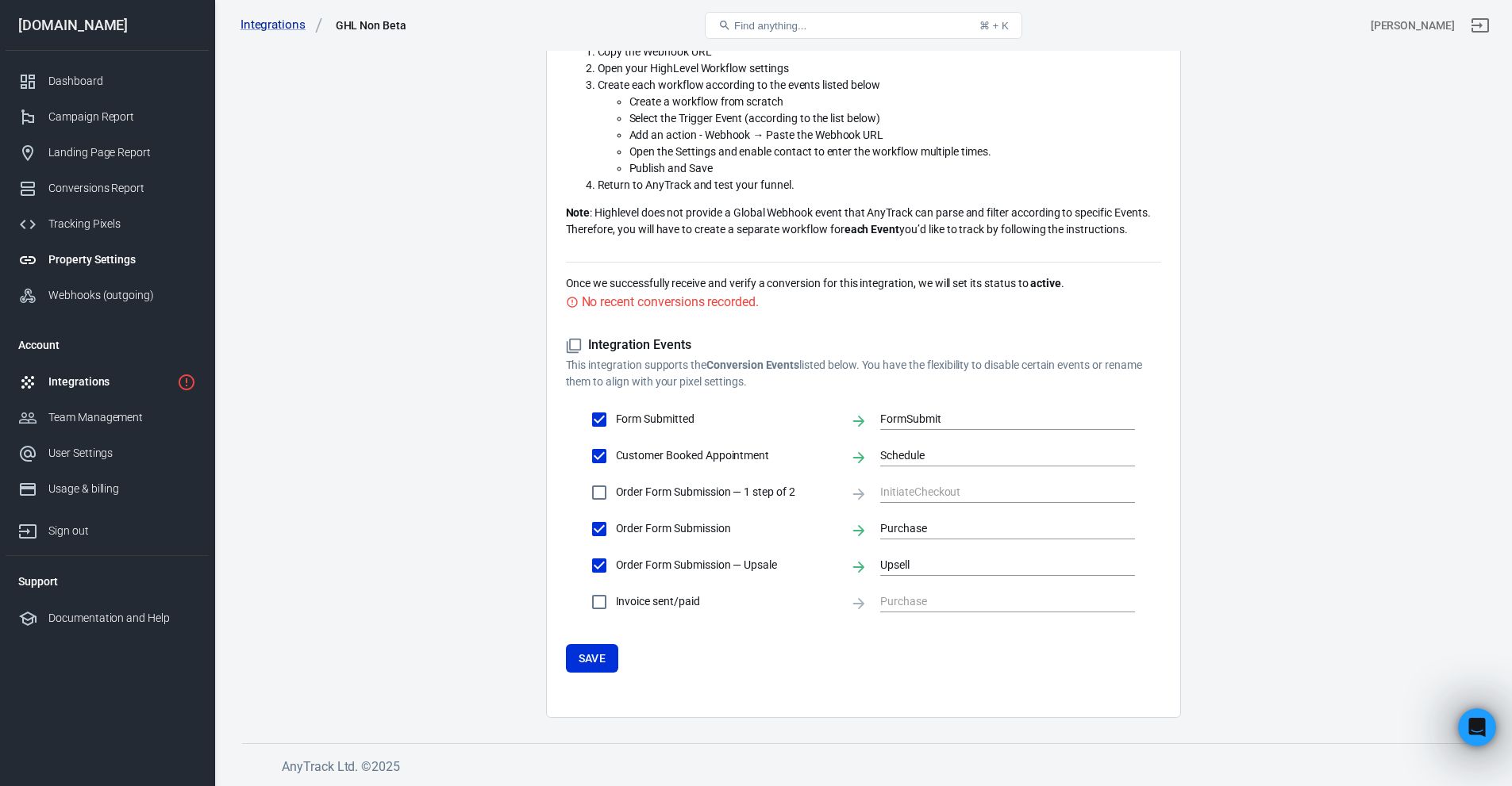
click at [87, 263] on div "Property Settings" at bounding box center [122, 260] width 147 height 17
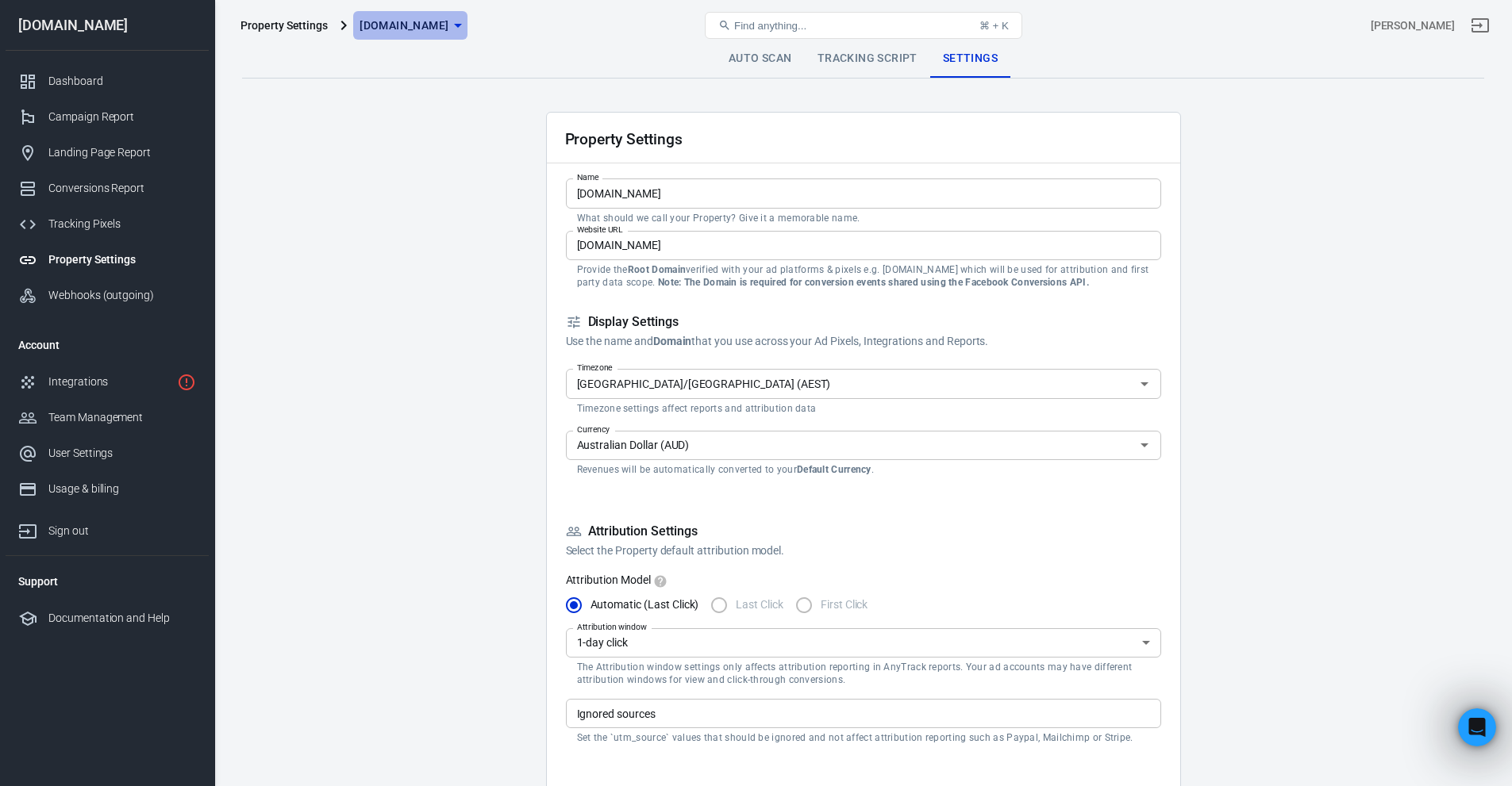
click at [400, 29] on span "[DOMAIN_NAME]" at bounding box center [404, 26] width 89 height 20
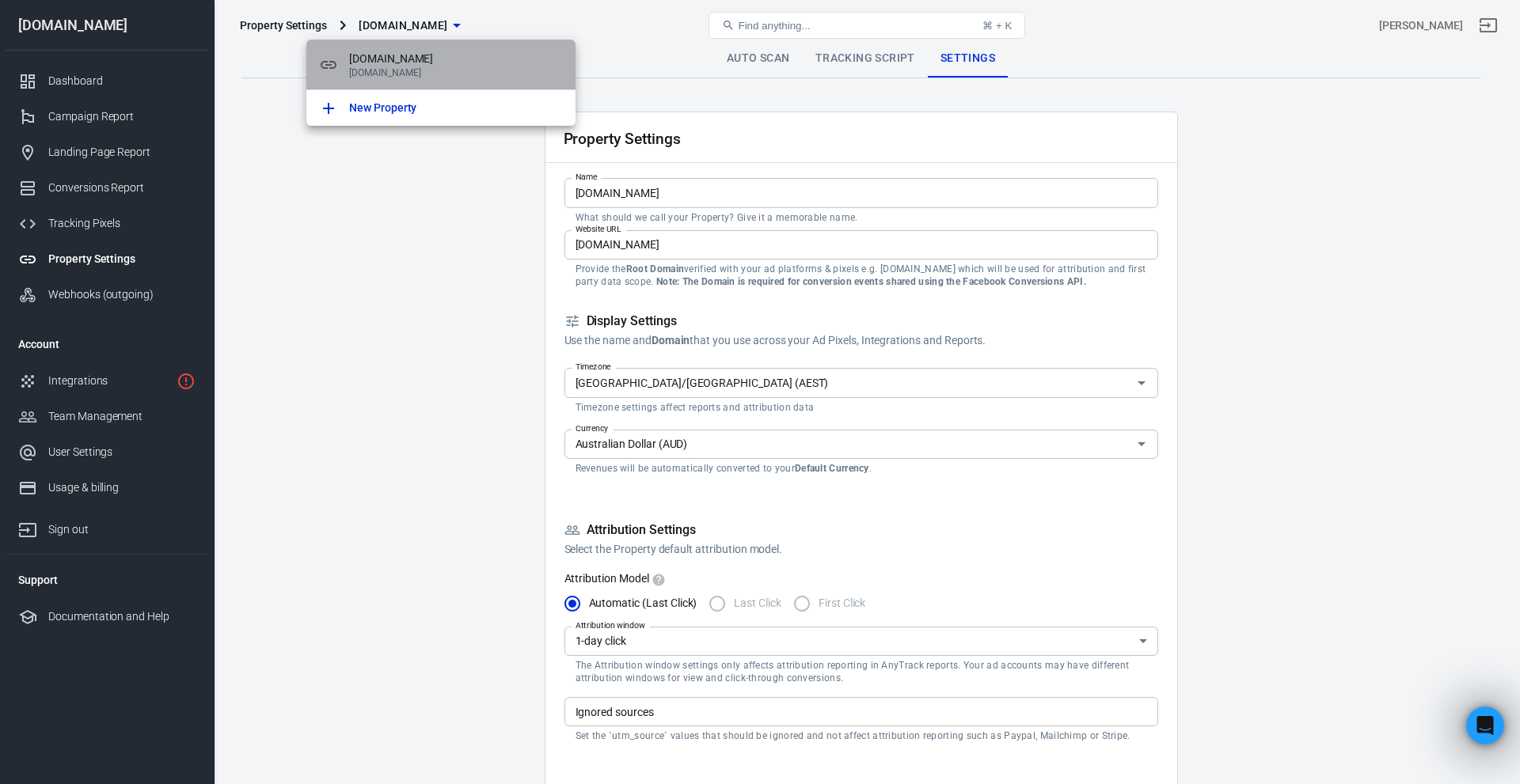
click at [438, 70] on p "[DOMAIN_NAME]" at bounding box center [456, 72] width 214 height 11
click at [448, 58] on span "[DOMAIN_NAME]" at bounding box center [456, 59] width 214 height 17
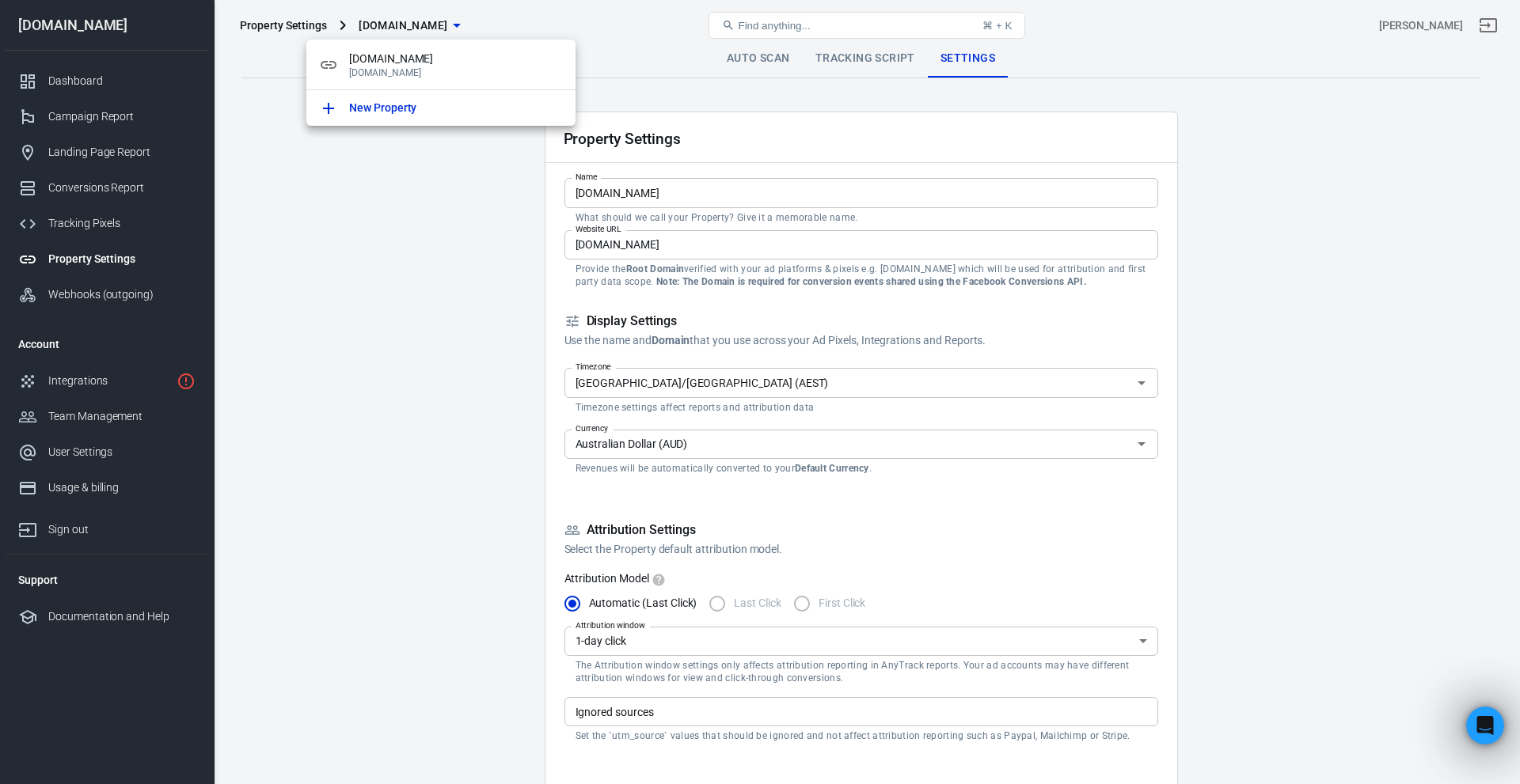
click at [769, 57] on div at bounding box center [760, 392] width 1520 height 784
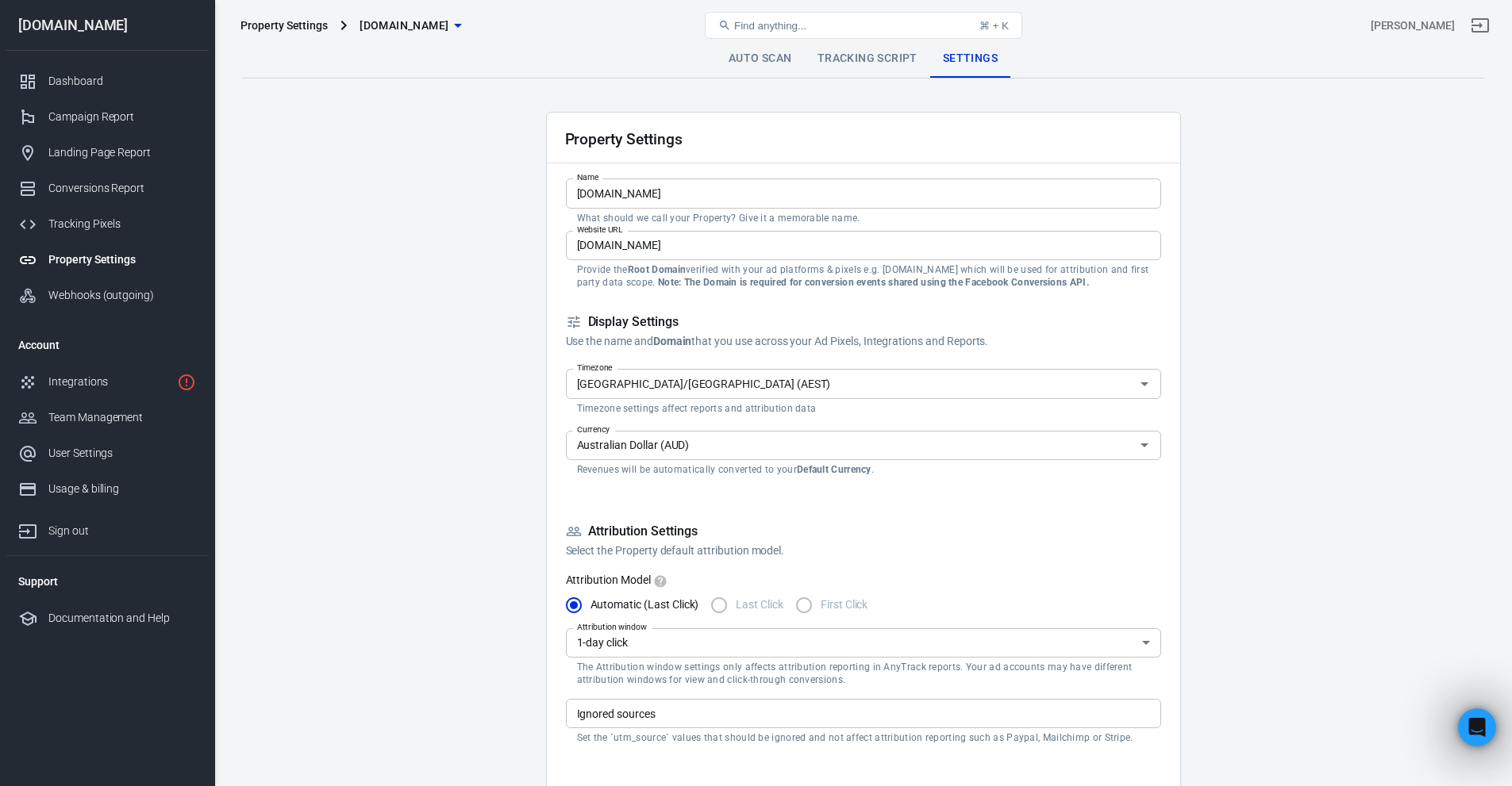
click at [274, 20] on div "Property Settings" at bounding box center [284, 26] width 88 height 16
click at [91, 253] on div "Property Settings" at bounding box center [122, 260] width 147 height 17
click at [93, 221] on div "Tracking Pixels" at bounding box center [122, 224] width 147 height 17
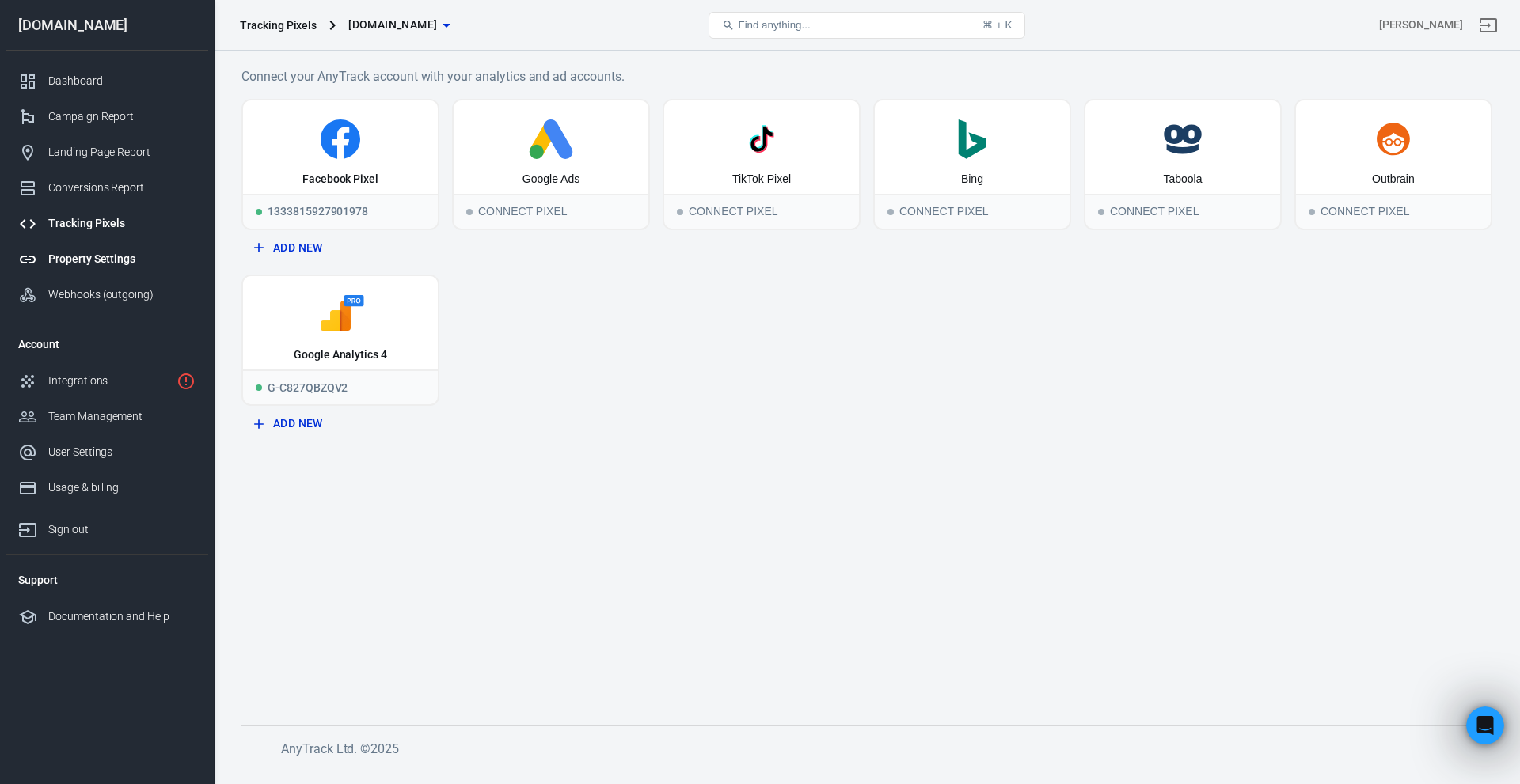
click at [90, 267] on div "Property Settings" at bounding box center [121, 259] width 147 height 17
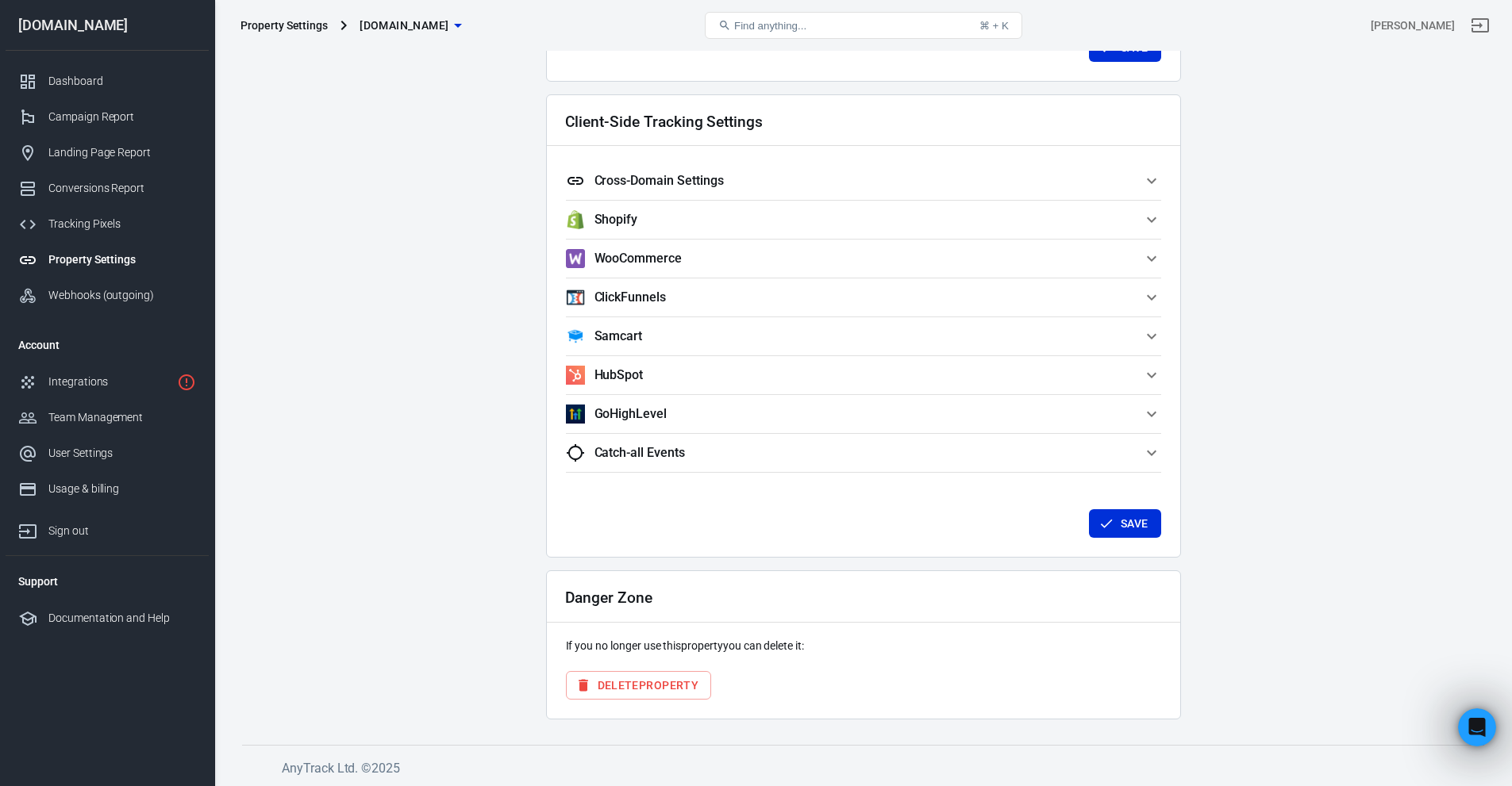
scroll to position [1343, 0]
click at [706, 404] on span "GoHighLevel" at bounding box center [854, 412] width 577 height 19
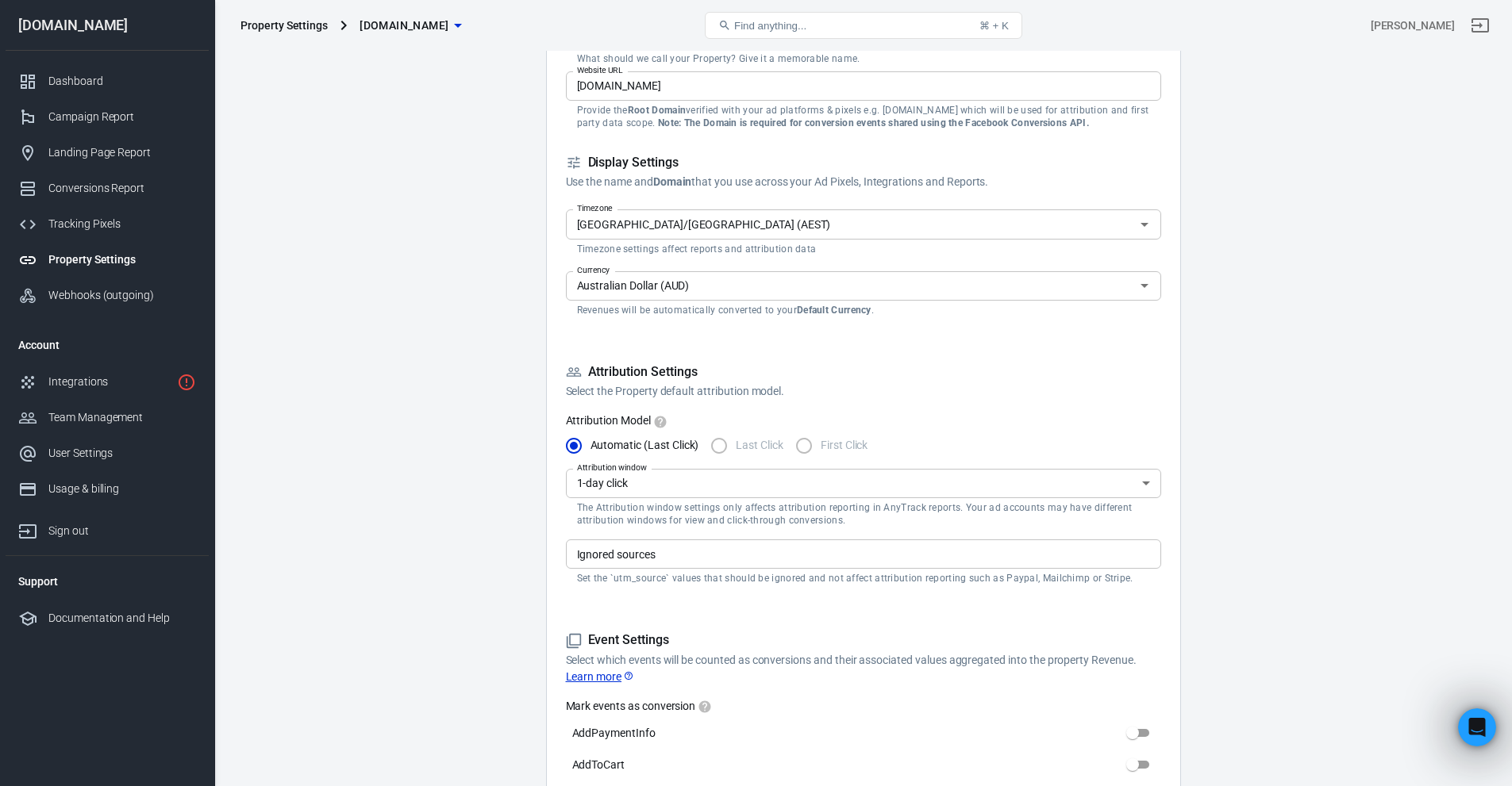
scroll to position [0, 0]
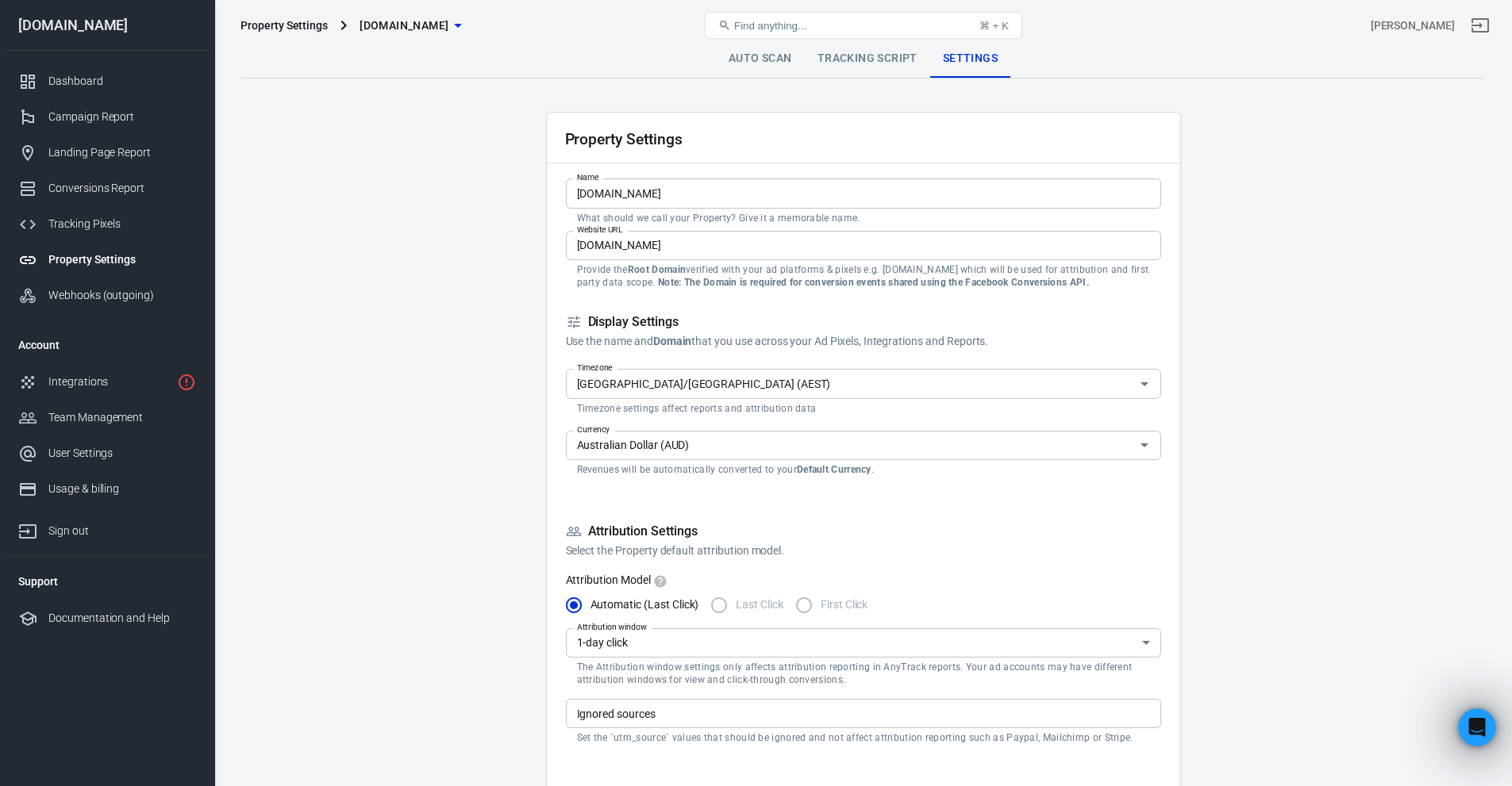
click at [863, 58] on link "Tracking Script" at bounding box center [867, 59] width 125 height 38
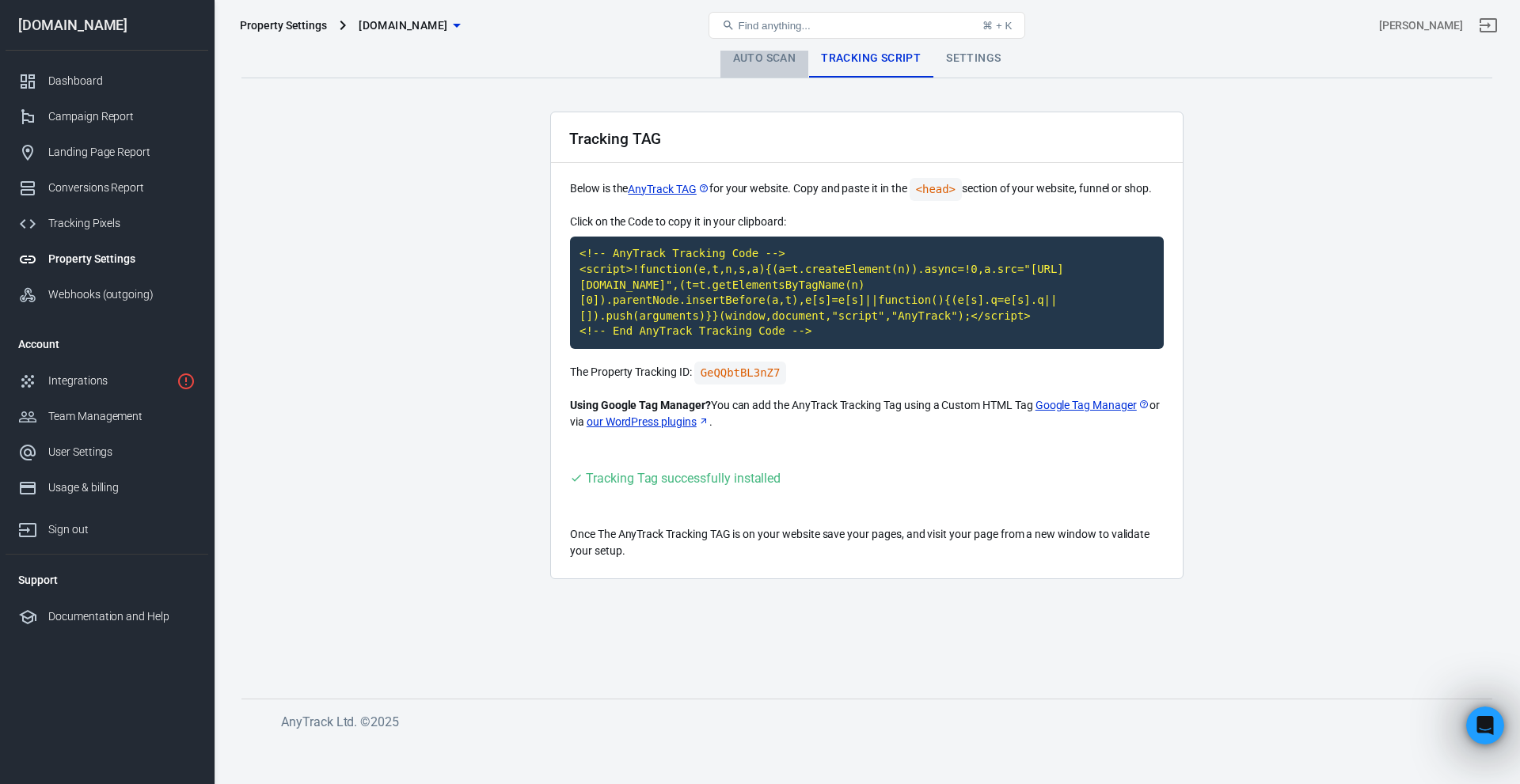
click at [758, 53] on link "Auto Scan" at bounding box center [765, 59] width 88 height 38
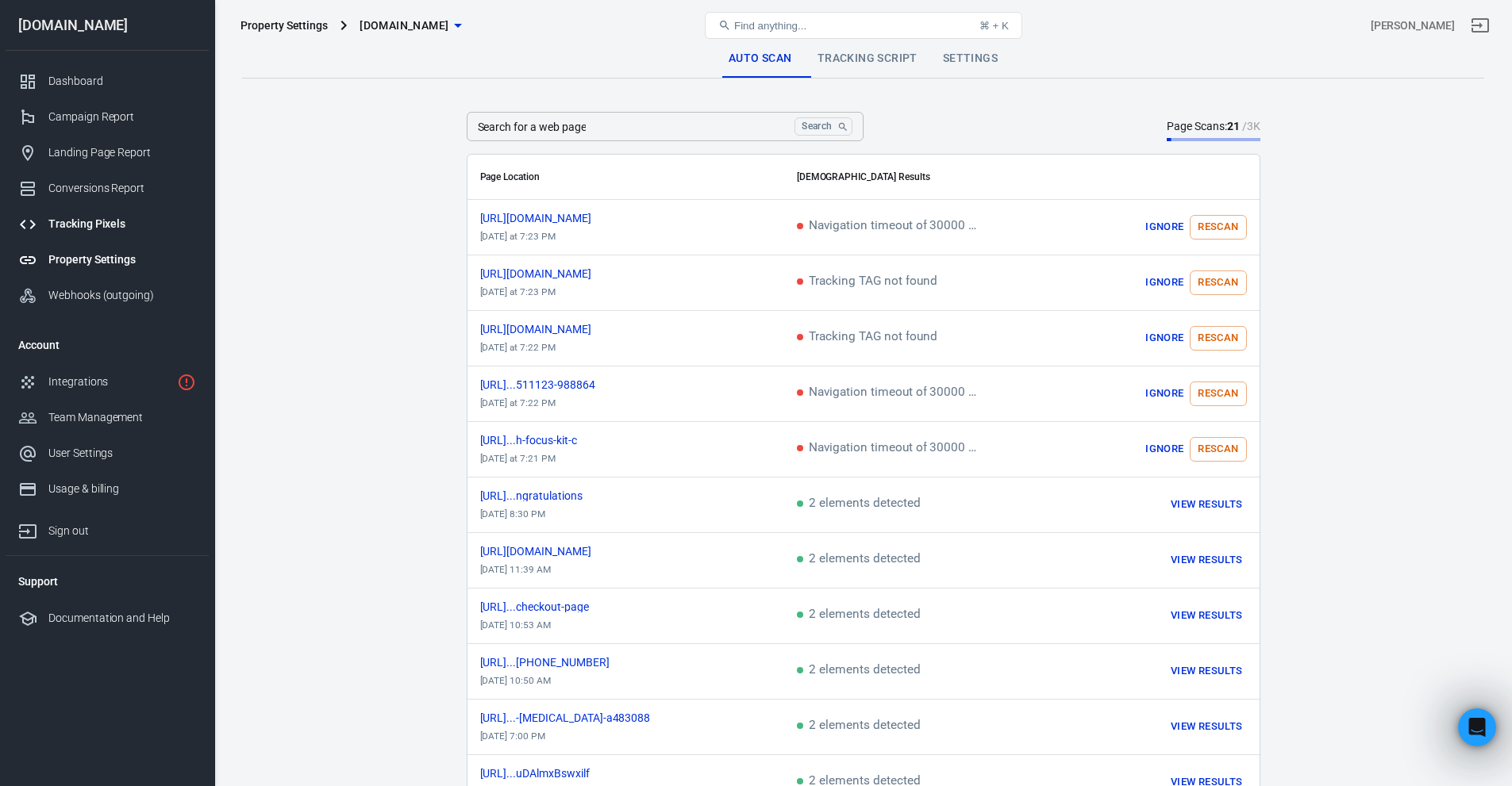
click at [129, 227] on div "Tracking Pixels" at bounding box center [122, 224] width 147 height 17
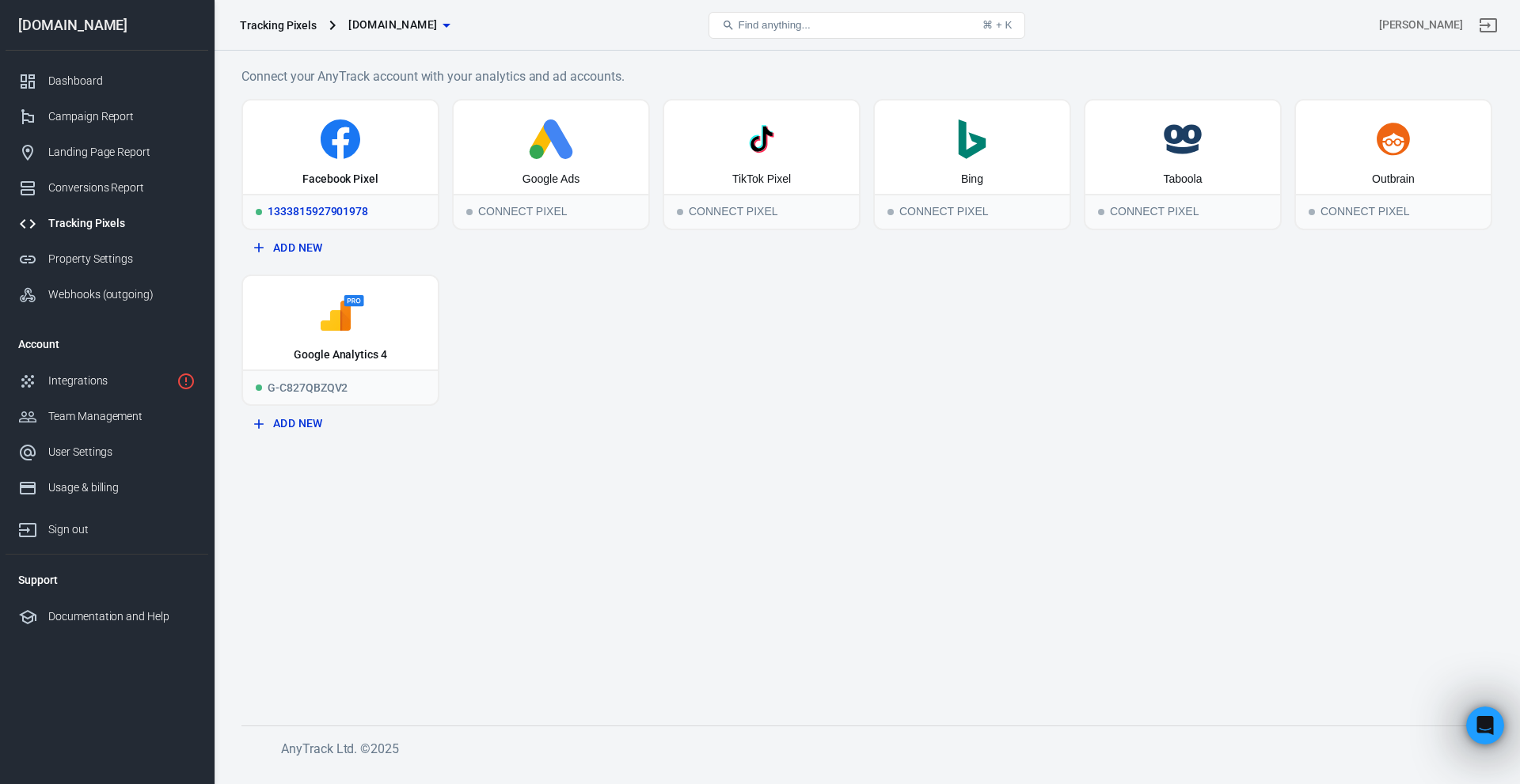
click at [382, 132] on icon at bounding box center [341, 139] width 182 height 40
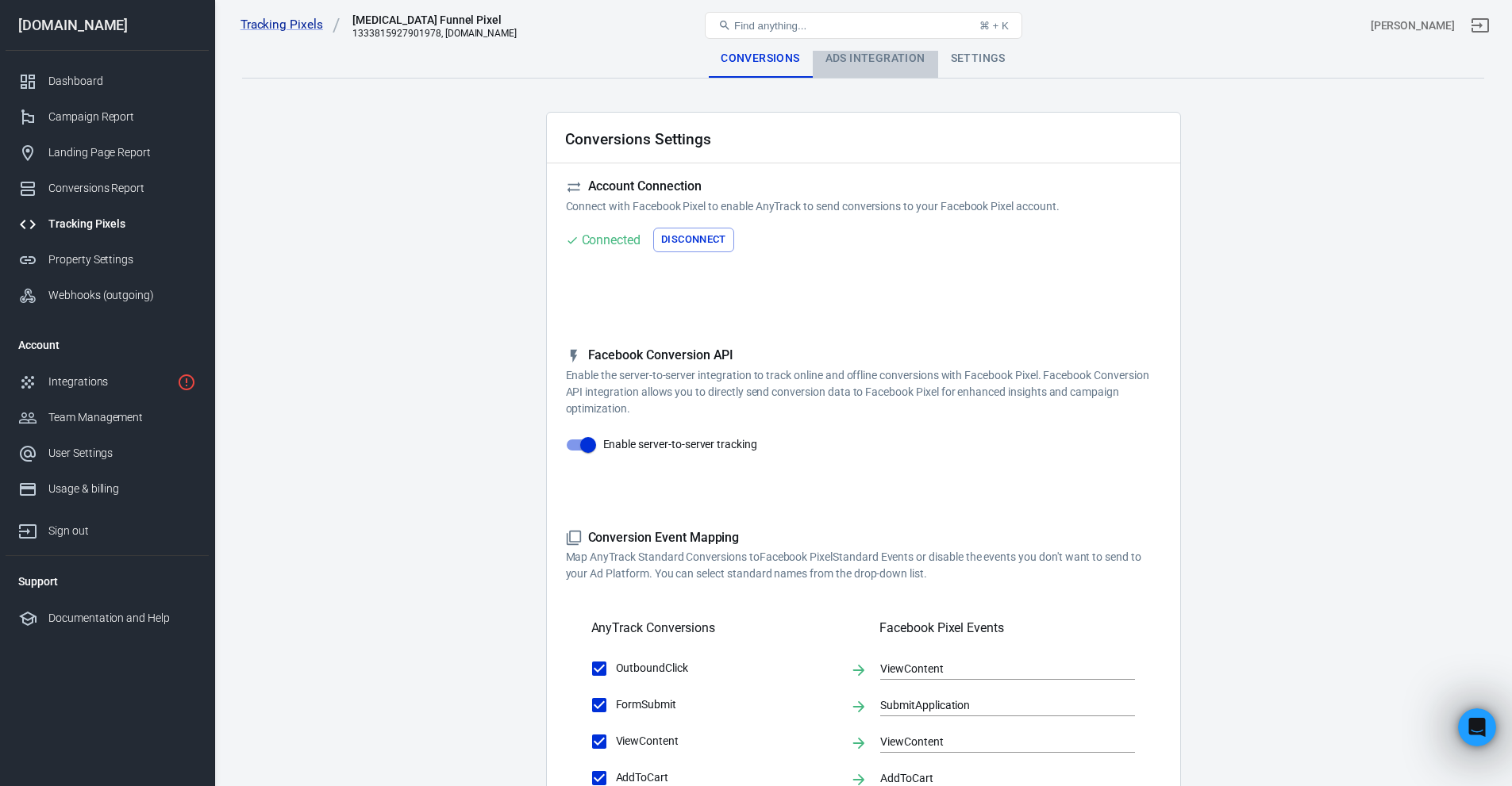
click at [842, 56] on div "Ads Integration" at bounding box center [875, 59] width 125 height 38
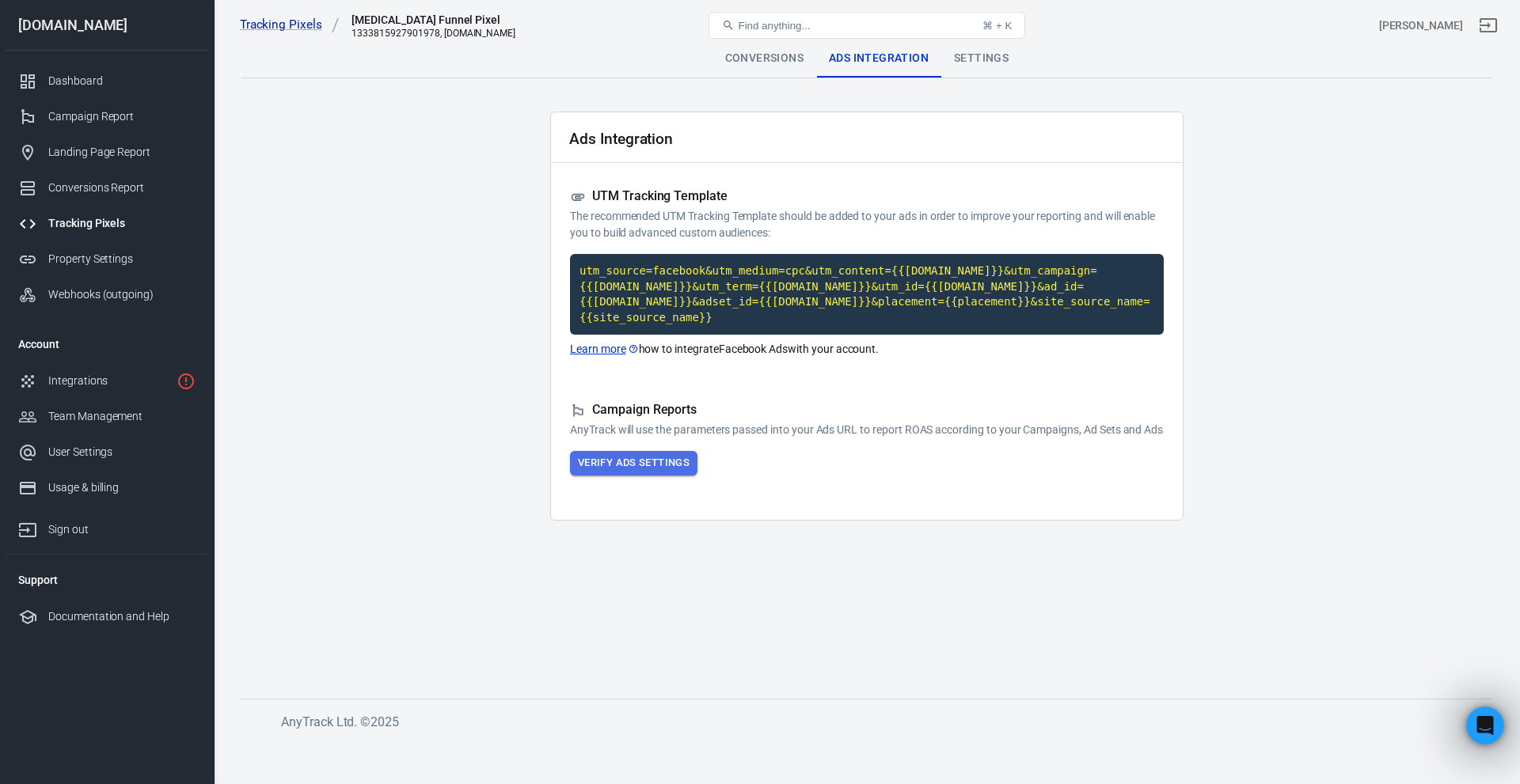
click at [664, 459] on button "Verify Ads Settings" at bounding box center [634, 463] width 127 height 25
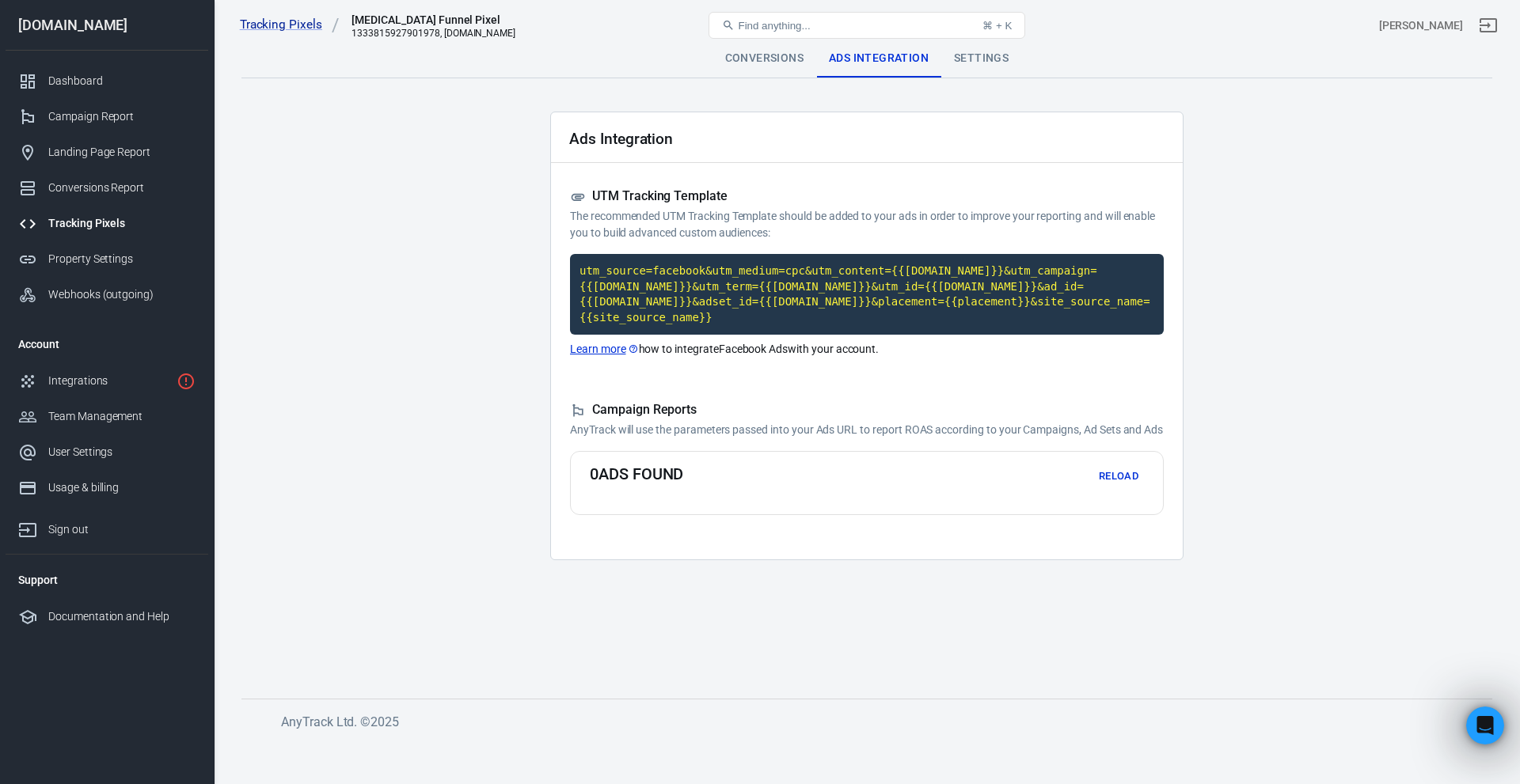
click at [1142, 476] on button "Reload" at bounding box center [1119, 477] width 51 height 25
click at [65, 392] on link "Integrations" at bounding box center [107, 381] width 203 height 36
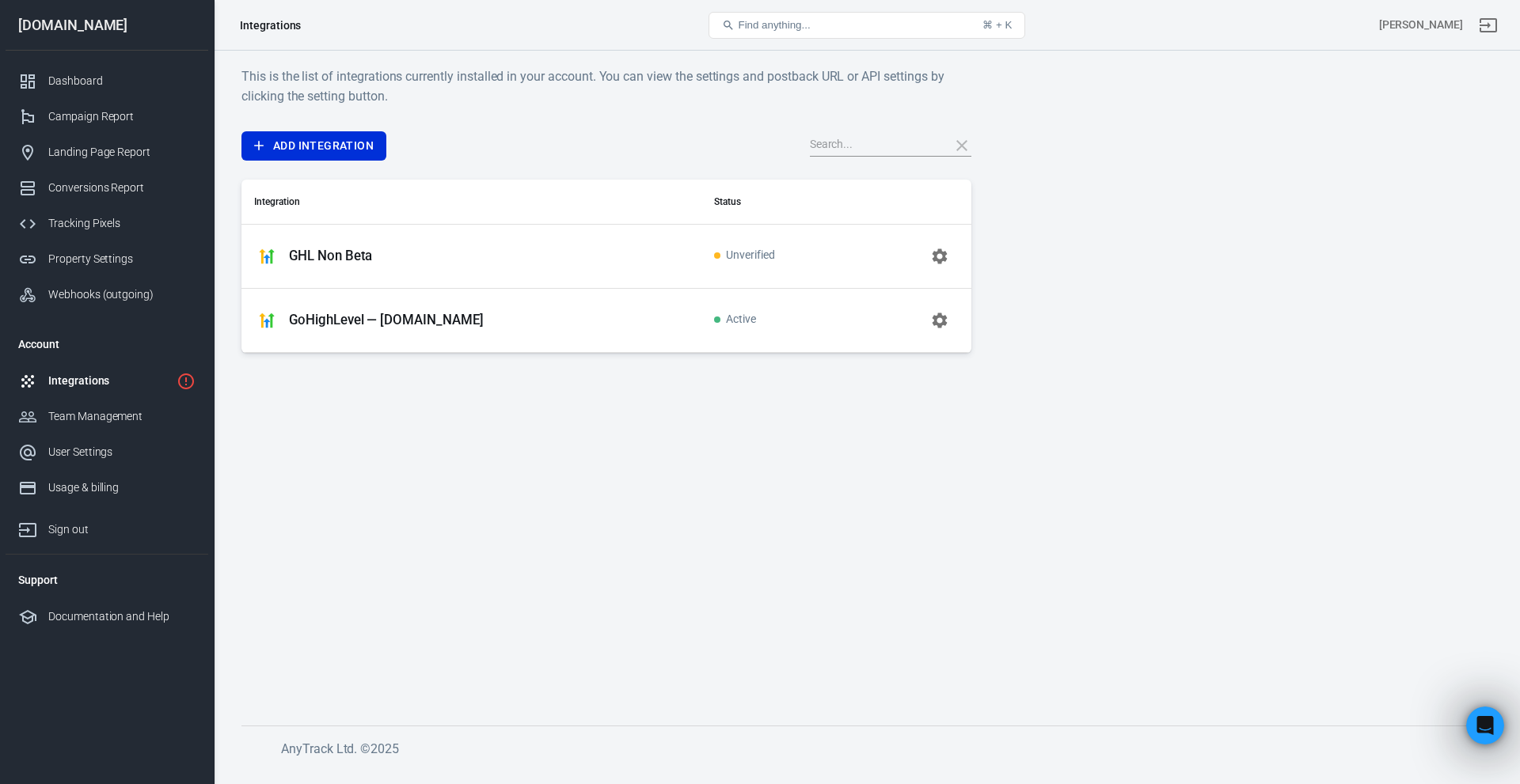
click at [446, 324] on p "GoHighLevel — adhdsuccesssystem.com" at bounding box center [386, 320] width 195 height 17
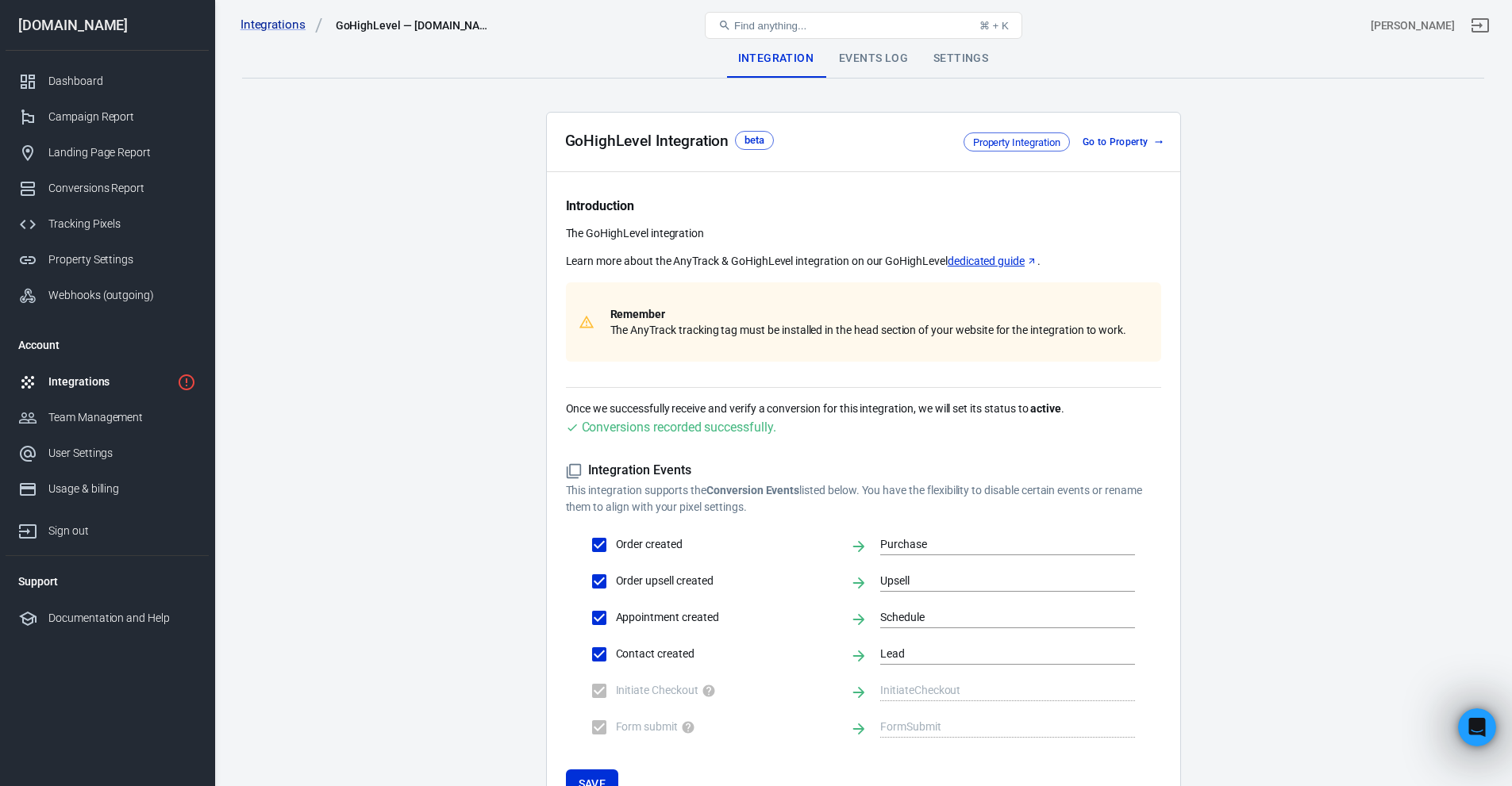
click at [864, 60] on div "Events Log" at bounding box center [873, 59] width 95 height 38
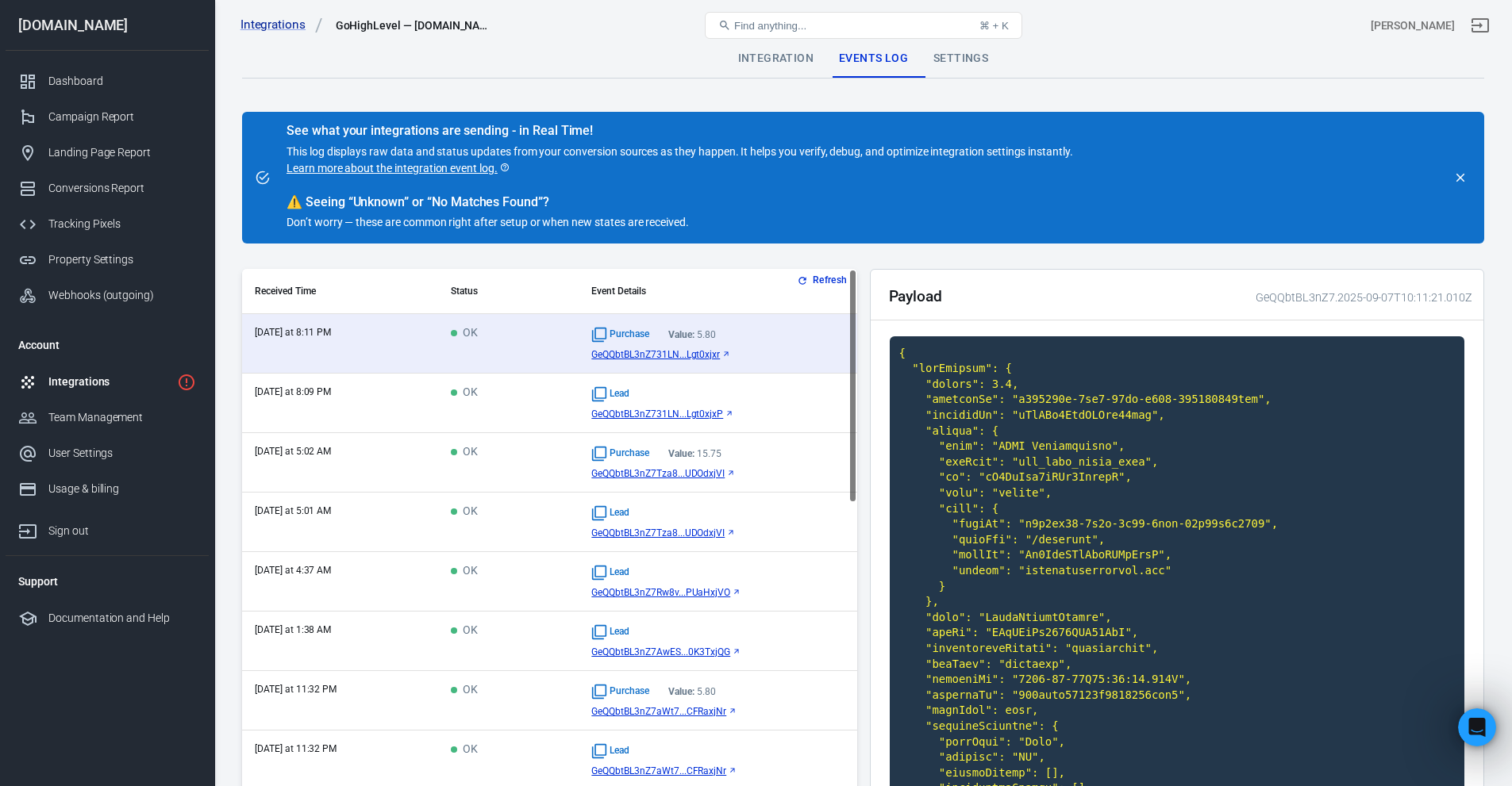
click at [954, 57] on div "Settings" at bounding box center [961, 59] width 80 height 38
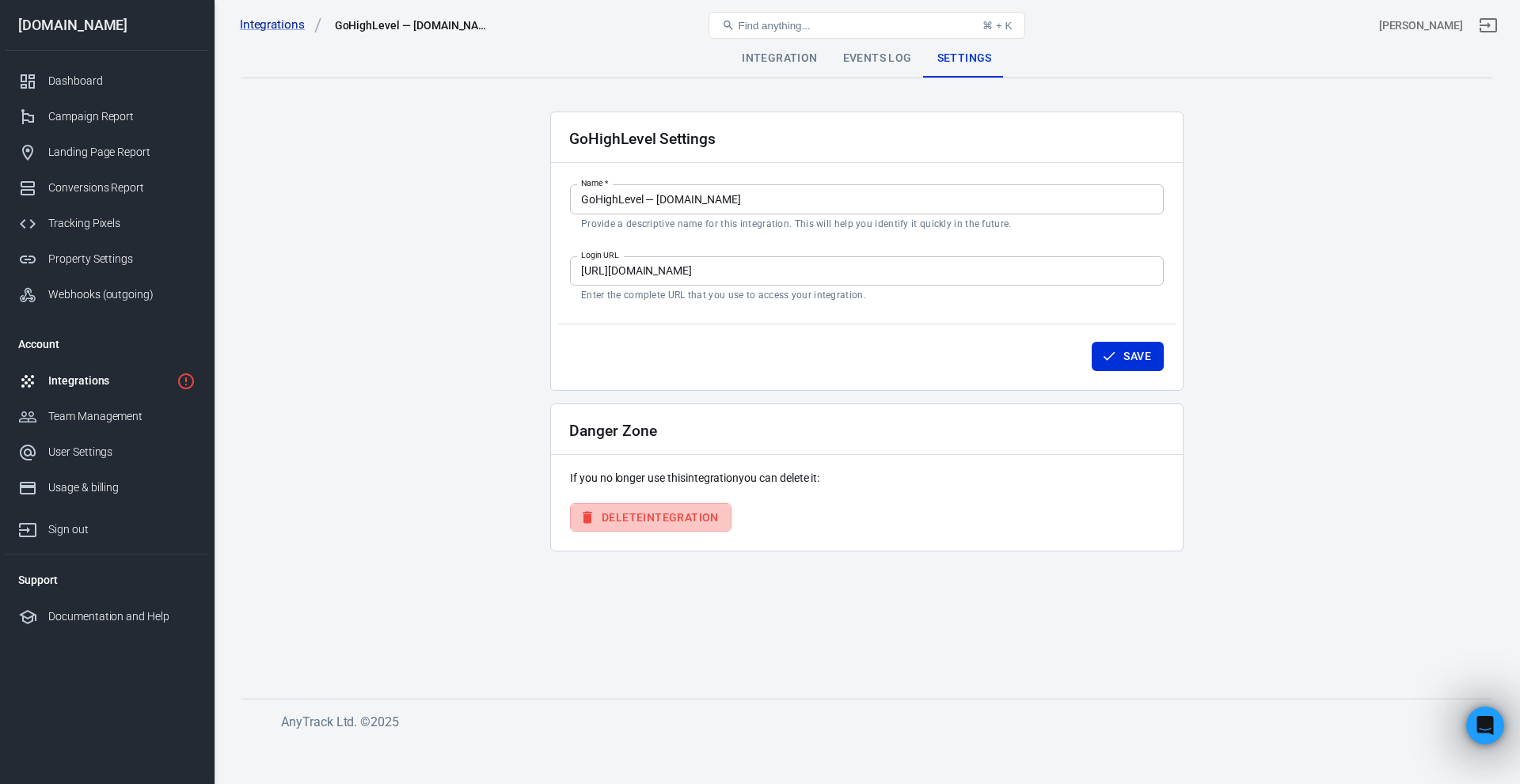
click at [673, 522] on button "Delete Integration" at bounding box center [651, 518] width 161 height 29
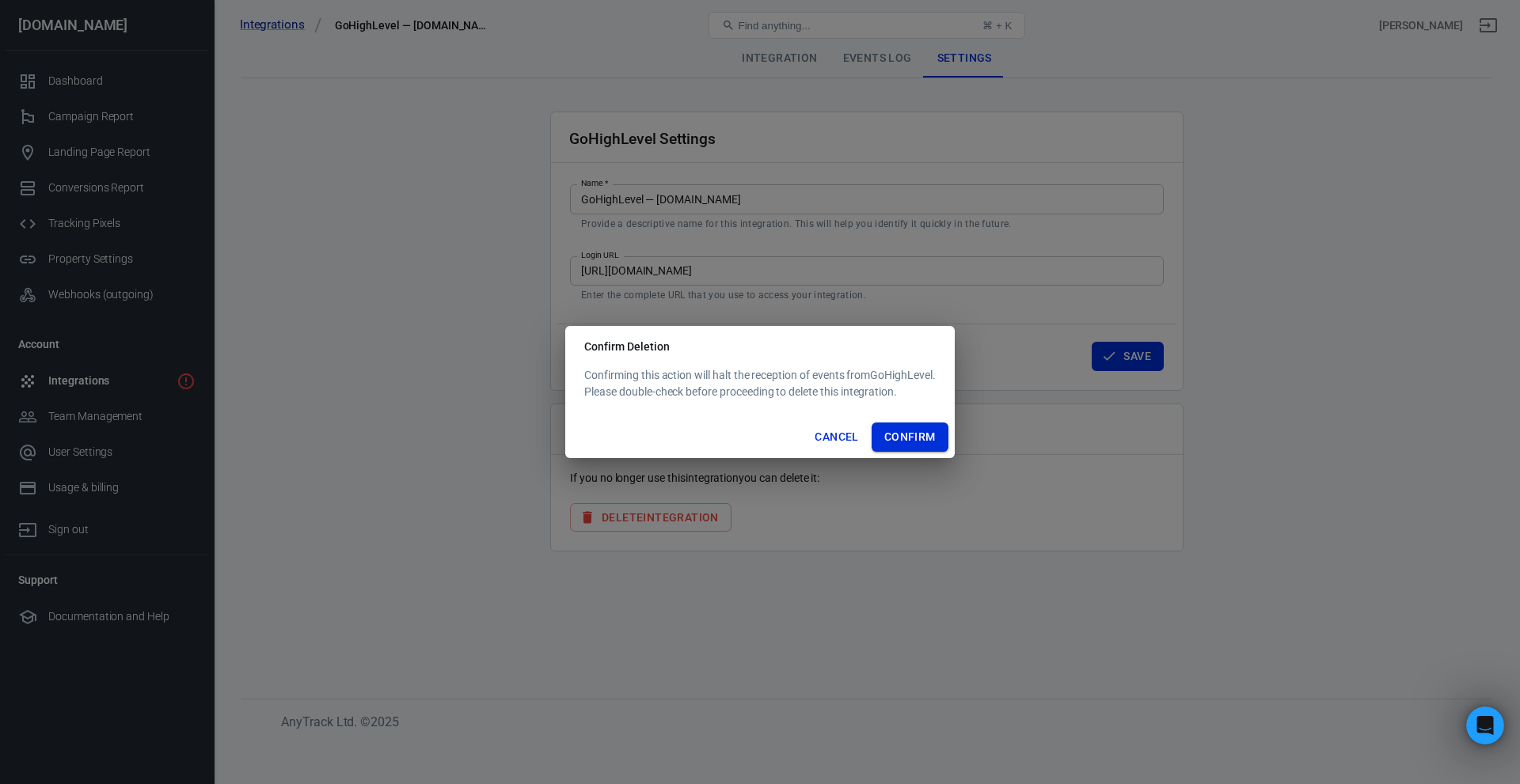
click at [881, 431] on button "Confirm" at bounding box center [910, 437] width 76 height 29
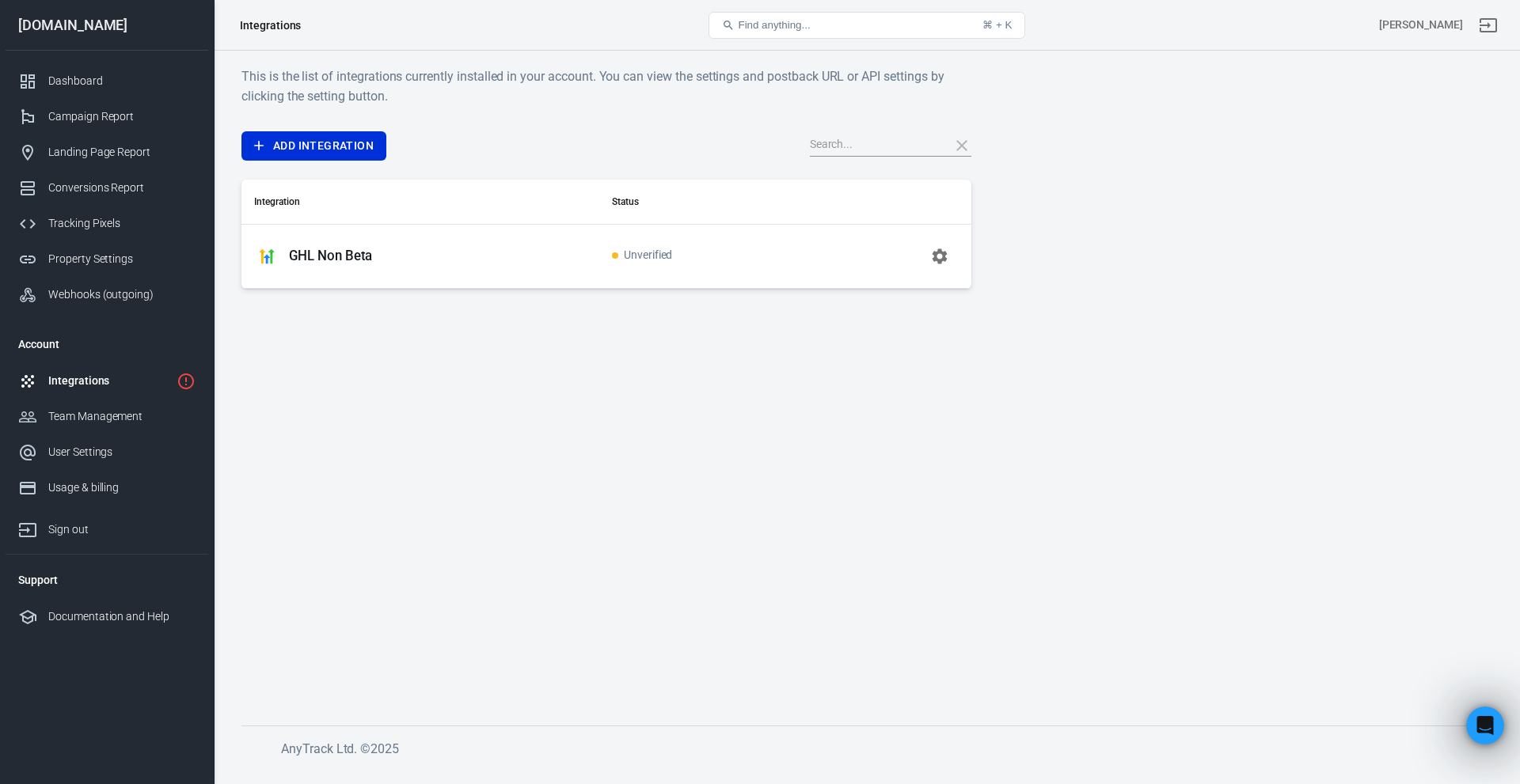
click at [356, 255] on p "GHL Non Beta" at bounding box center [331, 257] width 83 height 17
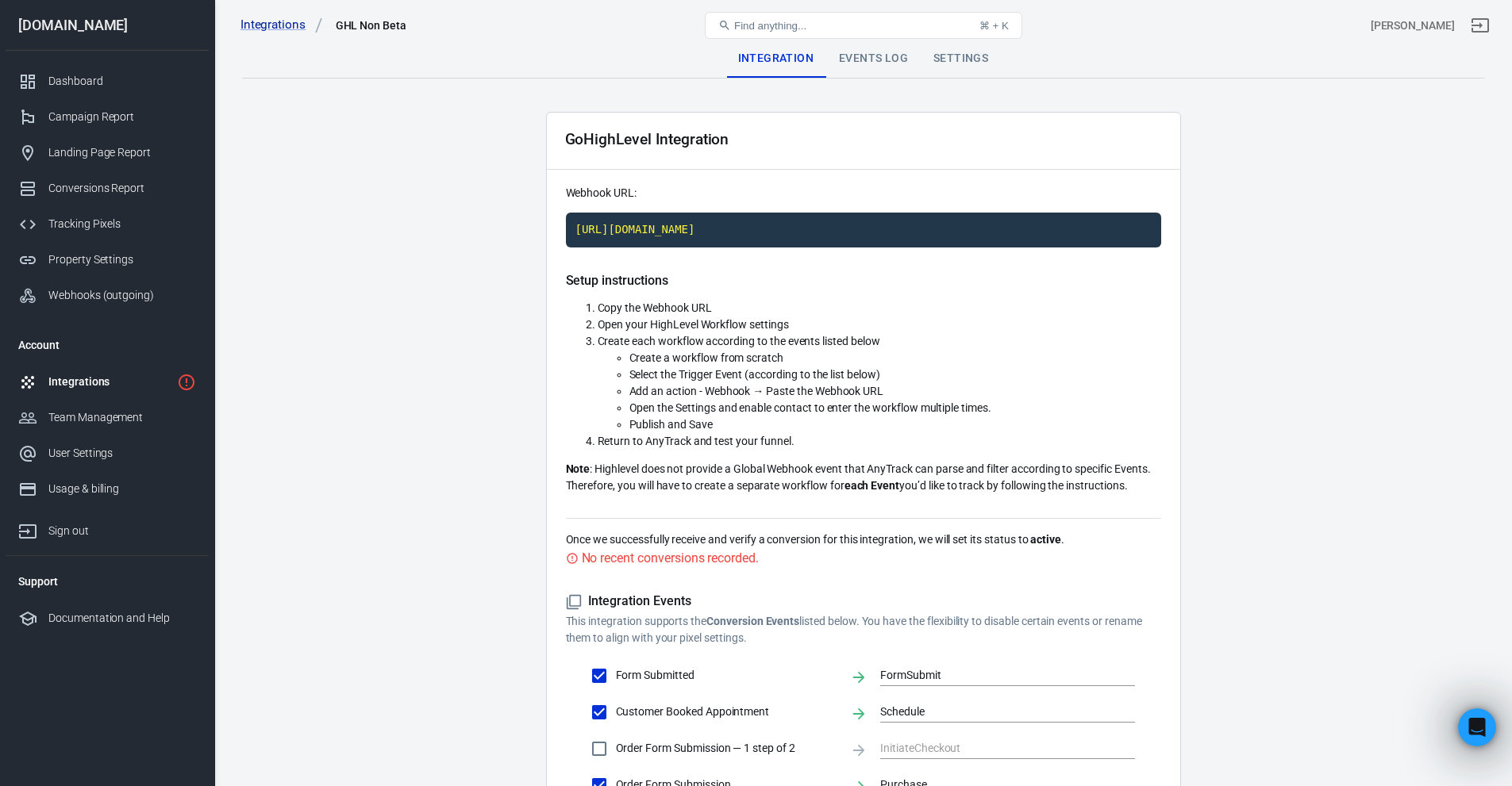
scroll to position [256, 0]
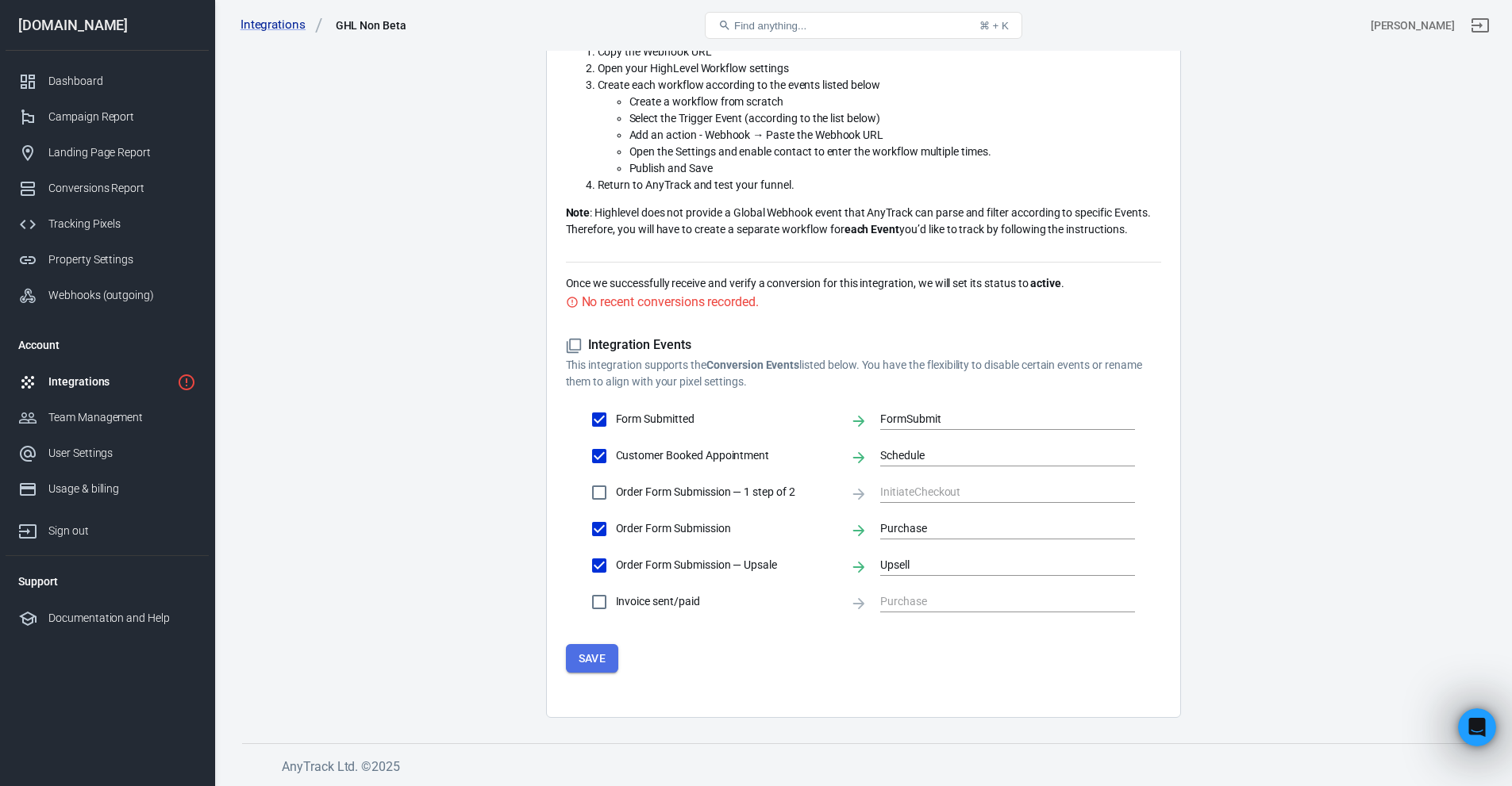
click at [599, 645] on button "Save" at bounding box center [592, 659] width 53 height 29
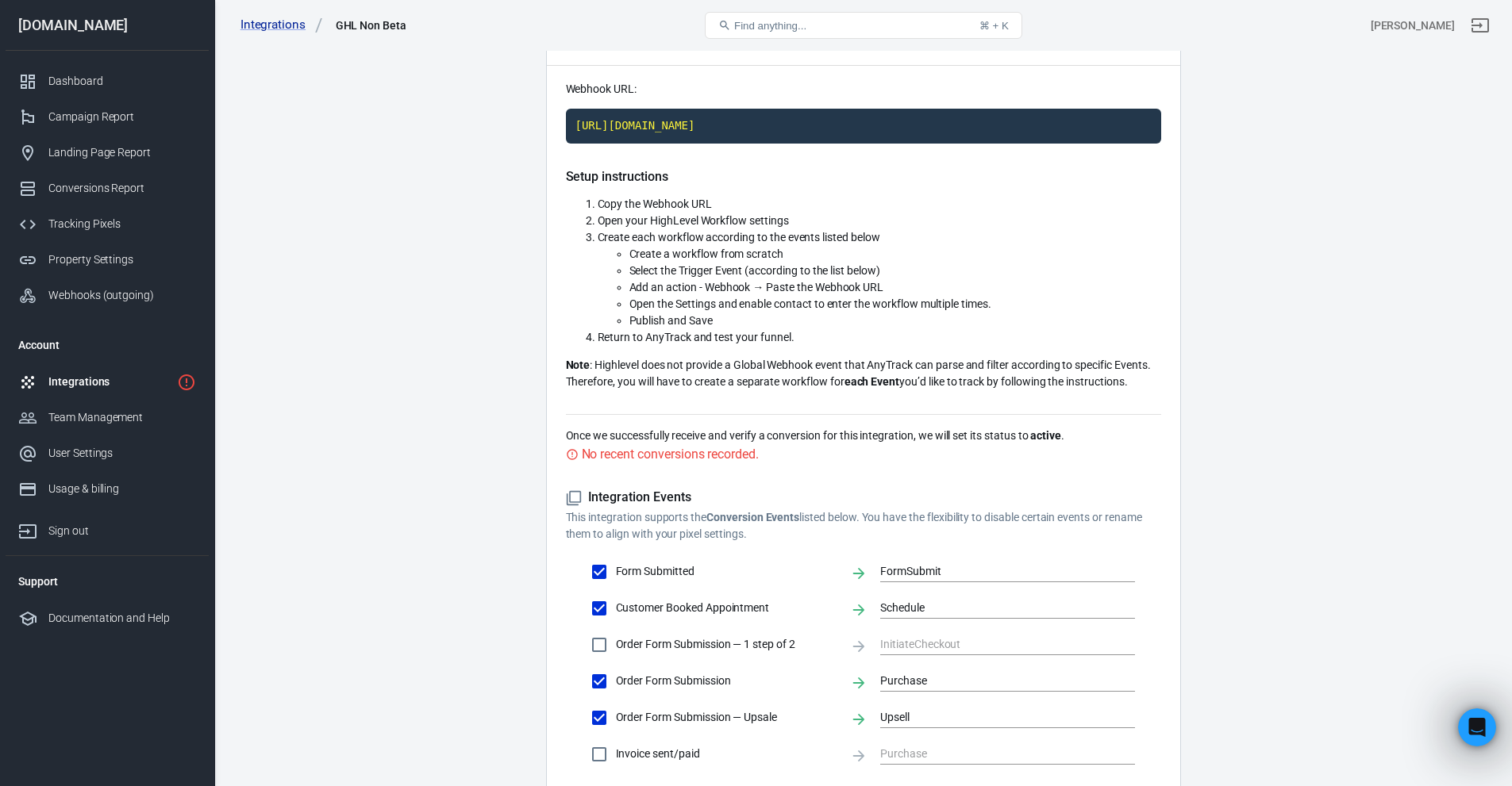
scroll to position [0, 0]
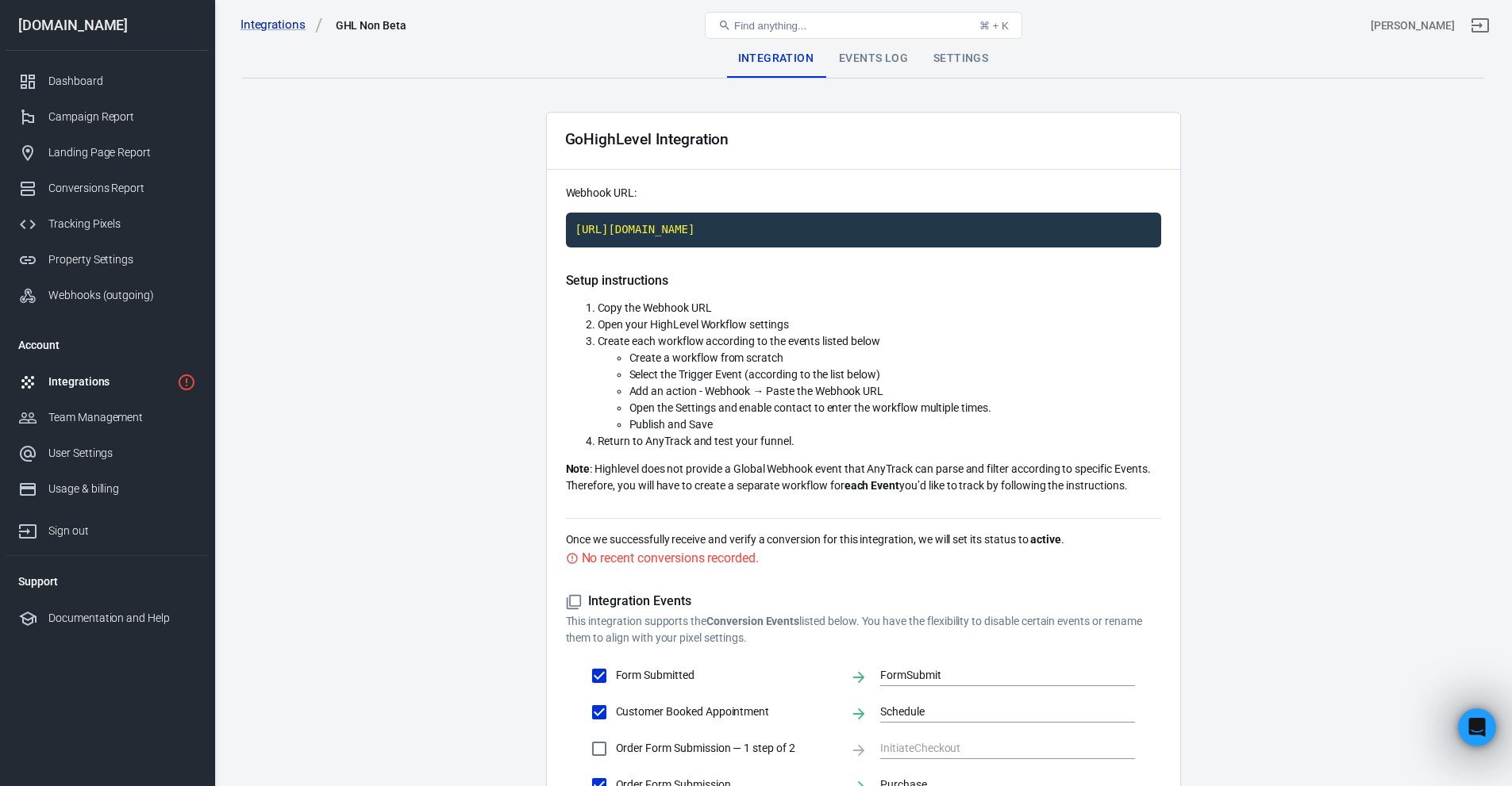
click at [888, 56] on div "Events Log" at bounding box center [873, 59] width 95 height 38
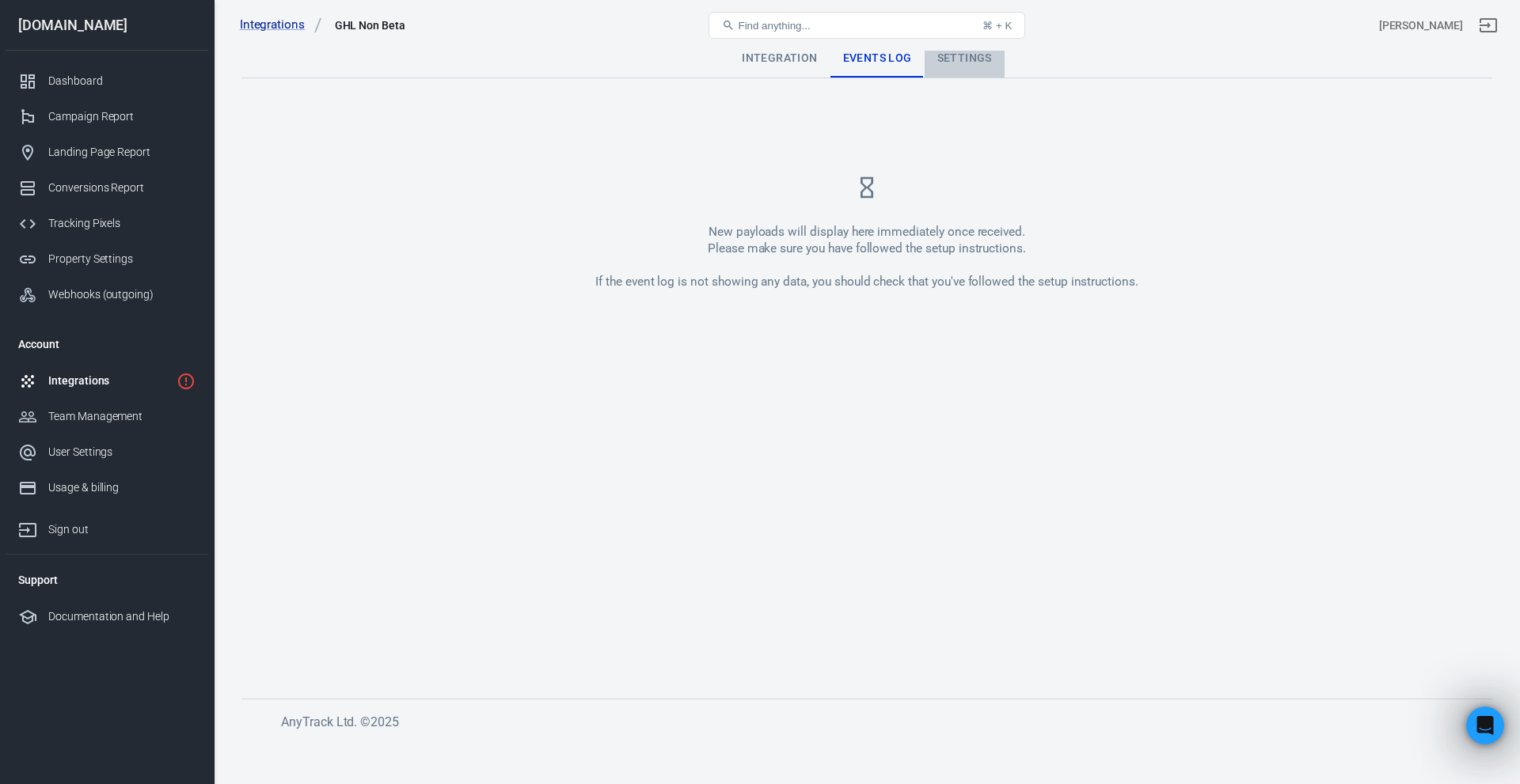
click at [953, 61] on div "Settings" at bounding box center [964, 59] width 80 height 38
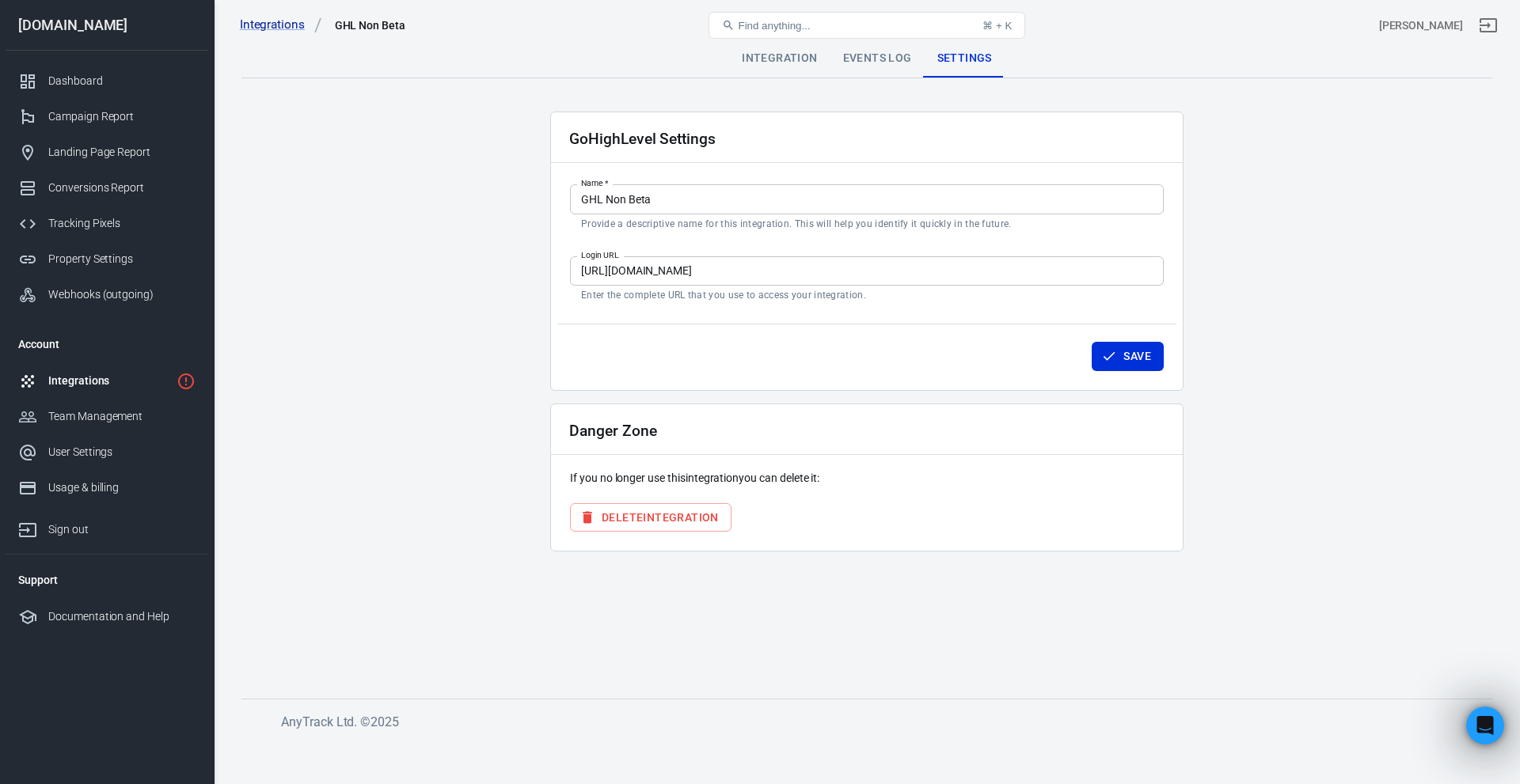
click at [82, 376] on div "Integrations" at bounding box center [110, 381] width 122 height 17
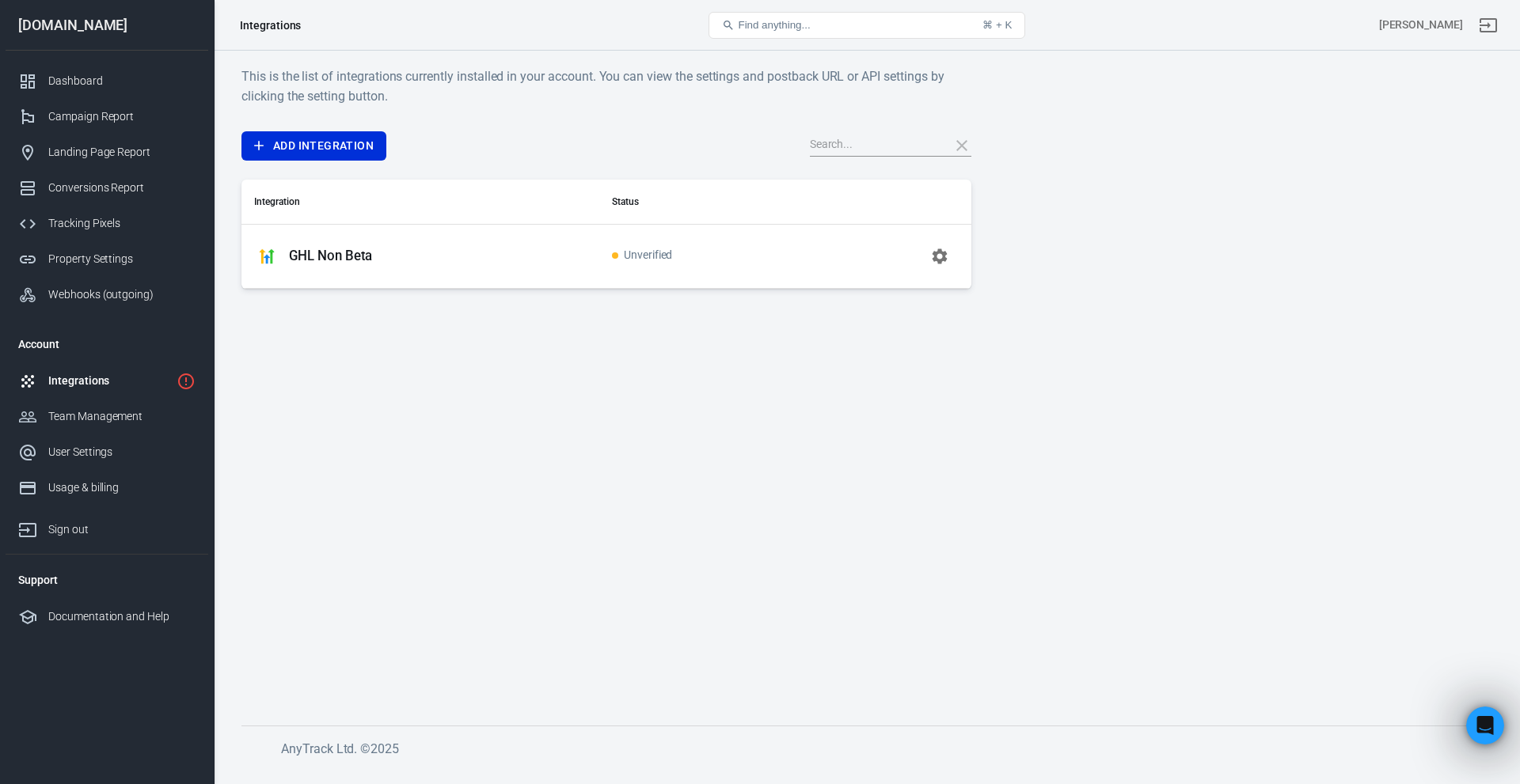
click at [559, 249] on div "GHL Non Beta" at bounding box center [420, 257] width 332 height 25
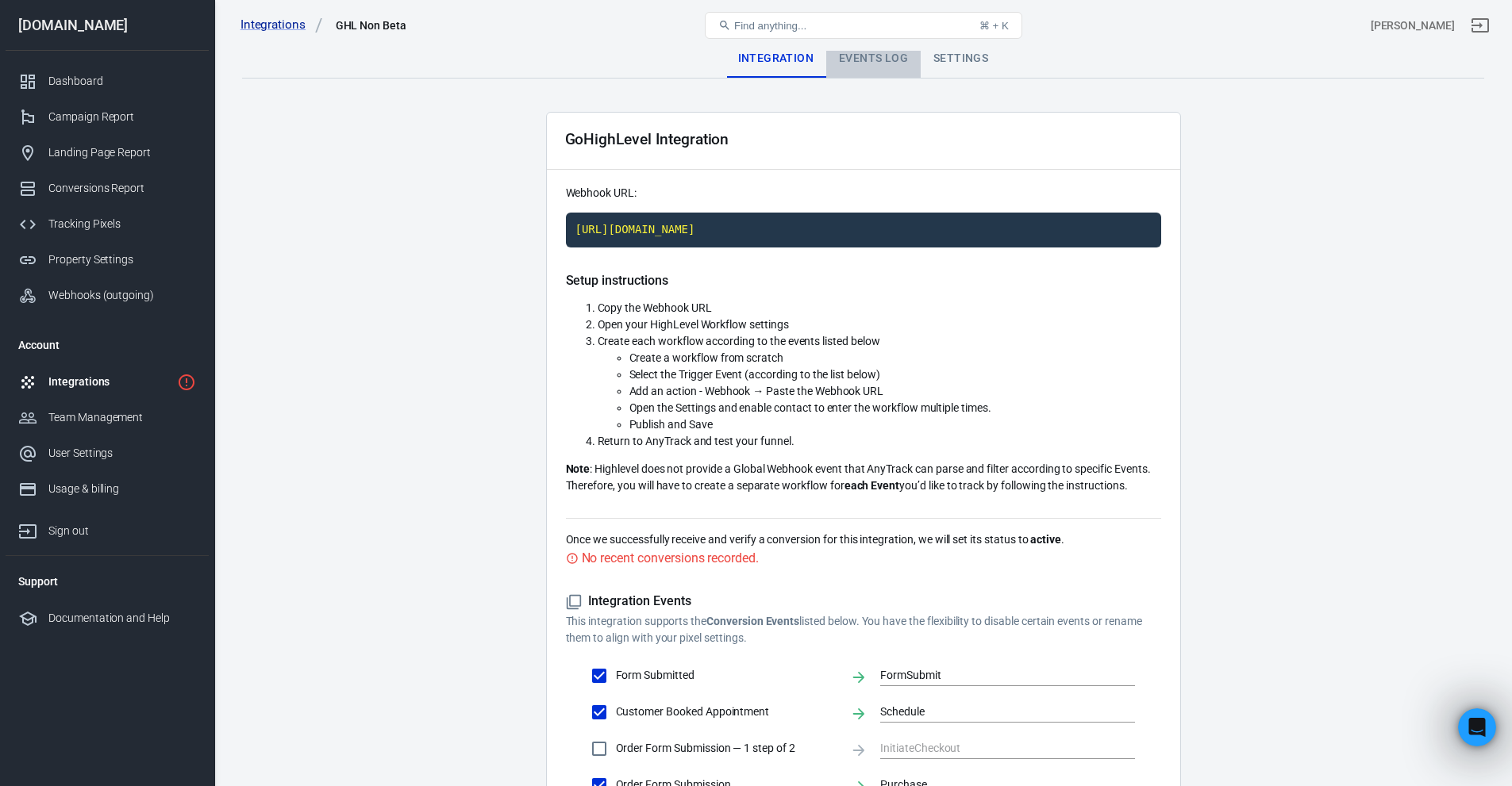
click at [864, 64] on div "Events Log" at bounding box center [873, 59] width 95 height 38
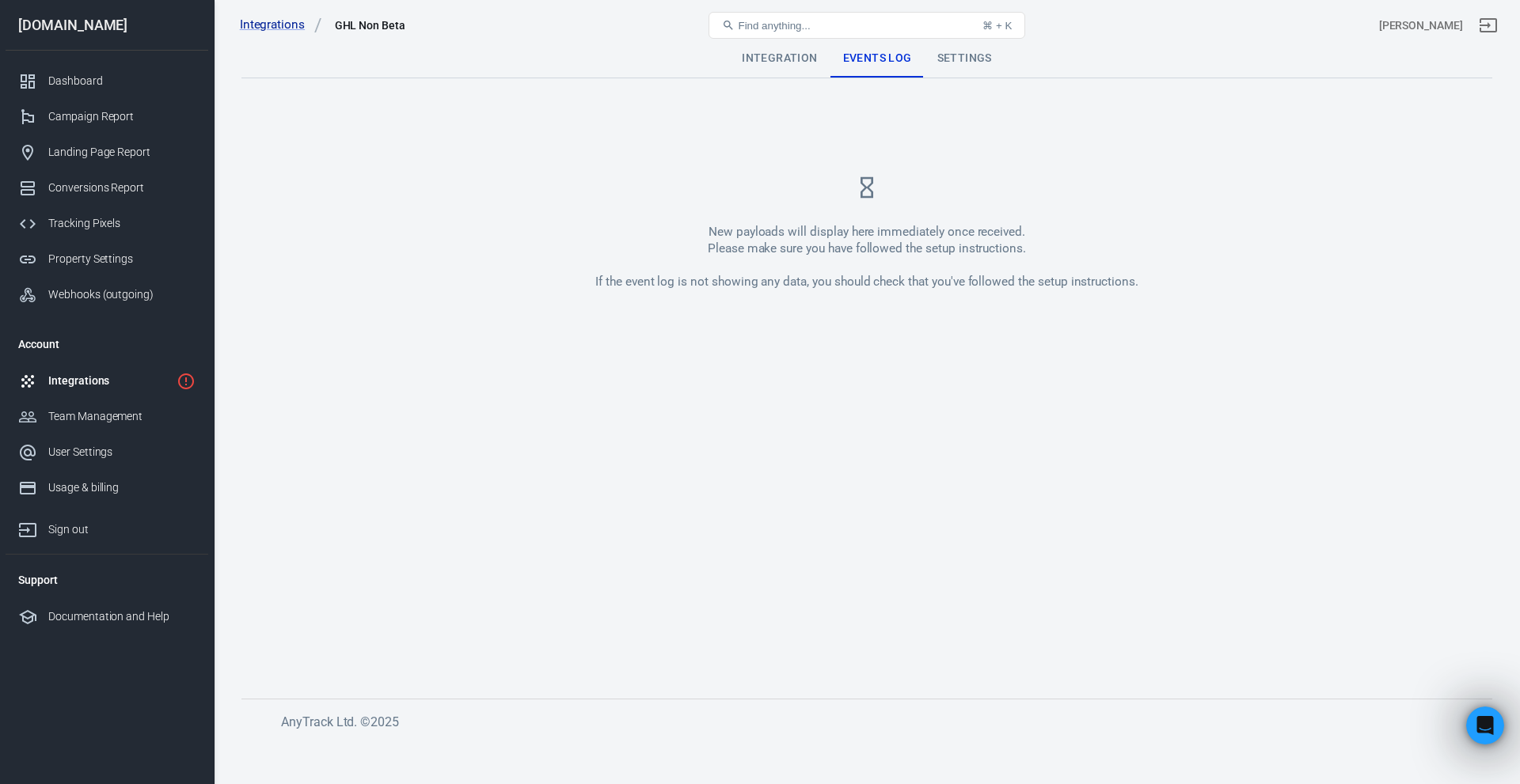
click at [960, 53] on div "Settings" at bounding box center [964, 59] width 80 height 38
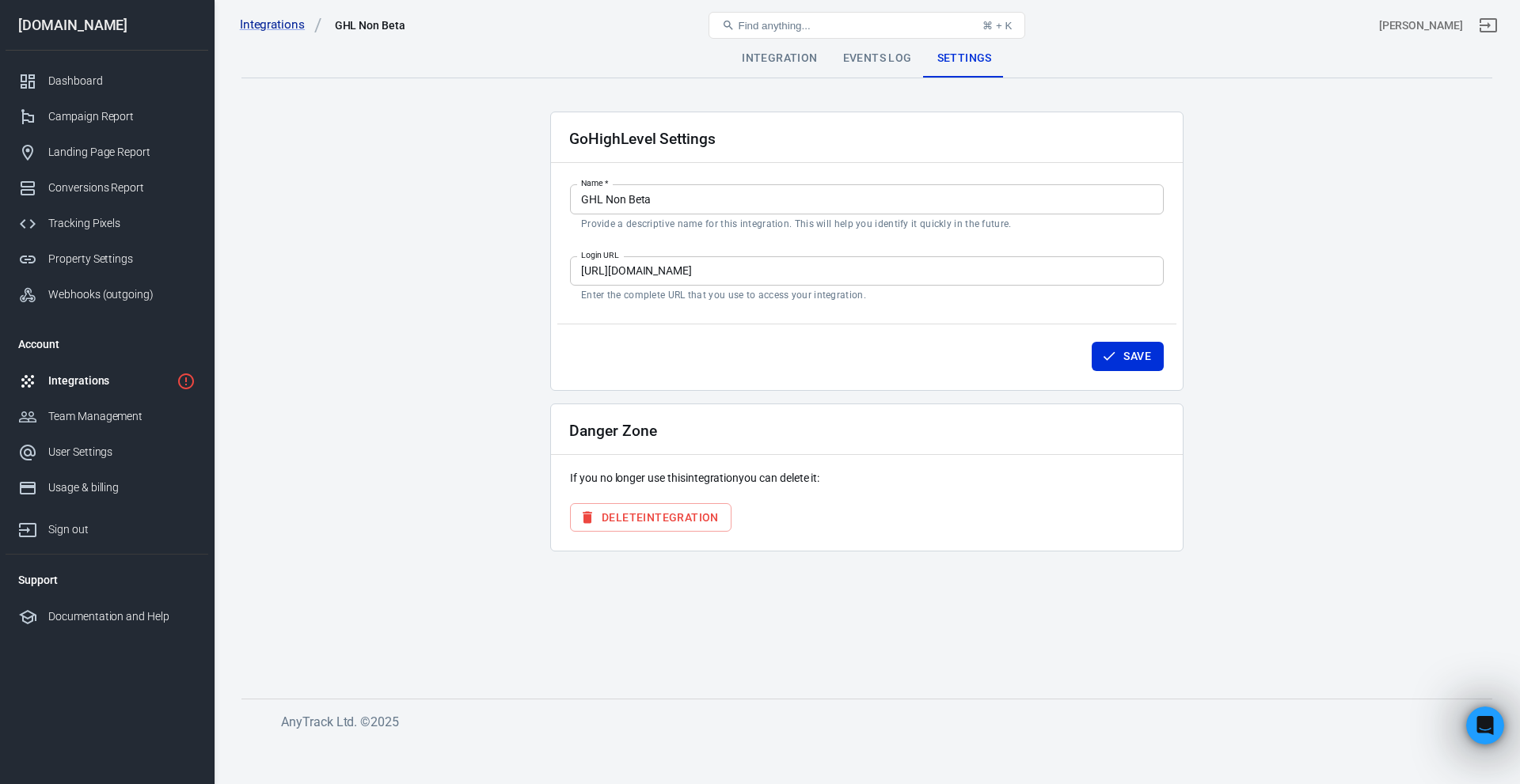
click at [854, 63] on div "Events Log" at bounding box center [877, 59] width 94 height 38
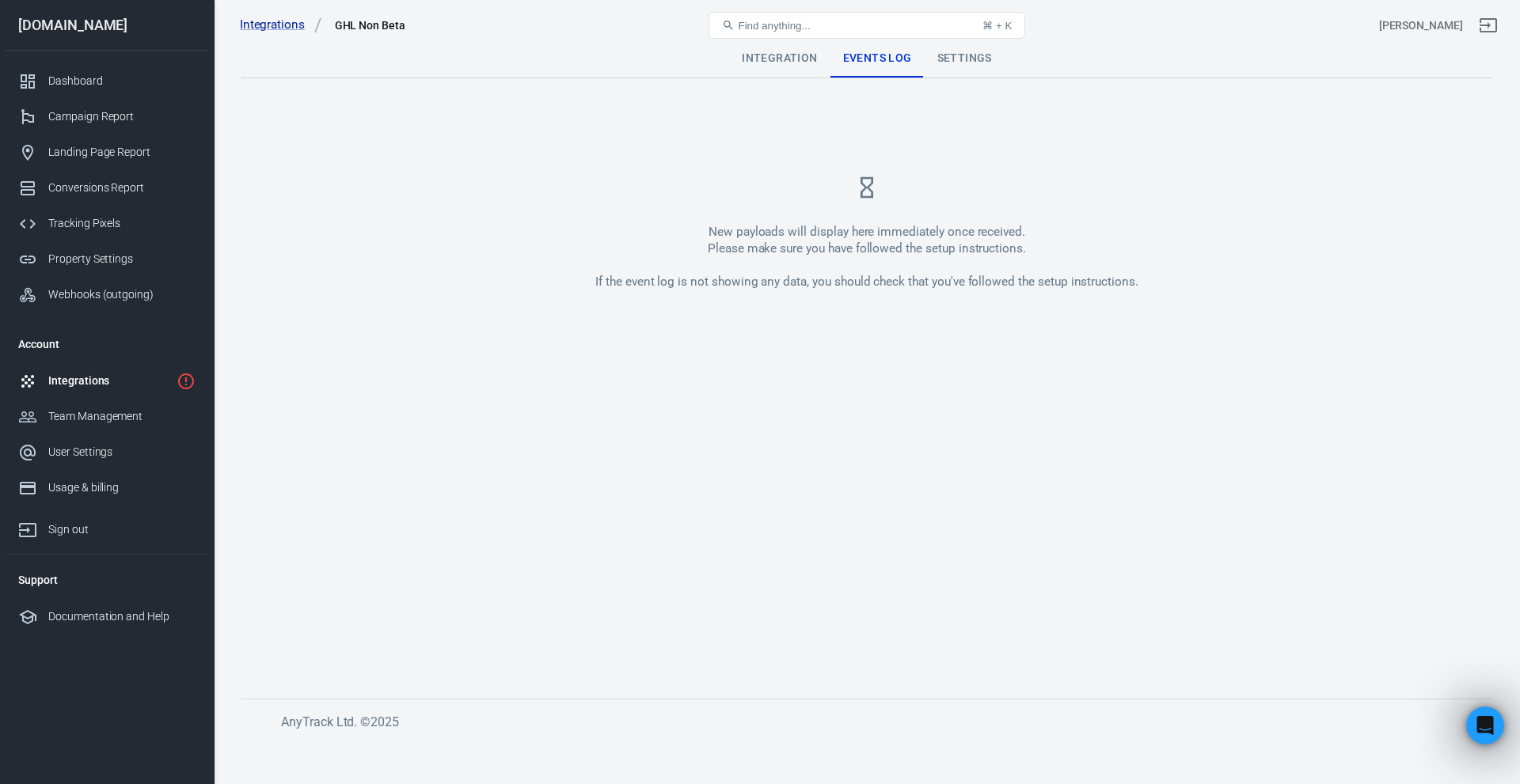
click at [784, 63] on div "Integration" at bounding box center [779, 59] width 100 height 38
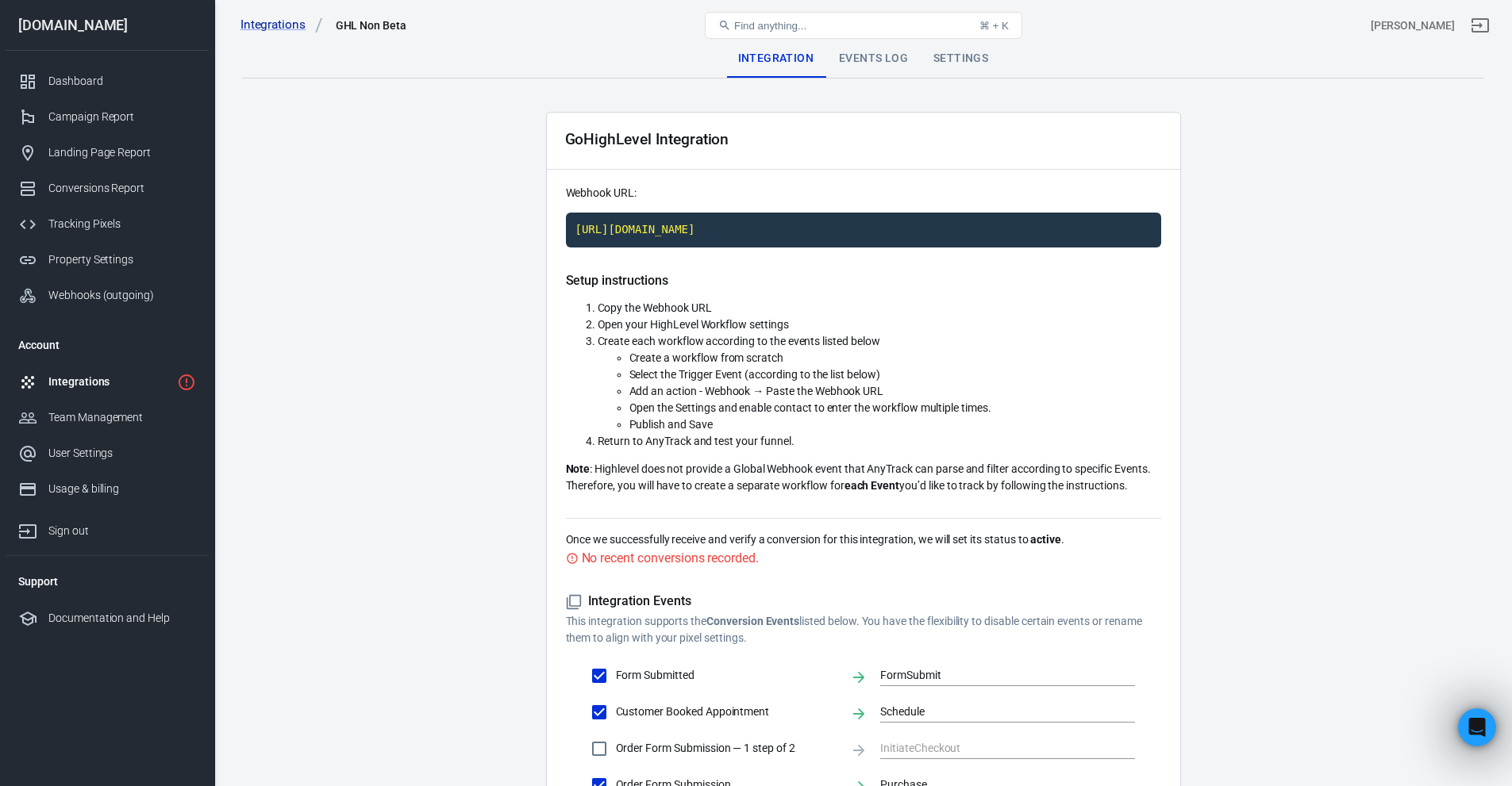
click at [690, 359] on span "Create a workflow from scratch" at bounding box center [707, 358] width 155 height 13
click at [859, 60] on div "Events Log" at bounding box center [873, 59] width 95 height 38
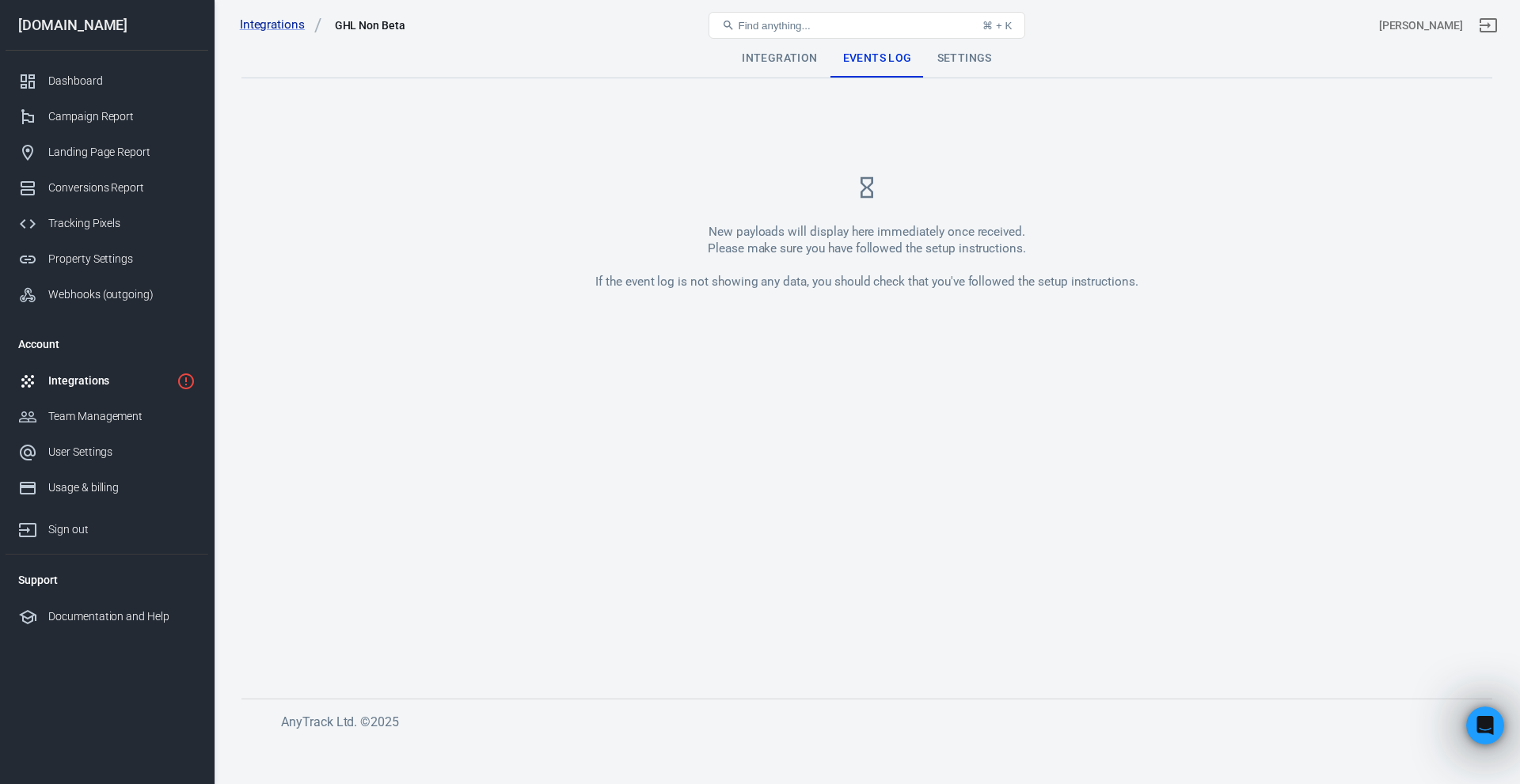
click at [975, 54] on div "Settings" at bounding box center [964, 59] width 80 height 38
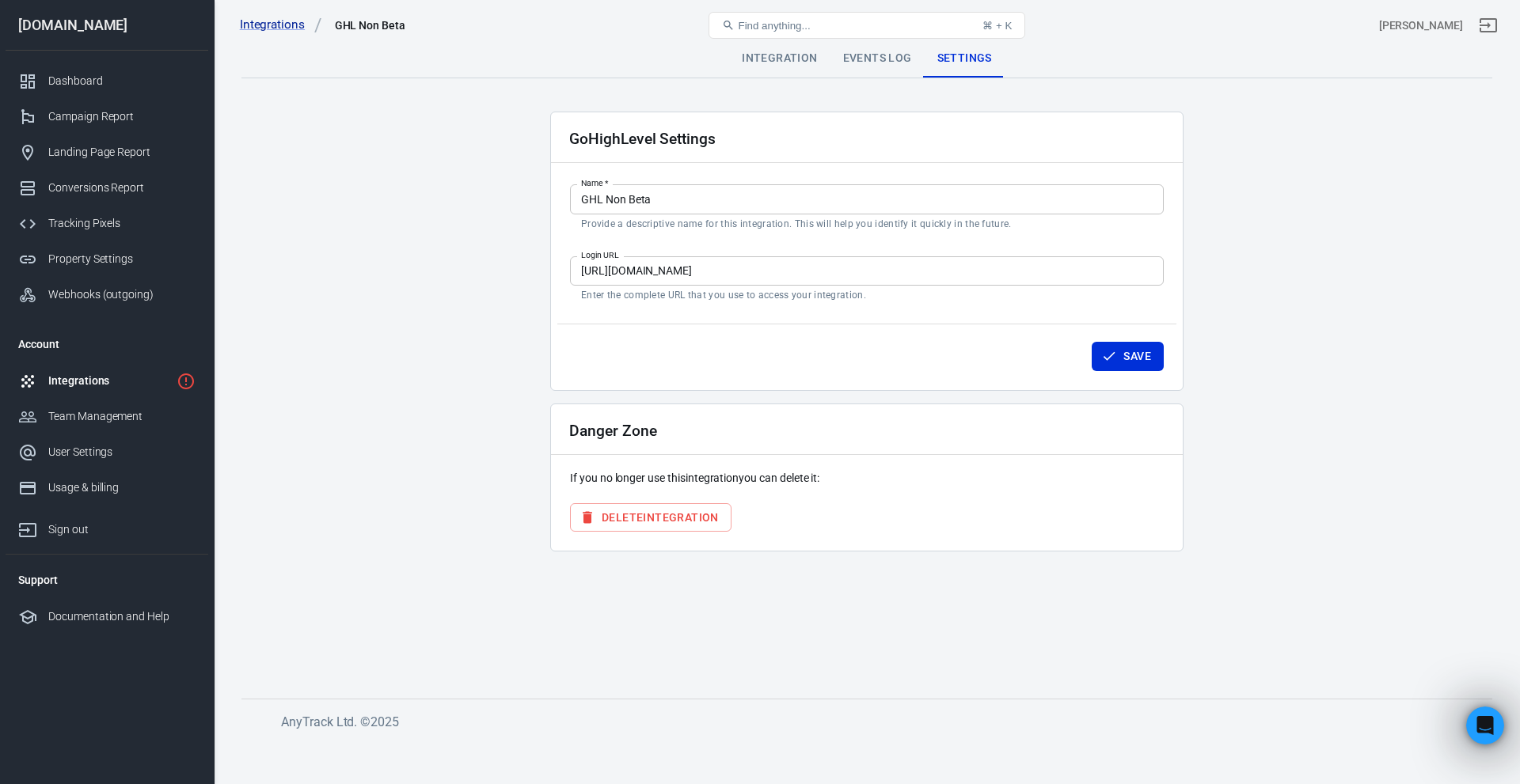
click at [797, 47] on div "Integrations GHL Non Beta Find anything... ⌘ + K Allister Brehaut" at bounding box center [867, 25] width 1306 height 51
click at [795, 50] on div "Integrations GHL Non Beta Find anything... ⌘ + K Allister Brehaut" at bounding box center [867, 25] width 1306 height 51
click at [795, 53] on div "Integration" at bounding box center [779, 59] width 100 height 38
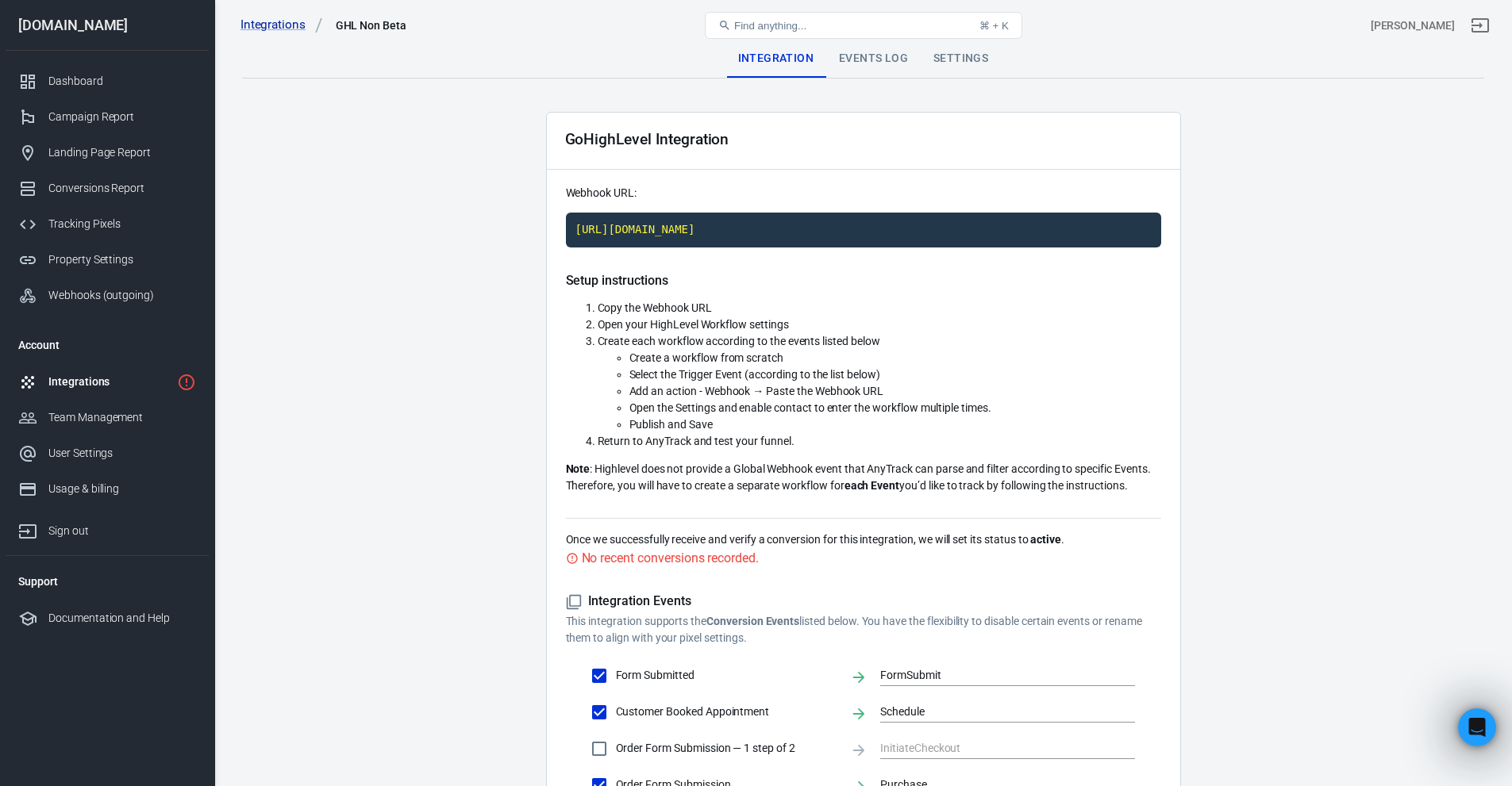
click at [418, 190] on main "Integration Events Log Settings GoHighLevel Integration Webhook URL: https://t1…" at bounding box center [863, 508] width 1242 height 935
click at [860, 60] on div "Events Log" at bounding box center [873, 59] width 95 height 38
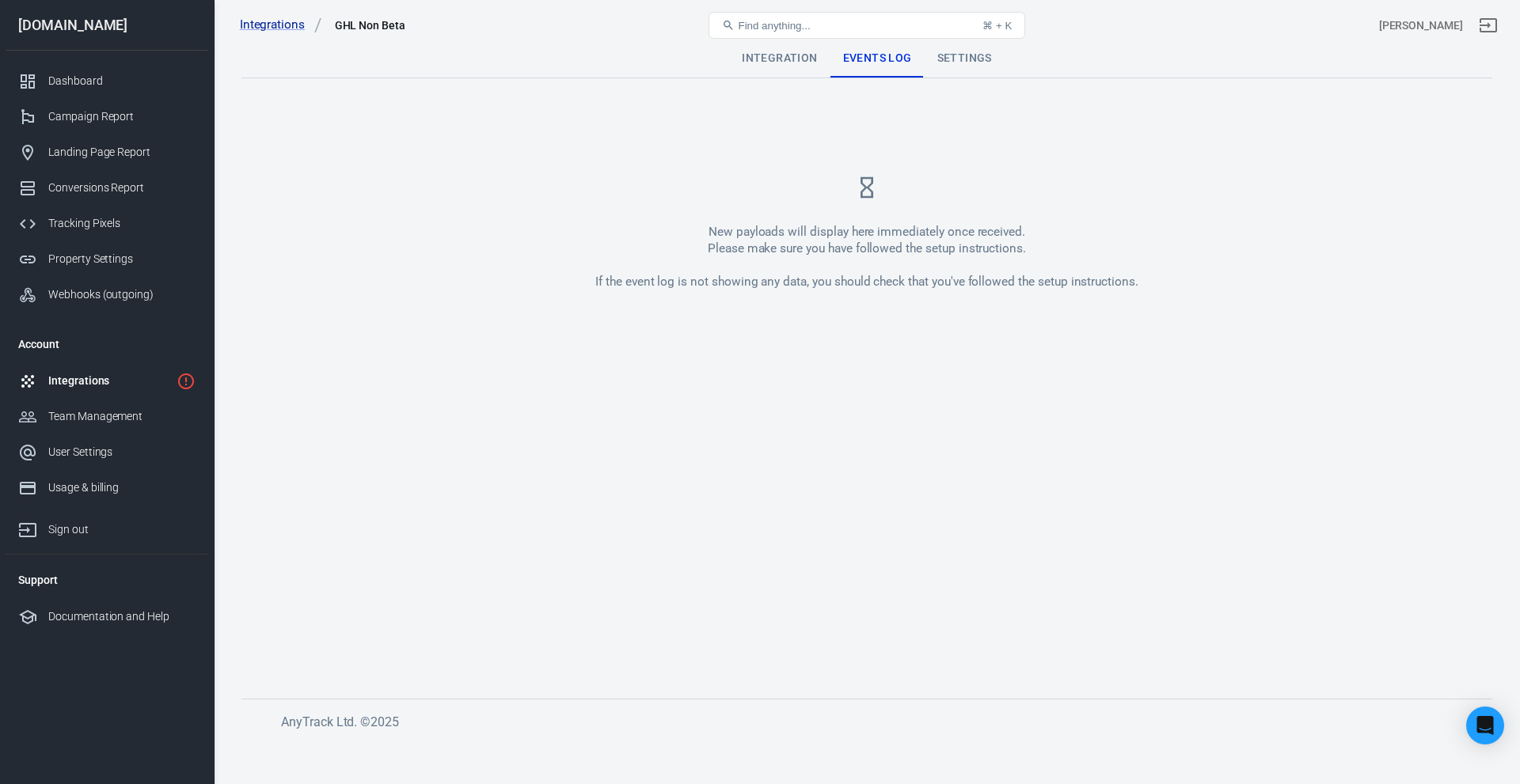
click at [771, 59] on div "Integration" at bounding box center [779, 59] width 100 height 38
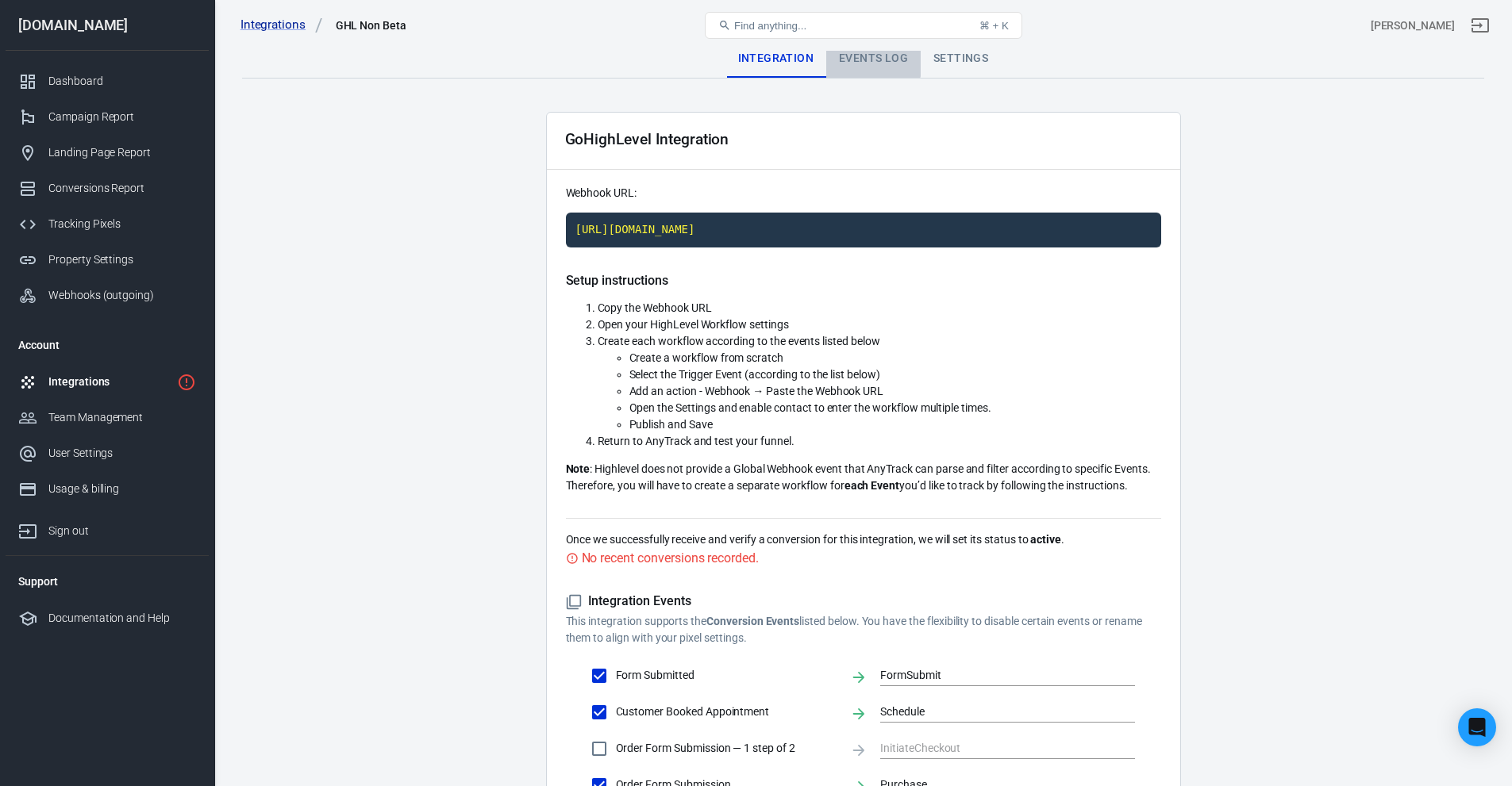
click at [859, 56] on div "Events Log" at bounding box center [873, 59] width 95 height 38
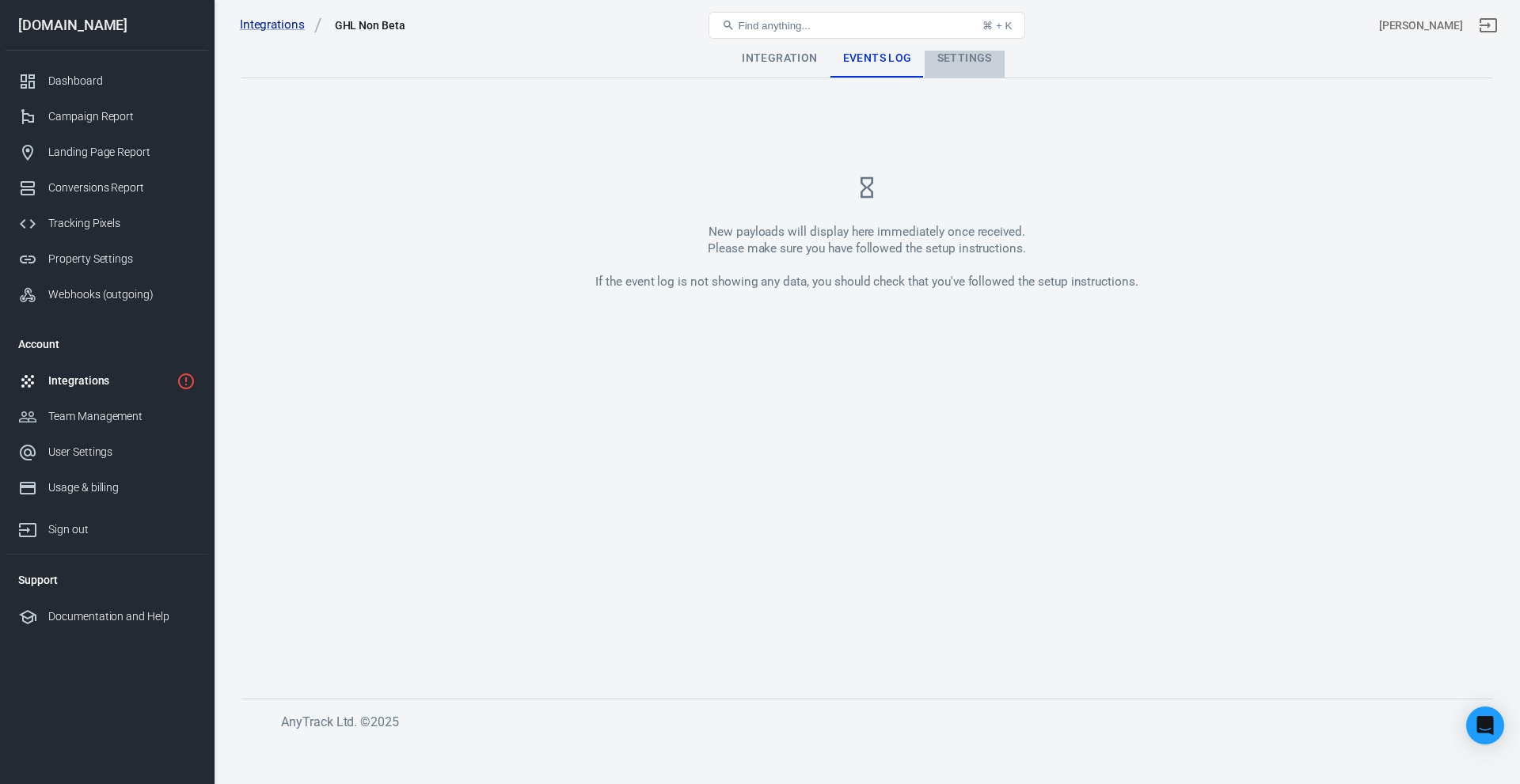
click at [966, 53] on div "Settings" at bounding box center [964, 59] width 80 height 38
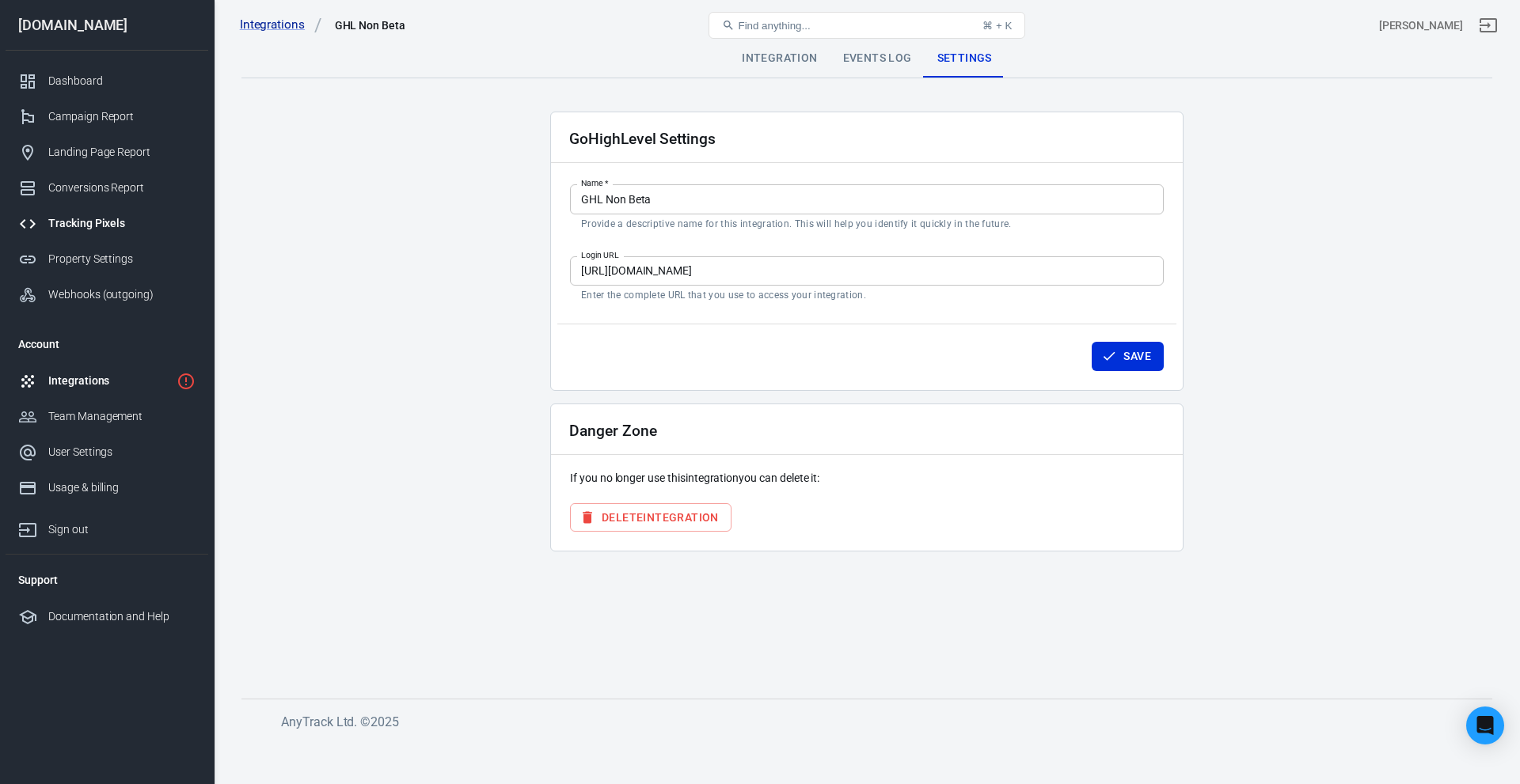
click at [112, 208] on link "Tracking Pixels" at bounding box center [107, 223] width 203 height 36
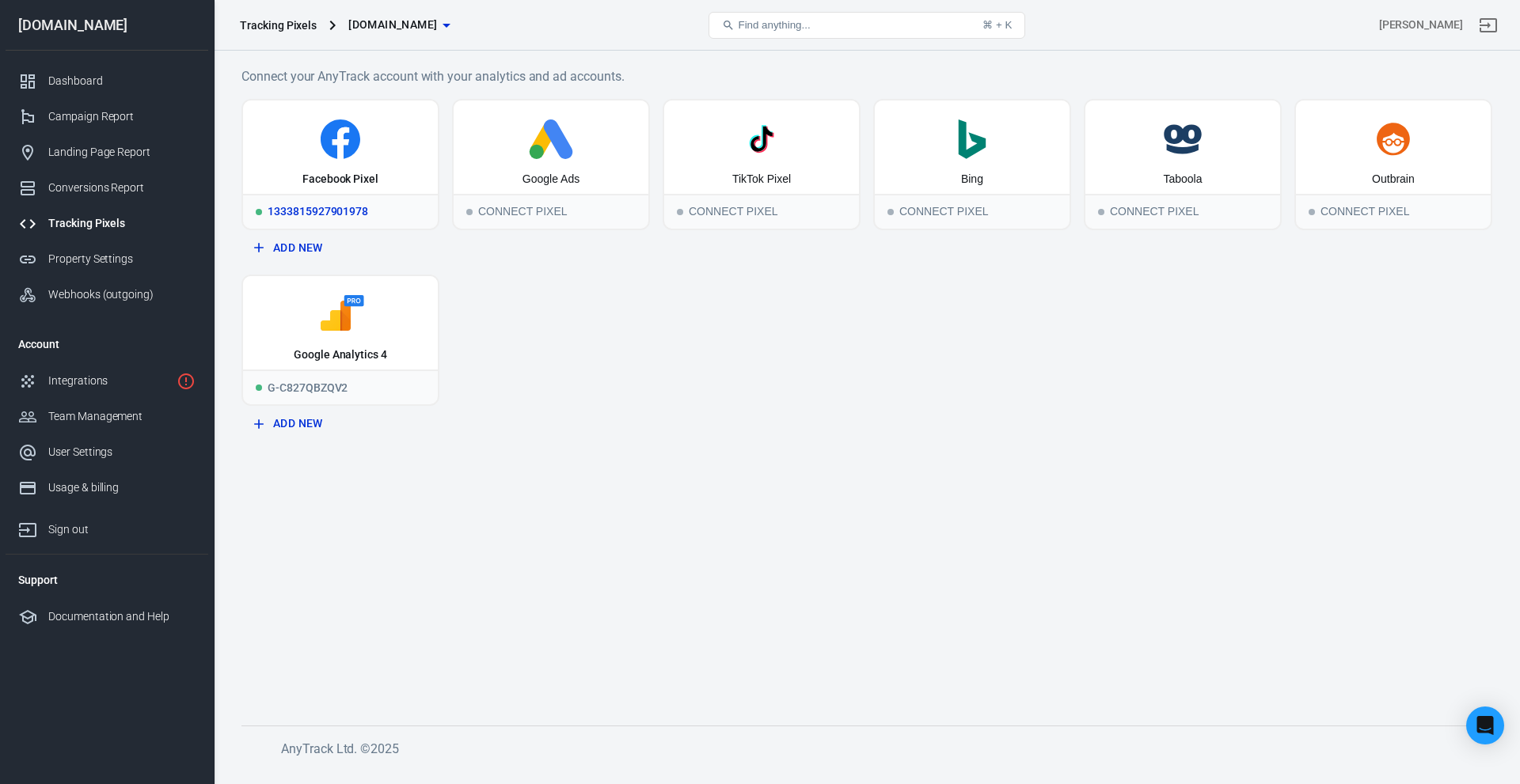
click at [364, 166] on div "Facebook Pixel" at bounding box center [340, 147] width 195 height 93
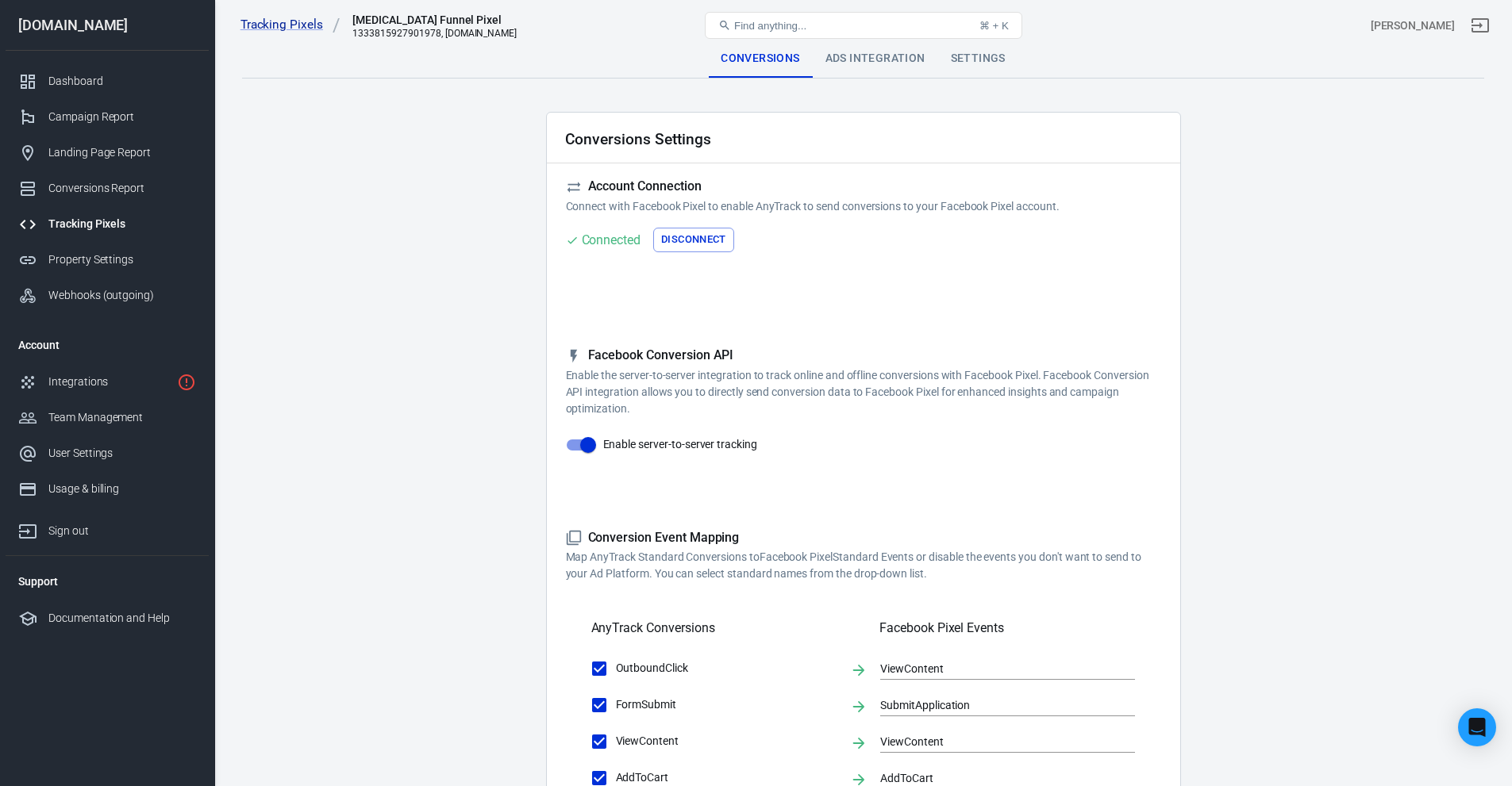
click at [870, 54] on div "Ads Integration" at bounding box center [875, 59] width 125 height 38
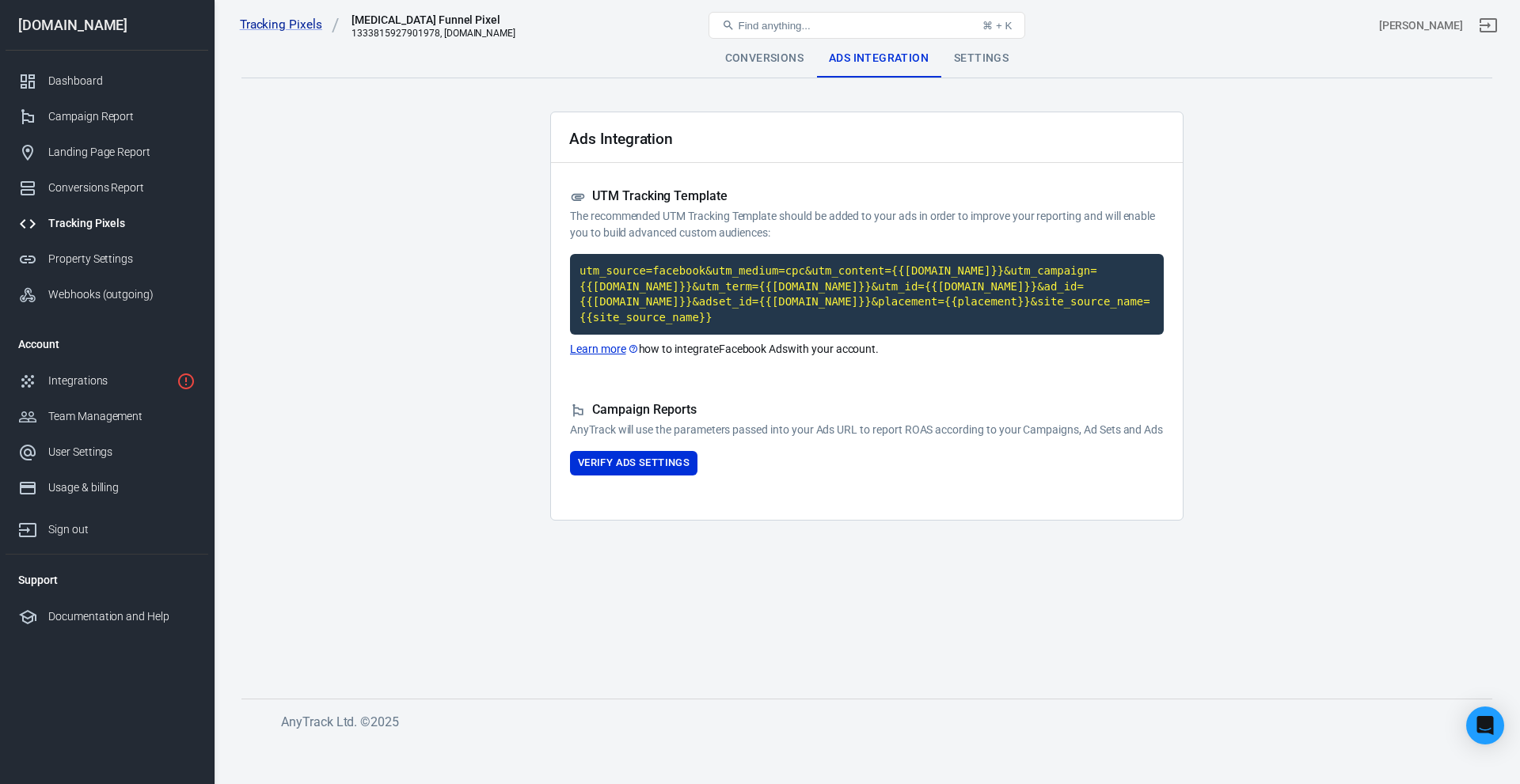
click at [969, 65] on div "Settings" at bounding box center [981, 59] width 80 height 38
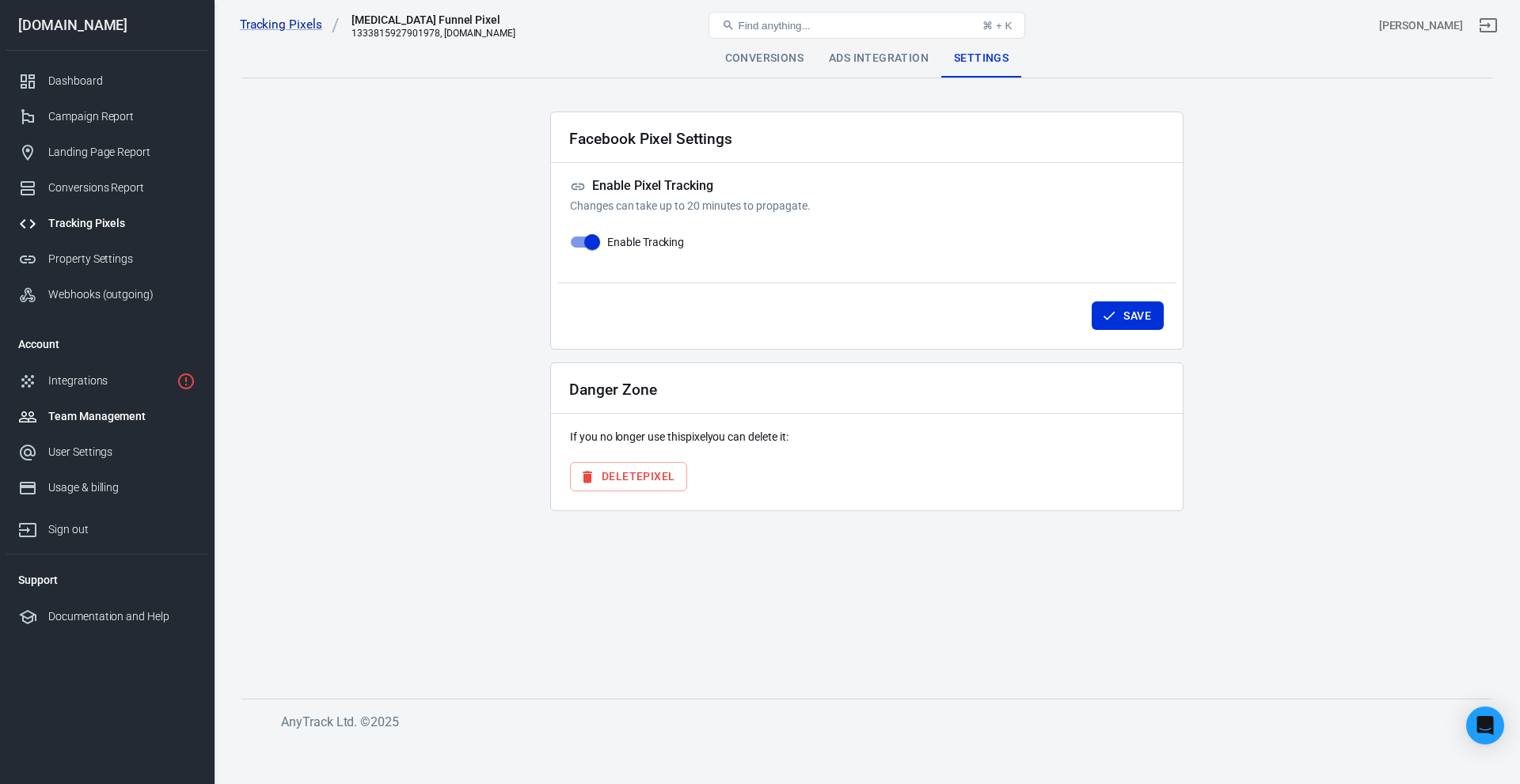
click at [82, 404] on link "Team Management" at bounding box center [107, 417] width 203 height 36
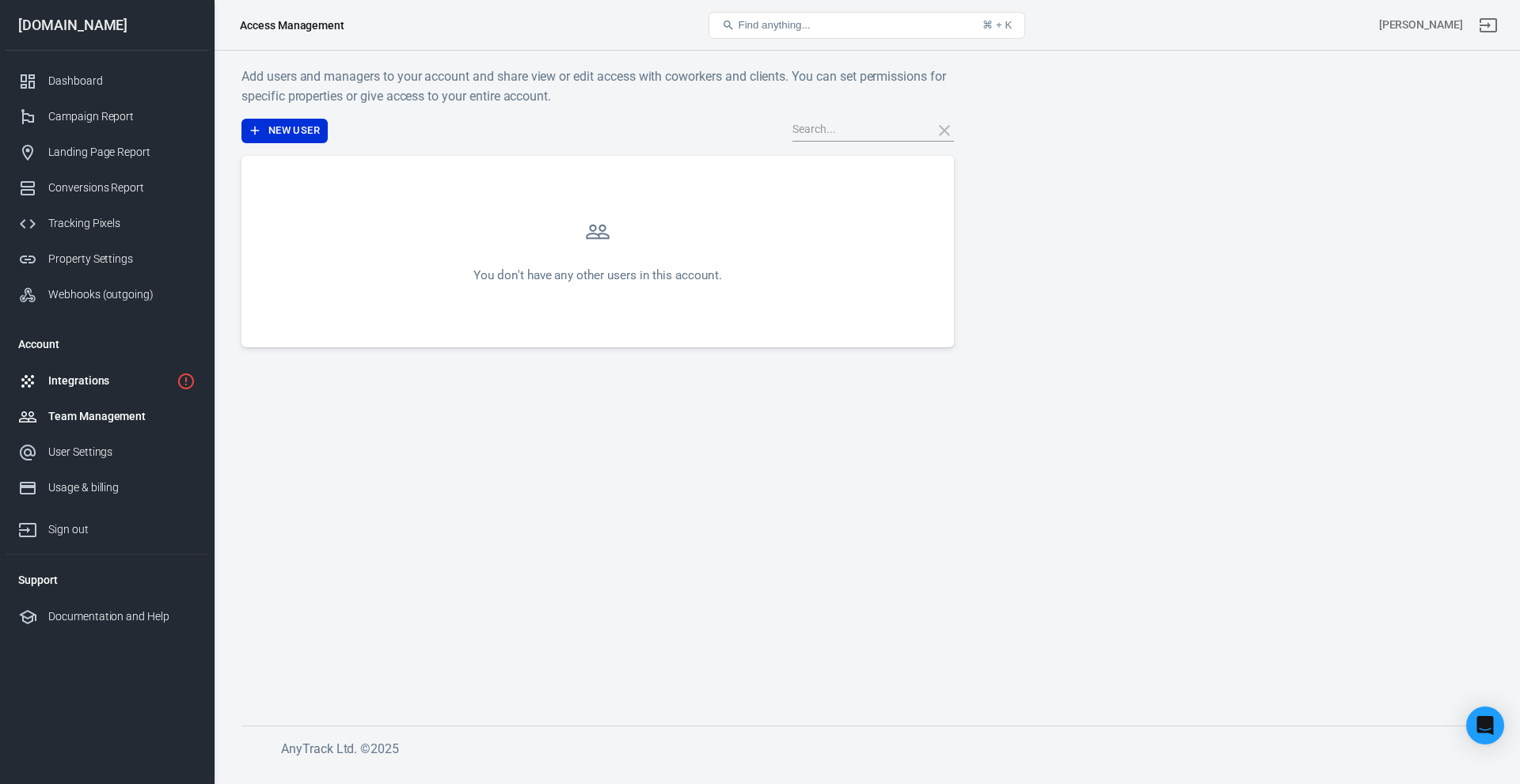
click at [80, 387] on div "Integrations" at bounding box center [110, 381] width 122 height 17
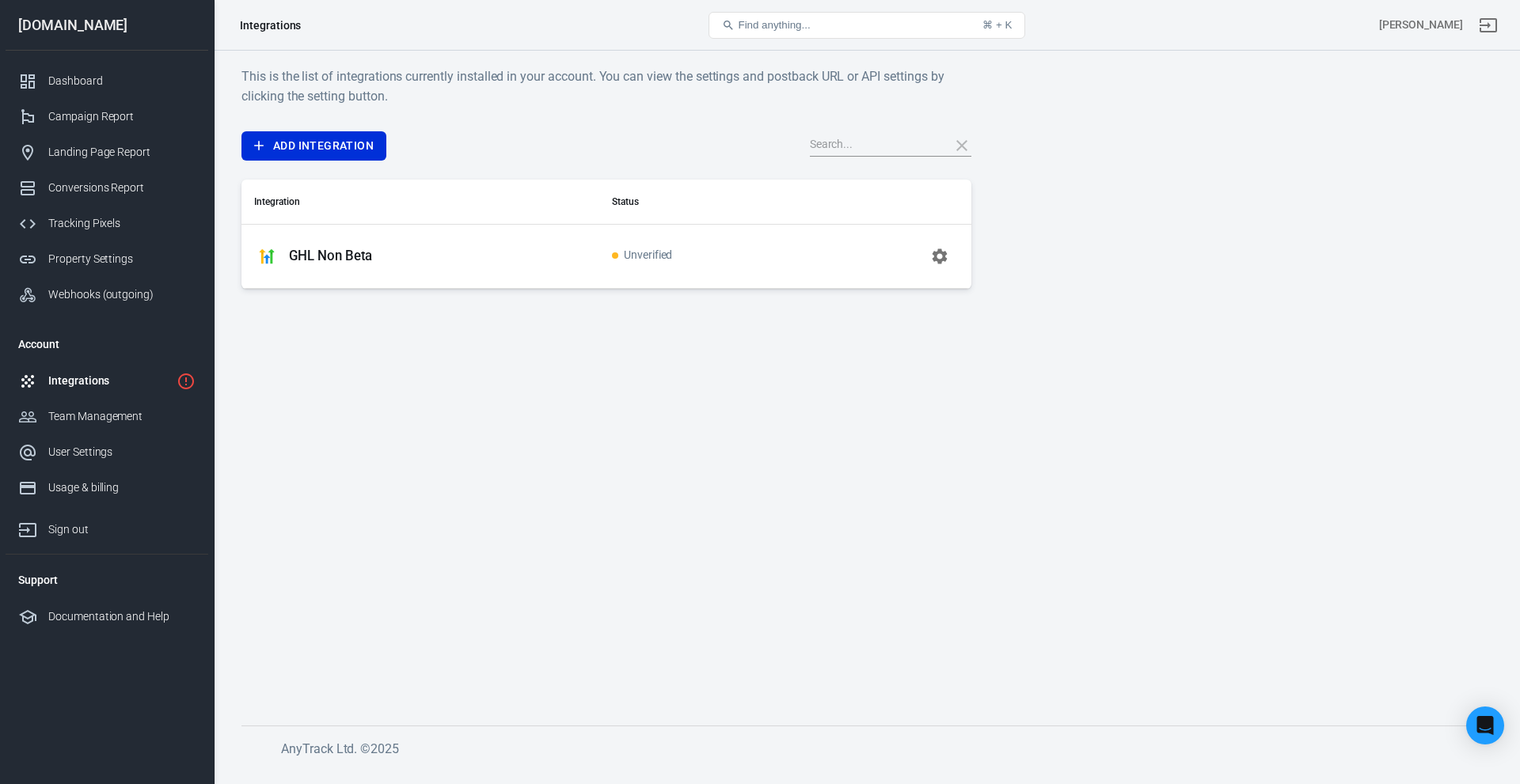
click at [346, 259] on p "GHL Non Beta" at bounding box center [331, 257] width 83 height 17
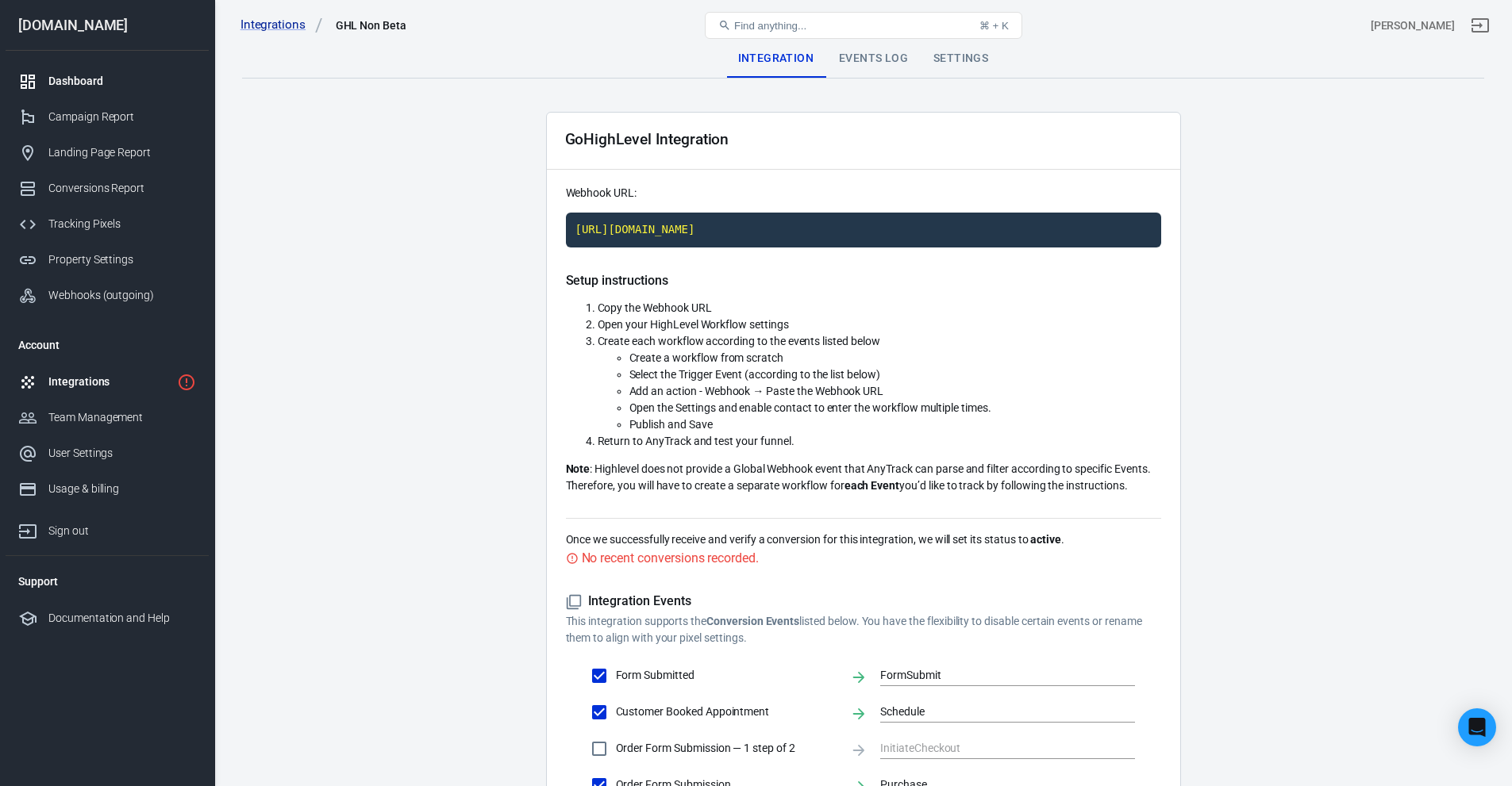
click at [73, 92] on link "Dashboard" at bounding box center [107, 82] width 204 height 36
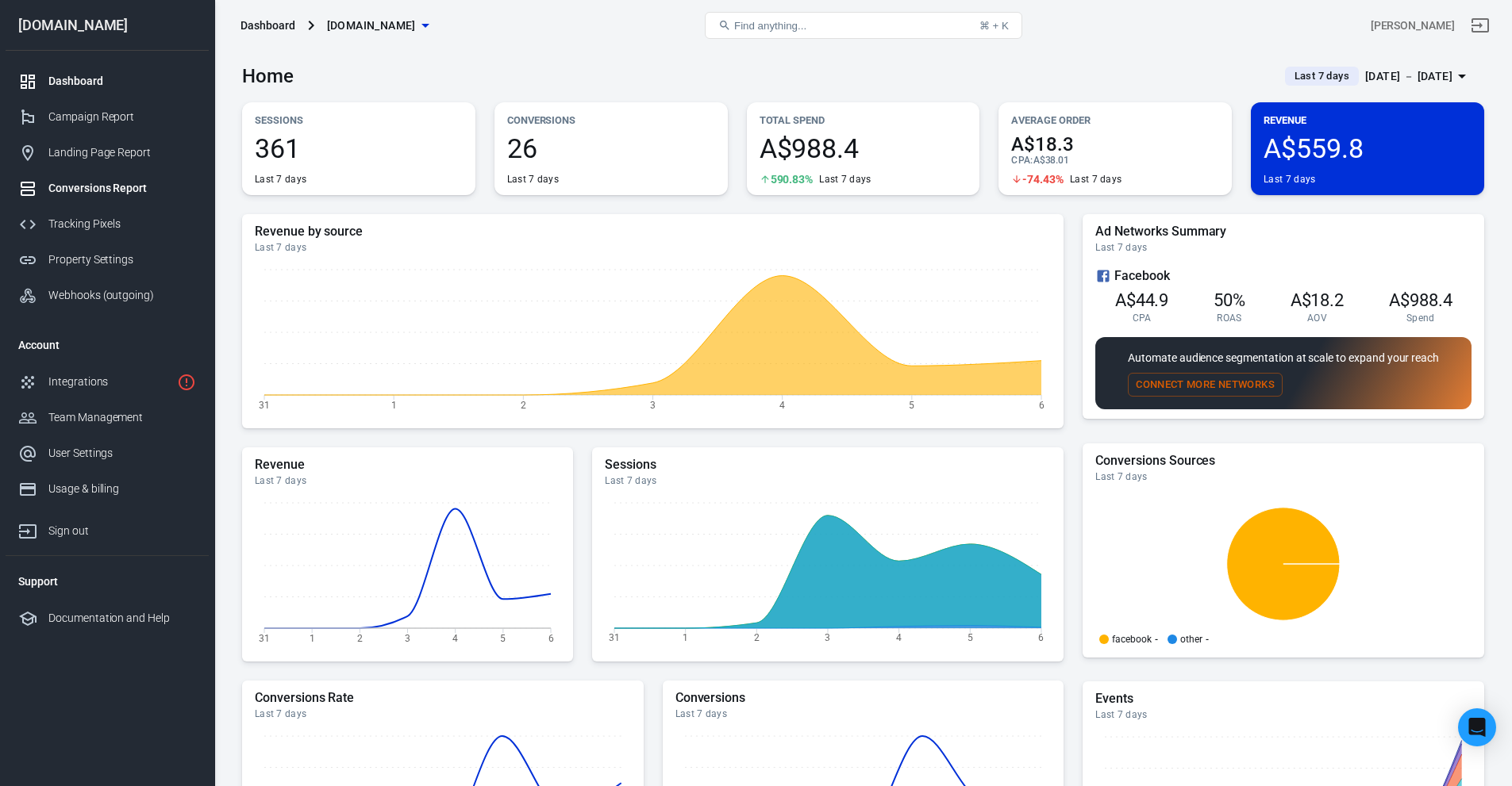
click at [95, 181] on div "Conversions Report" at bounding box center [122, 189] width 147 height 17
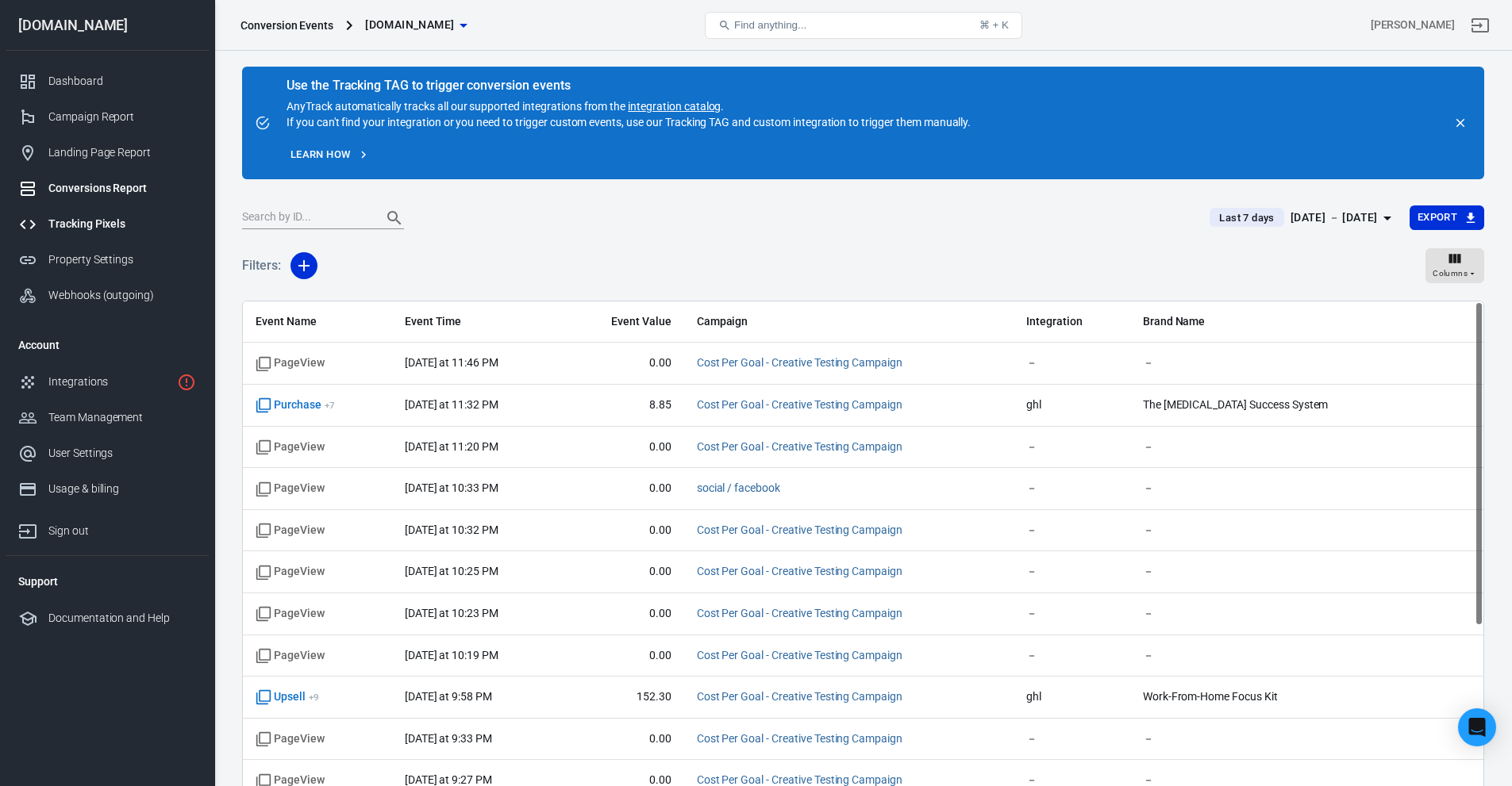
click at [87, 228] on div "Tracking Pixels" at bounding box center [122, 224] width 147 height 17
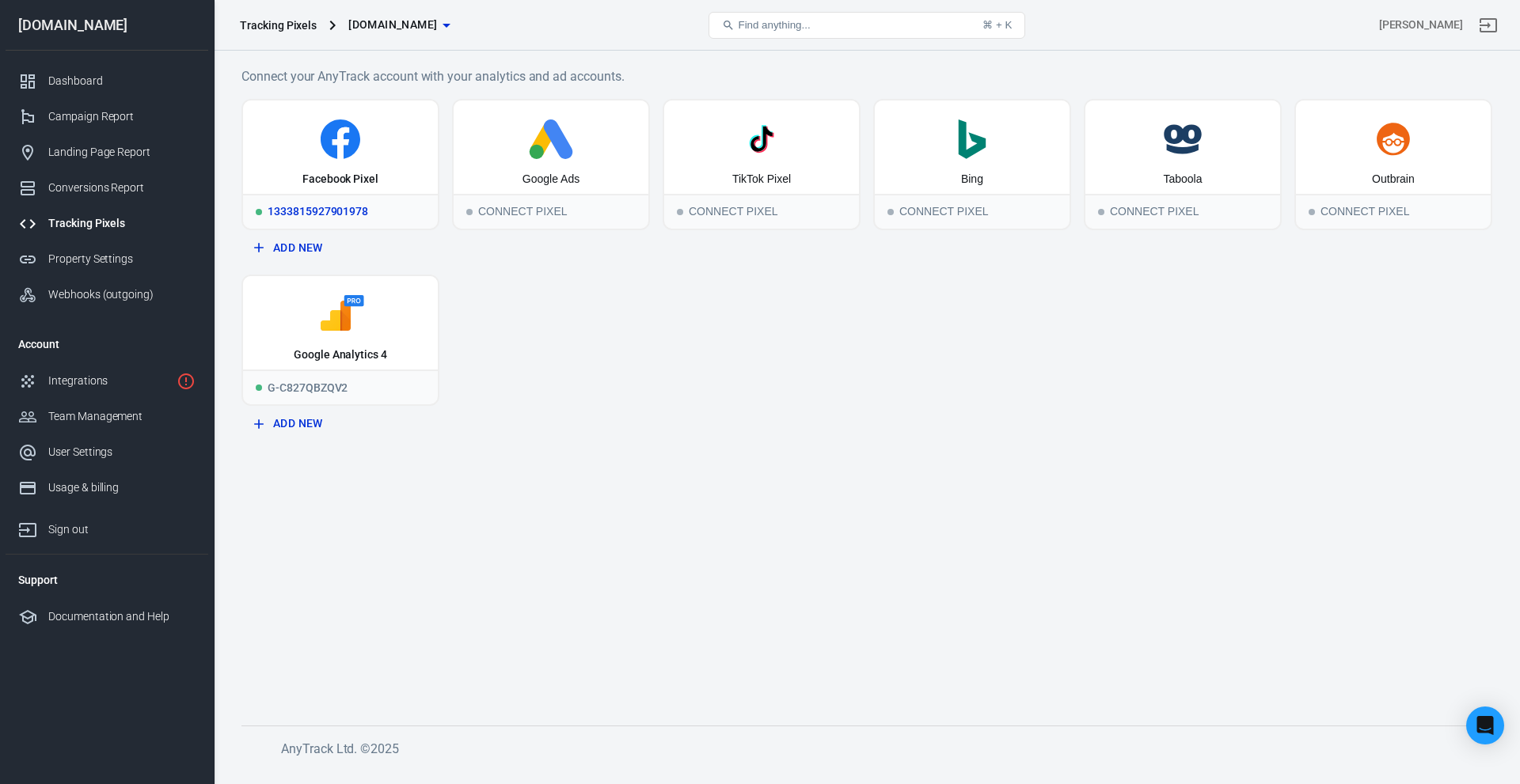
click at [319, 186] on div "Facebook Pixel" at bounding box center [340, 179] width 76 height 16
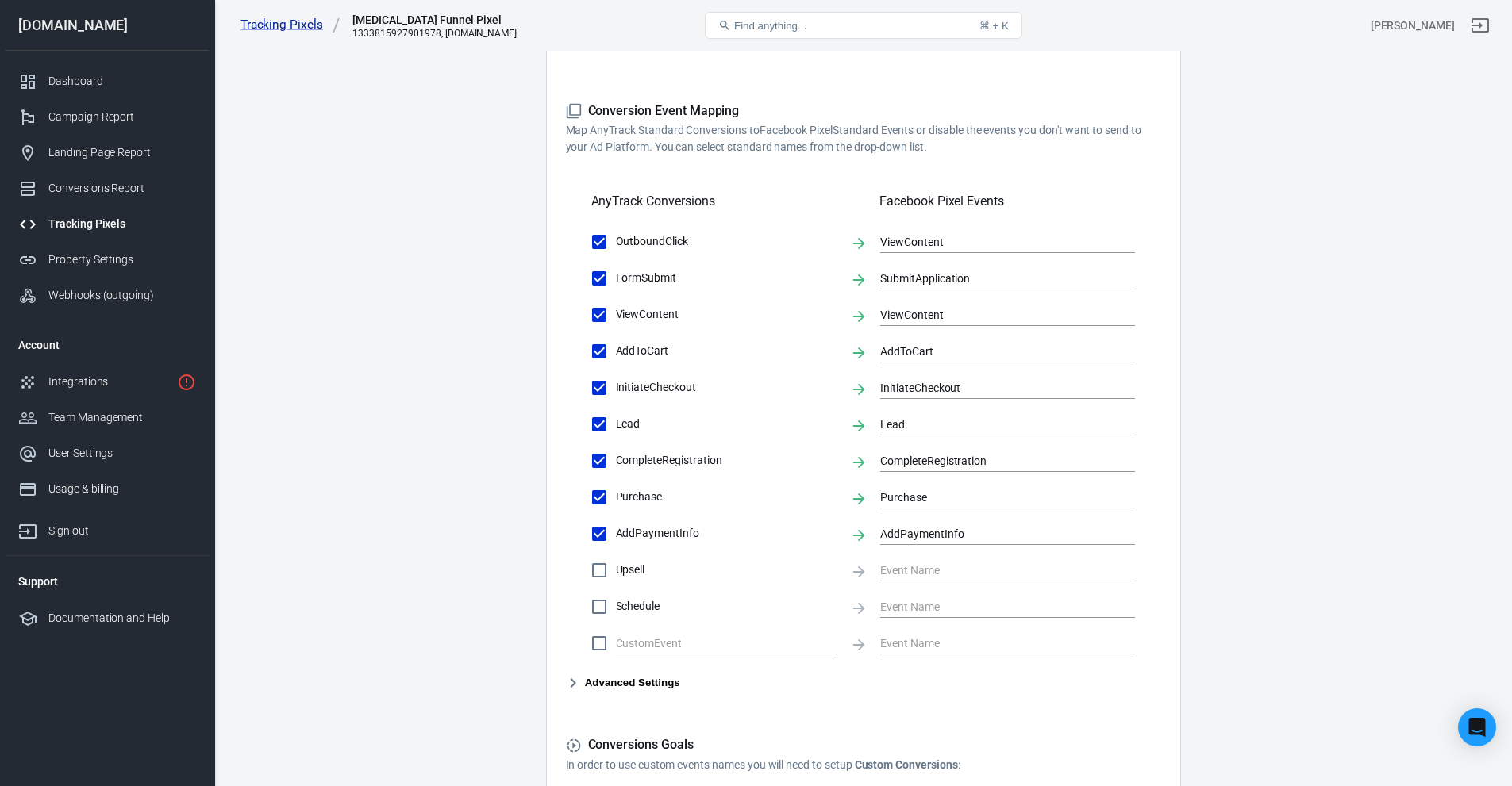
scroll to position [611, 0]
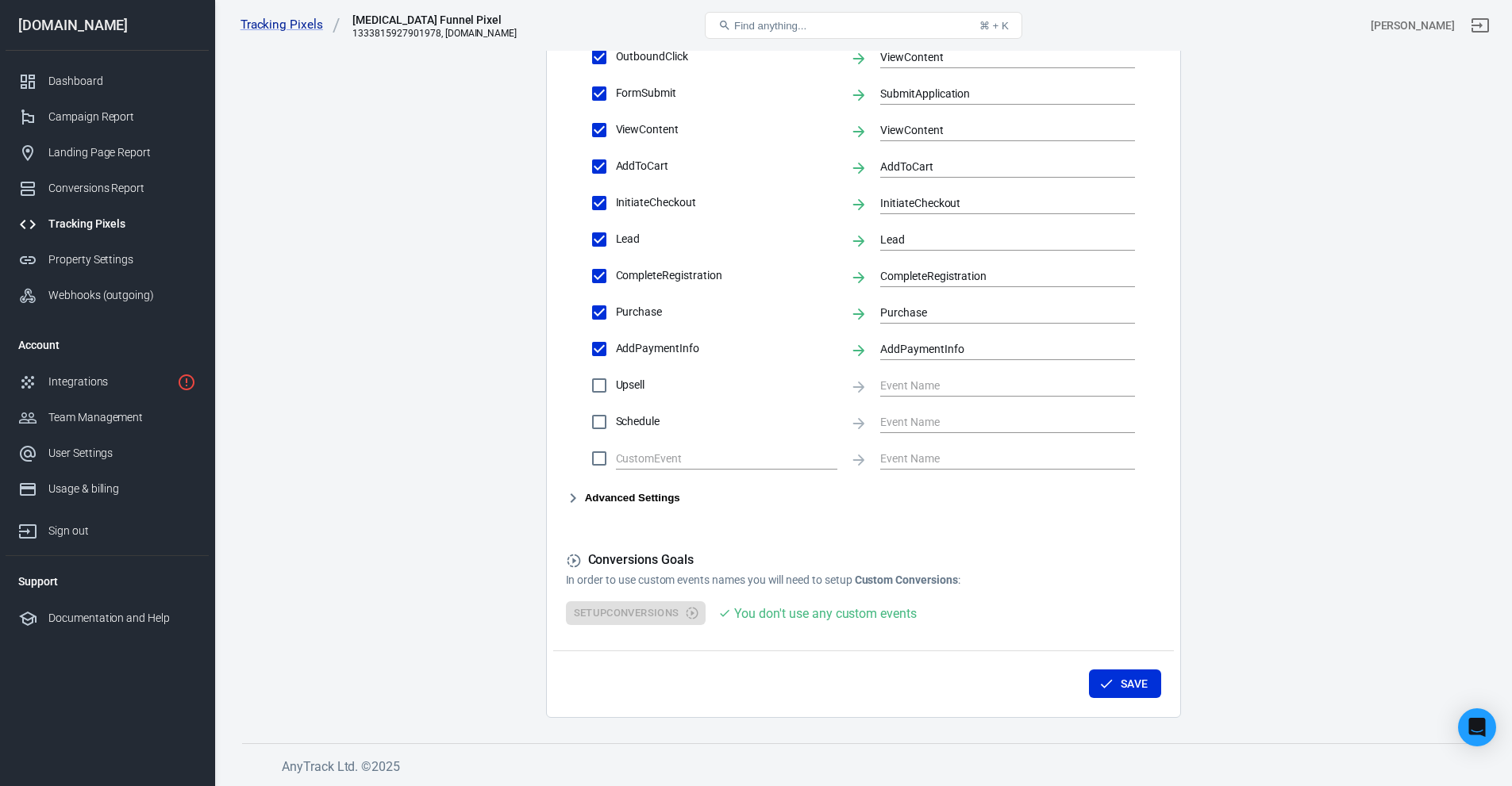
click at [623, 506] on button "Advanced Settings" at bounding box center [623, 498] width 114 height 19
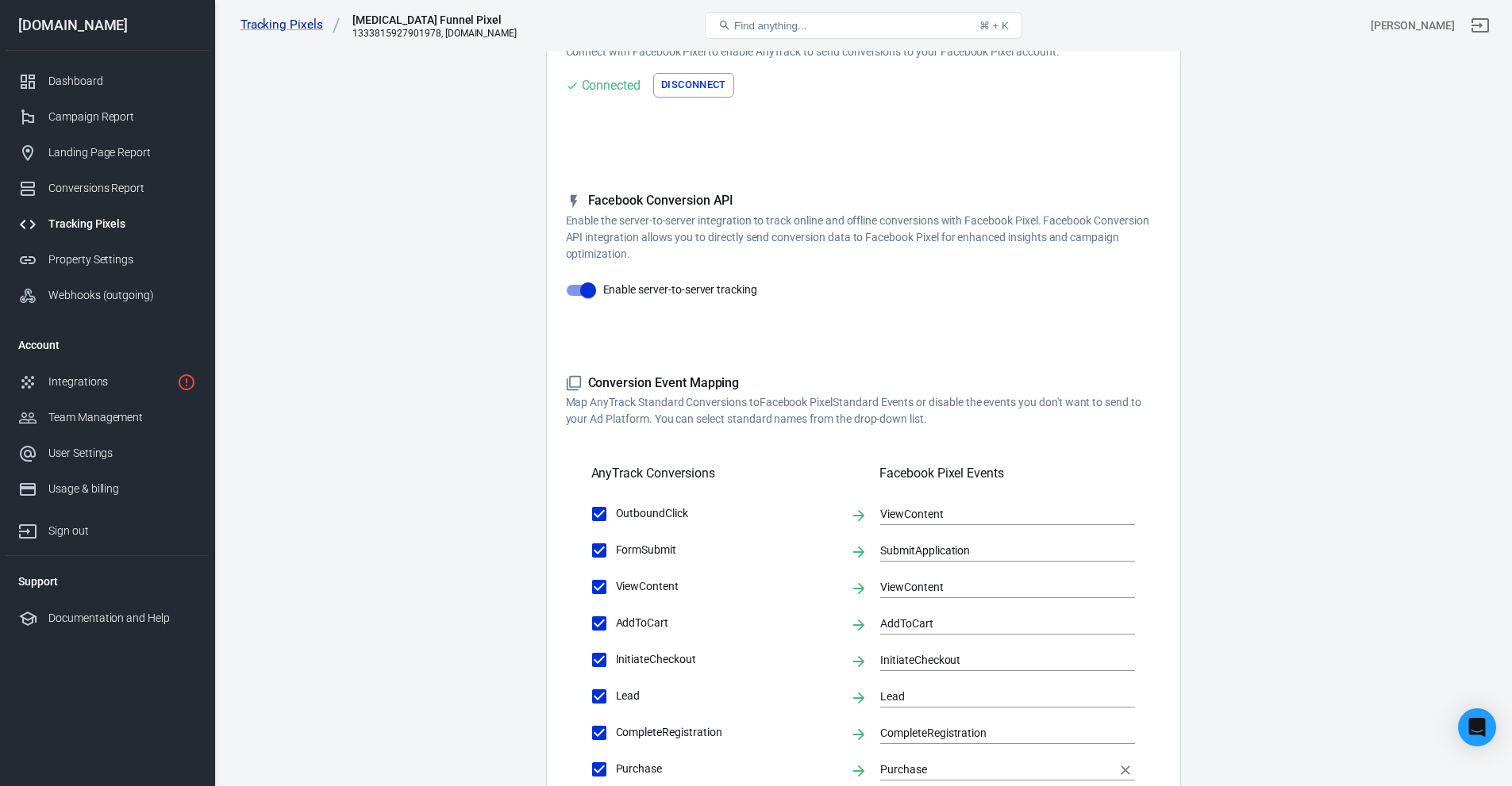
scroll to position [0, 0]
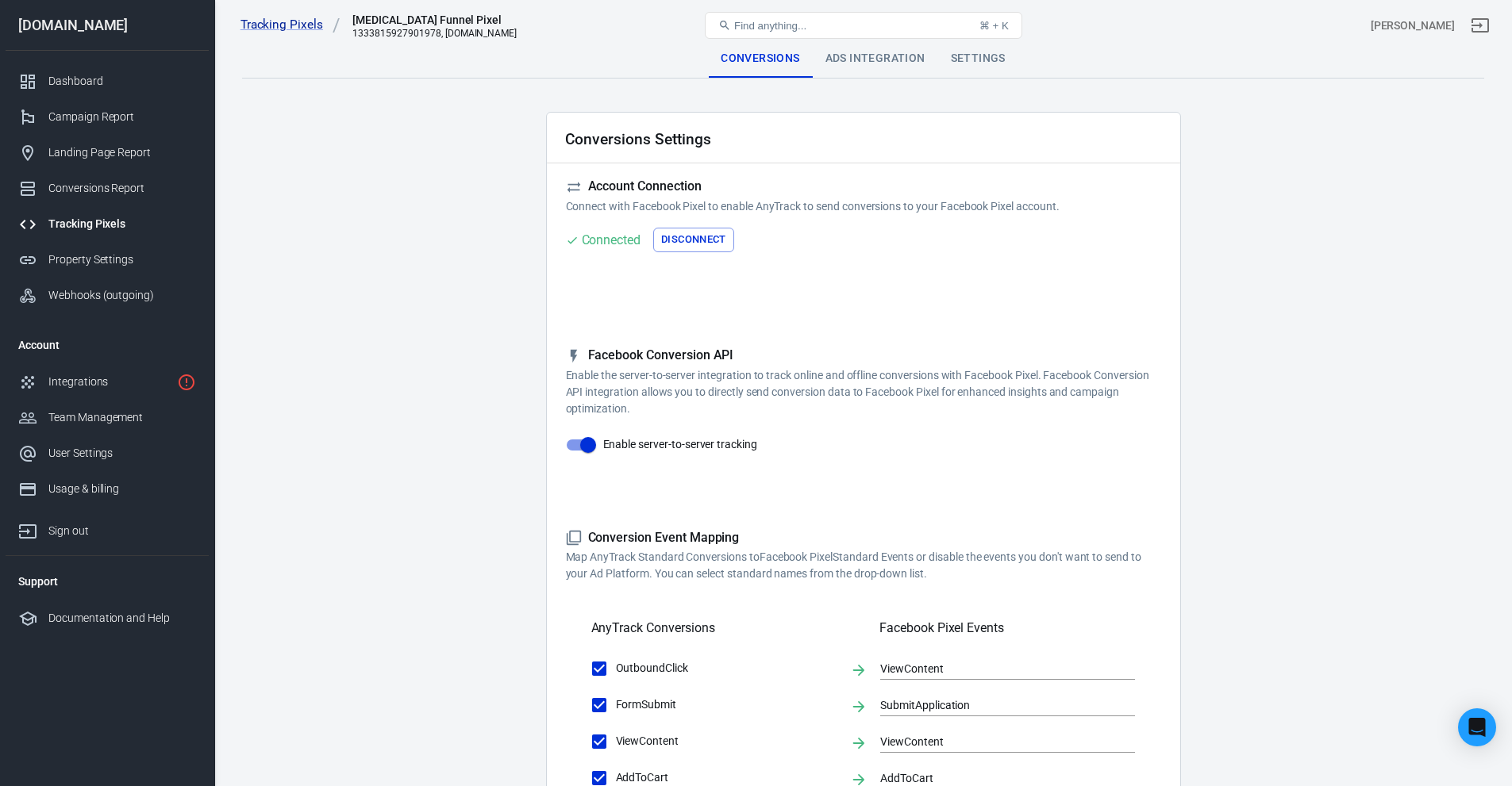
click at [853, 57] on div "Ads Integration" at bounding box center [875, 59] width 125 height 38
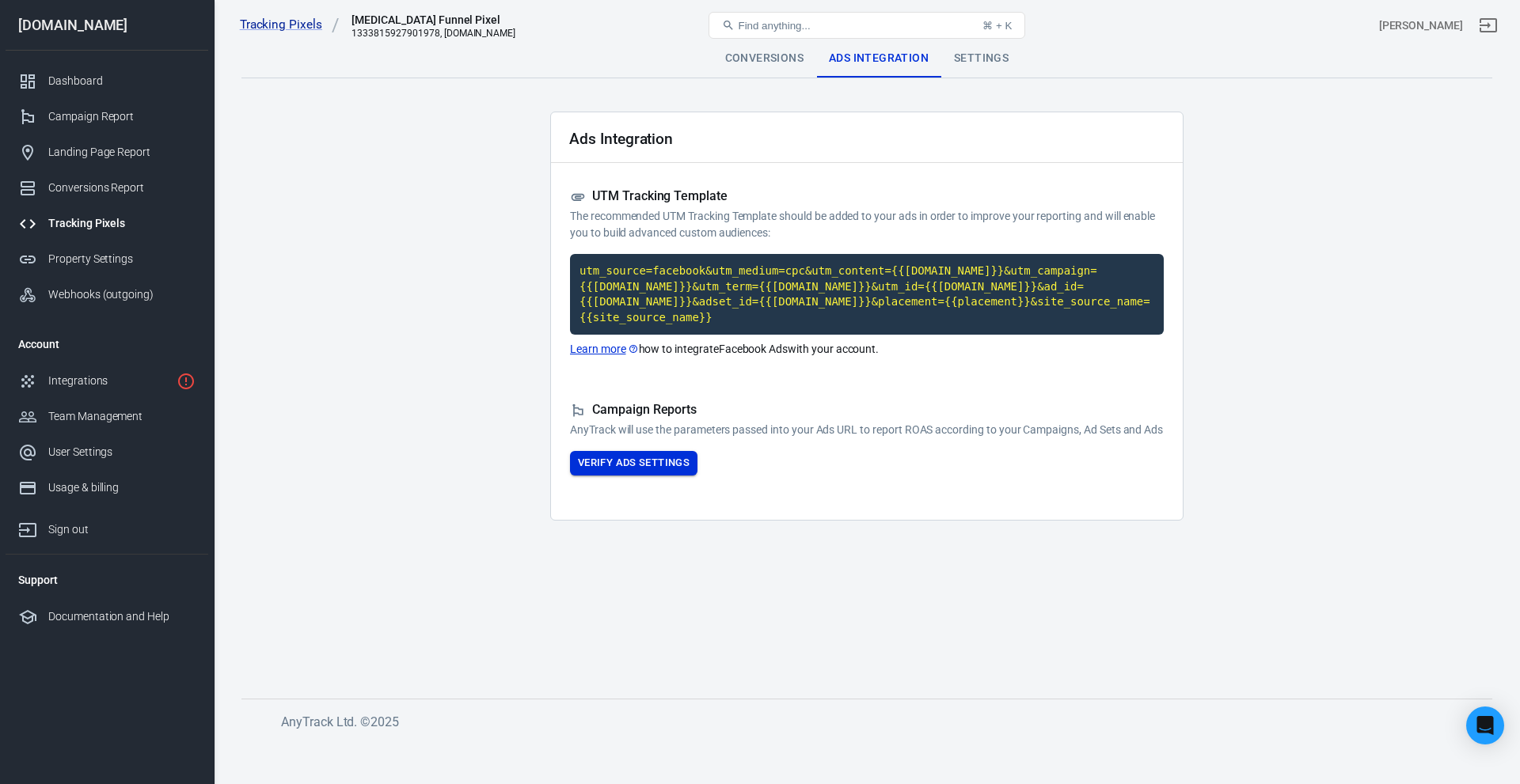
click at [652, 476] on button "Verify Ads Settings" at bounding box center [634, 463] width 127 height 25
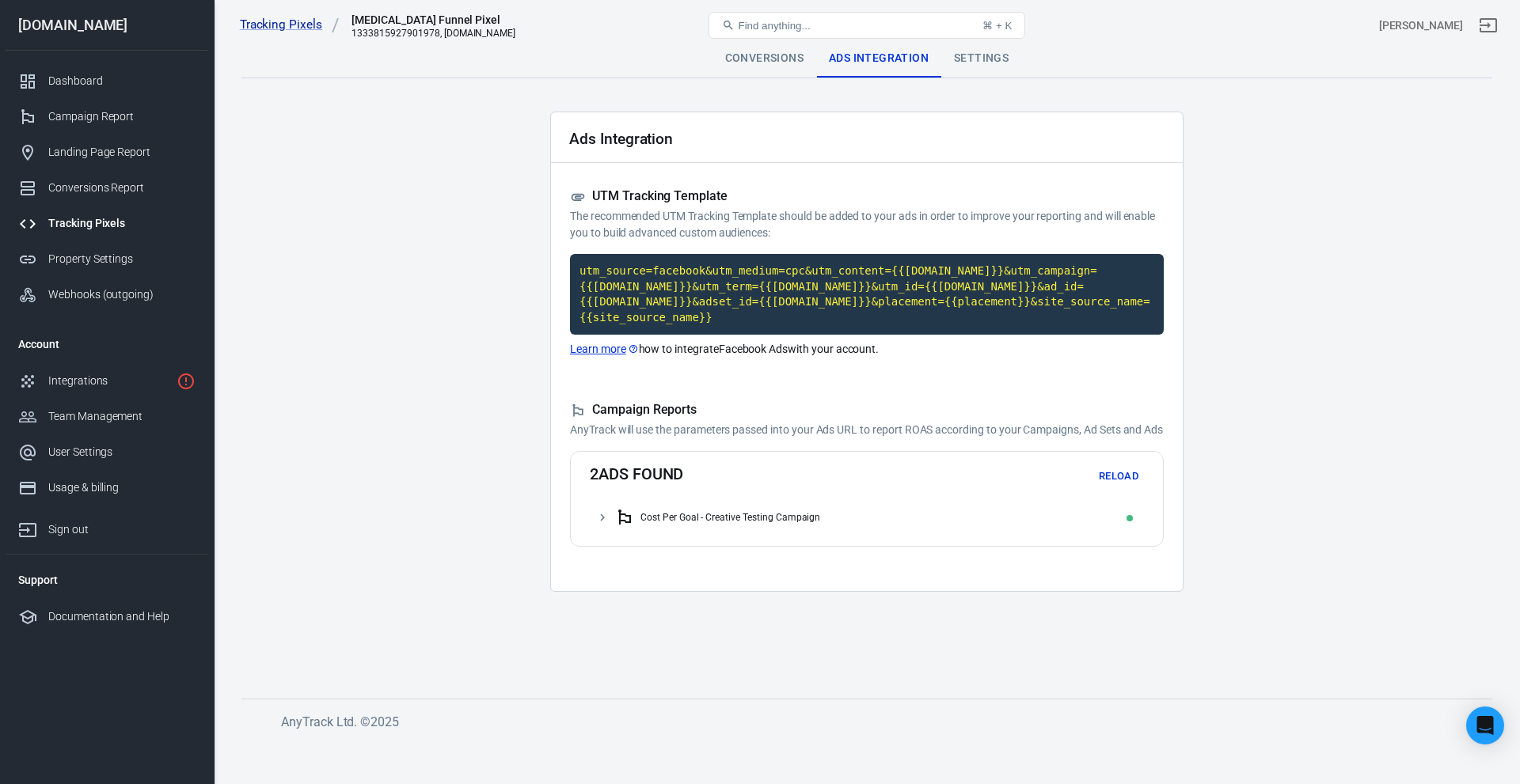
click at [1016, 69] on div "Settings" at bounding box center [981, 59] width 80 height 38
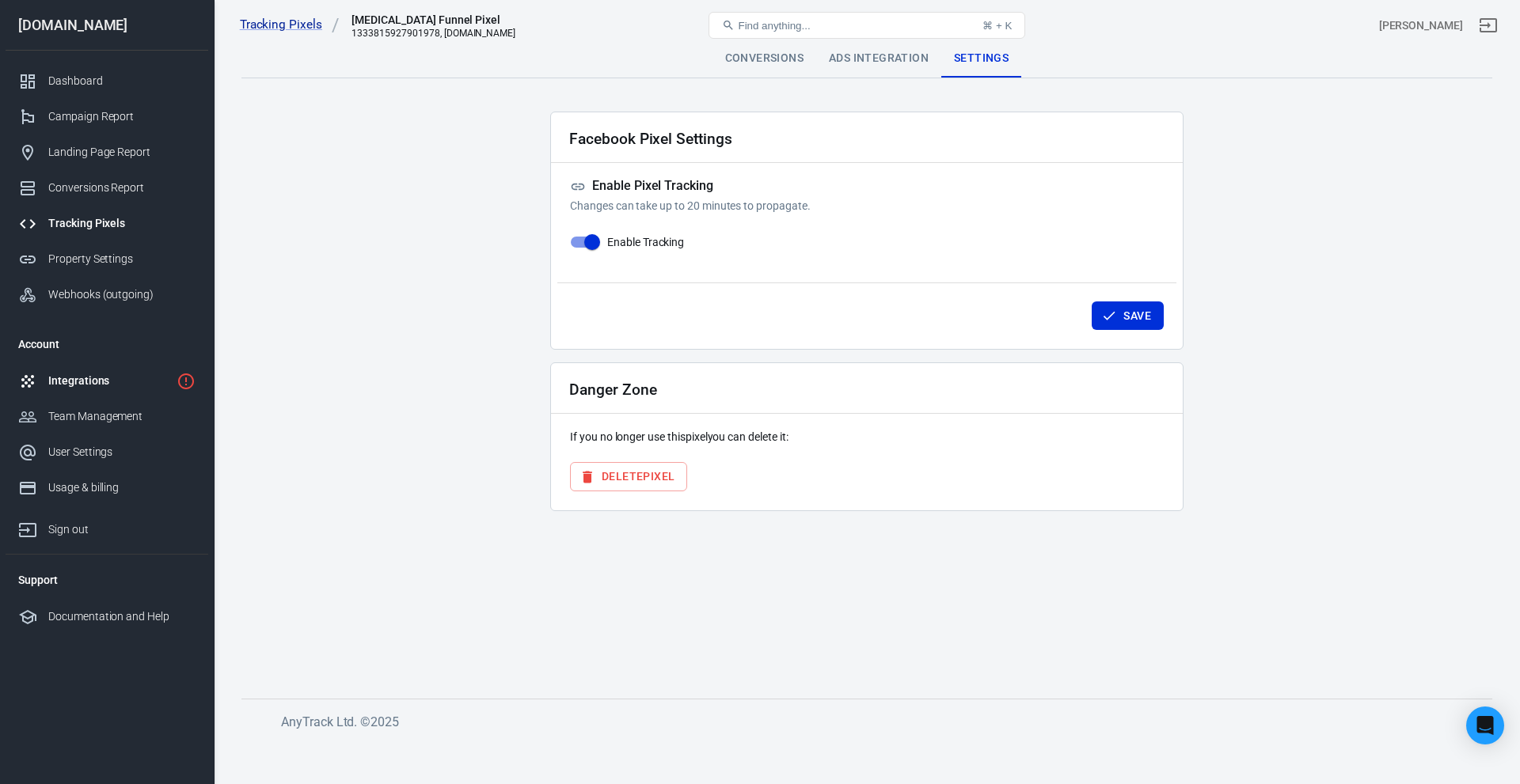
click at [118, 374] on div "Integrations" at bounding box center [110, 381] width 122 height 17
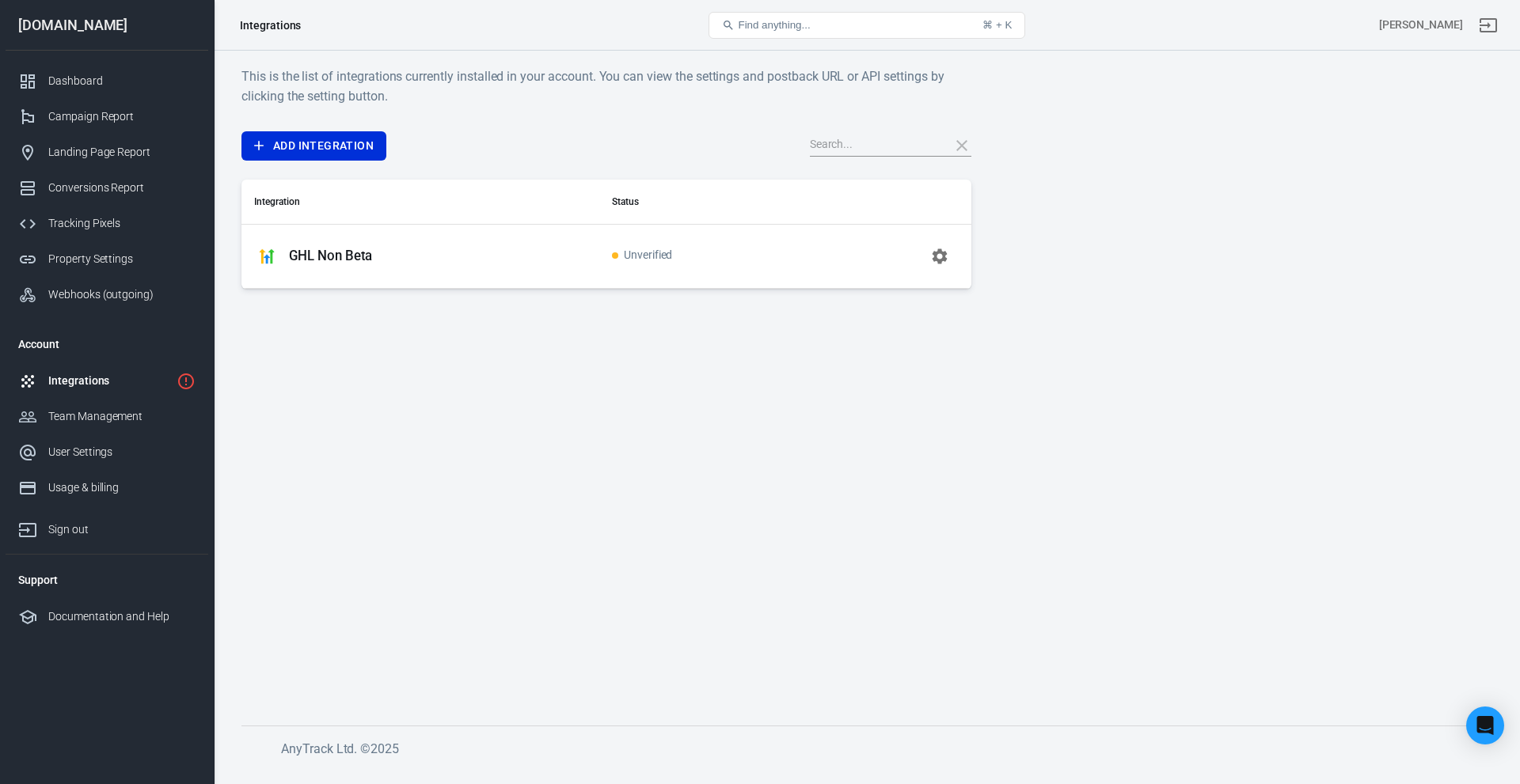
click at [943, 248] on icon "button" at bounding box center [940, 257] width 19 height 19
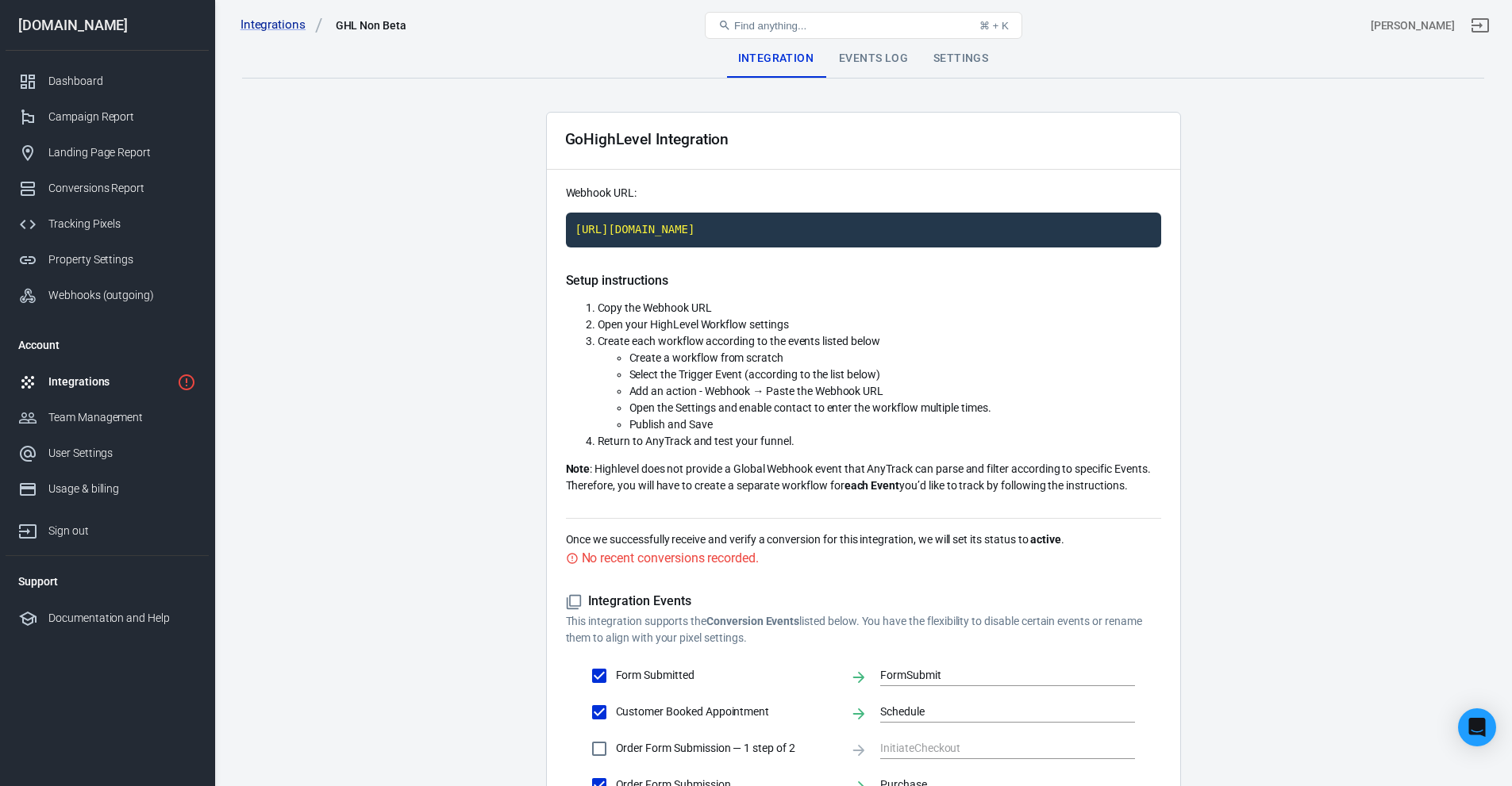
click at [845, 57] on div "Events Log" at bounding box center [873, 59] width 95 height 38
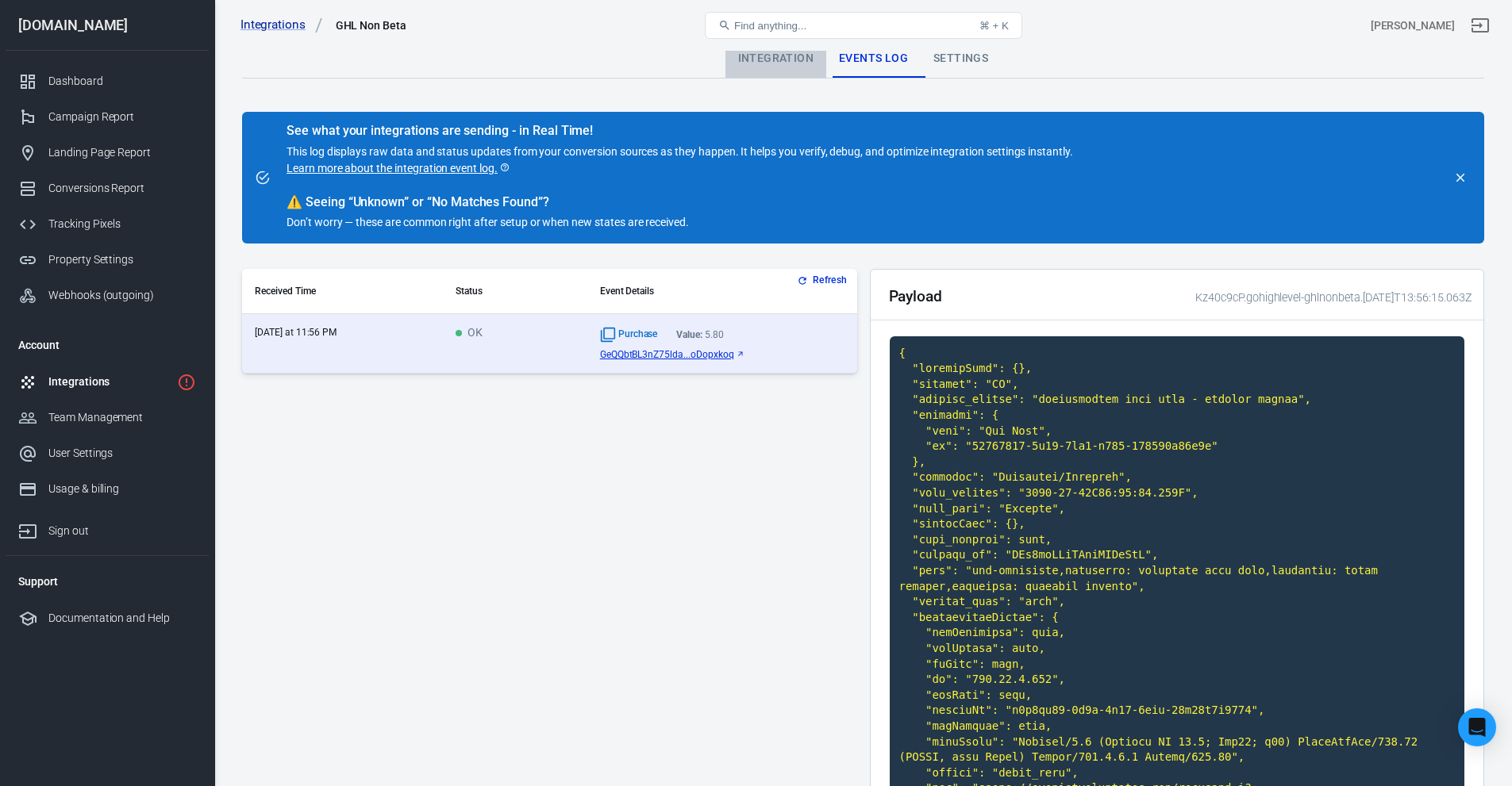
click at [782, 65] on div "Integration" at bounding box center [776, 59] width 101 height 38
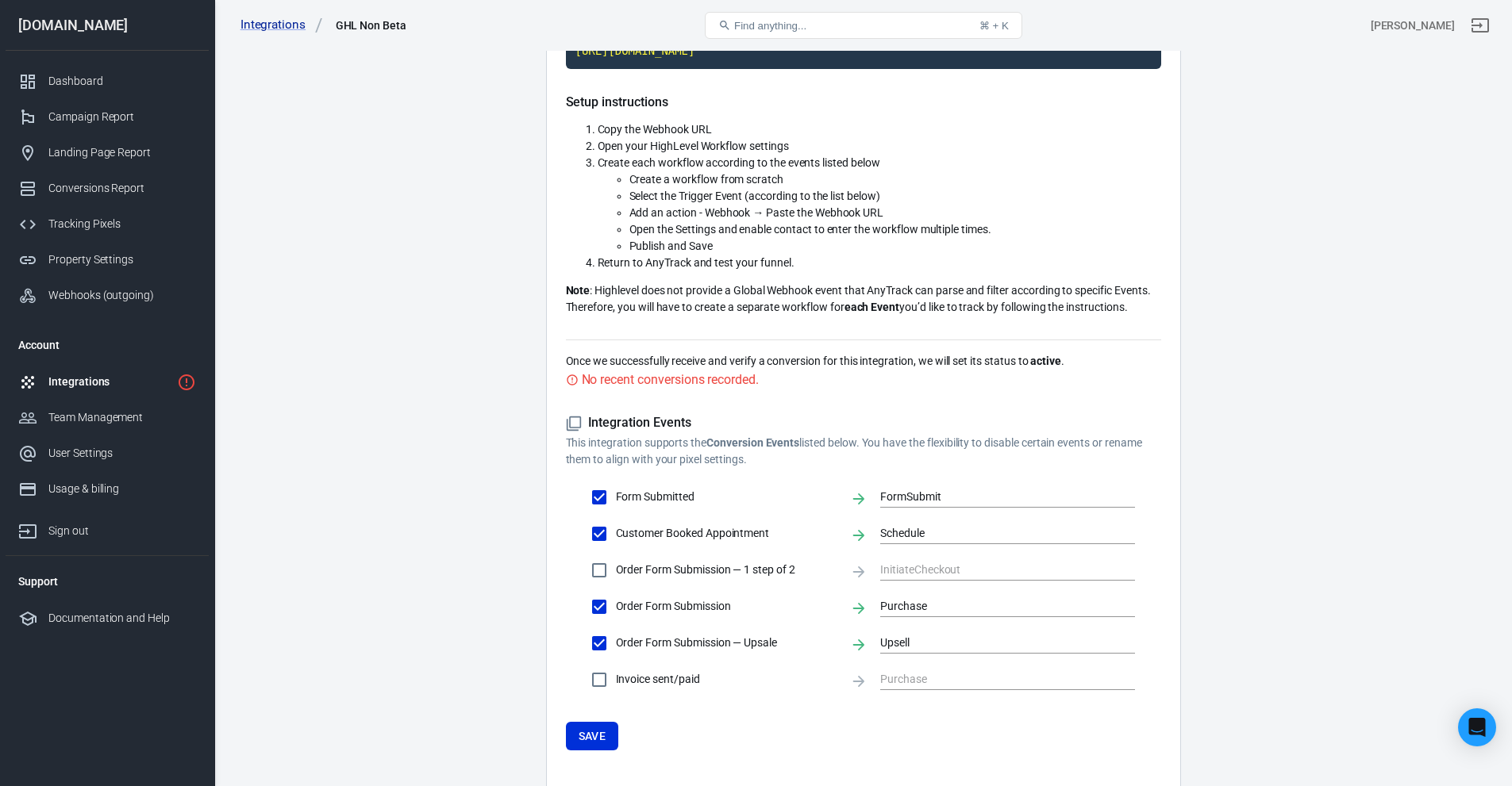
scroll to position [256, 0]
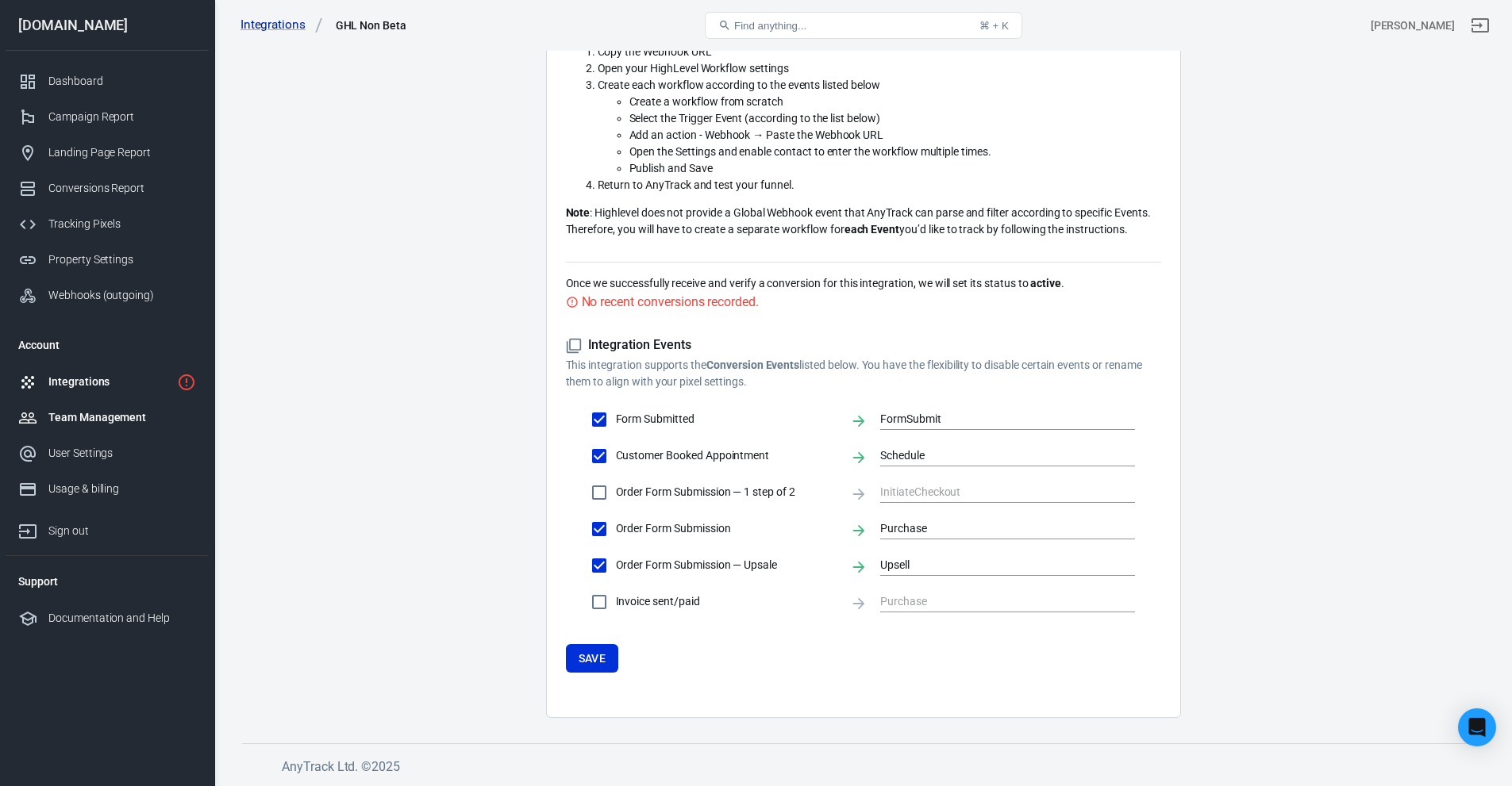
click at [108, 416] on div "Team Management" at bounding box center [122, 418] width 147 height 17
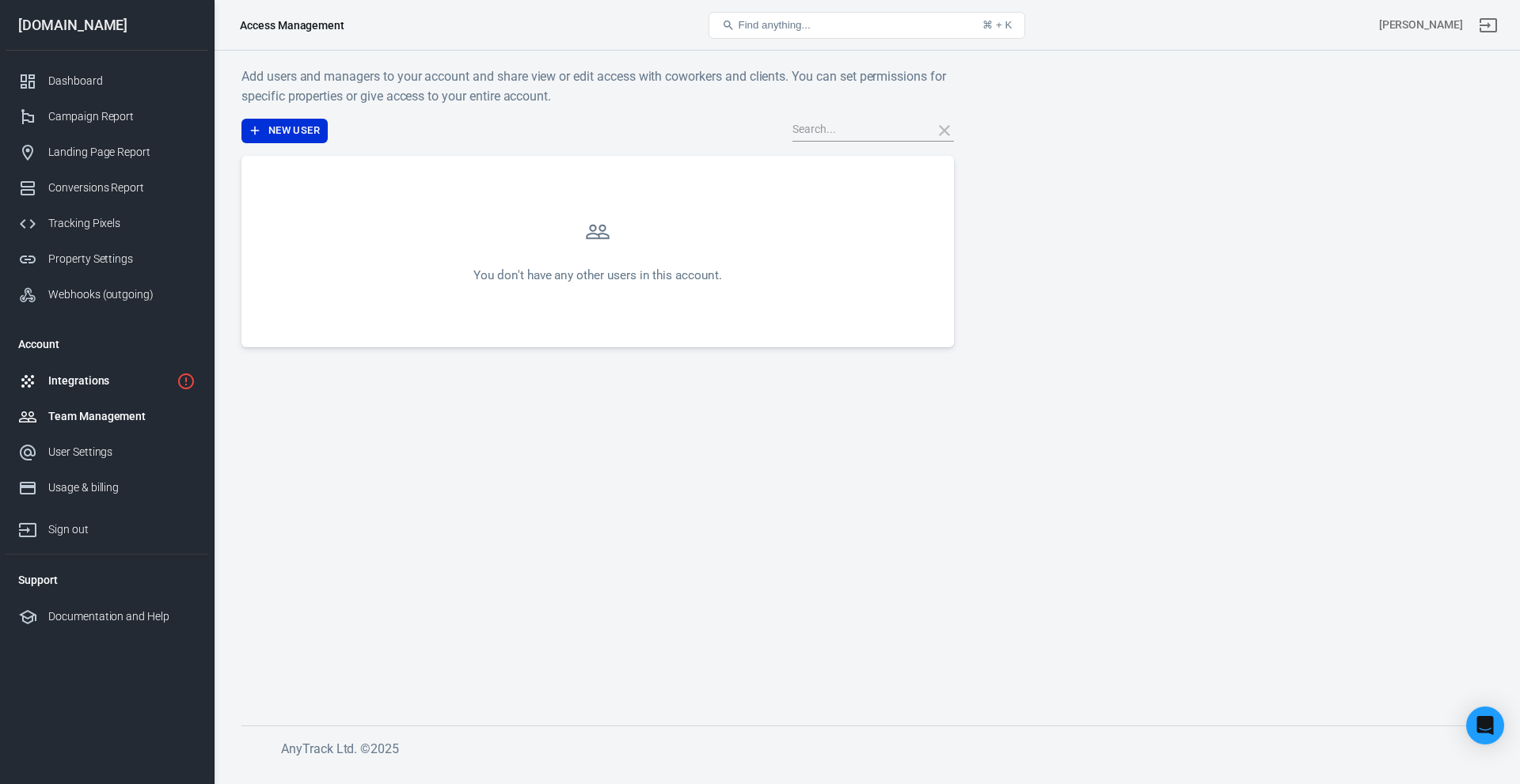
click at [93, 367] on link "Integrations" at bounding box center [107, 381] width 203 height 36
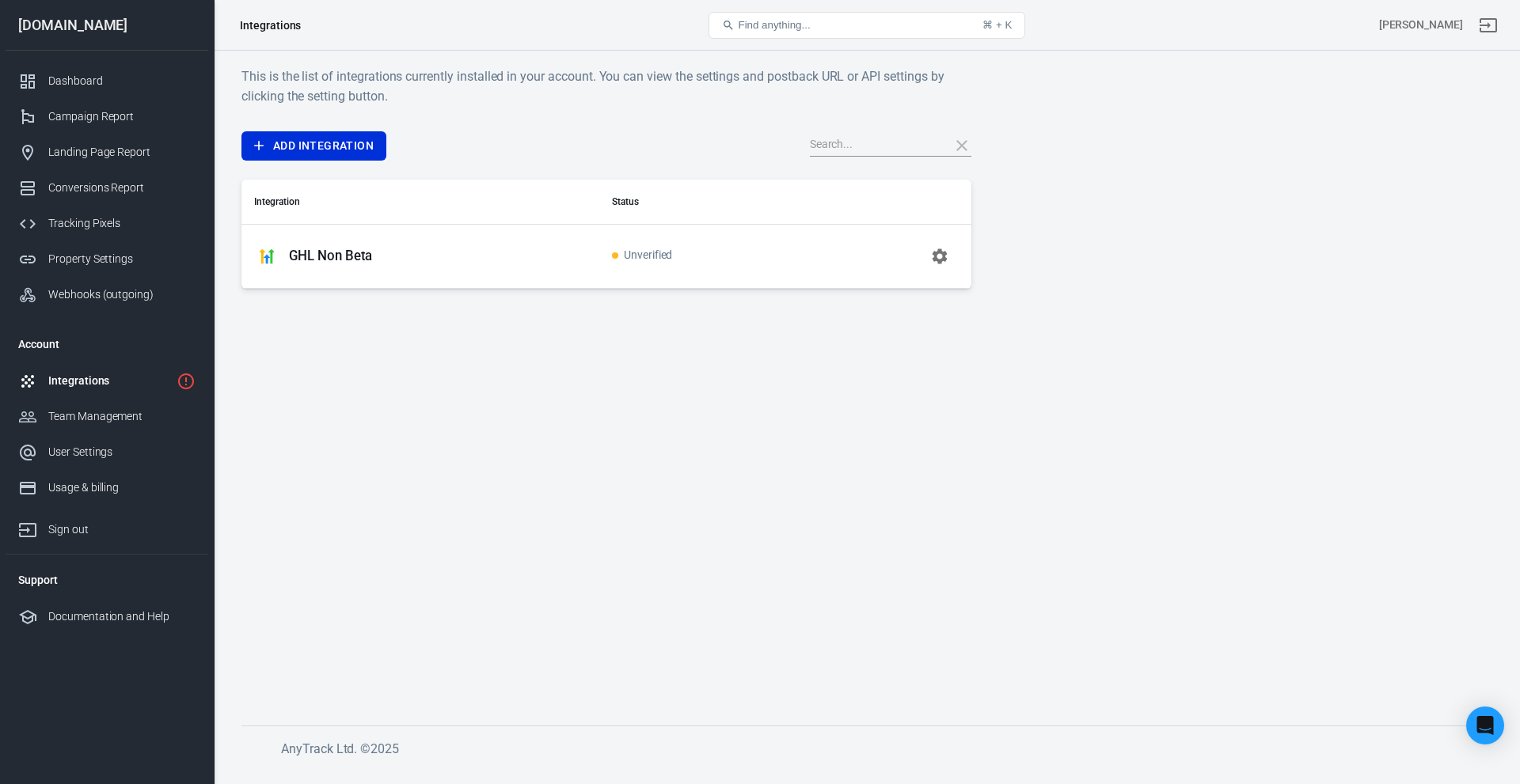
click at [359, 257] on p "GHL Non Beta" at bounding box center [331, 257] width 83 height 17
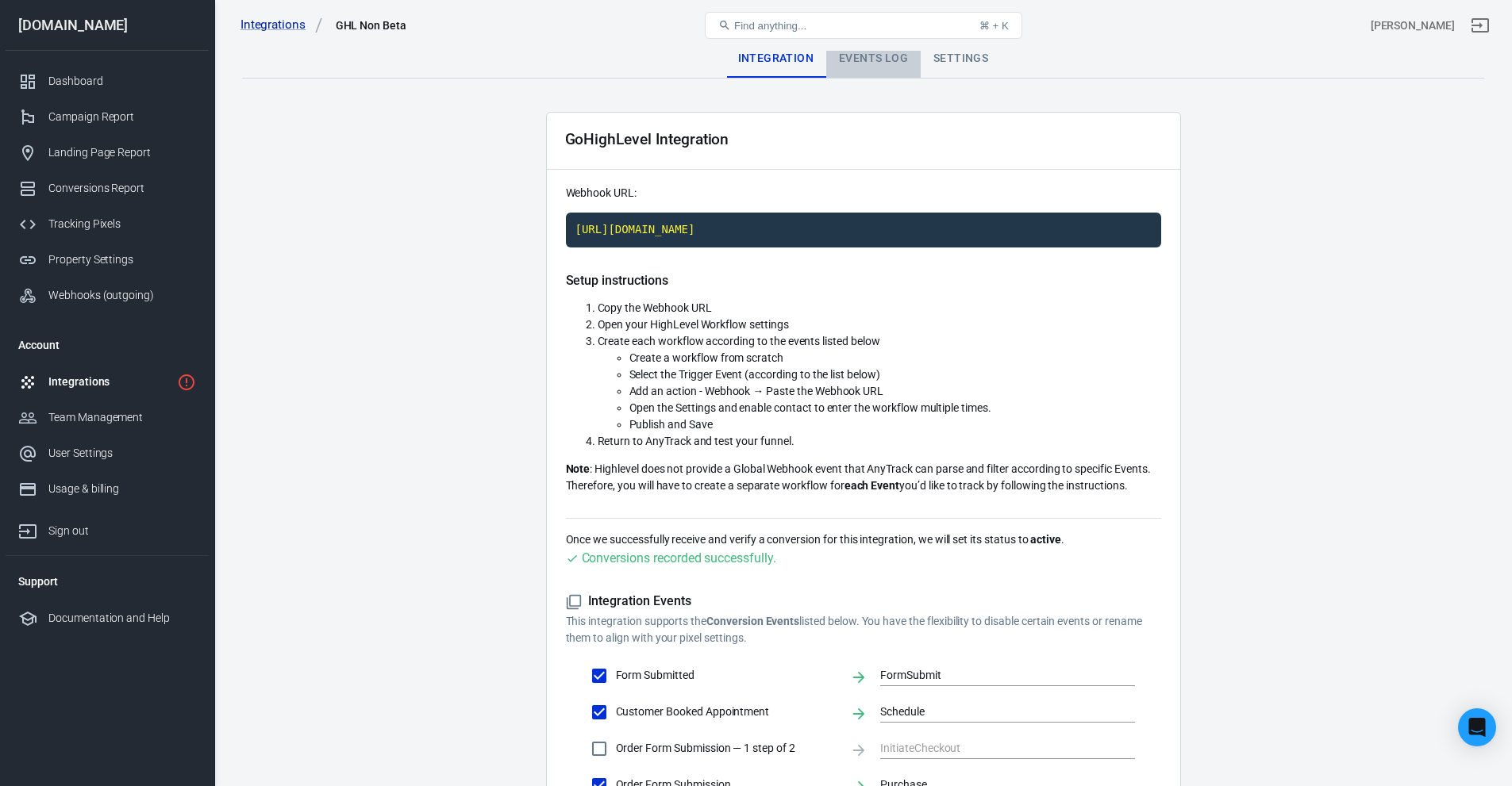
click at [860, 53] on div "Events Log" at bounding box center [873, 59] width 95 height 38
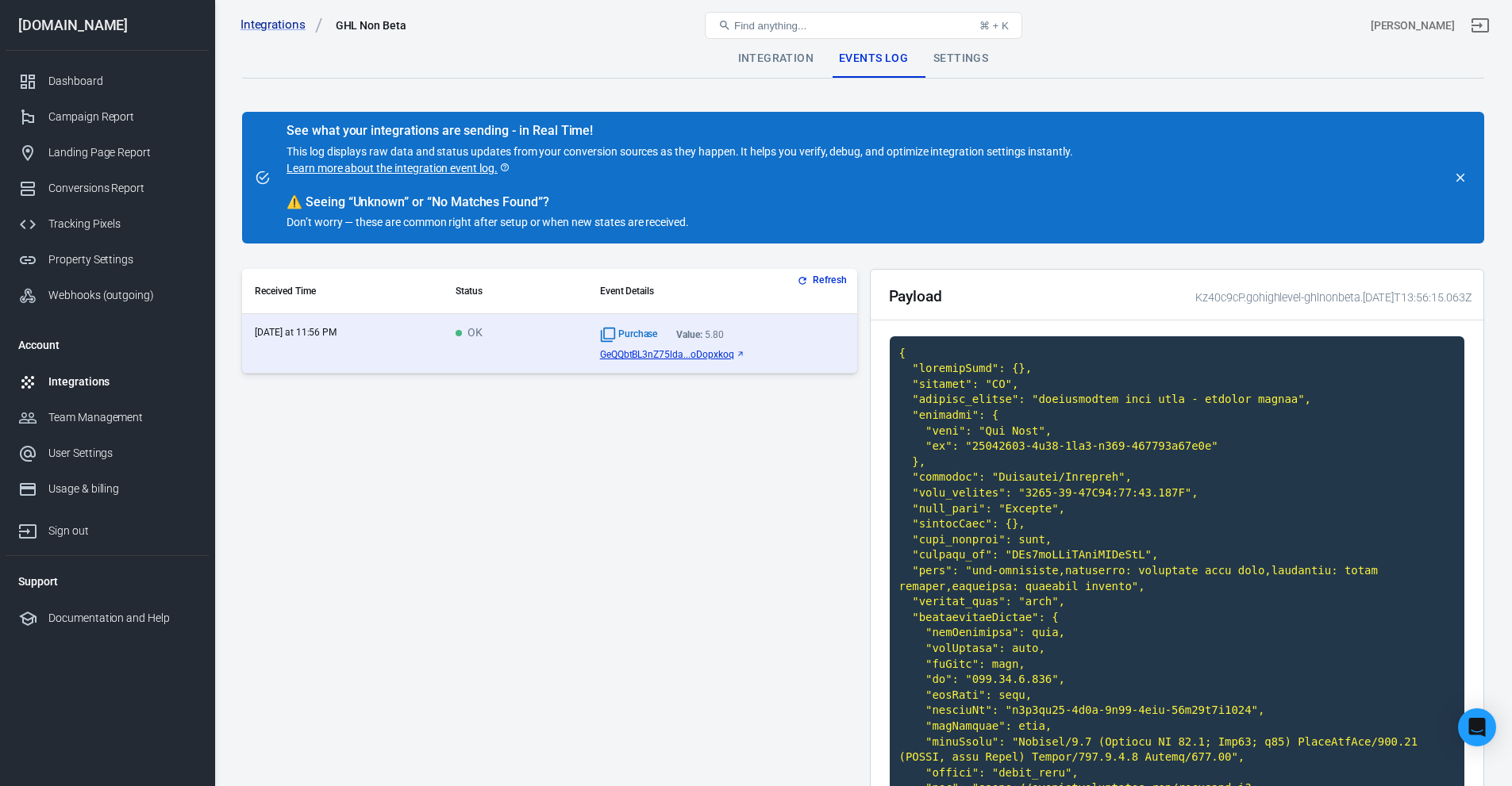
click at [956, 50] on div "Integrations GHL Non Beta Find anything... ⌘ + K Allister Brehaut" at bounding box center [864, 26] width 1297 height 51
click at [962, 58] on div "Settings" at bounding box center [961, 59] width 80 height 38
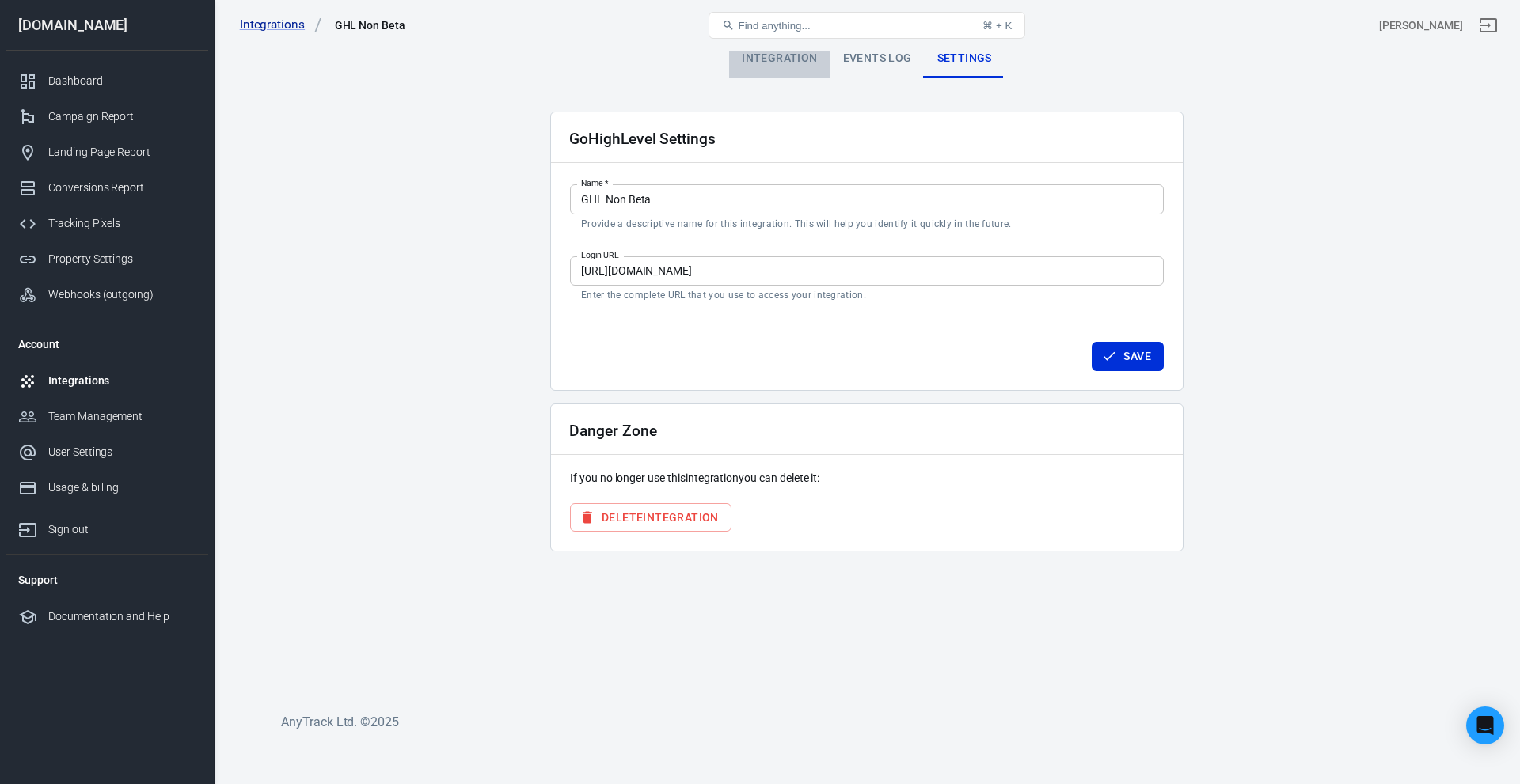
click at [799, 59] on div "Integration" at bounding box center [779, 59] width 100 height 38
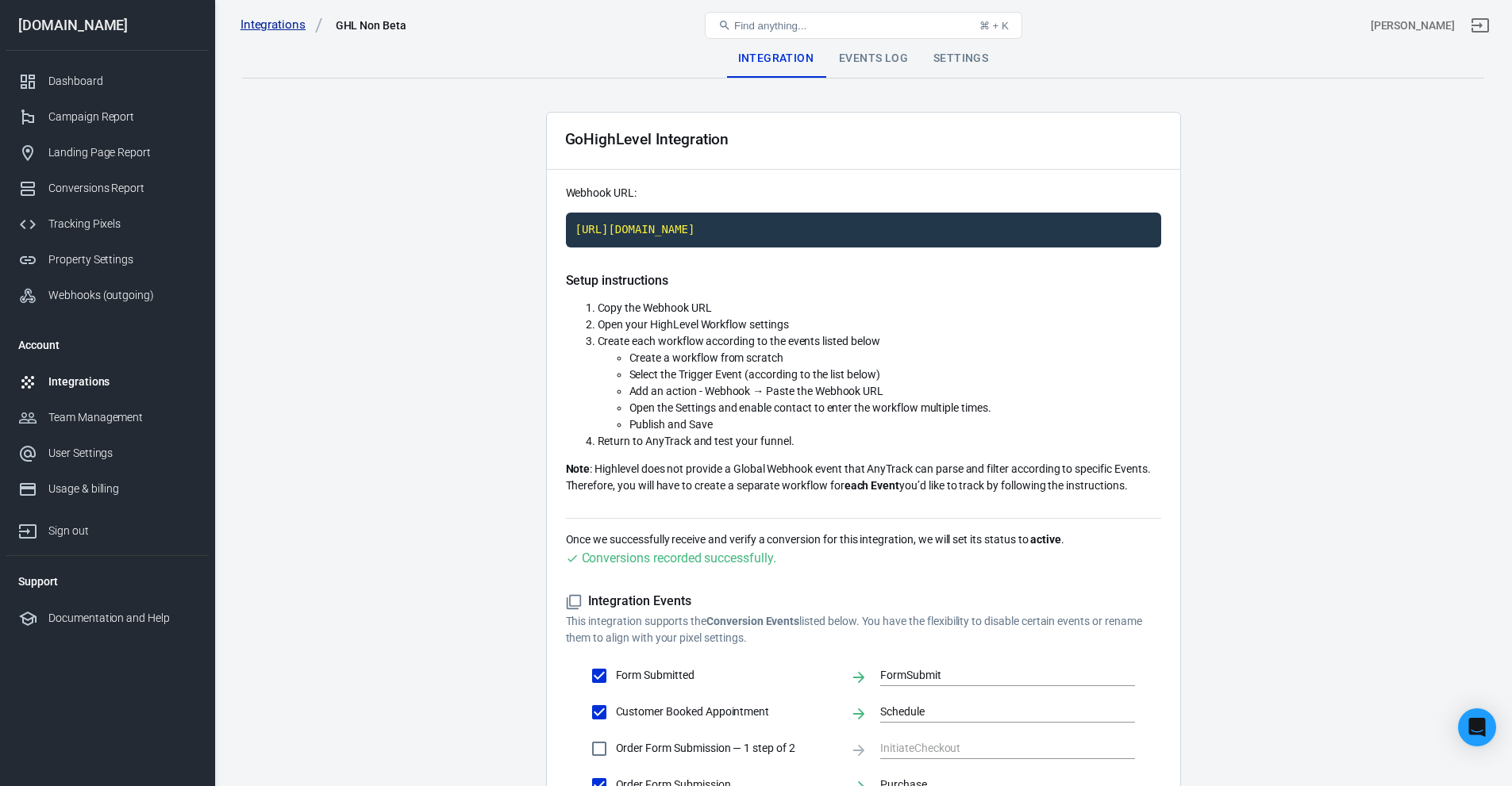
click at [269, 31] on link "Integrations" at bounding box center [281, 26] width 83 height 17
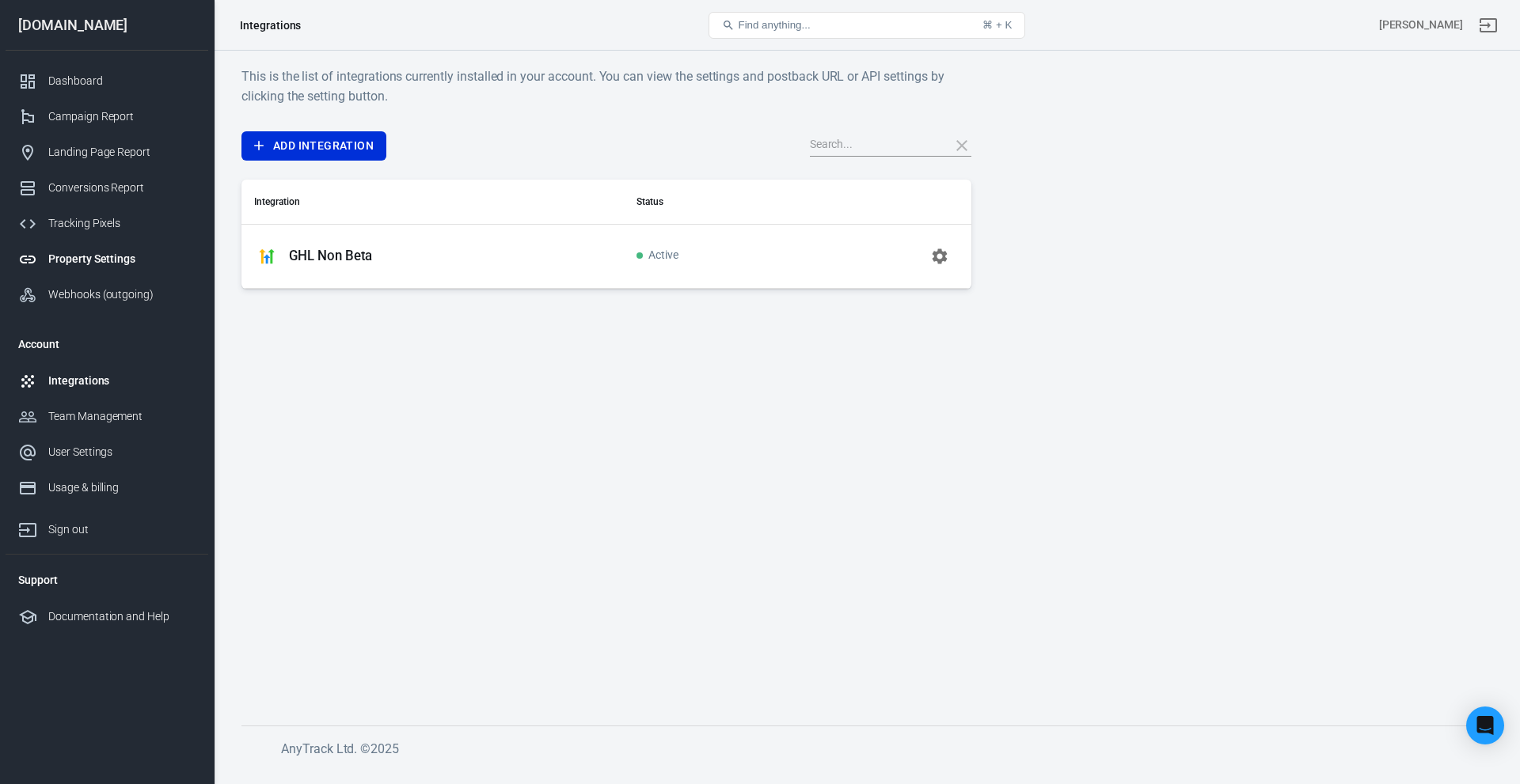
click at [85, 268] on link "Property Settings" at bounding box center [107, 259] width 203 height 36
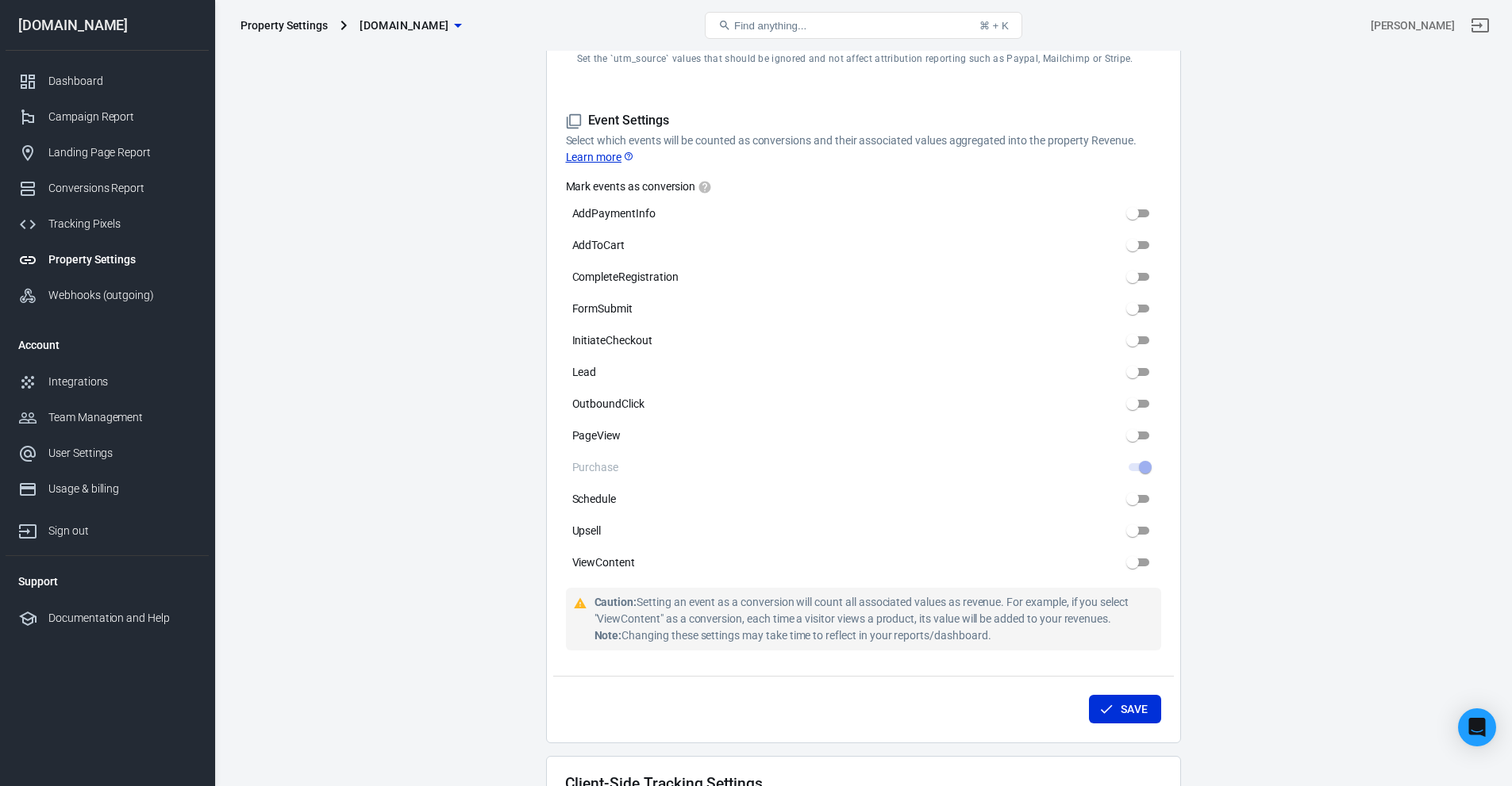
scroll to position [740, 0]
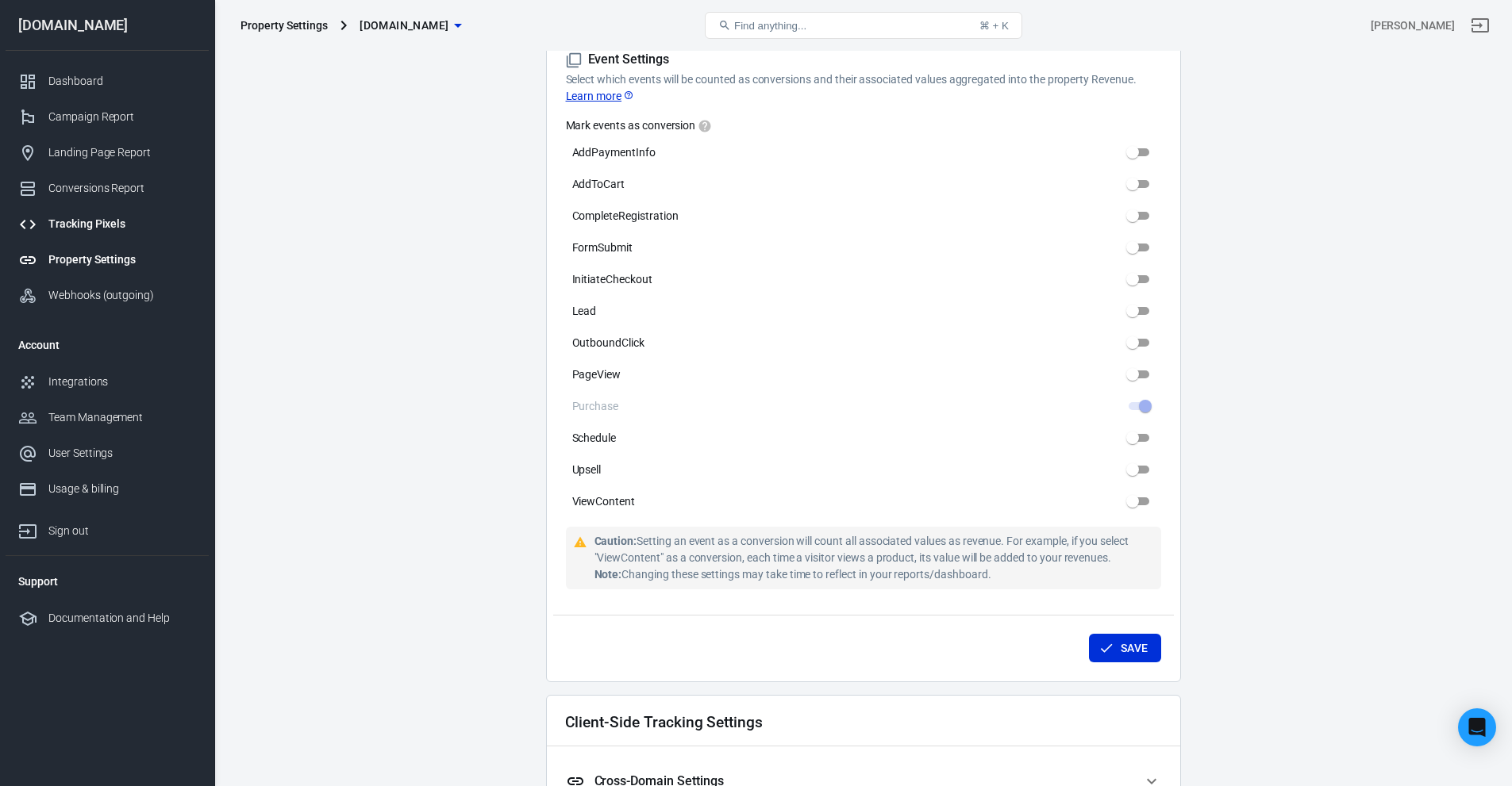
click at [101, 225] on div "Tracking Pixels" at bounding box center [122, 224] width 147 height 17
